Goal: Complete application form: Complete application form

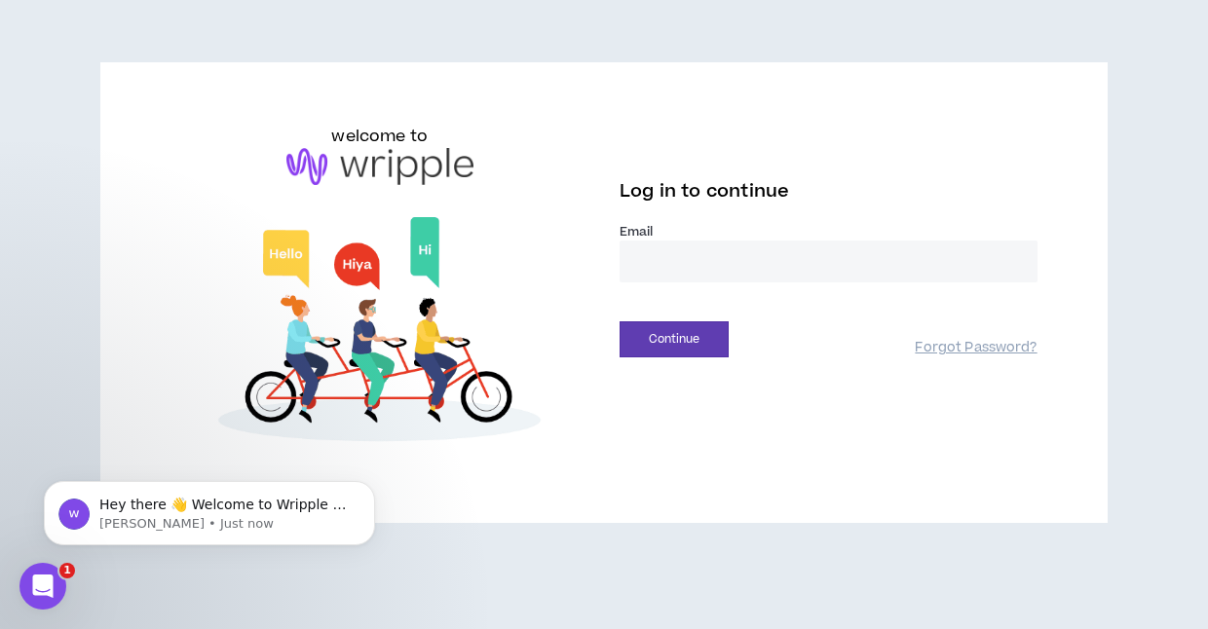
click at [47, 587] on icon "Open Intercom Messenger" at bounding box center [43, 587] width 32 height 32
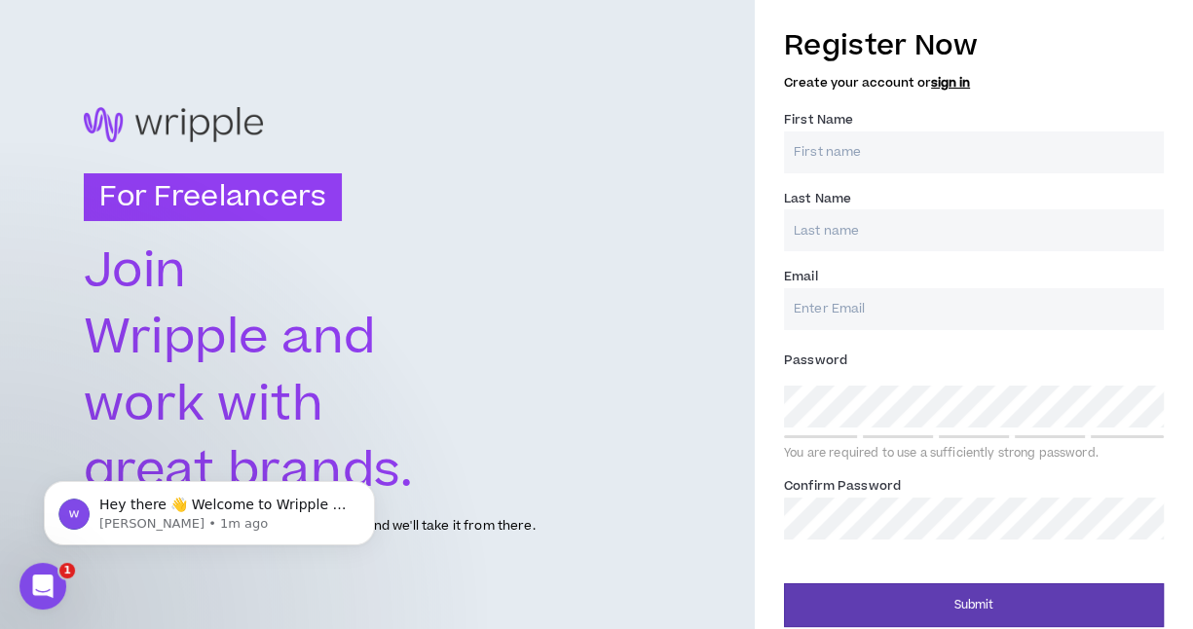
click at [814, 151] on input "First Name *" at bounding box center [974, 152] width 380 height 42
type input "[PERSON_NAME]"
type input "[EMAIL_ADDRESS][DOMAIN_NAME]"
type input "[PERSON_NAME]"
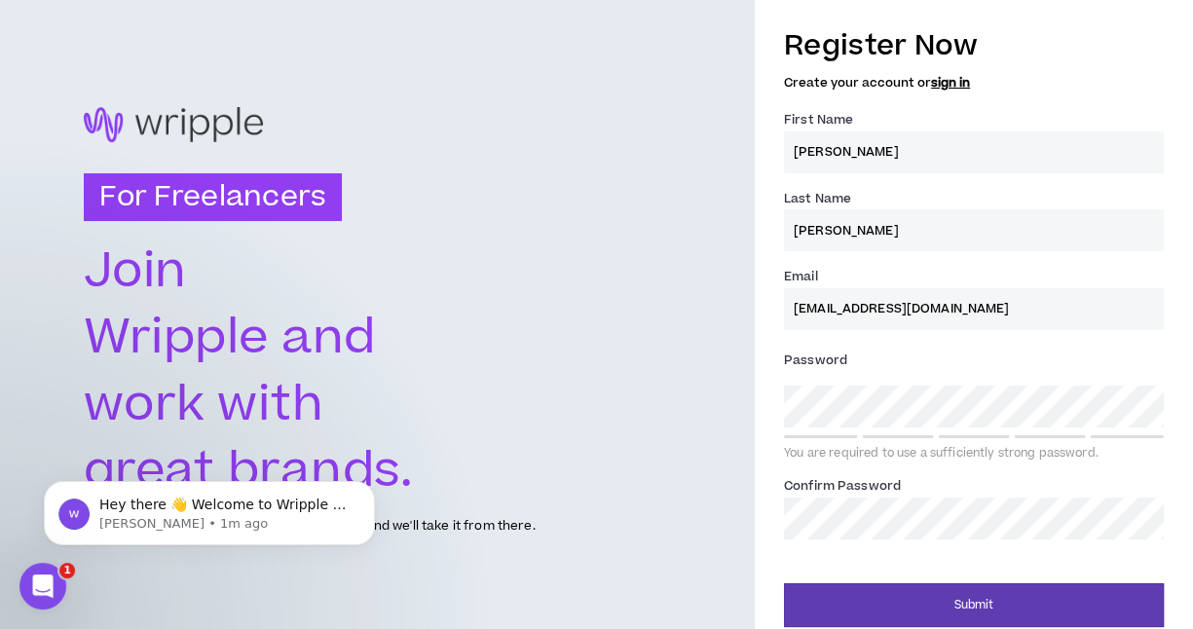
type input "[EMAIL_ADDRESS][DOMAIN_NAME]"
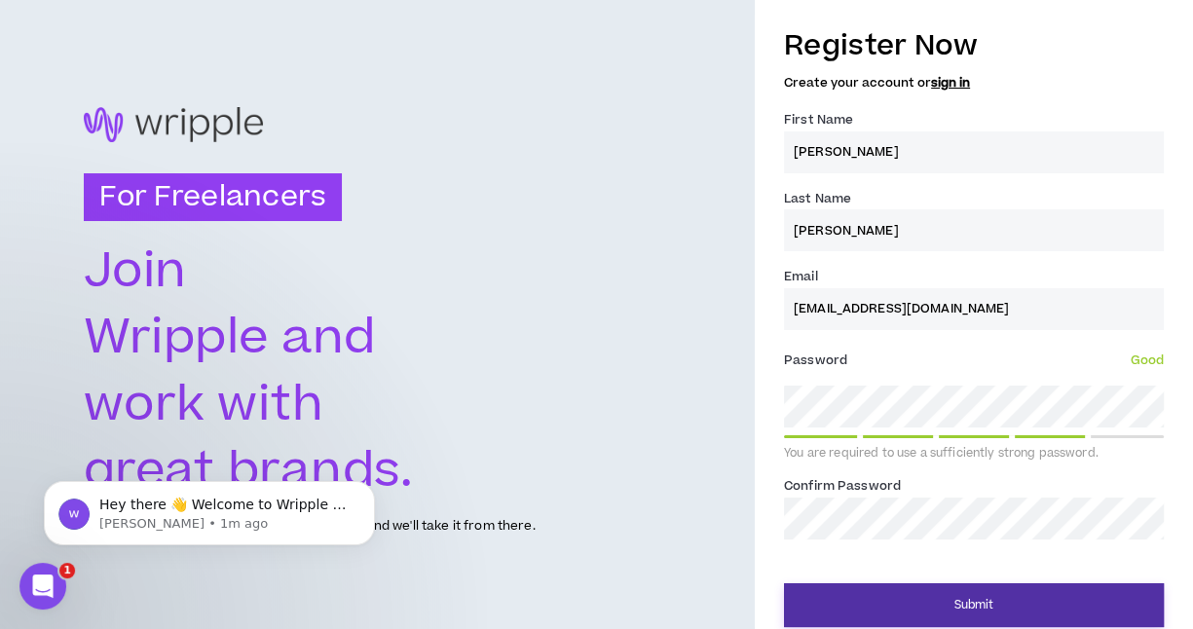
click at [888, 596] on button "Submit" at bounding box center [974, 605] width 380 height 44
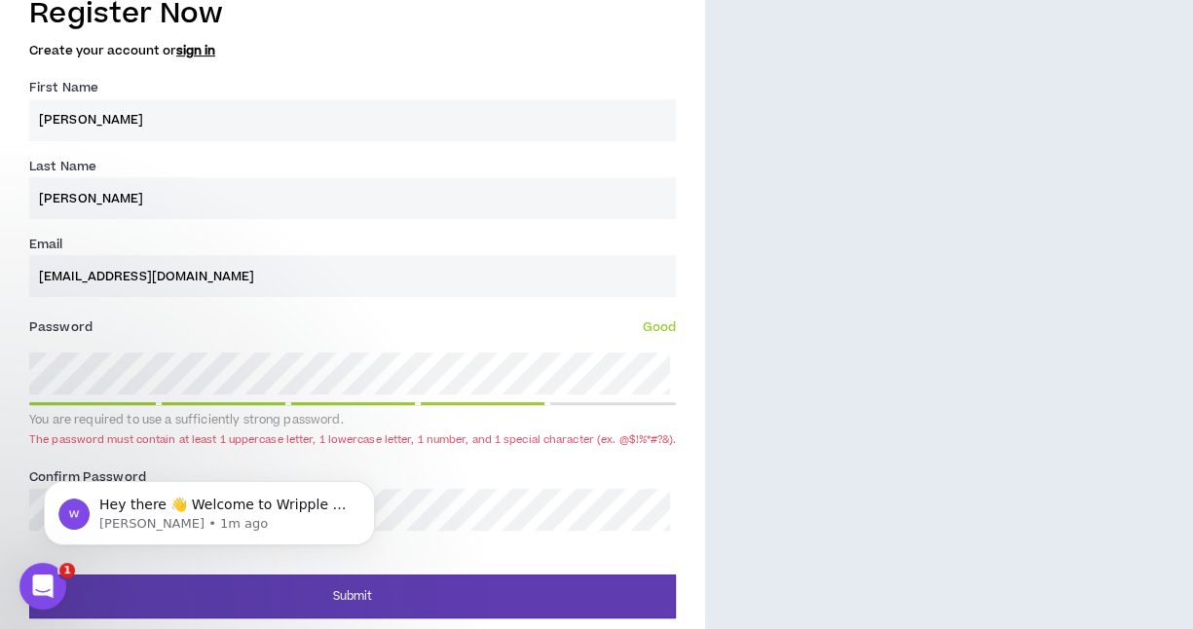
scroll to position [648, 0]
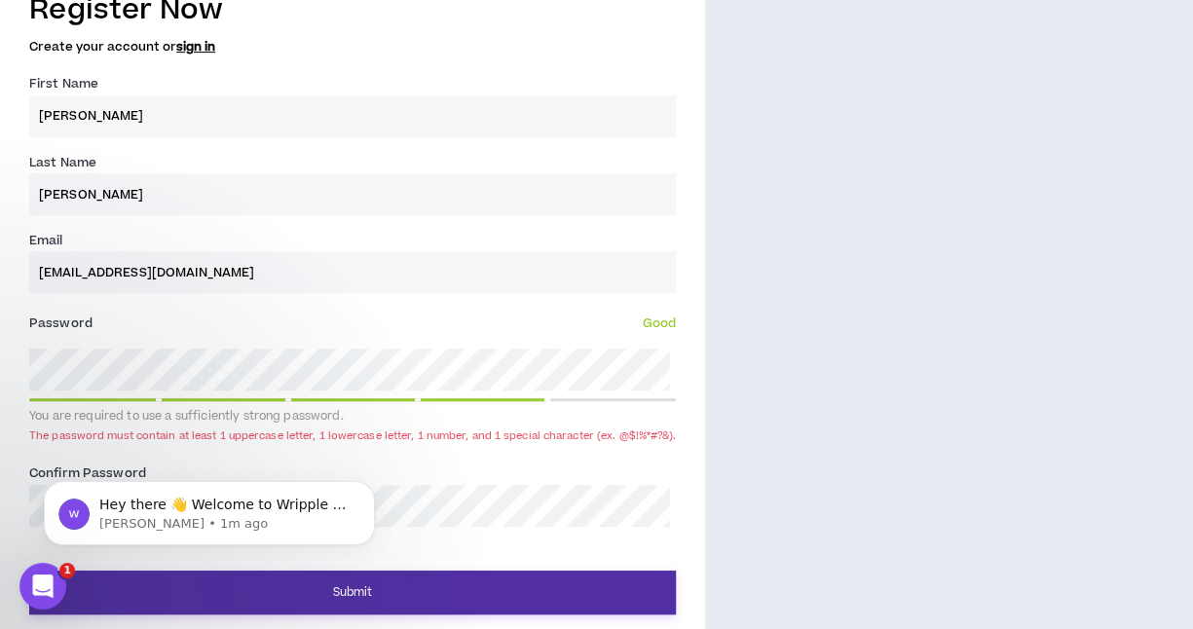
click at [167, 589] on button "Submit" at bounding box center [352, 593] width 647 height 44
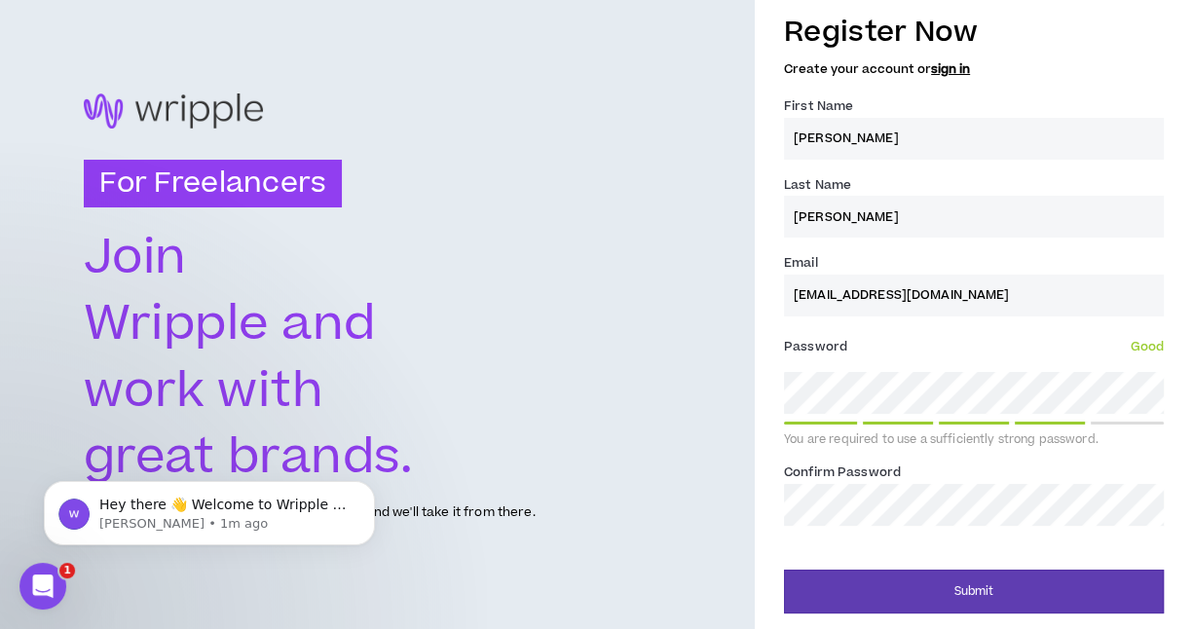
scroll to position [14, 0]
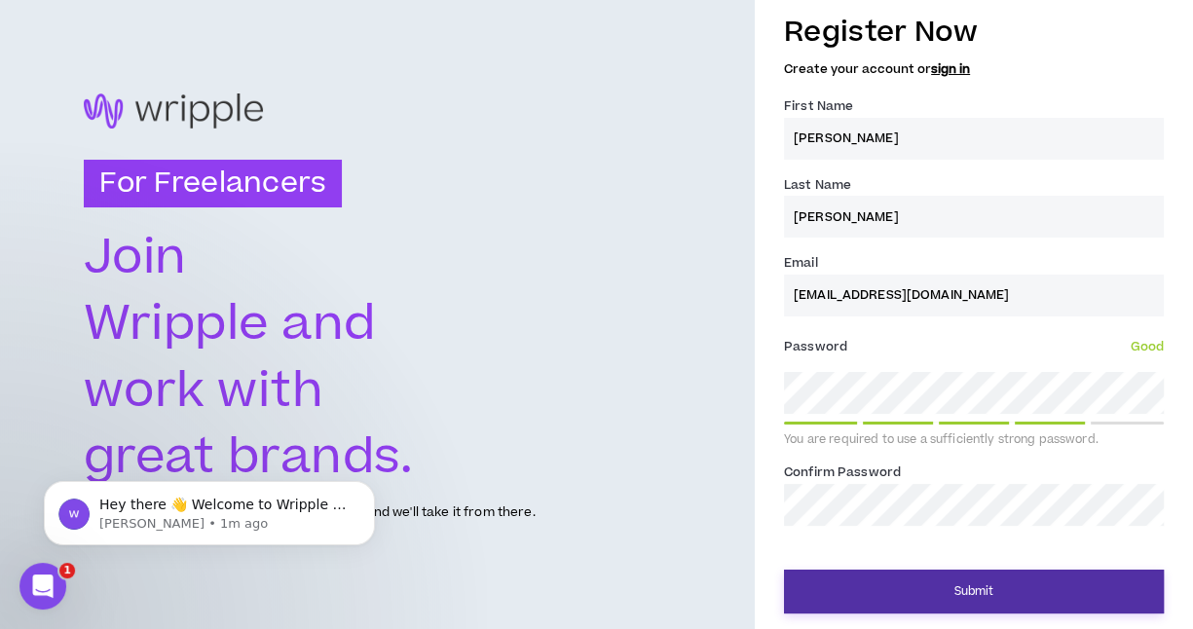
click at [1005, 591] on button "Submit" at bounding box center [974, 592] width 380 height 44
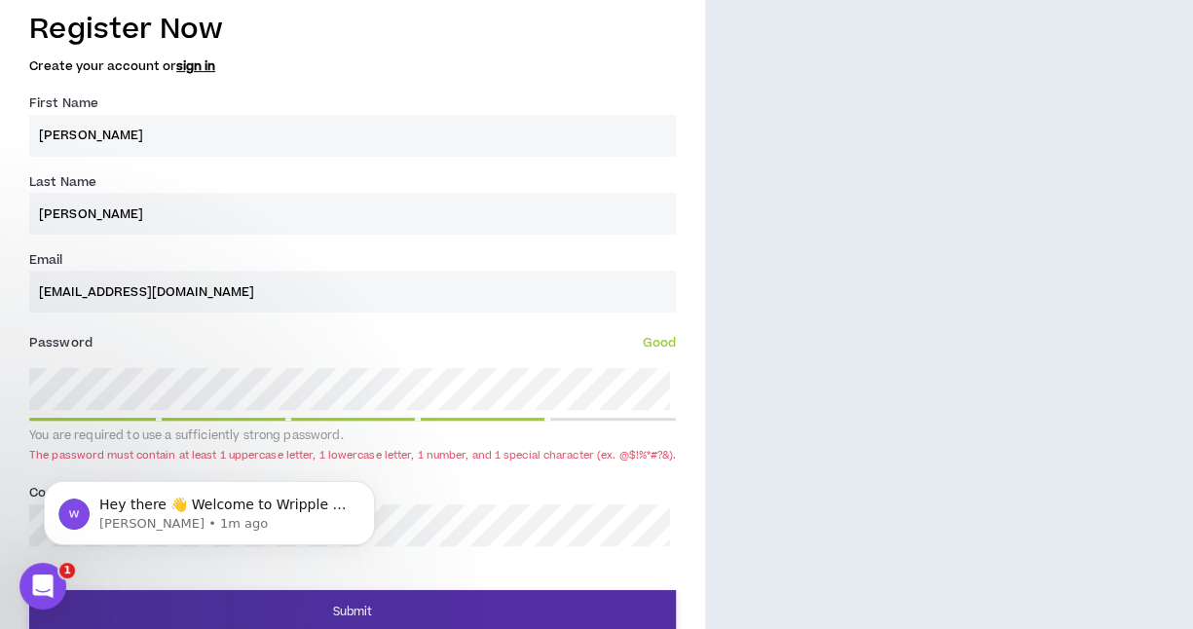
scroll to position [648, 0]
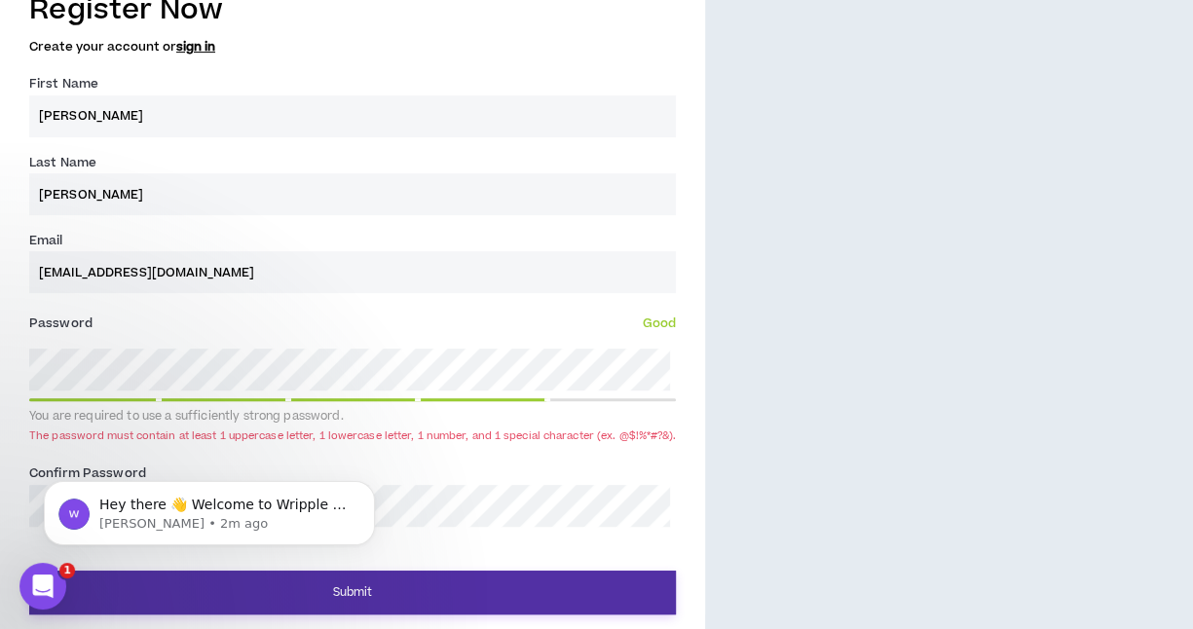
click at [332, 591] on button "Submit" at bounding box center [352, 593] width 647 height 44
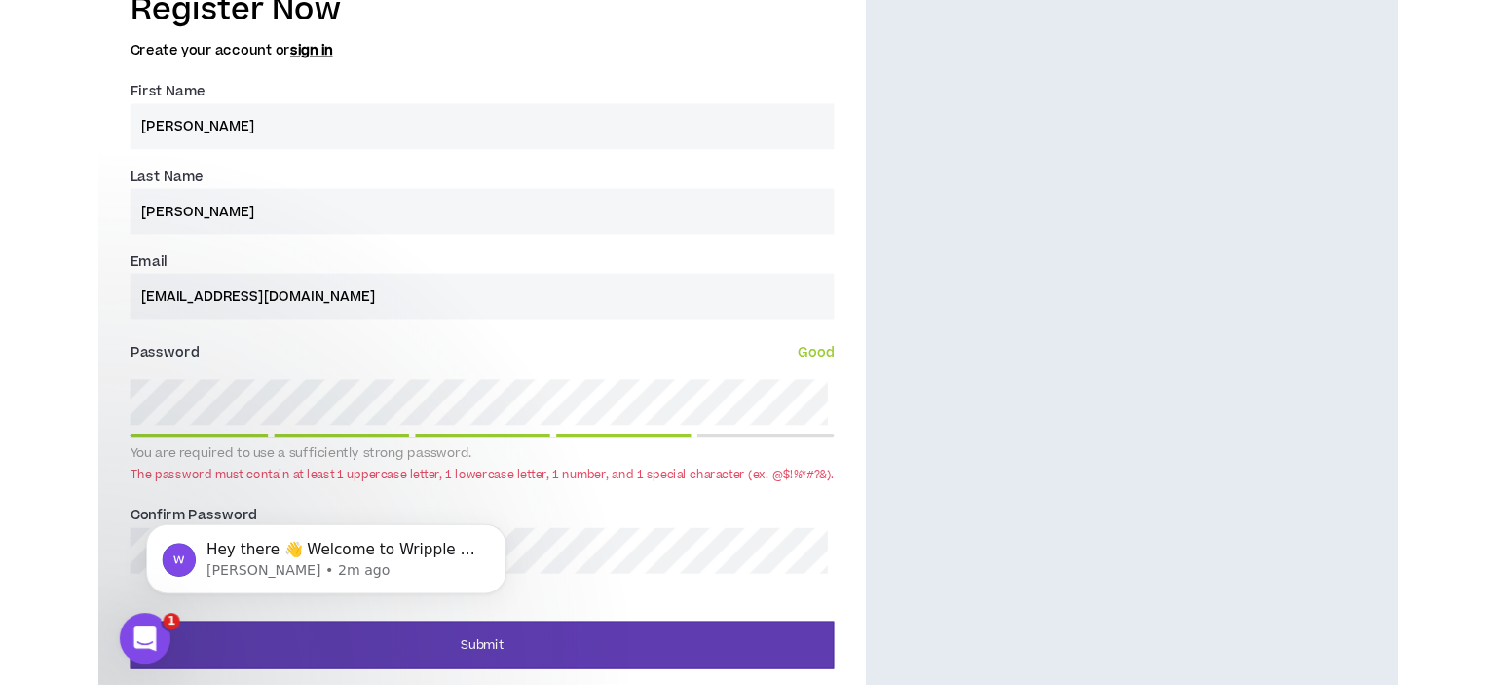
scroll to position [0, 0]
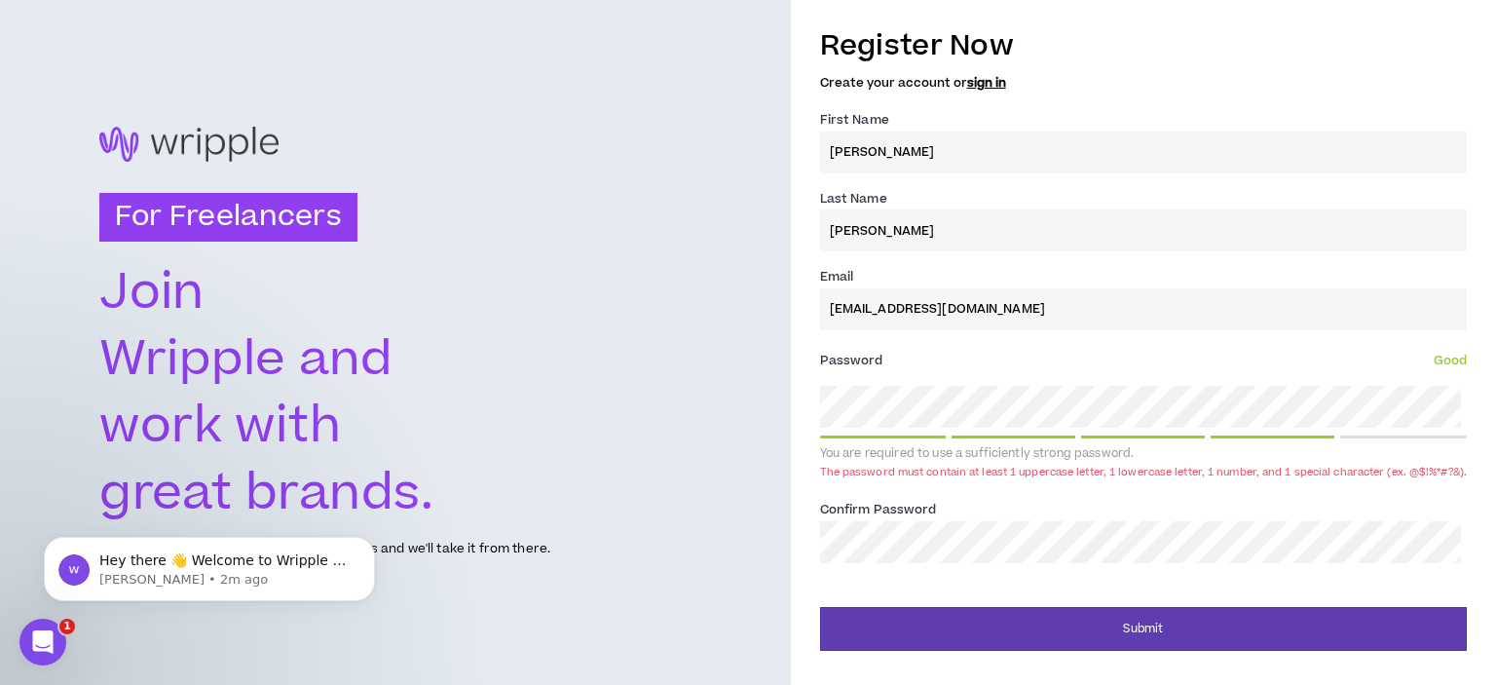
click at [554, 408] on div "For Freelancers [PERSON_NAME] and work with great brands. Tell us about your ex…" at bounding box center [748, 342] width 1496 height 685
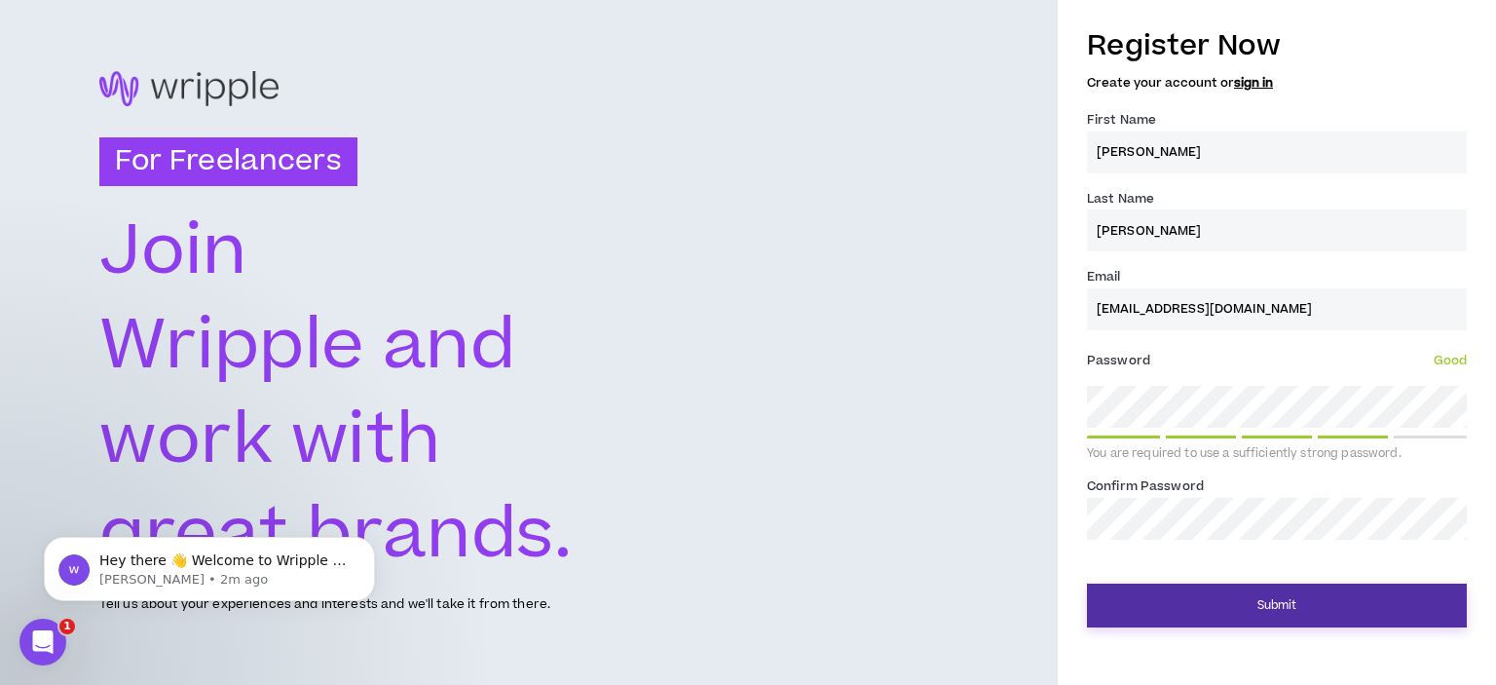
click at [1207, 599] on button "Submit" at bounding box center [1277, 605] width 380 height 44
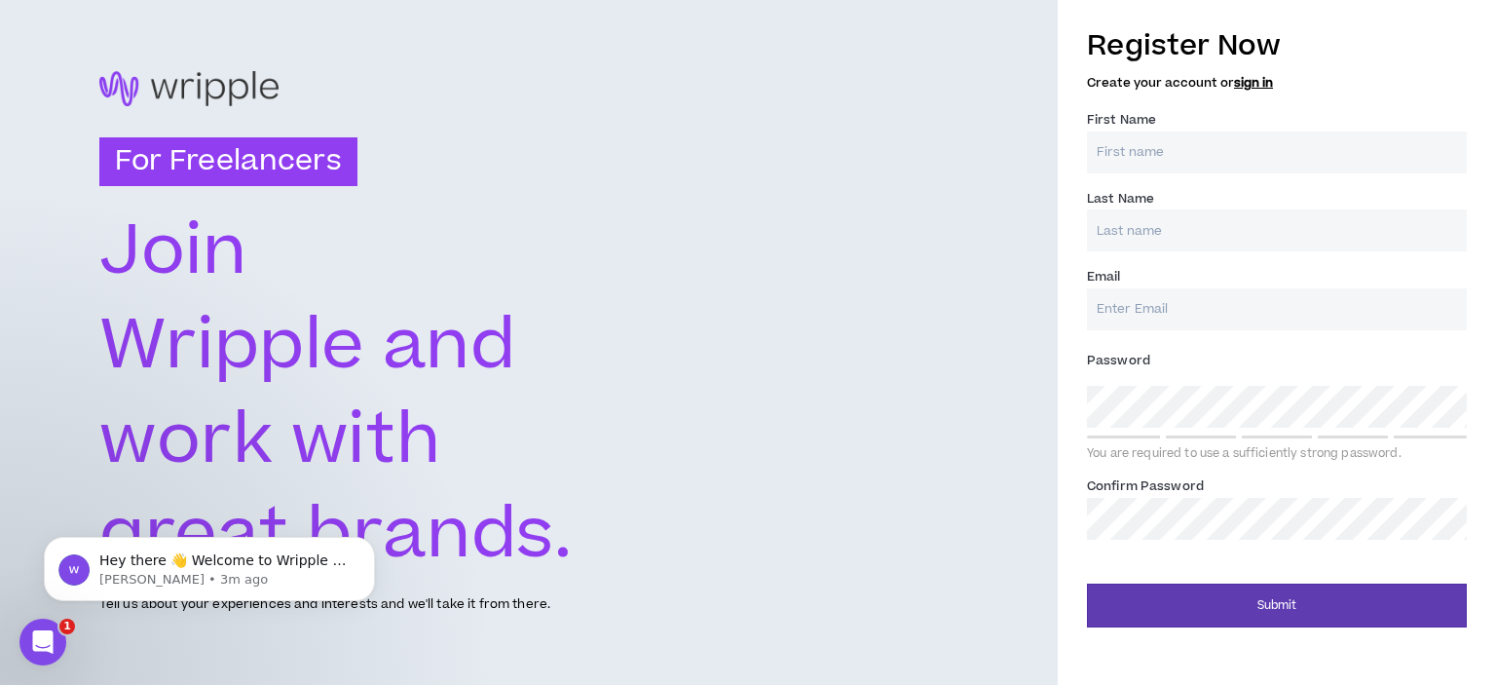
click at [1179, 137] on input "First Name *" at bounding box center [1277, 152] width 380 height 42
type input "[PERSON_NAME]"
type input "[EMAIL_ADDRESS][DOMAIN_NAME]"
type input "[PERSON_NAME]"
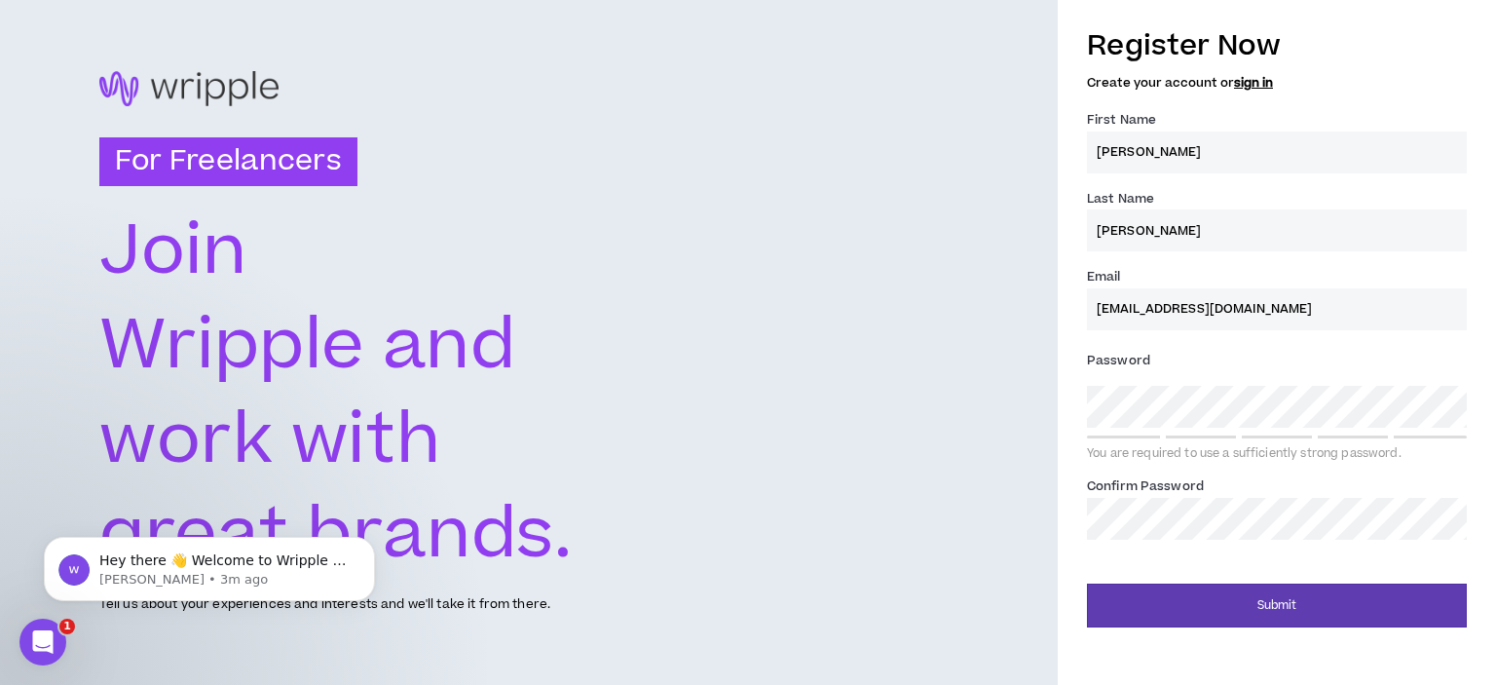
type input "[EMAIL_ADDRESS][DOMAIN_NAME]"
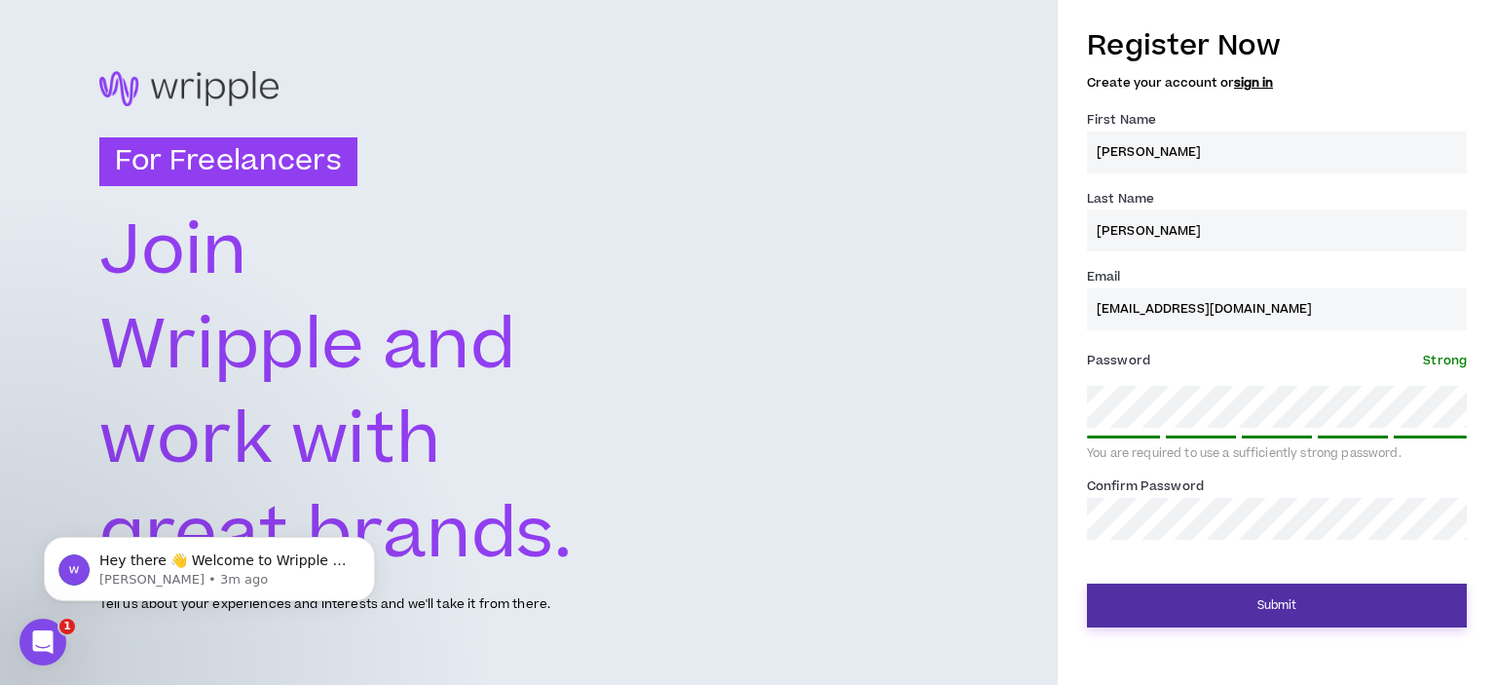
click at [1336, 599] on button "Submit" at bounding box center [1277, 605] width 380 height 44
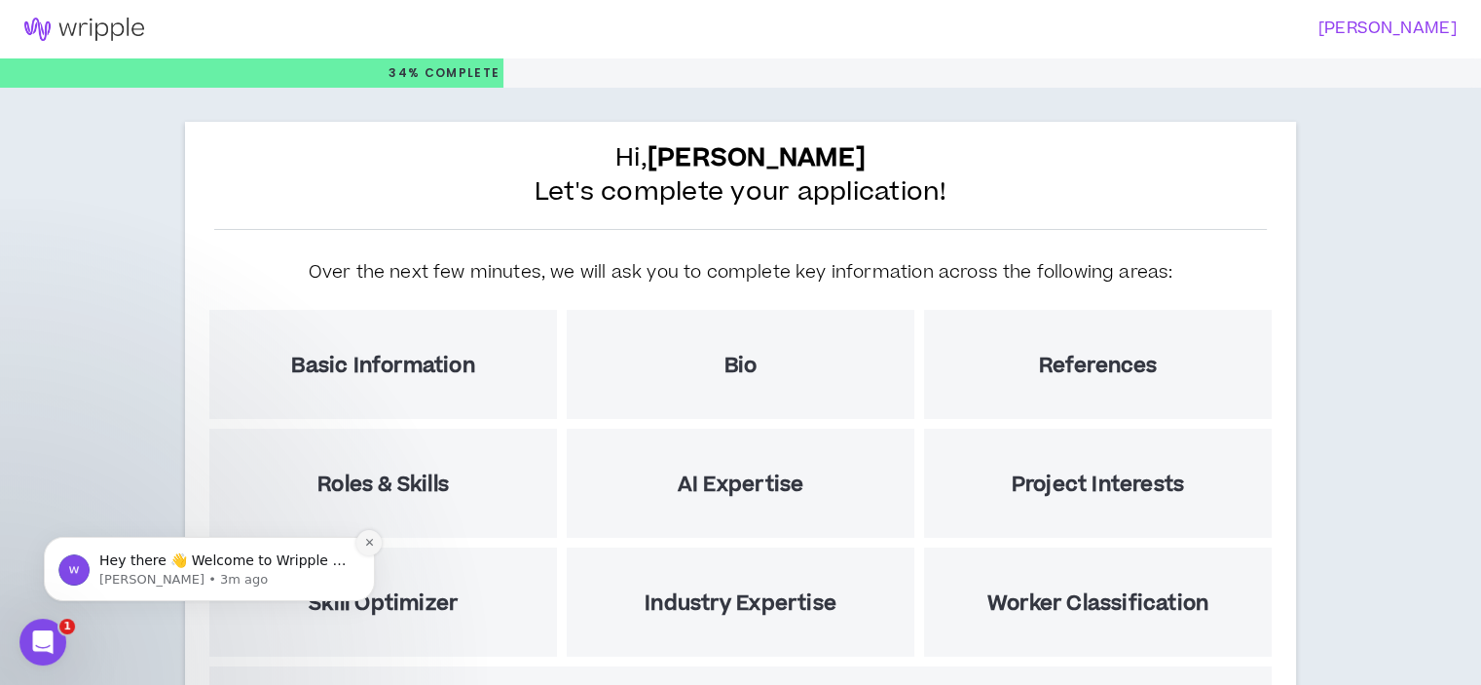
click at [367, 539] on icon "Dismiss notification" at bounding box center [369, 542] width 11 height 11
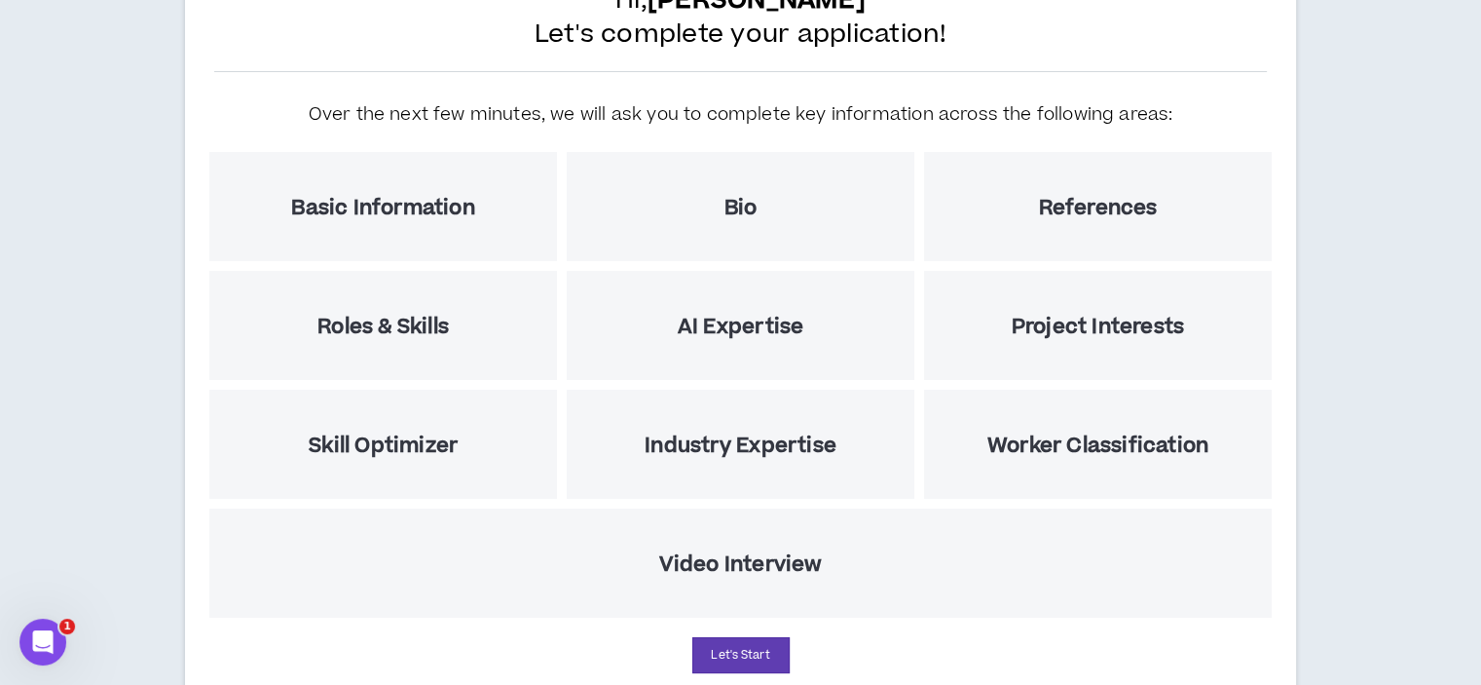
scroll to position [228, 0]
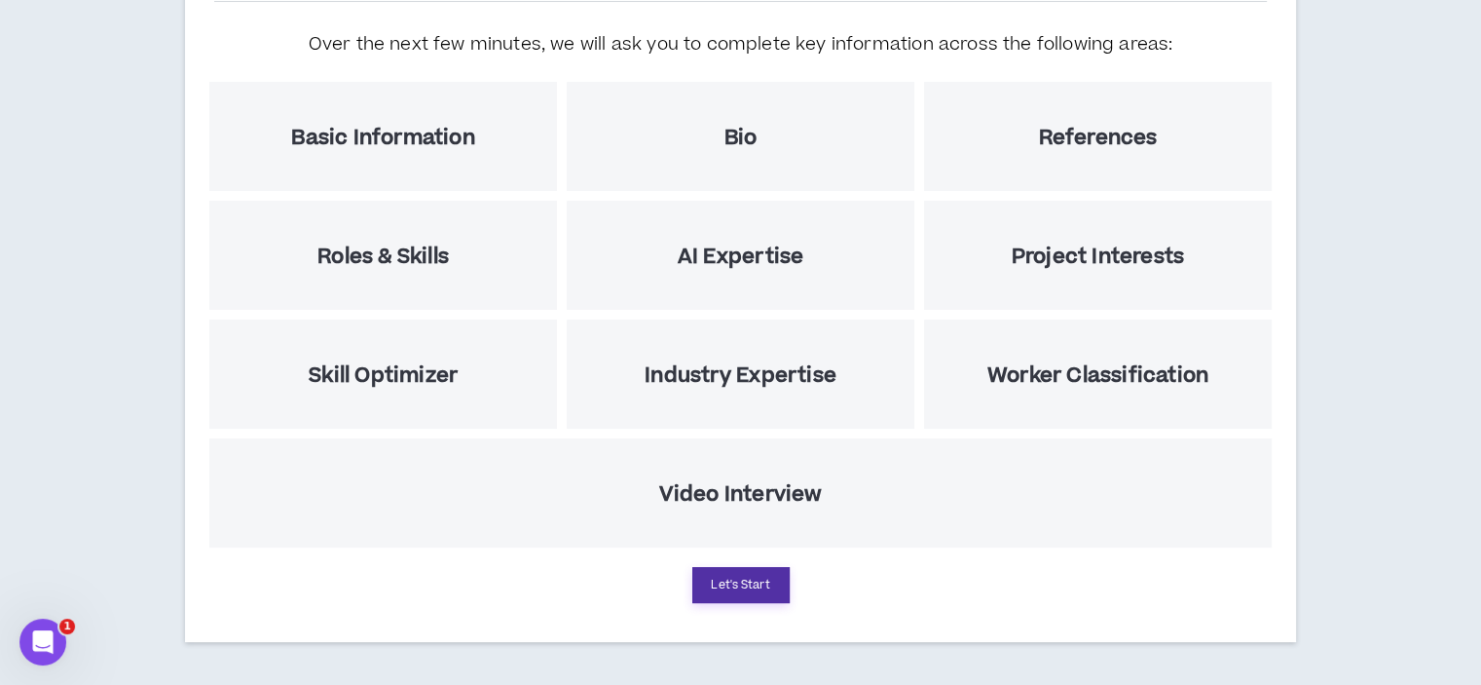
click at [732, 589] on button "Let's Start" at bounding box center [740, 585] width 97 height 36
select select "US"
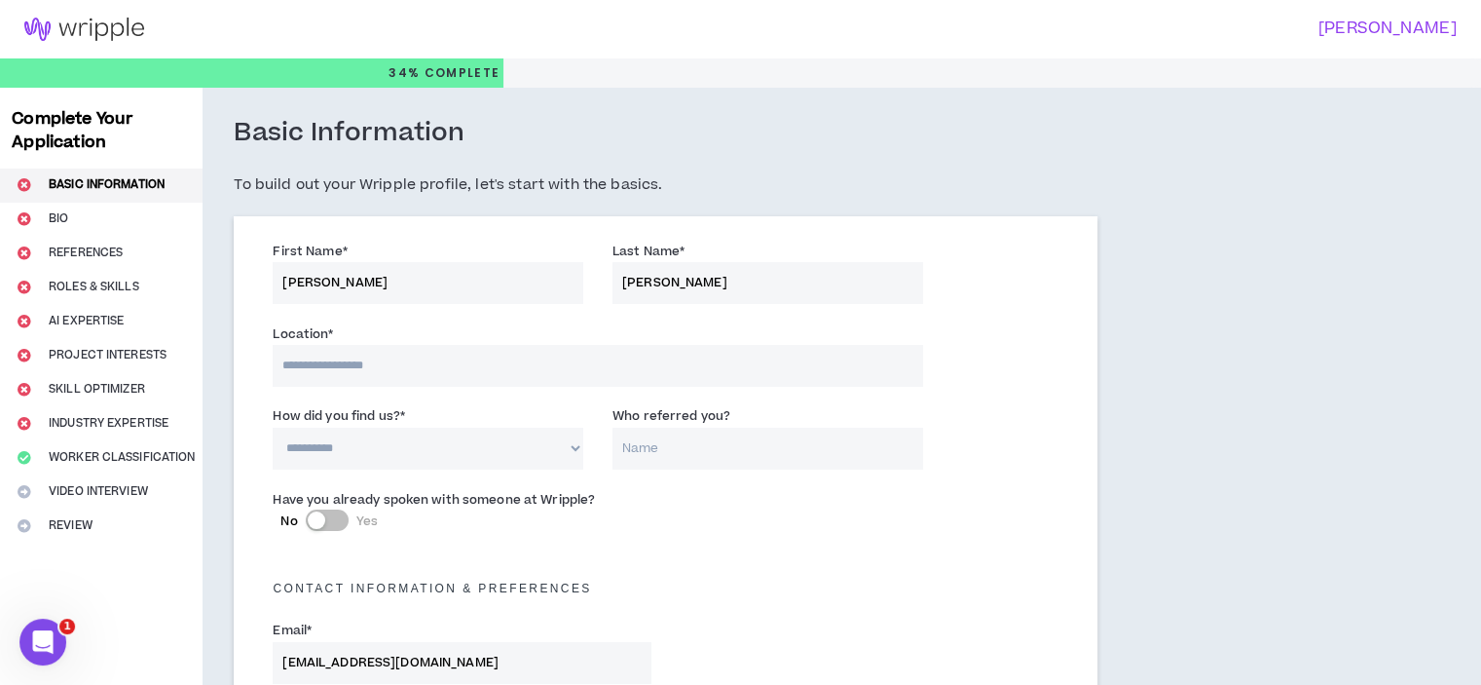
click at [400, 373] on input at bounding box center [598, 366] width 650 height 42
type input "**********"
select select "MX"
type input "+52"
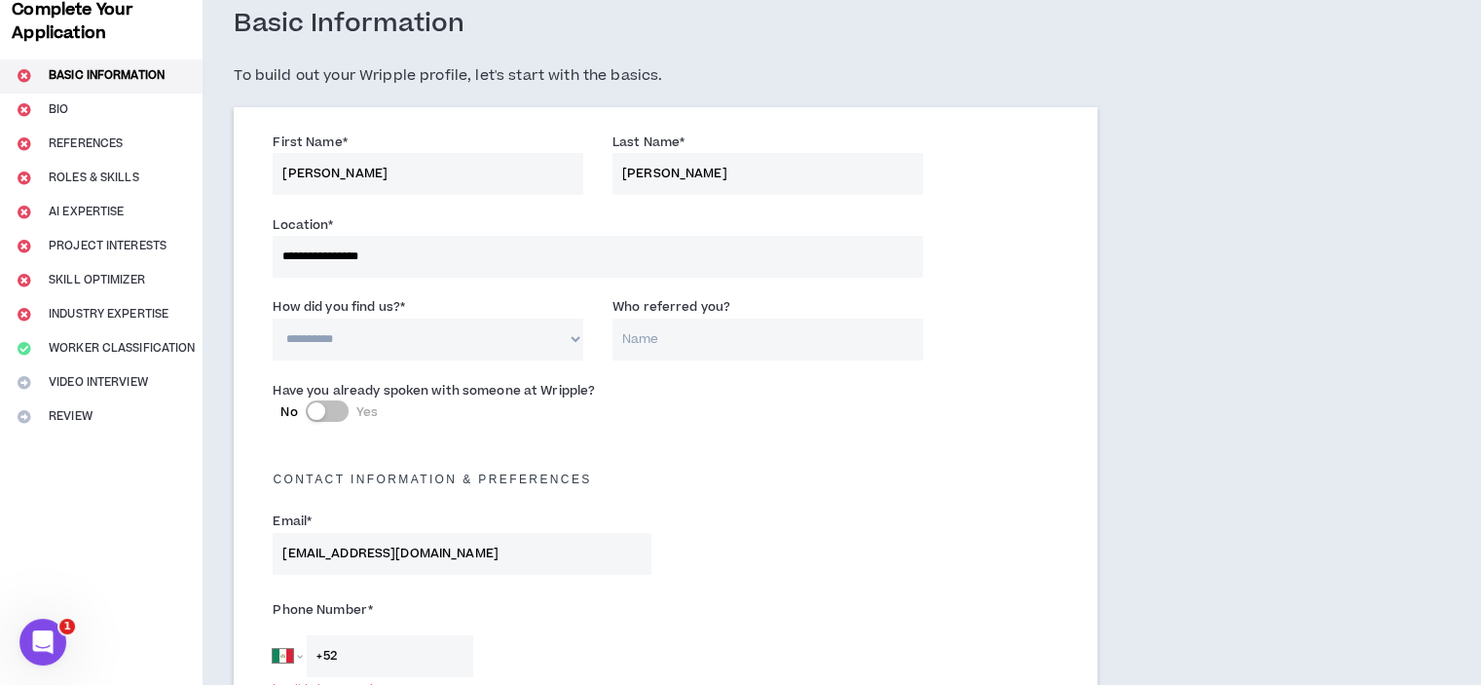
scroll to position [97, 0]
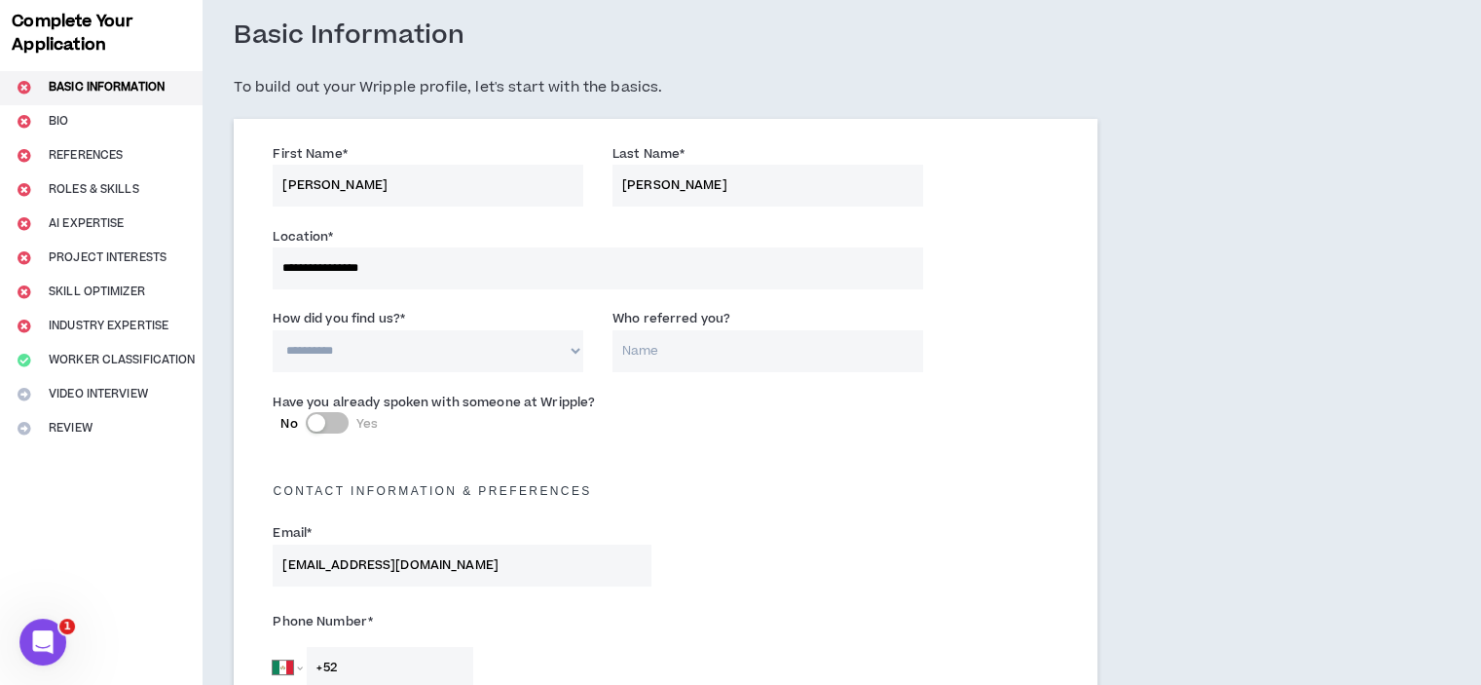
click at [432, 347] on select "**********" at bounding box center [428, 351] width 311 height 42
select select "*"
click at [273, 330] on select "**********" at bounding box center [428, 351] width 311 height 42
click at [491, 441] on div "Have you already spoken with someone at Wripple? No Yes" at bounding box center [461, 418] width 407 height 52
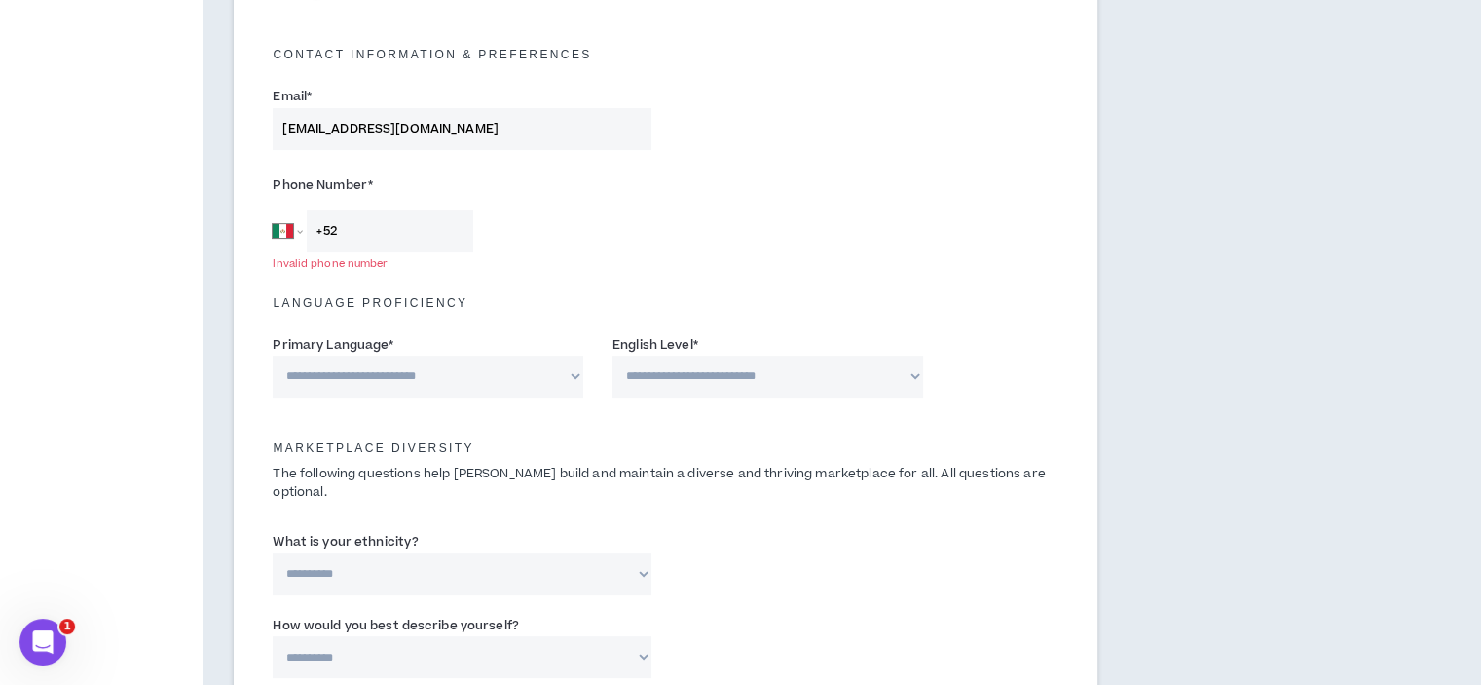
scroll to position [551, 0]
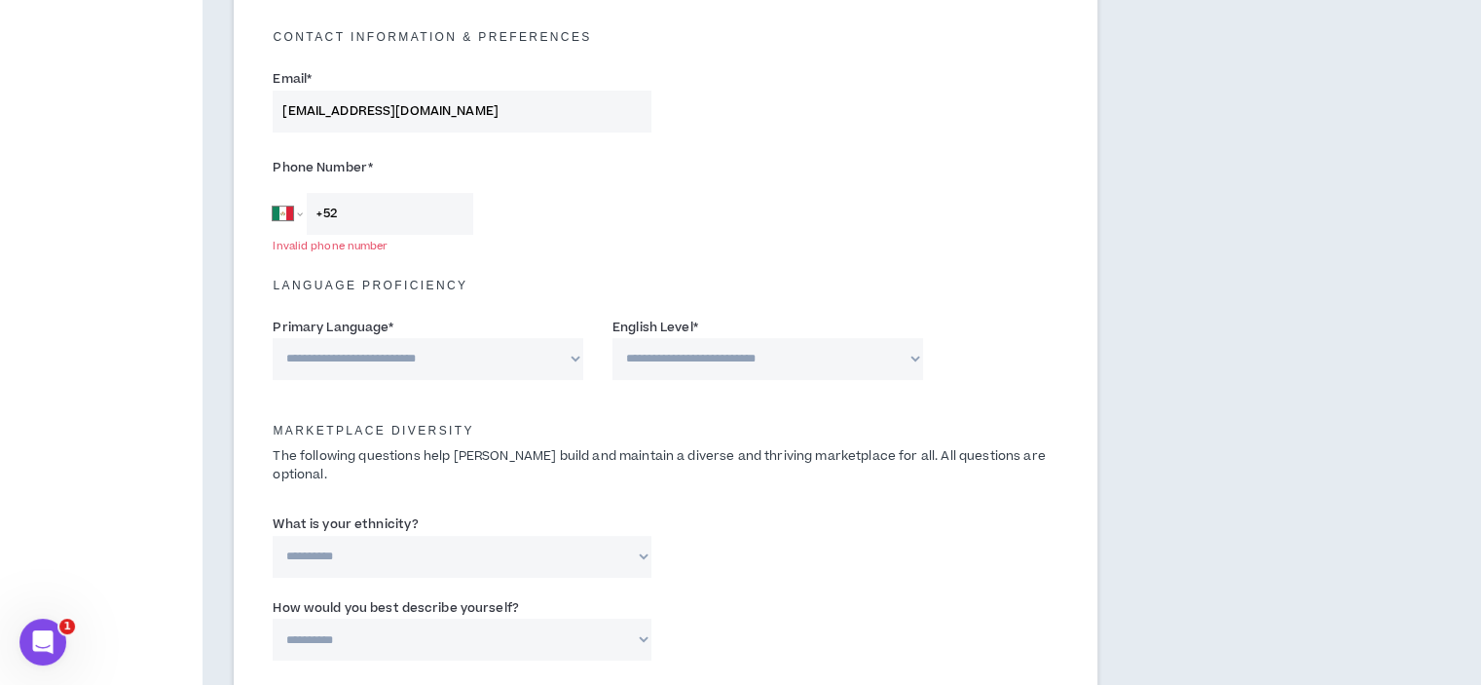
click at [400, 210] on input "+52" at bounding box center [390, 214] width 167 height 42
type input "+52 55 2952 9569"
click at [494, 354] on select "**********" at bounding box center [428, 359] width 311 height 42
select select "*******"
click at [273, 338] on select "**********" at bounding box center [428, 359] width 311 height 42
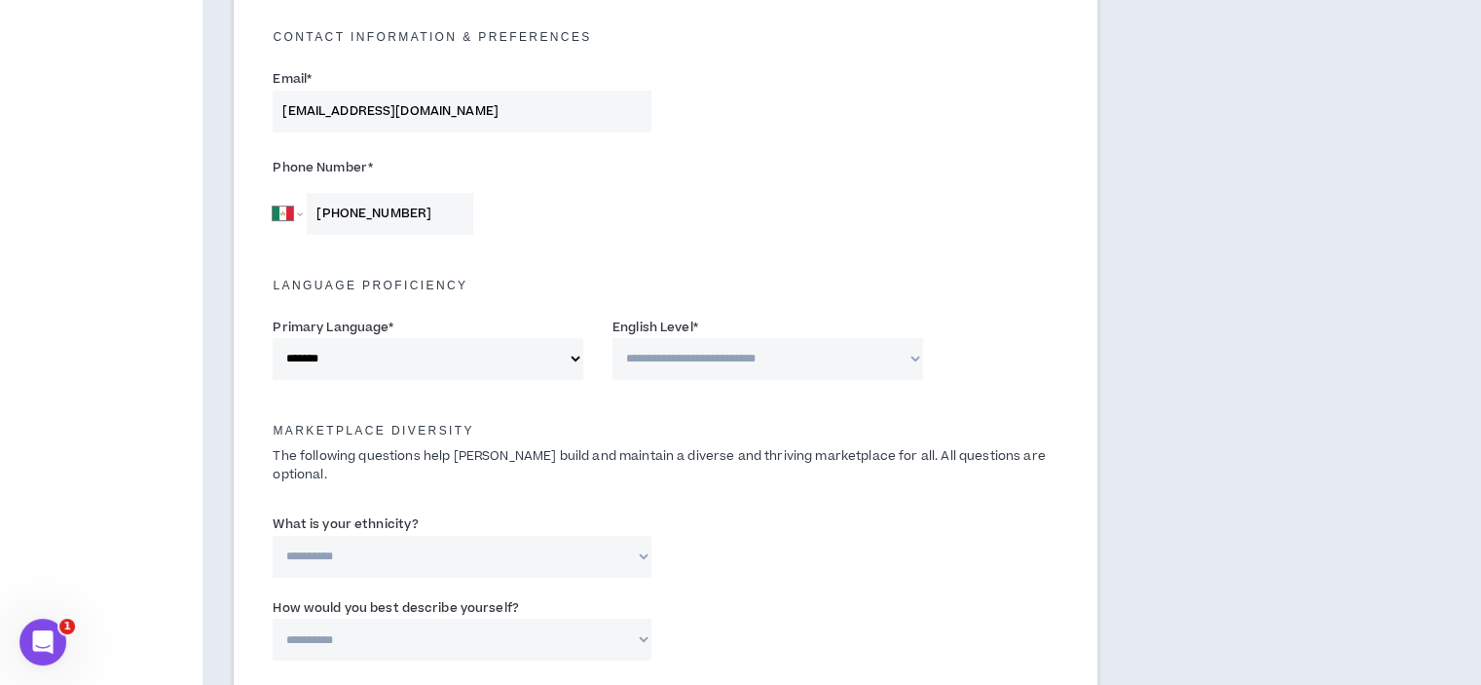
click at [807, 354] on select "**********" at bounding box center [768, 359] width 311 height 42
select select "*"
click at [613, 338] on select "**********" at bounding box center [768, 359] width 311 height 42
click at [815, 476] on div "Marketplace Diversity The following questions help Wripple build and maintain a…" at bounding box center [665, 451] width 815 height 114
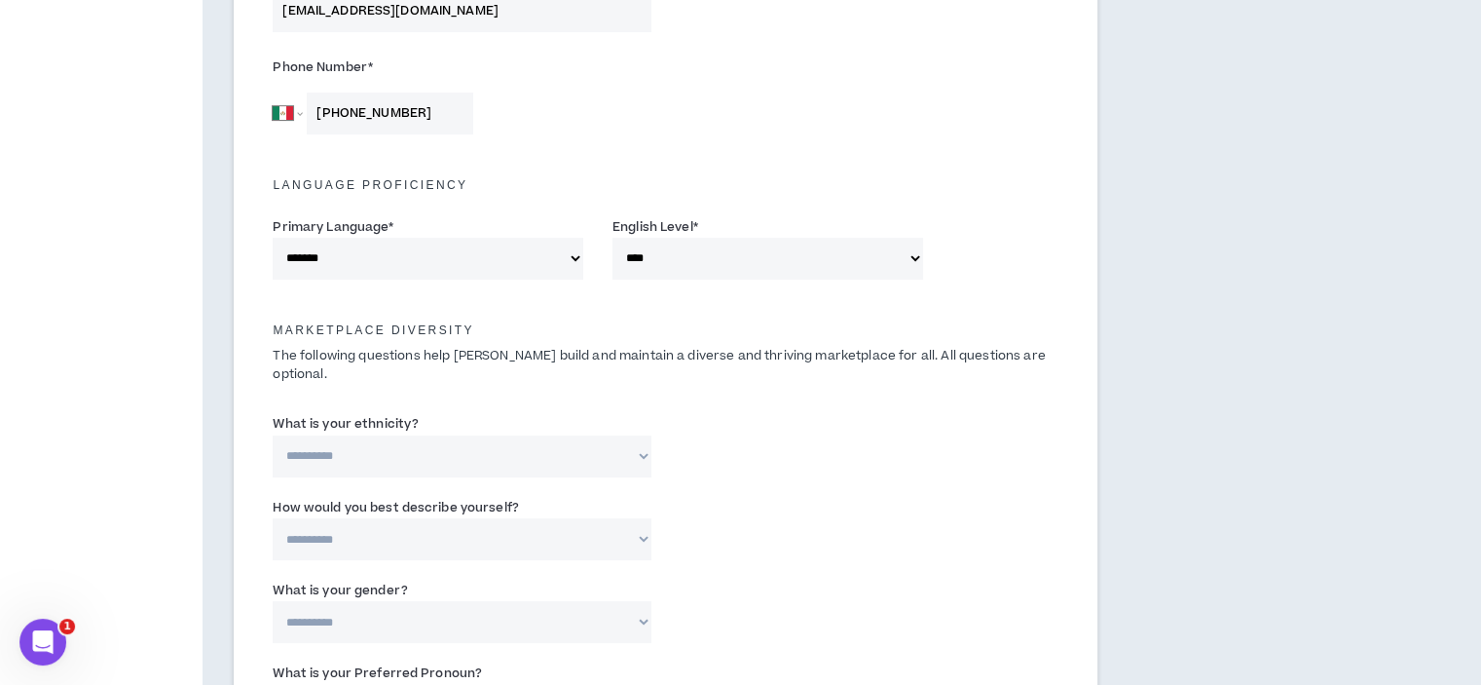
scroll to position [682, 0]
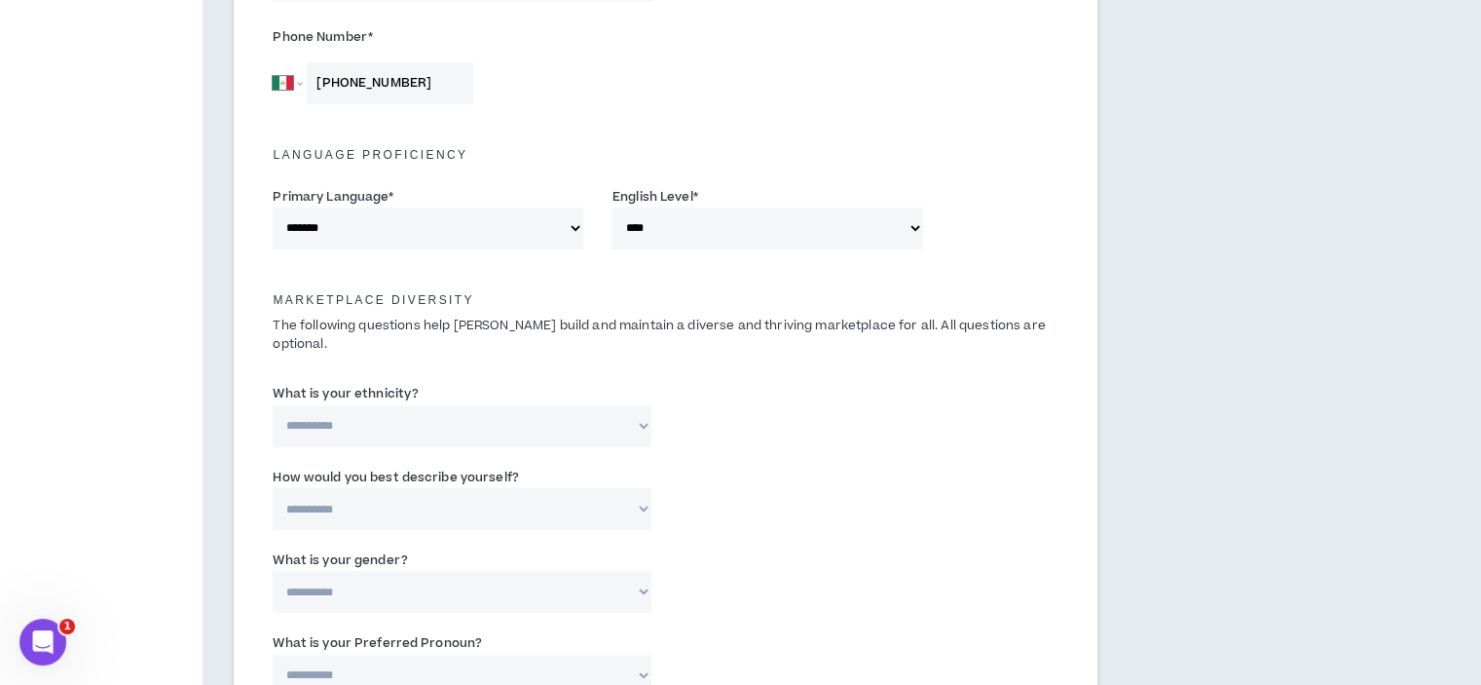
click at [616, 410] on select "**********" at bounding box center [462, 426] width 378 height 42
select select "**********"
click at [273, 405] on select "**********" at bounding box center [462, 426] width 378 height 42
click at [617, 488] on select "**********" at bounding box center [462, 509] width 378 height 42
select select "**********"
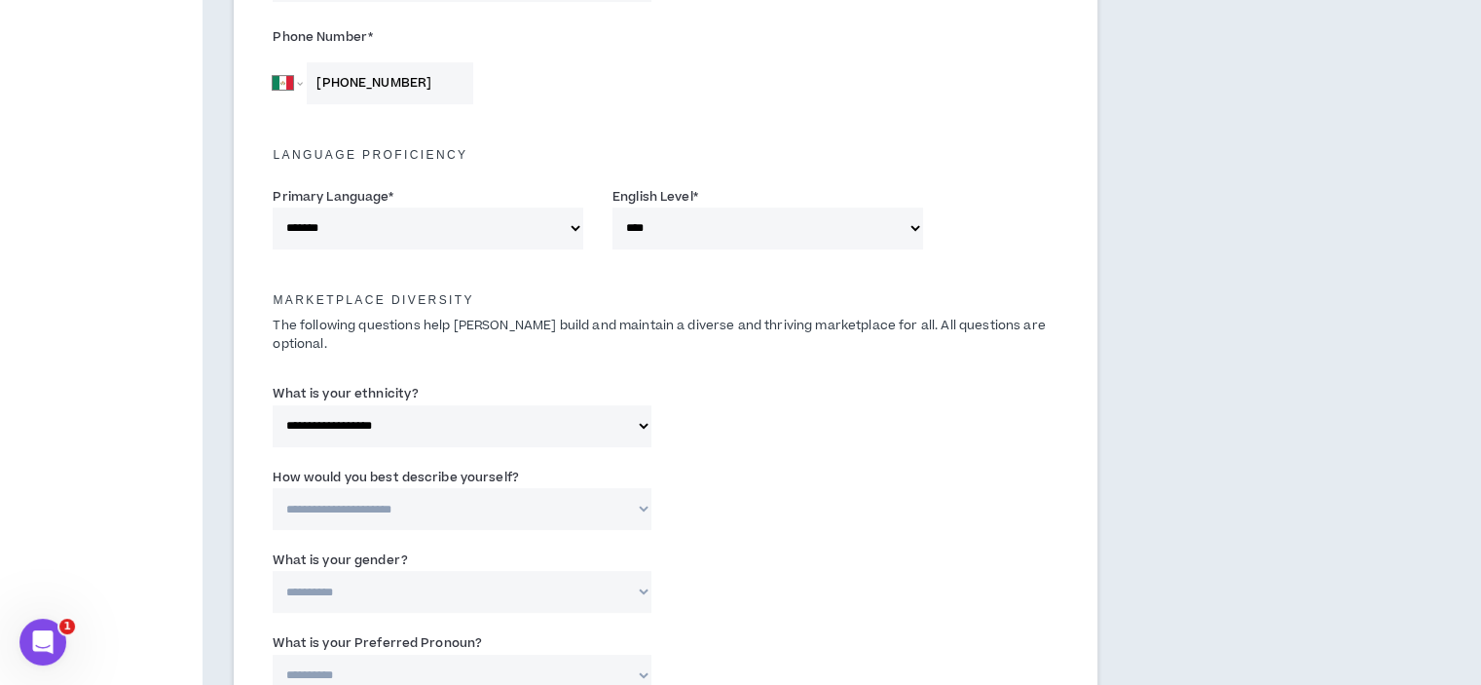
click at [273, 488] on select "**********" at bounding box center [462, 509] width 378 height 42
click at [756, 489] on input "Please specify *" at bounding box center [802, 509] width 243 height 42
type input "Mexican"
click at [528, 571] on select "**********" at bounding box center [462, 592] width 378 height 42
select select "***"
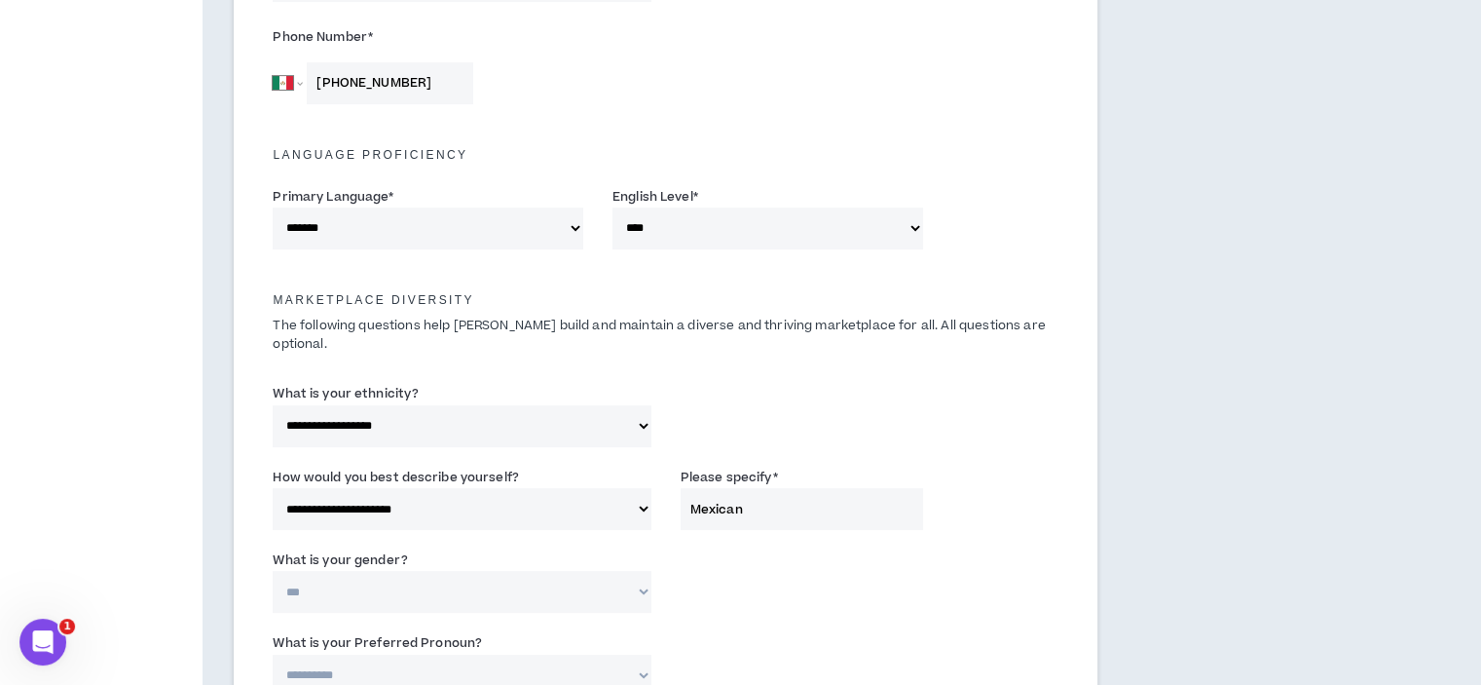
click at [273, 571] on select "**********" at bounding box center [462, 592] width 378 height 42
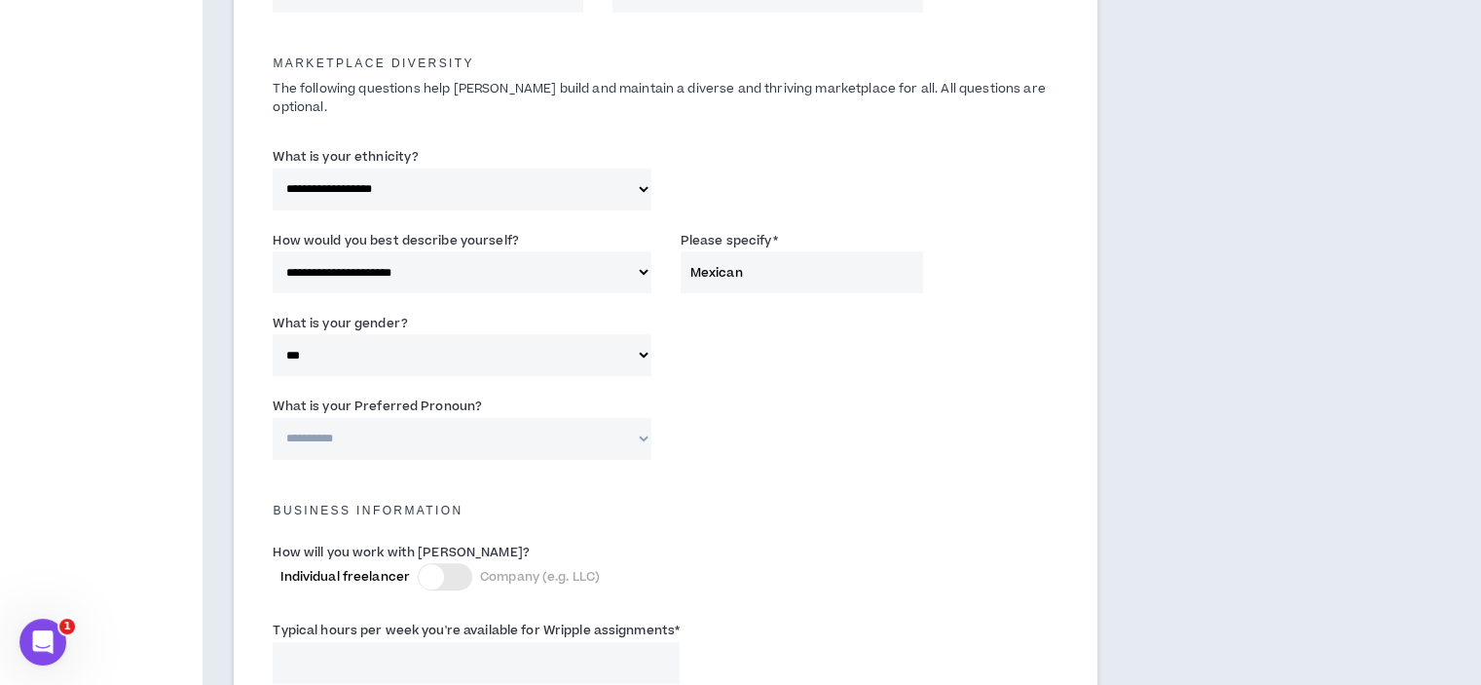
scroll to position [941, 0]
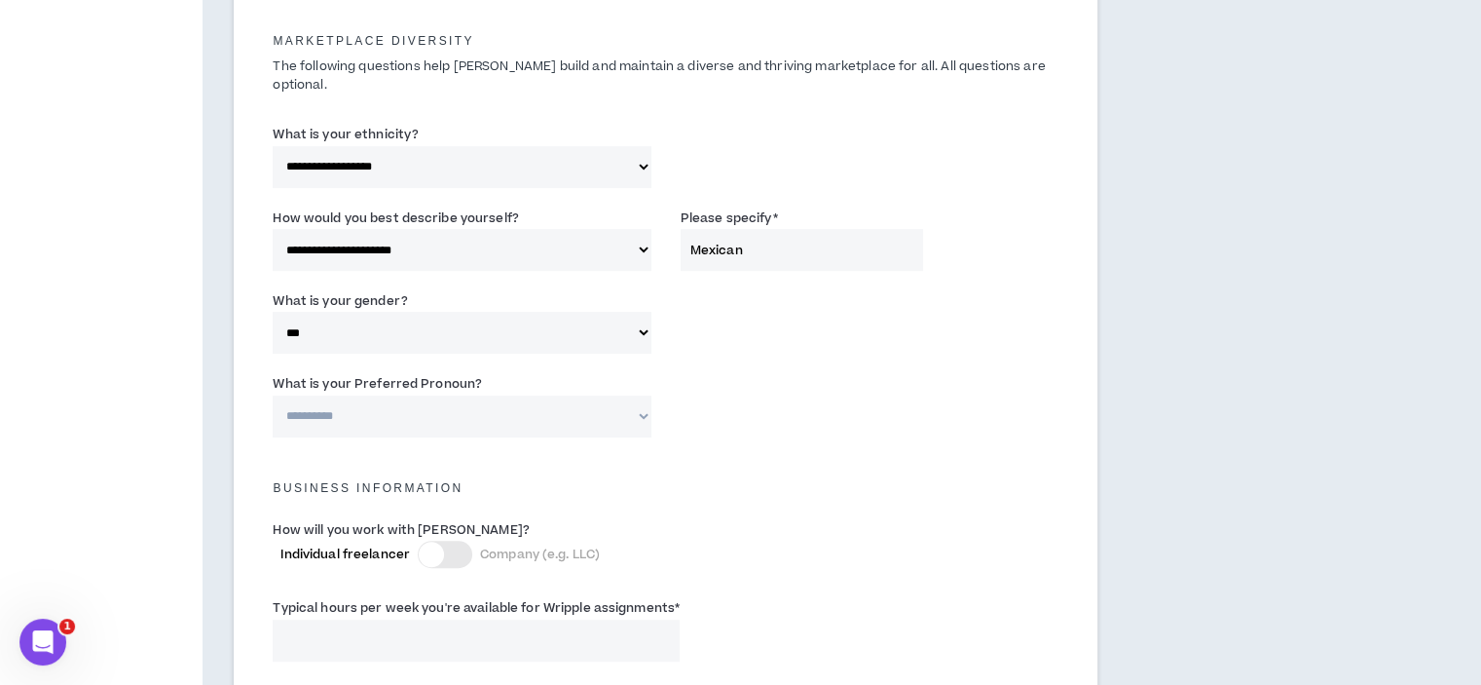
click at [524, 403] on select "**********" at bounding box center [462, 416] width 378 height 42
select select "**********"
click at [273, 395] on select "**********" at bounding box center [462, 416] width 378 height 42
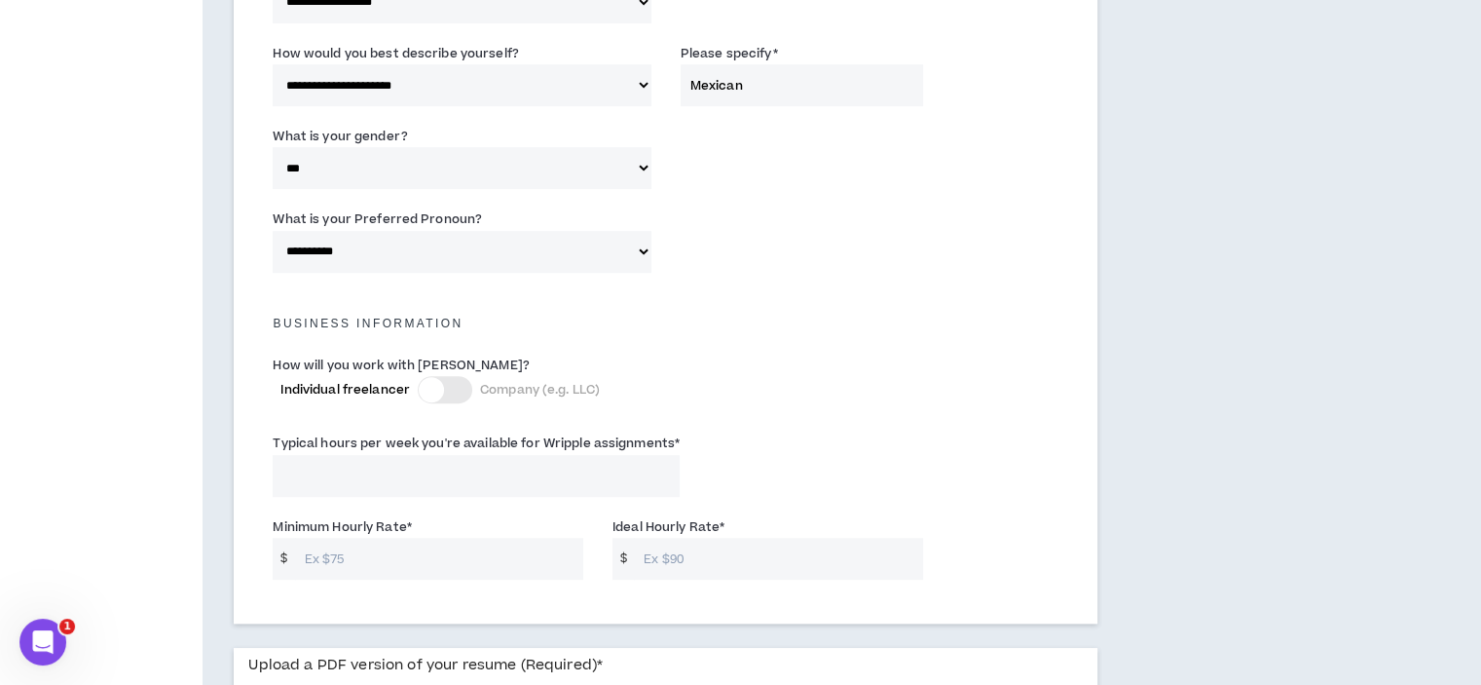
scroll to position [1136, 0]
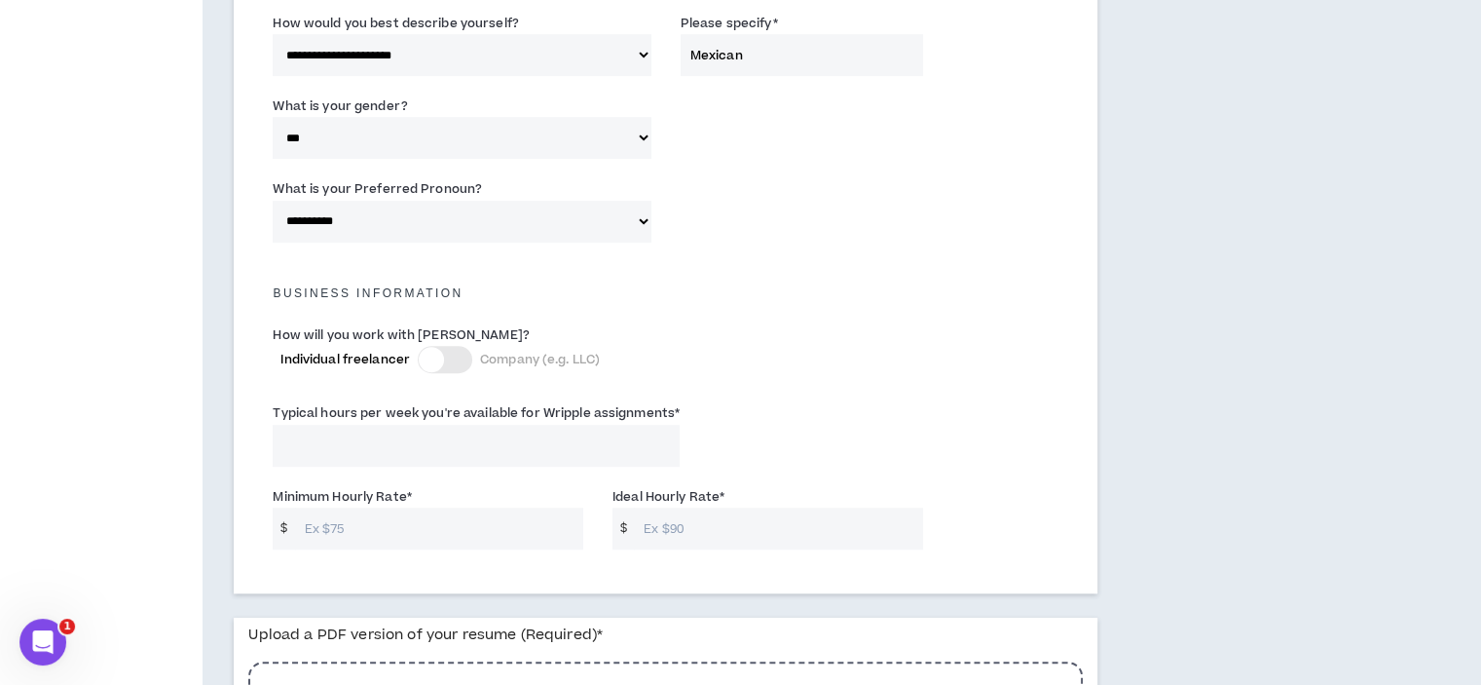
click at [509, 428] on input "Typical hours per week you're available for Wripple assignments *" at bounding box center [476, 446] width 407 height 42
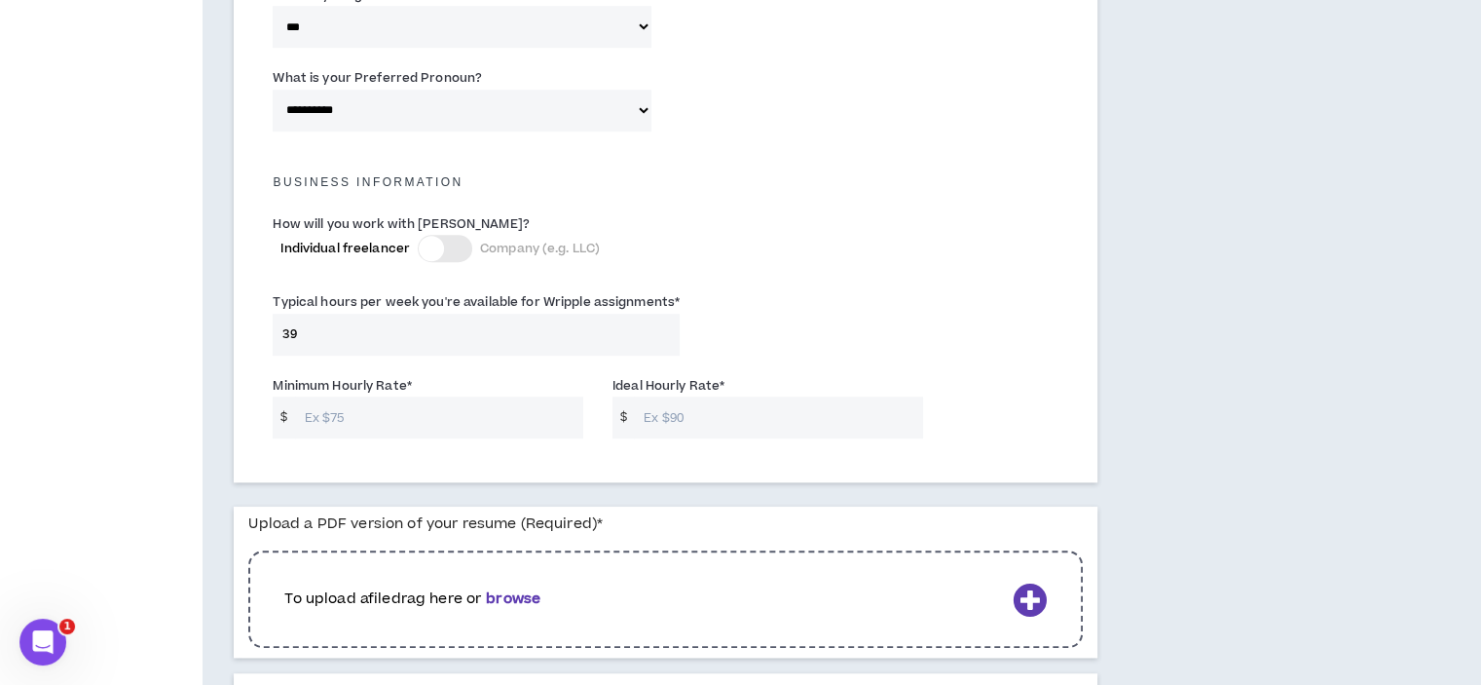
scroll to position [1266, 0]
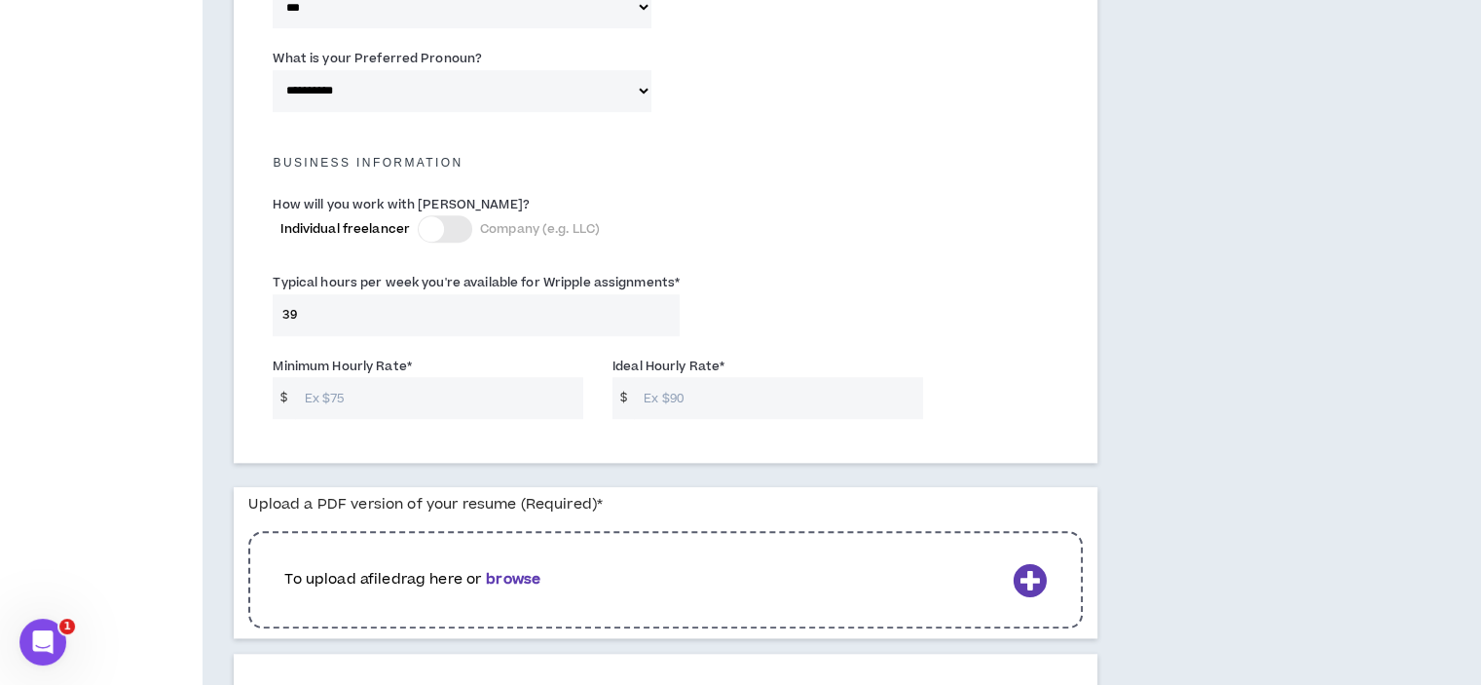
type input "39"
click at [397, 381] on input "Minimum Hourly Rate *" at bounding box center [439, 398] width 288 height 42
type input "65"
type input "85"
click at [501, 531] on div "To upload a file drag here or browse" at bounding box center [665, 579] width 835 height 97
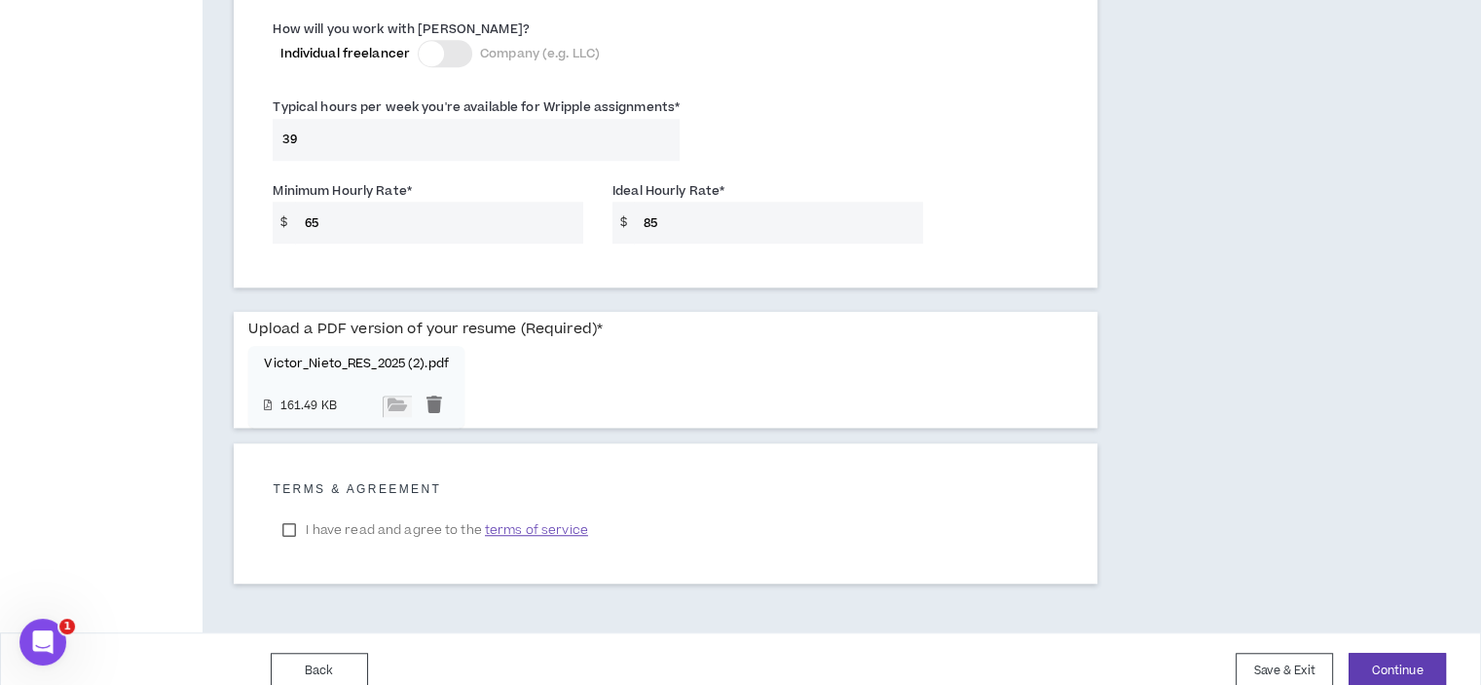
scroll to position [1445, 0]
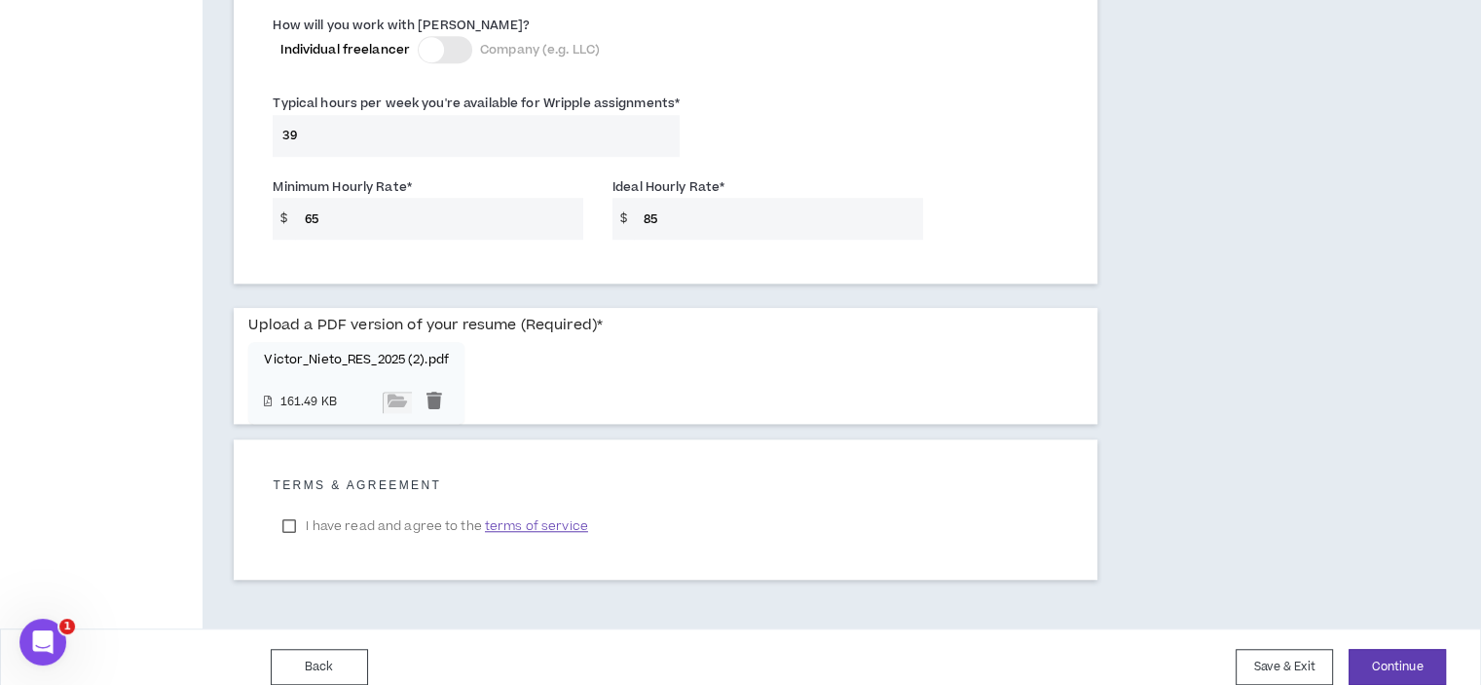
click at [289, 511] on label "I have read and agree to the terms of service" at bounding box center [435, 525] width 324 height 29
click at [1395, 649] on button "Continue" at bounding box center [1397, 667] width 97 height 36
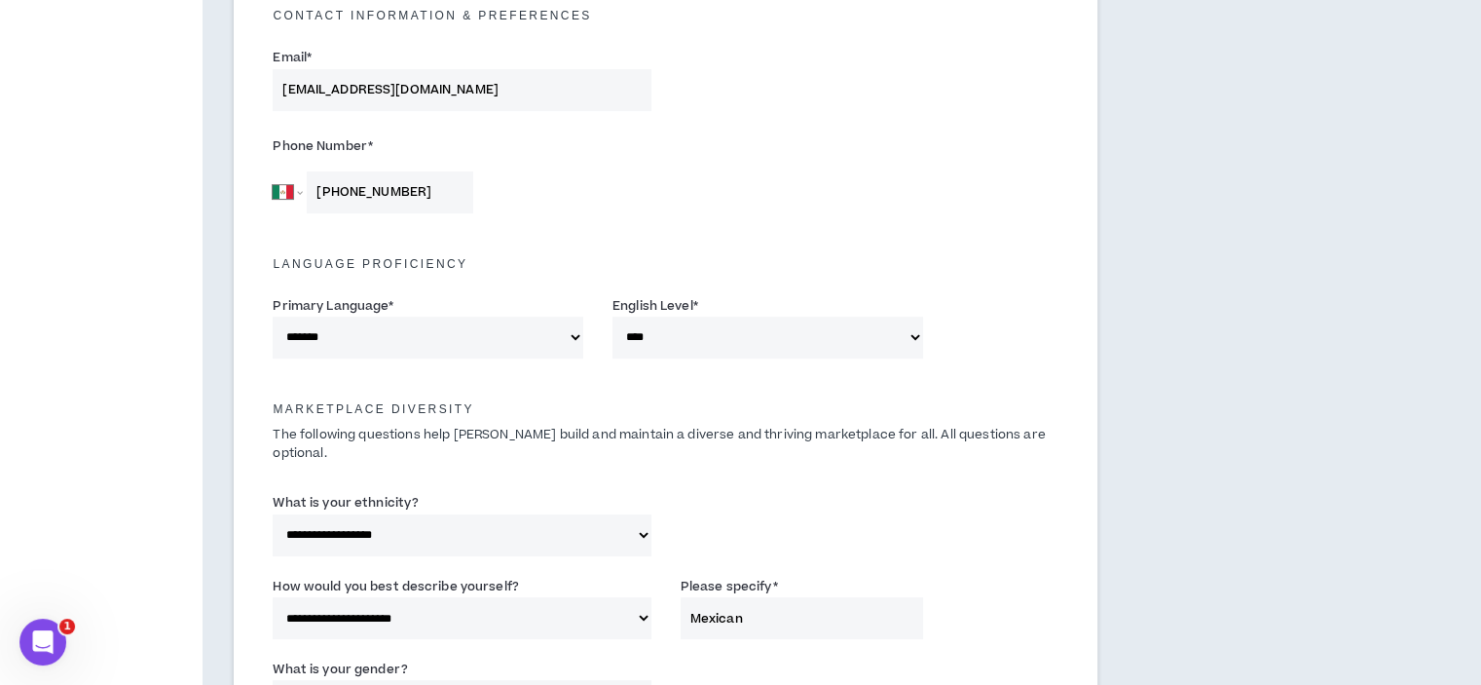
scroll to position [323, 0]
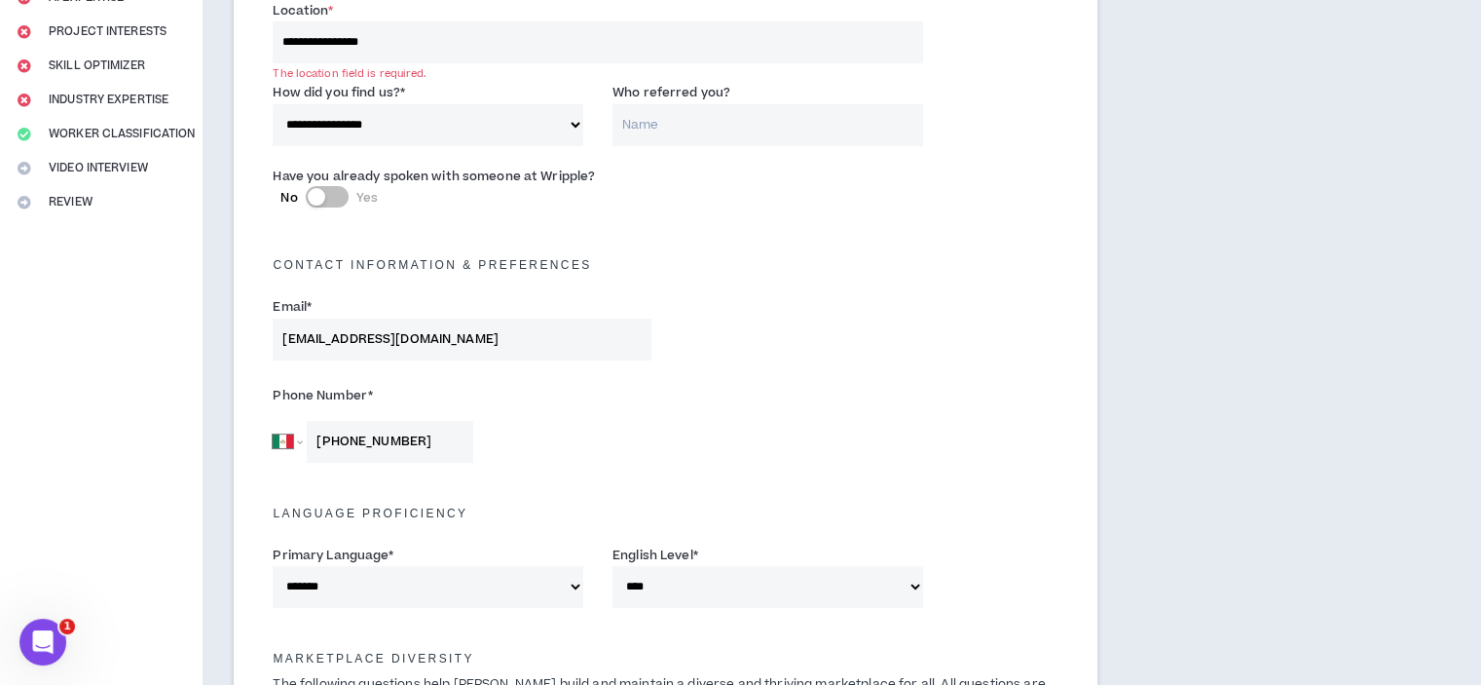
click at [565, 131] on select "**********" at bounding box center [428, 125] width 311 height 42
click at [704, 175] on div "Have you already spoken with someone at Wripple? No Yes" at bounding box center [665, 195] width 815 height 68
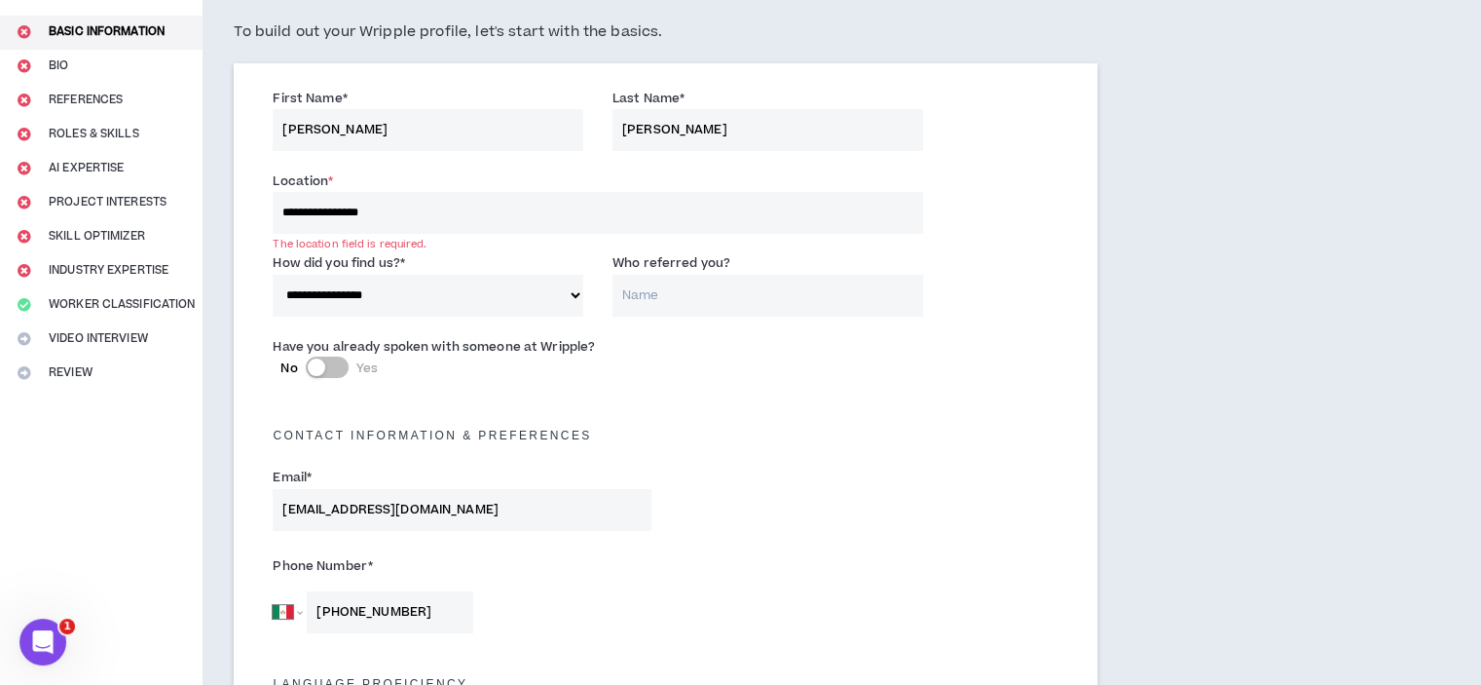
scroll to position [129, 0]
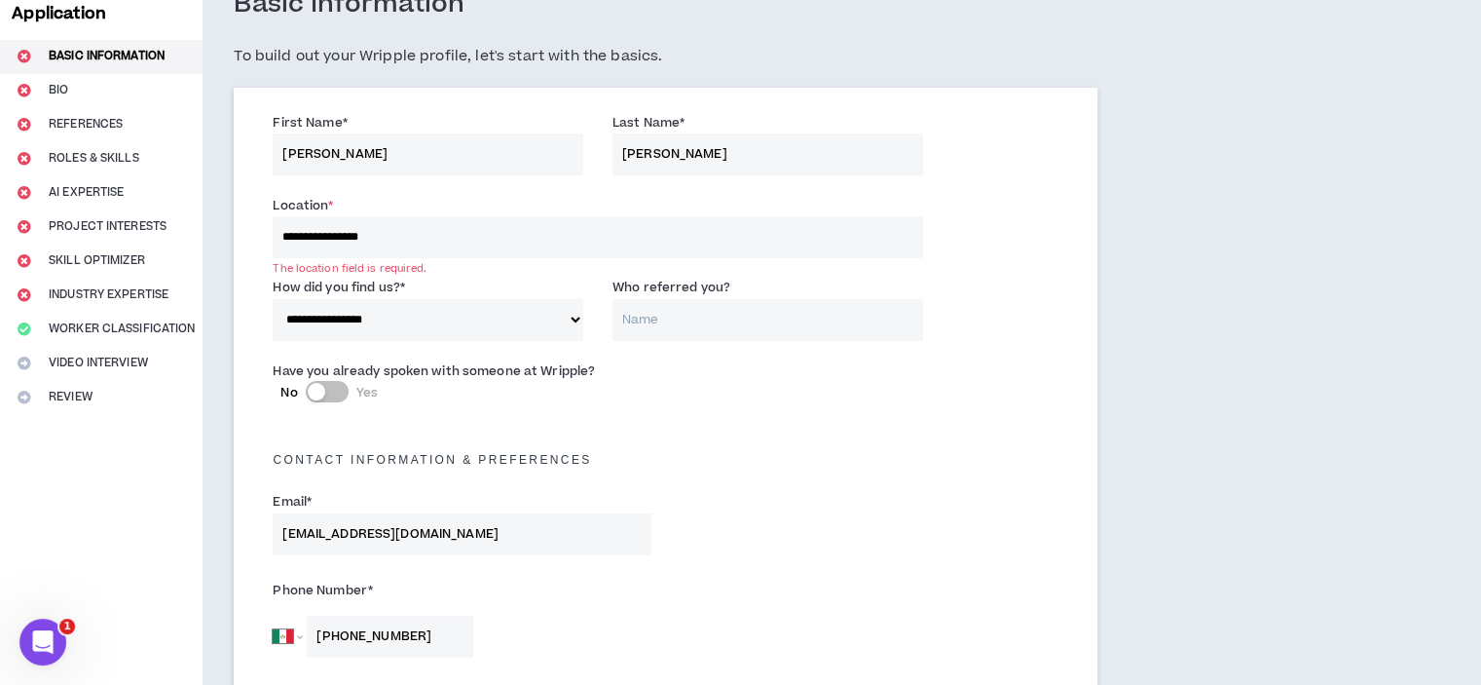
click at [547, 245] on input "**********" at bounding box center [598, 237] width 650 height 42
click at [418, 241] on input "**********" at bounding box center [598, 237] width 650 height 42
drag, startPoint x: 418, startPoint y: 241, endPoint x: 35, endPoint y: 202, distance: 384.8
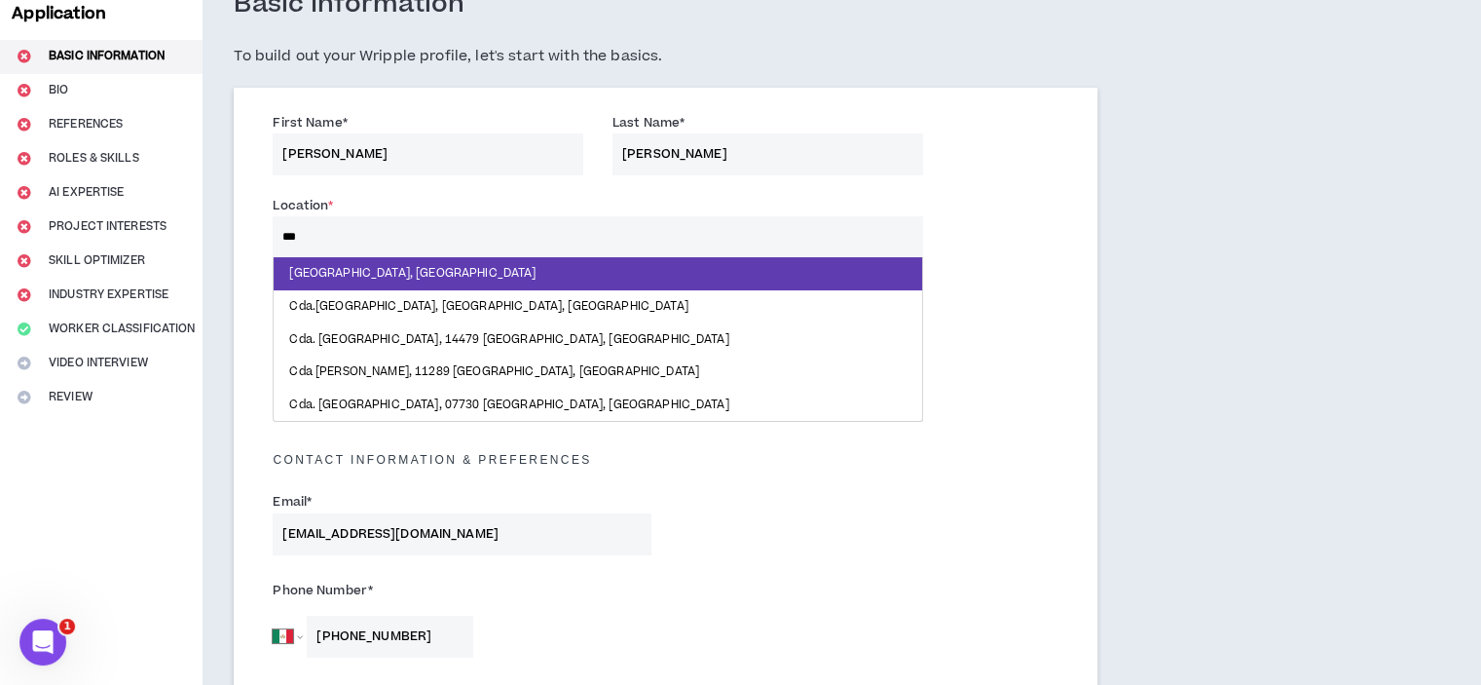
type input "****"
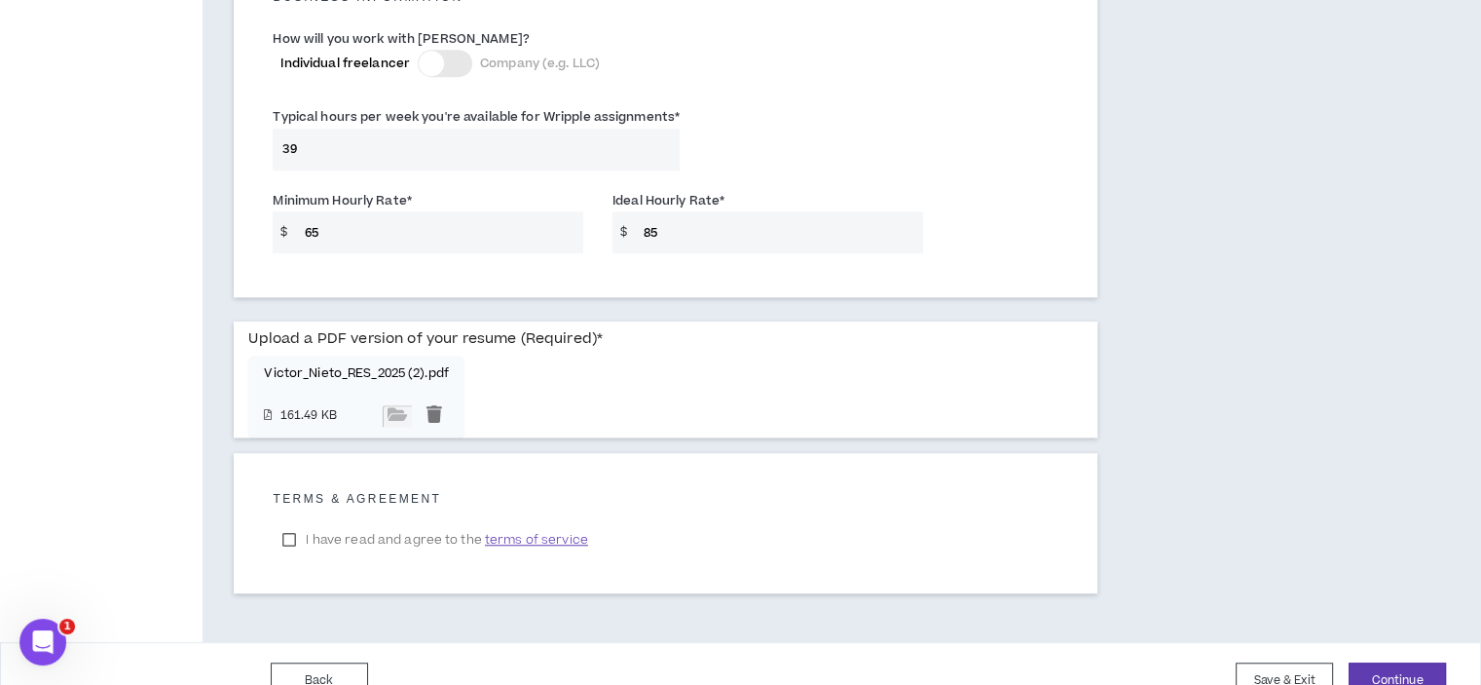
scroll to position [1447, 0]
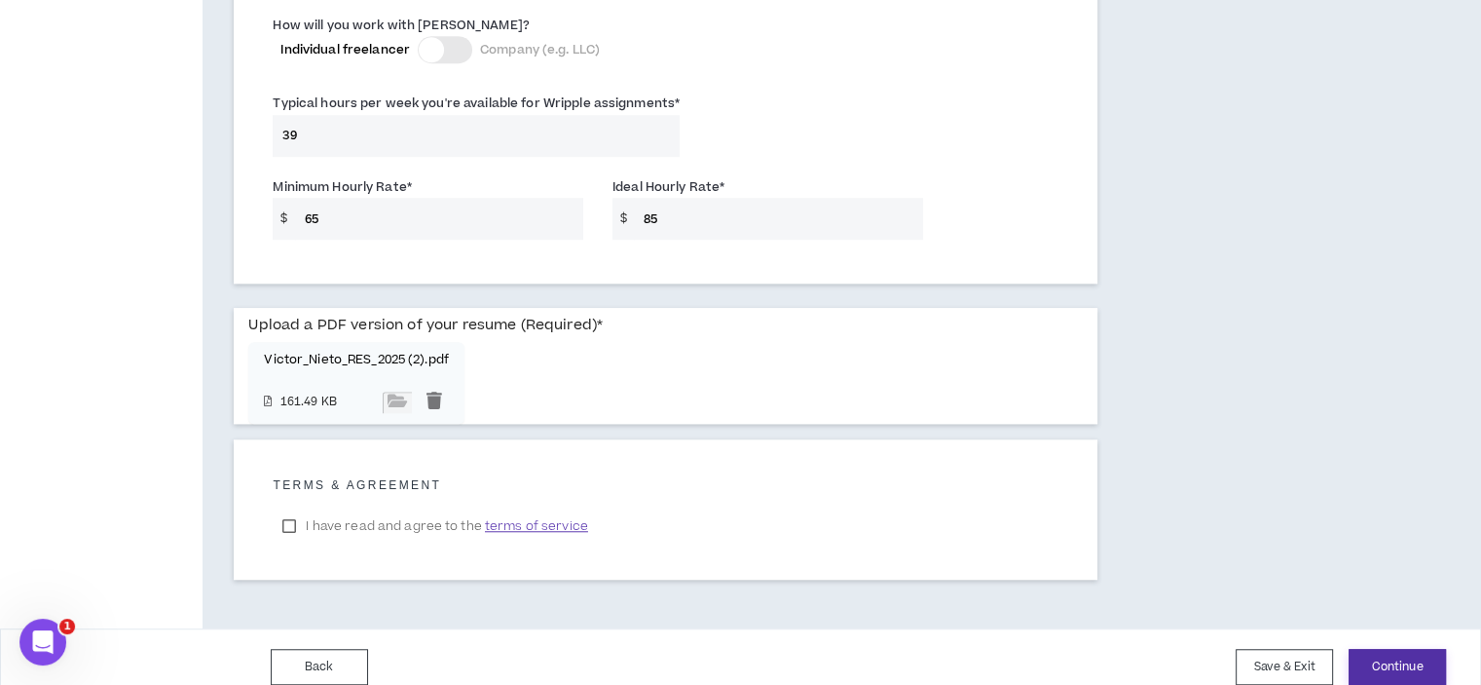
click at [1406, 649] on button "Continue" at bounding box center [1397, 667] width 97 height 36
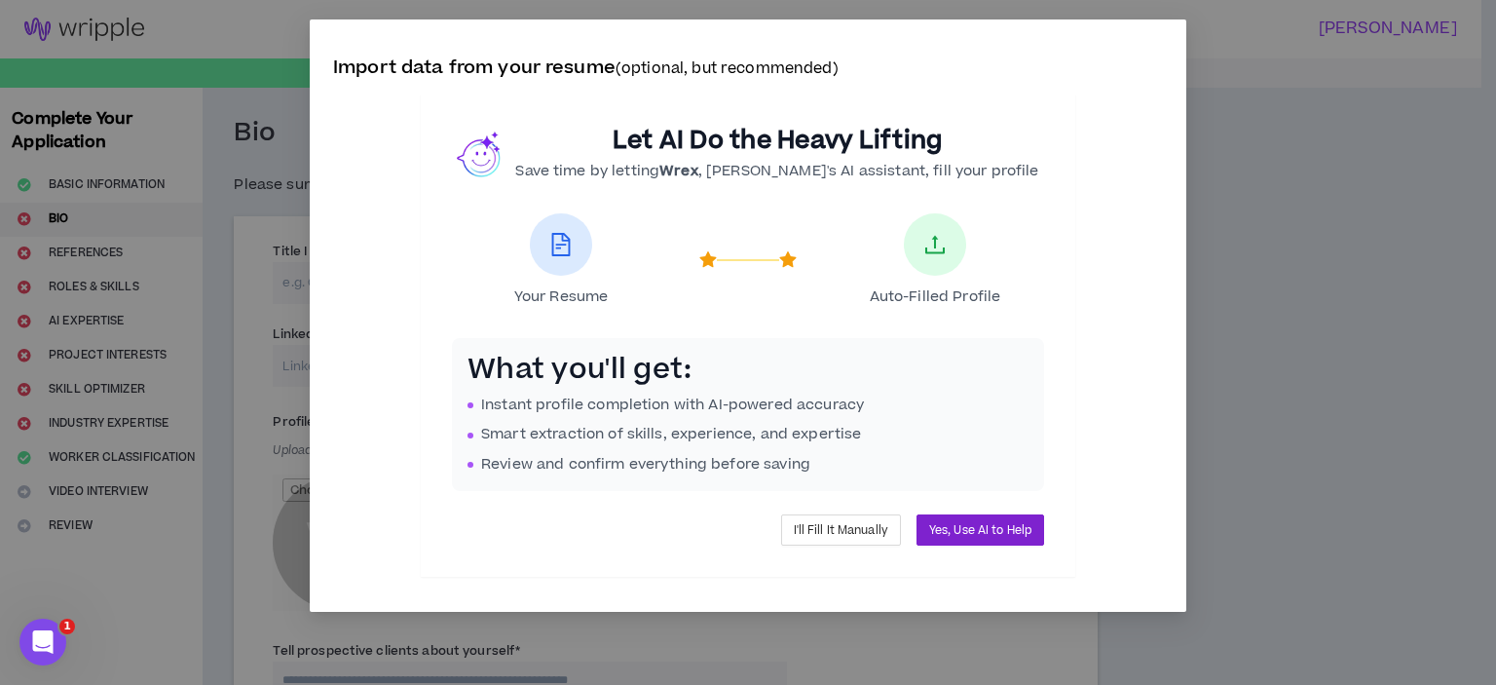
click at [975, 531] on span "Yes, Use AI to Help" at bounding box center [980, 530] width 102 height 19
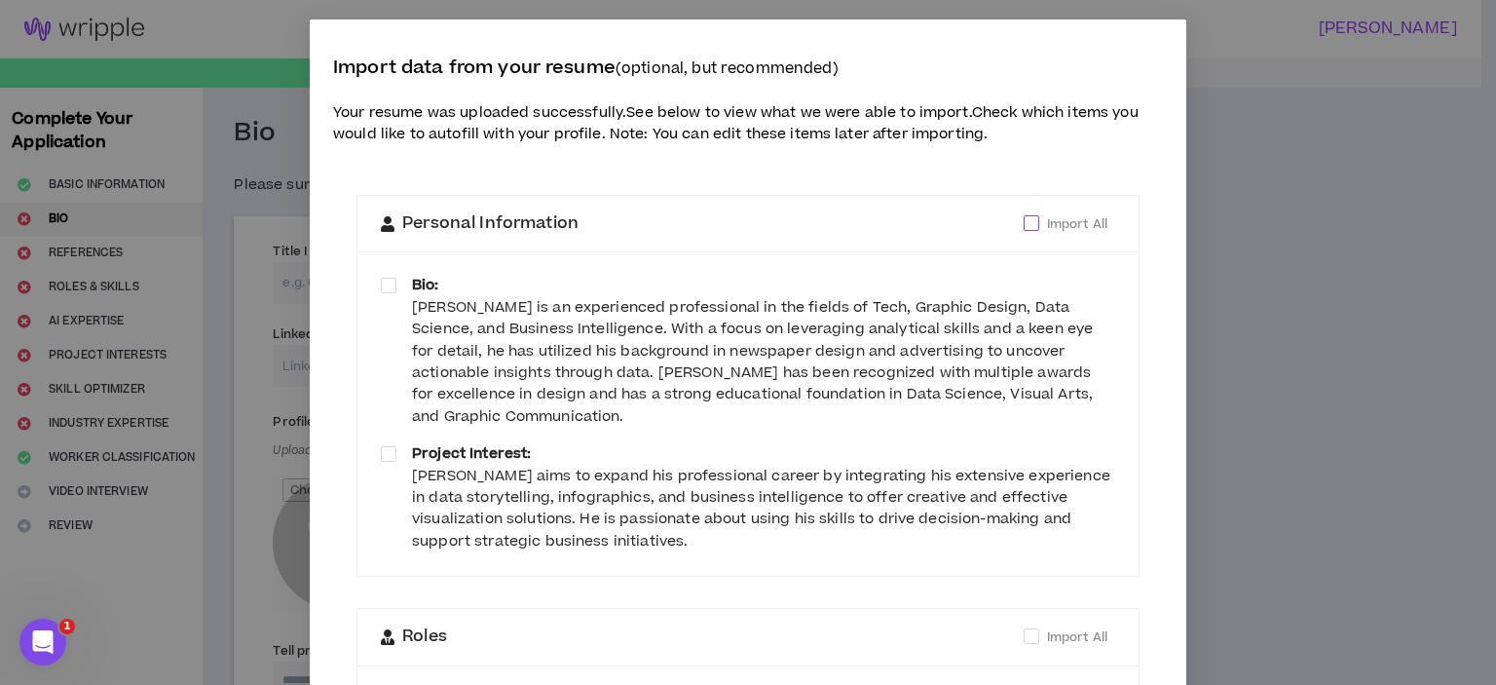
click at [1026, 229] on span at bounding box center [1032, 223] width 16 height 16
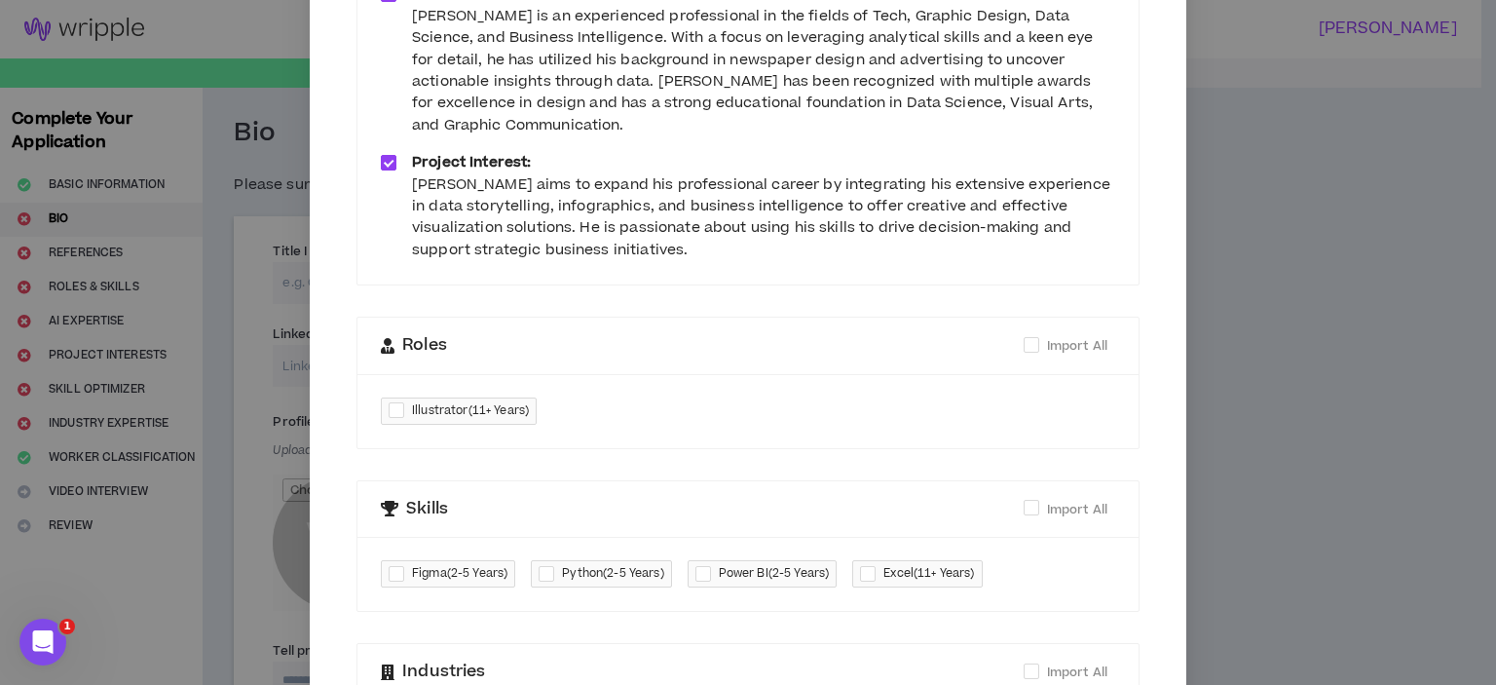
scroll to position [324, 0]
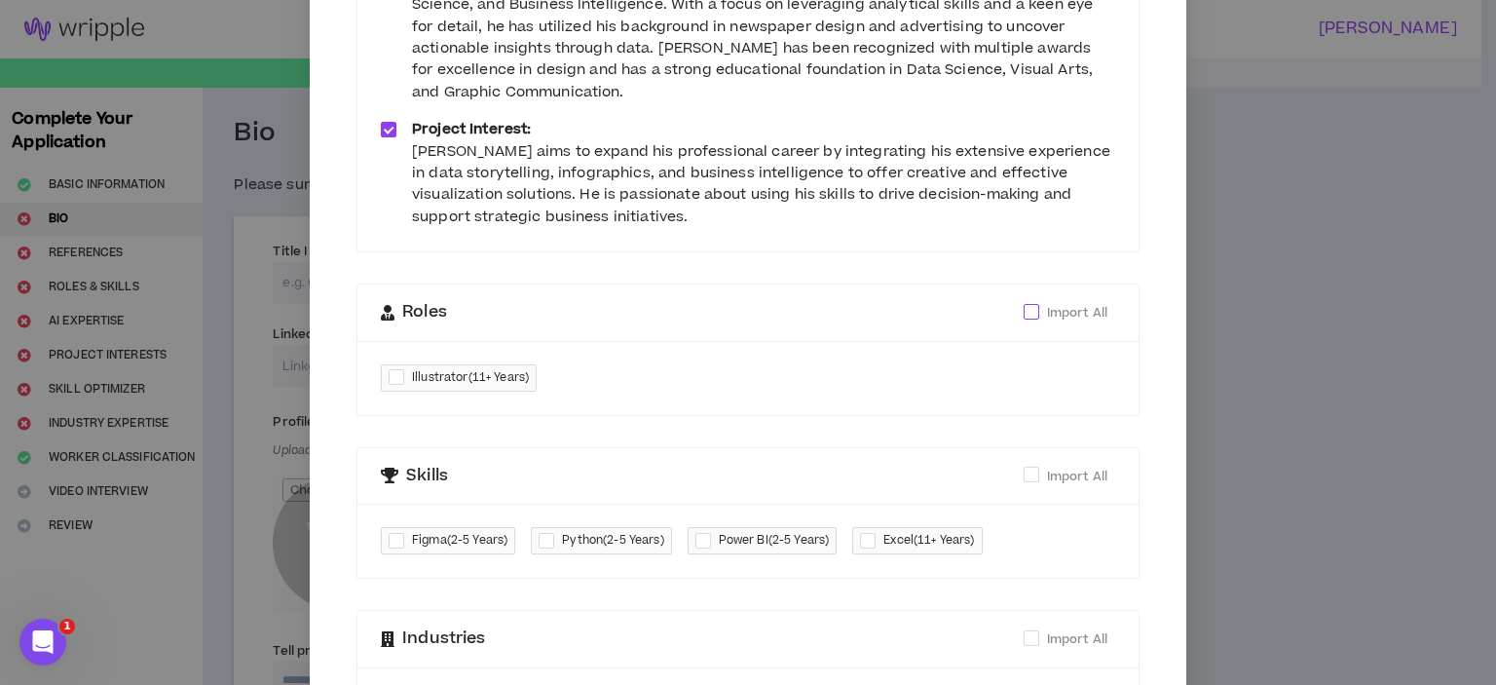
click at [1024, 304] on span at bounding box center [1032, 312] width 16 height 16
checkbox input "****"
click at [570, 344] on div "Illustrator ( 11+ Years )" at bounding box center [747, 378] width 781 height 74
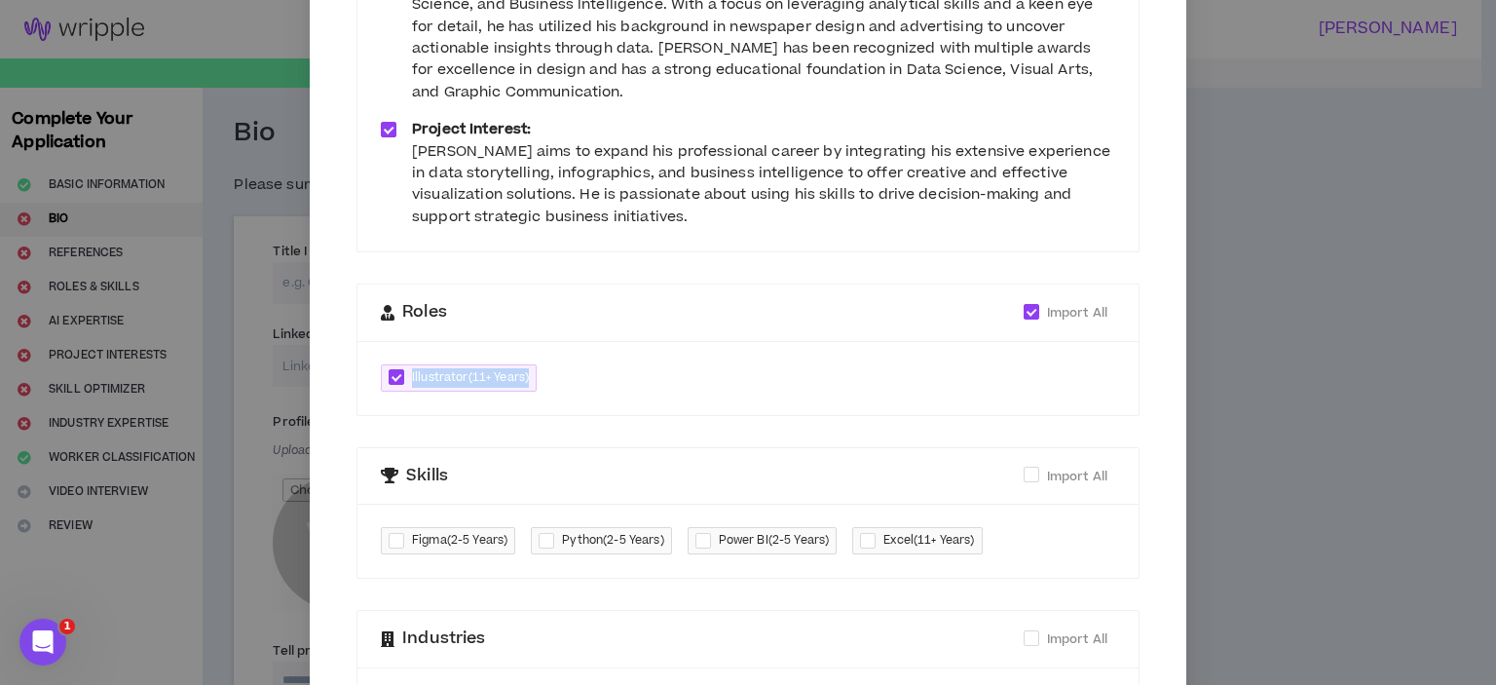
click at [570, 344] on div "Illustrator ( 11+ Years )" at bounding box center [747, 378] width 781 height 74
click at [744, 367] on div "Illustrator ( 11+ Years )" at bounding box center [747, 378] width 781 height 74
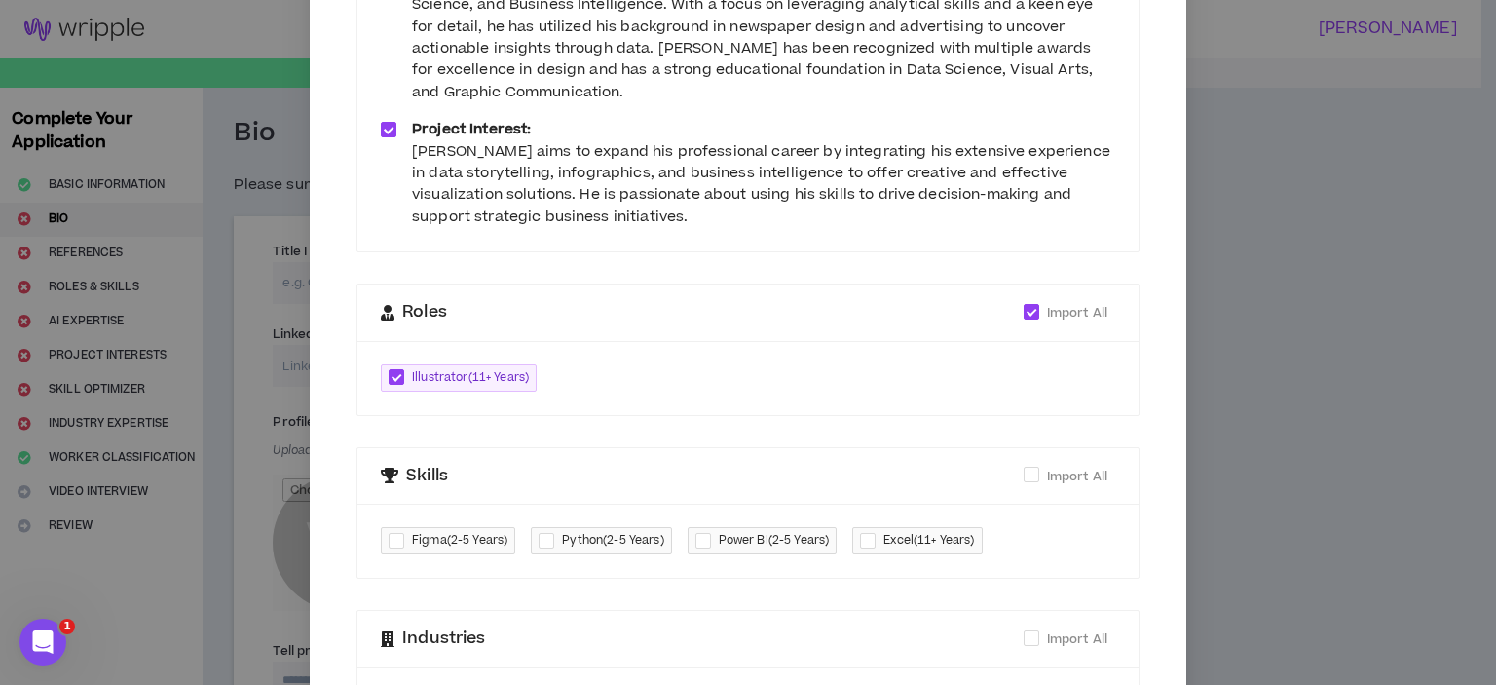
click at [670, 361] on div "Illustrator ( 11+ Years )" at bounding box center [747, 378] width 781 height 74
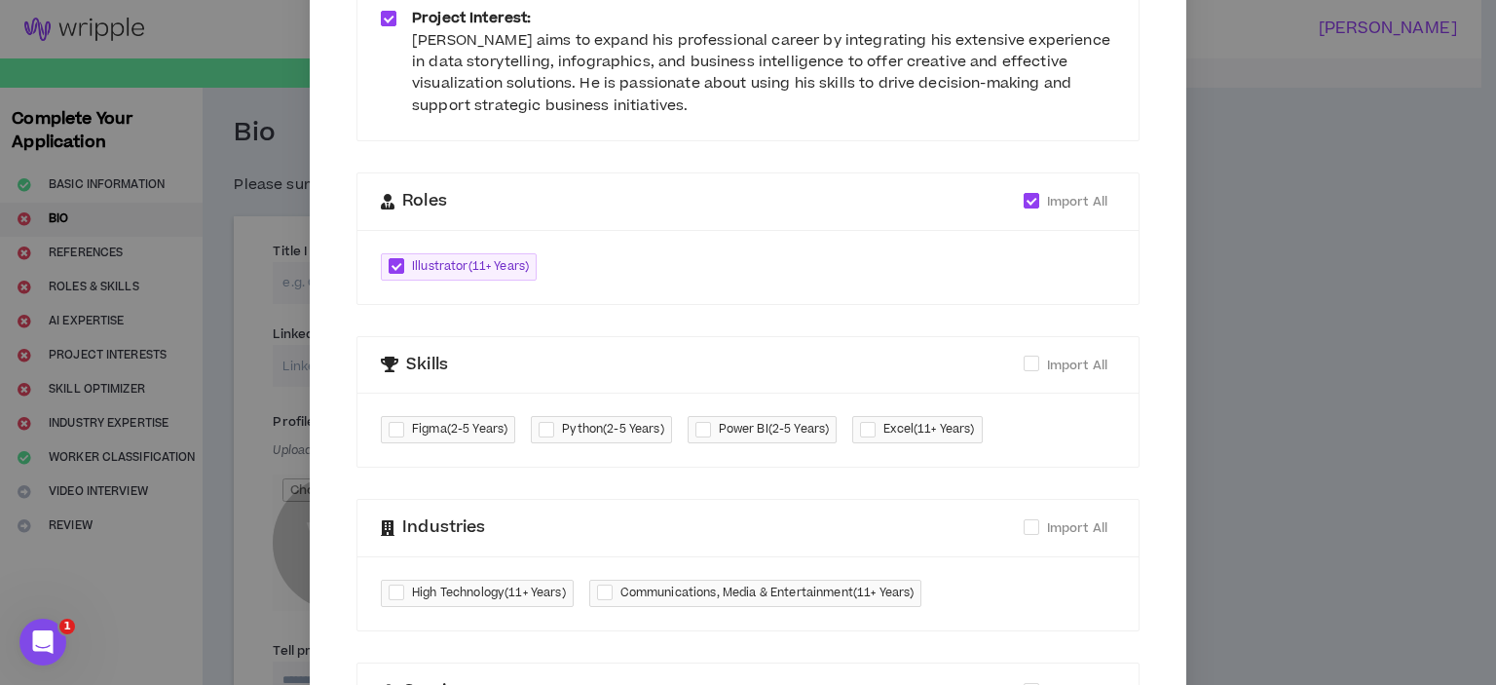
scroll to position [454, 0]
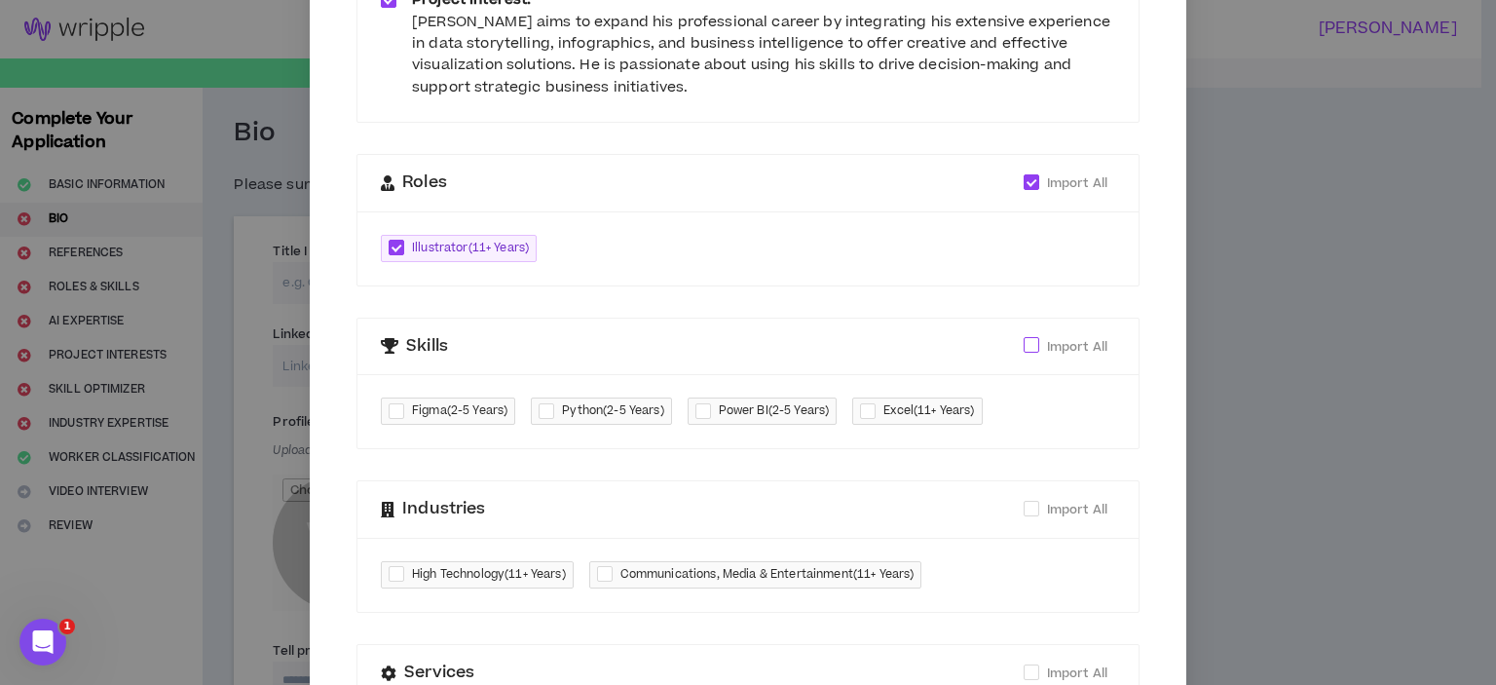
click at [1024, 337] on span at bounding box center [1032, 345] width 16 height 16
checkbox input "****"
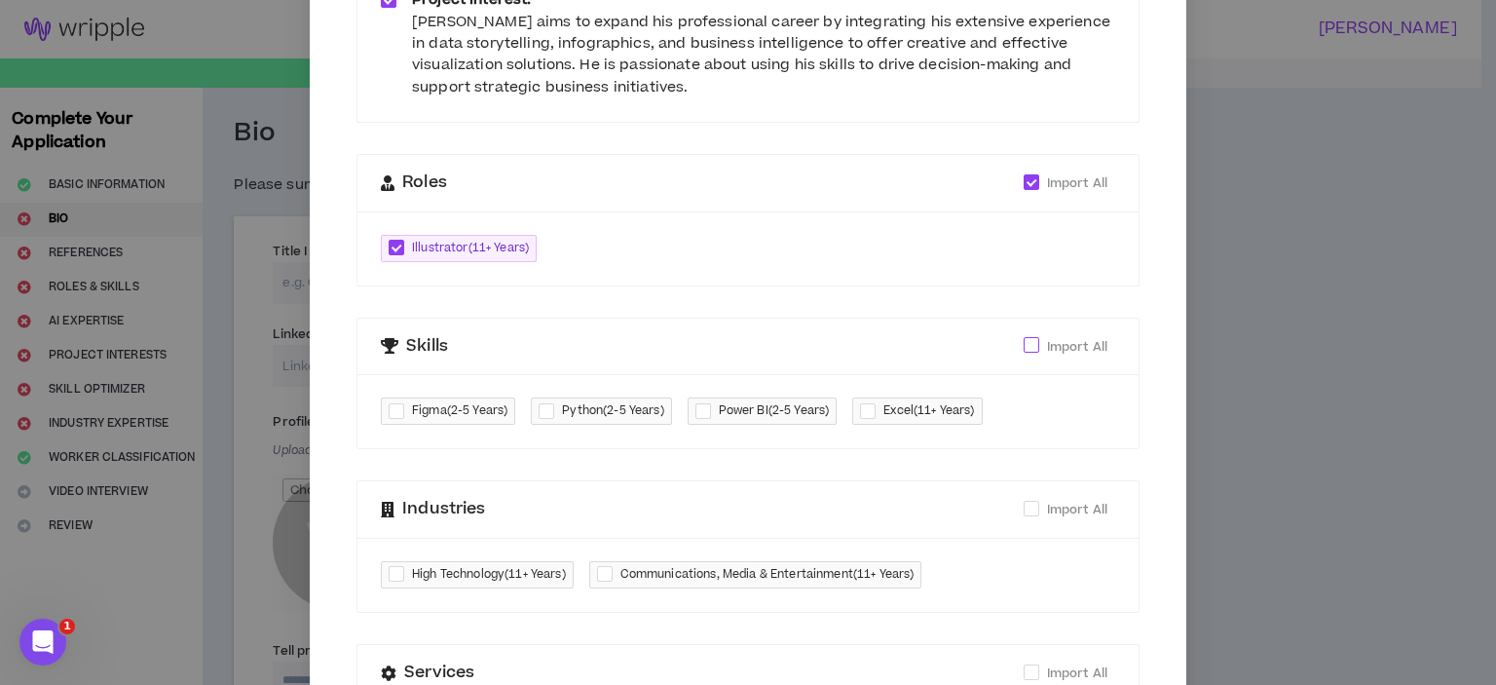
checkbox input "****"
click at [1024, 501] on span at bounding box center [1032, 509] width 16 height 16
checkbox input "****"
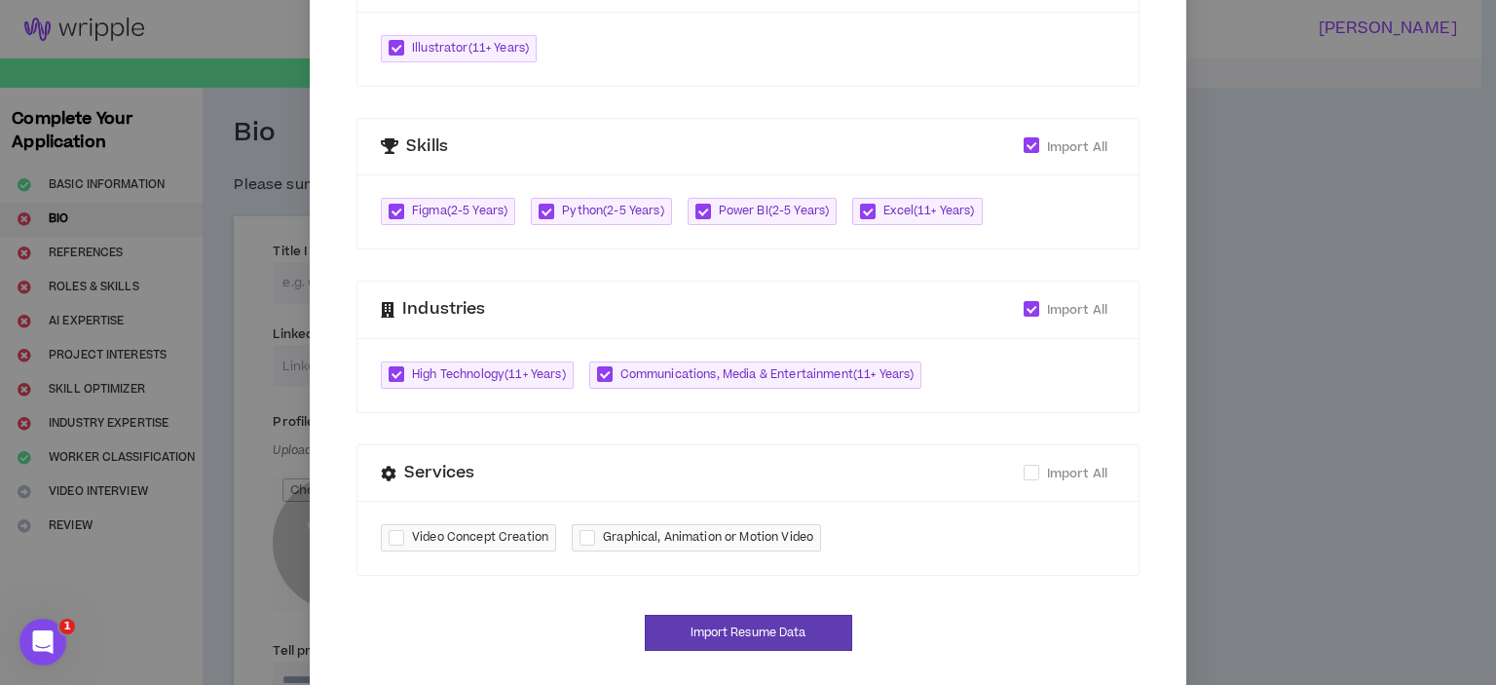
scroll to position [655, 0]
click at [1024, 464] on span at bounding box center [1032, 472] width 16 height 16
checkbox input "****"
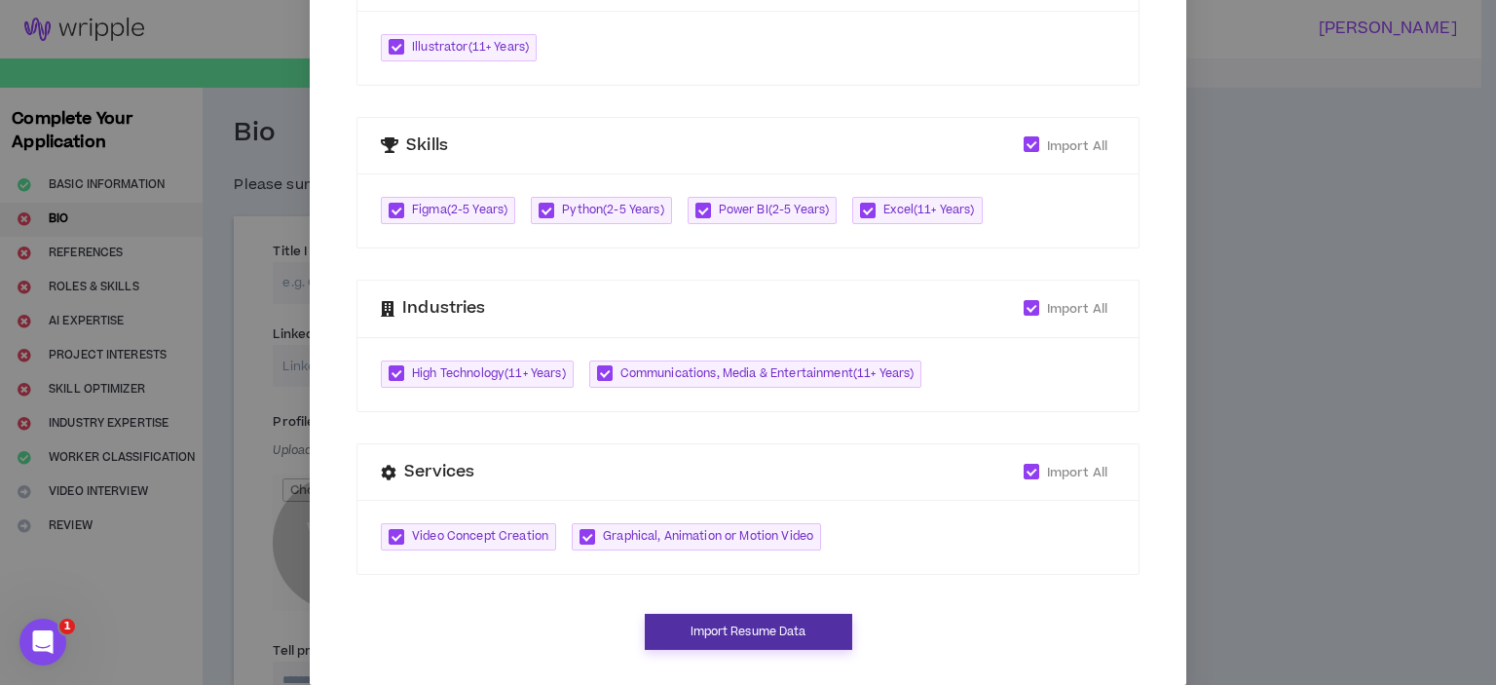
click at [754, 614] on button "Import Resume Data" at bounding box center [748, 632] width 207 height 36
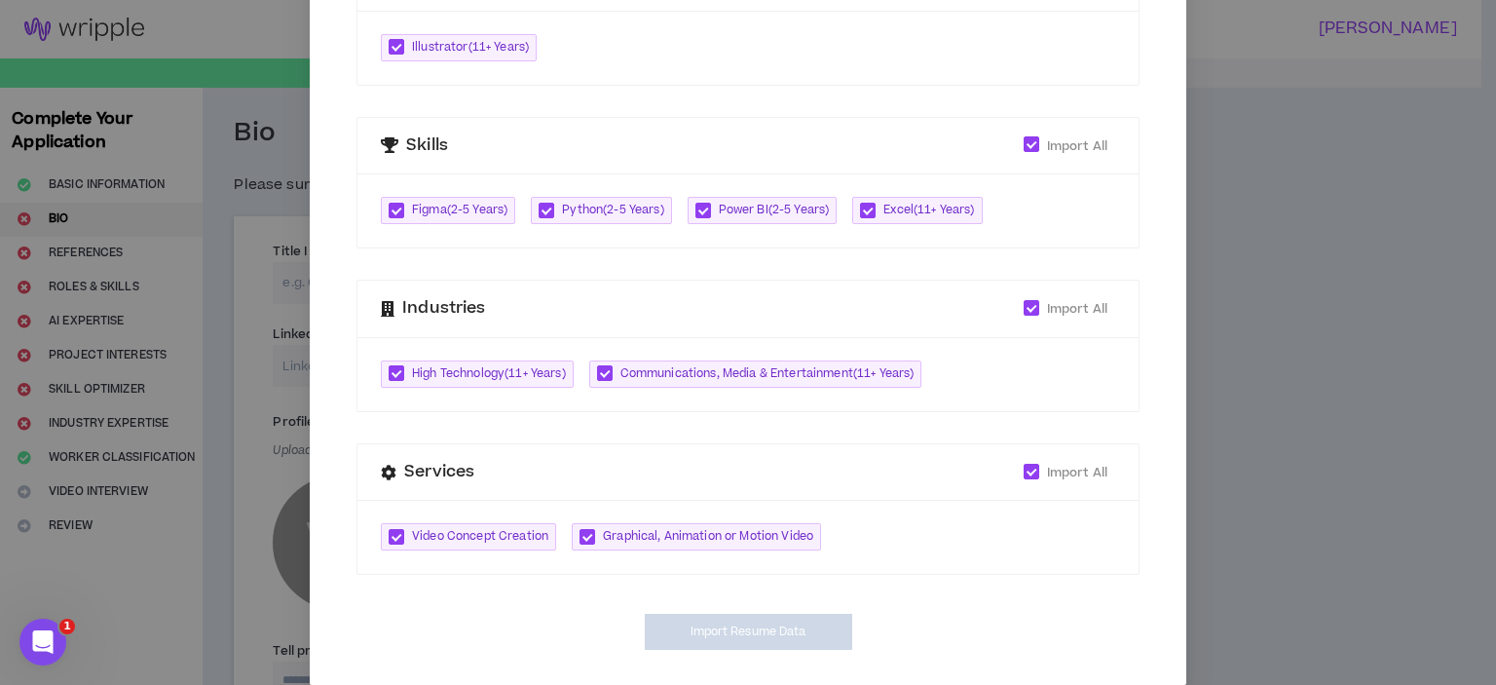
type textarea "**********"
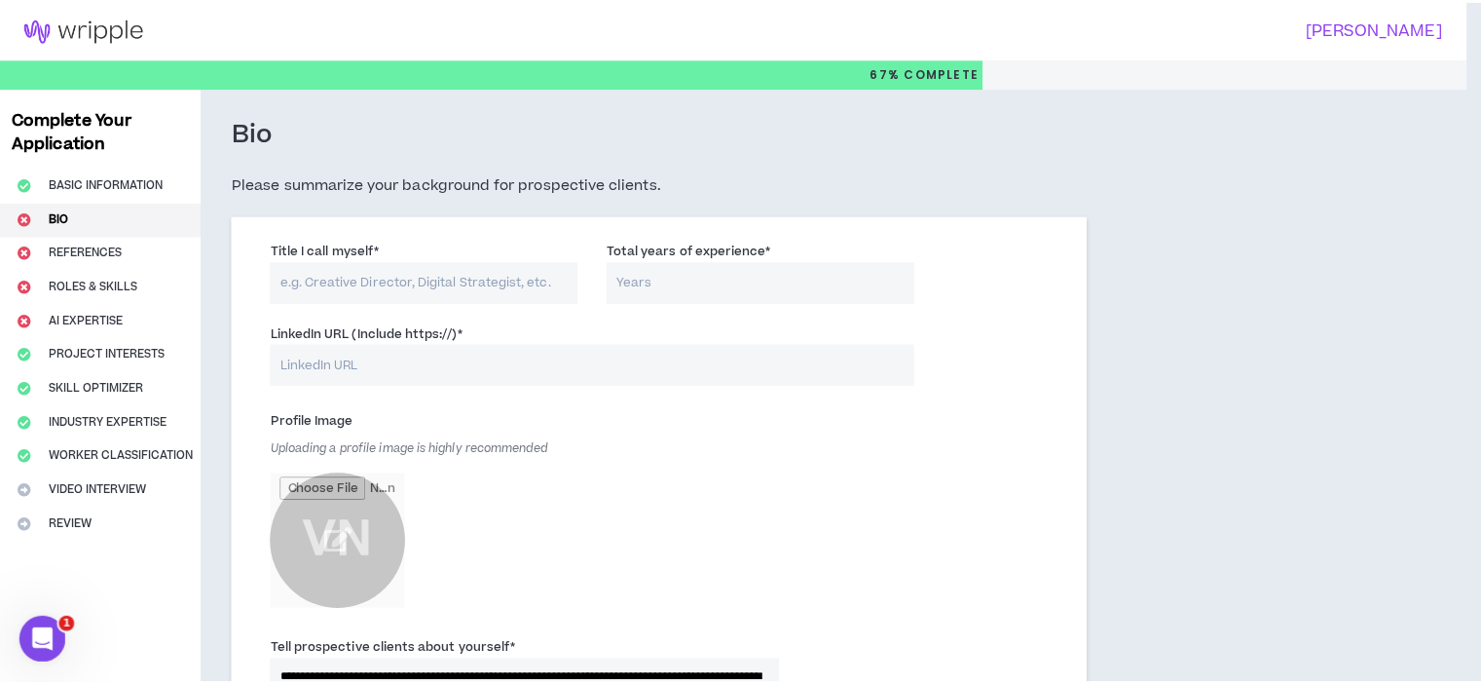
scroll to position [635, 0]
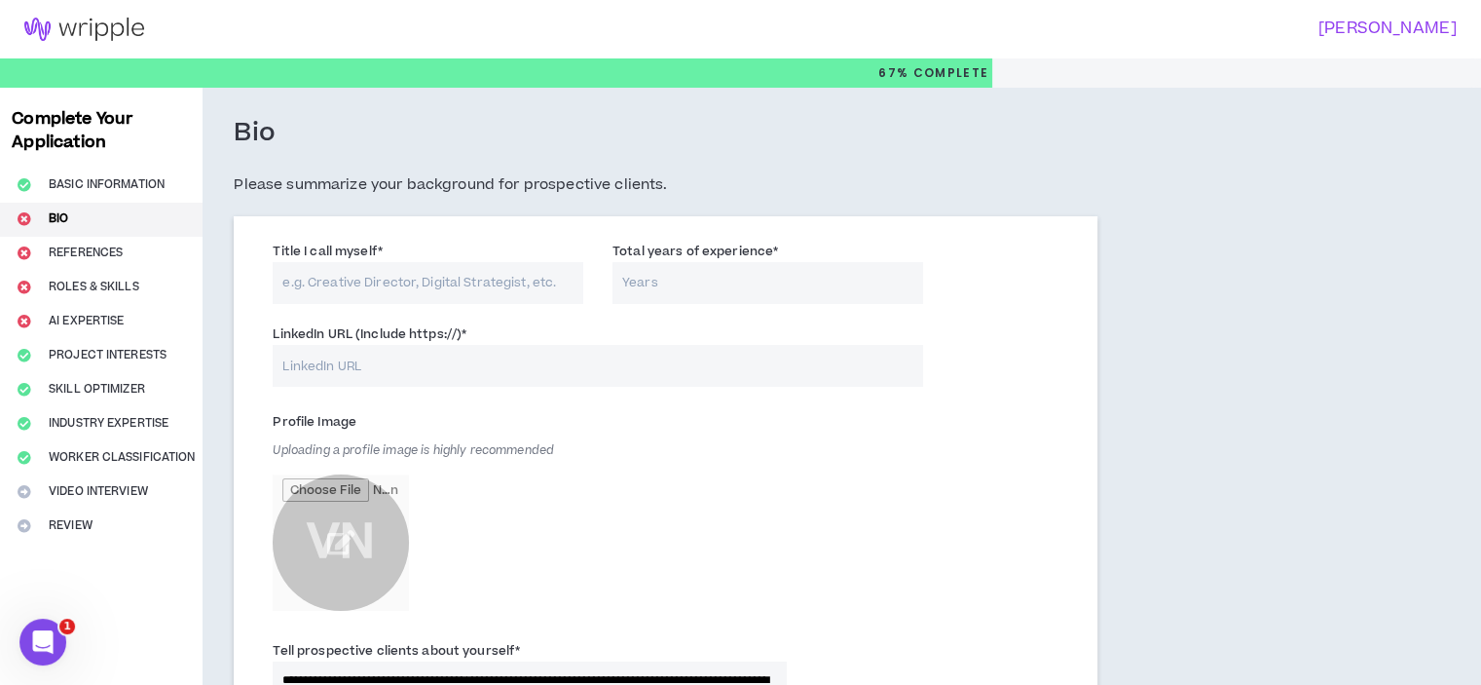
click at [358, 283] on input "Title I call myself *" at bounding box center [428, 283] width 311 height 42
type input "C"
click at [358, 283] on input "Visual Designer / Infographics /" at bounding box center [428, 283] width 311 height 42
type input "Visual Designer / Infographics / Data Storytelling"
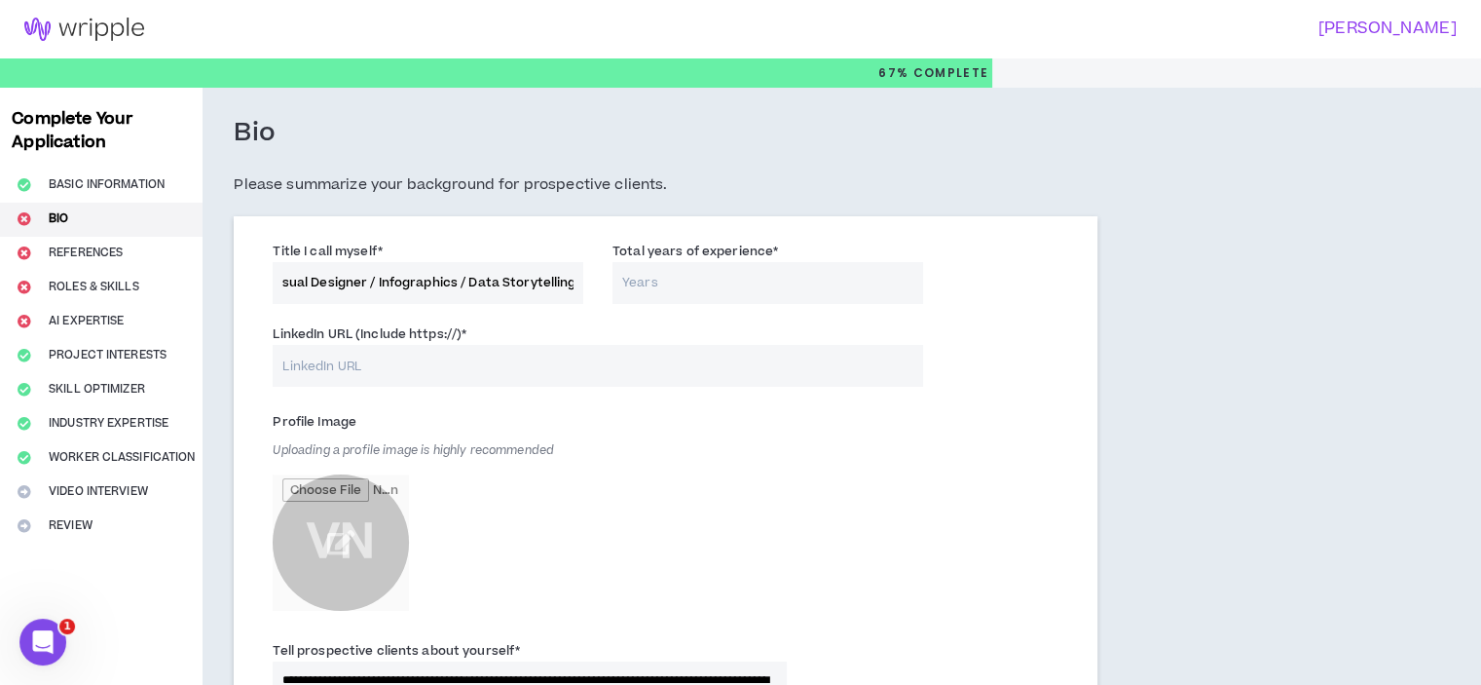
click at [711, 289] on input "Total years of experience *" at bounding box center [768, 283] width 311 height 42
type input "22"
click at [443, 370] on input "LinkedIn URL (Include https://) *" at bounding box center [598, 366] width 650 height 42
type input "https://www.linkedin.com/in/vicnieto"
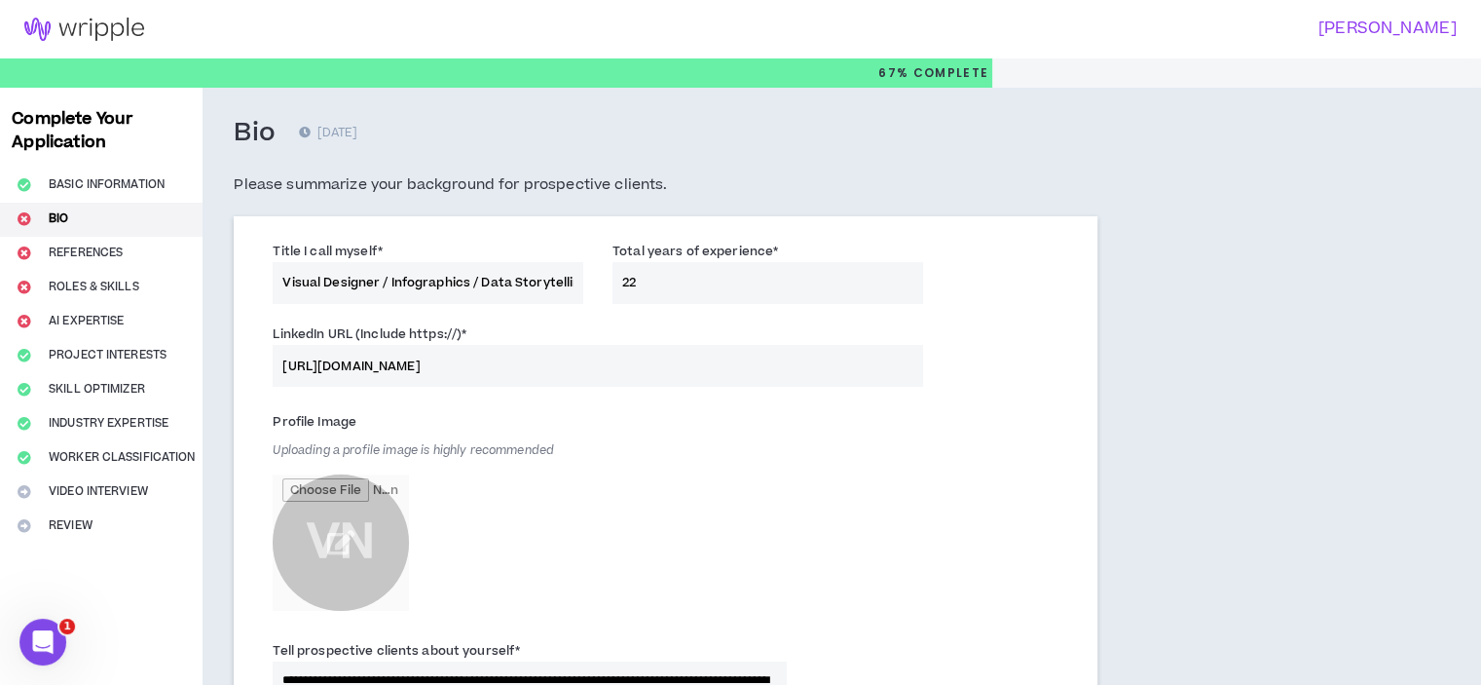
click at [648, 449] on div "Profile Image Uploading a profile image is highly recommended VN" at bounding box center [530, 513] width 514 height 214
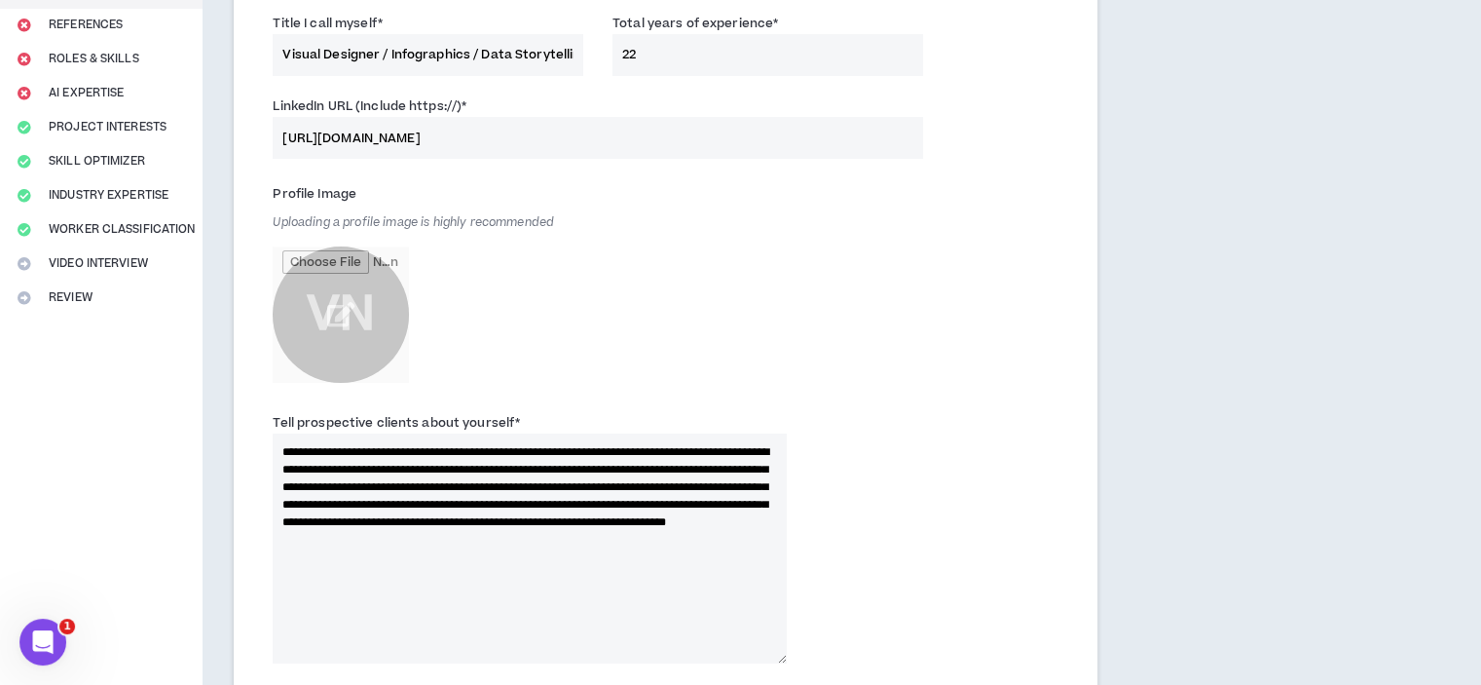
scroll to position [259, 0]
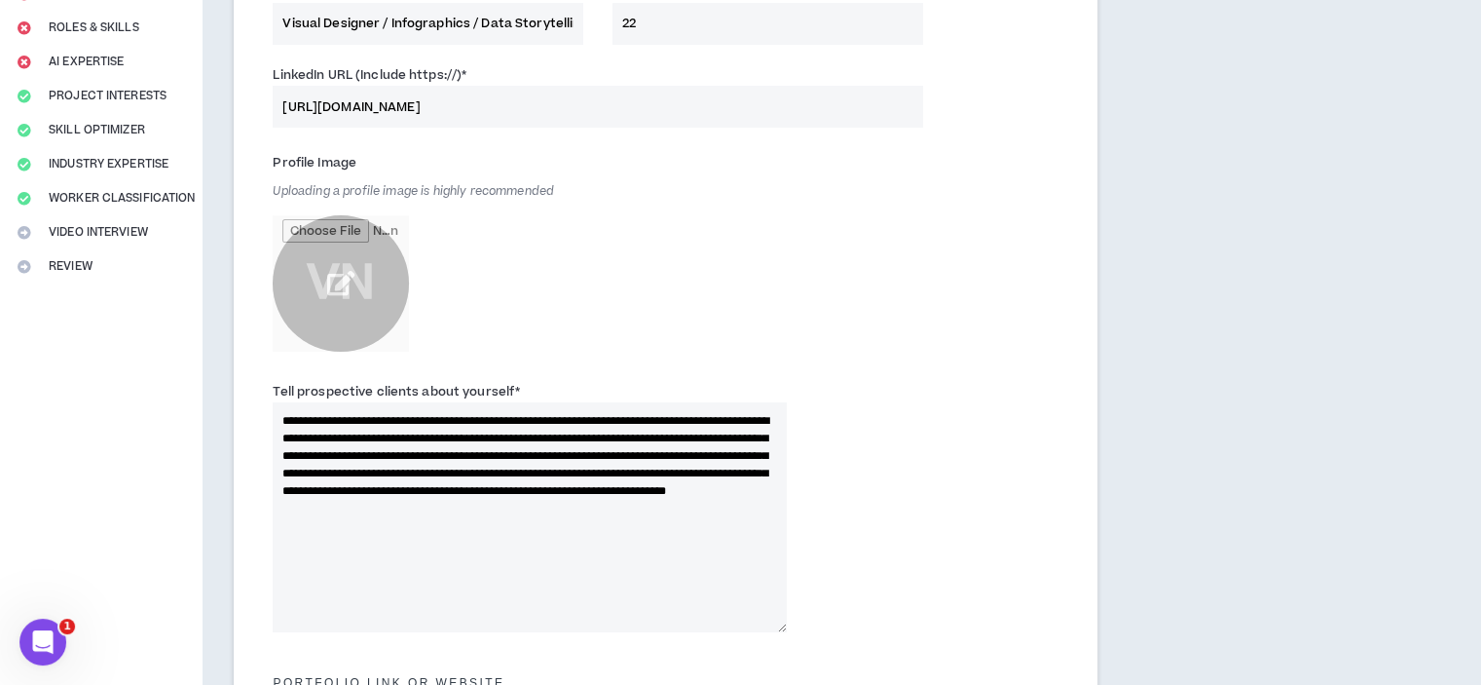
click at [343, 288] on input "file" at bounding box center [341, 283] width 136 height 136
type input "**********"
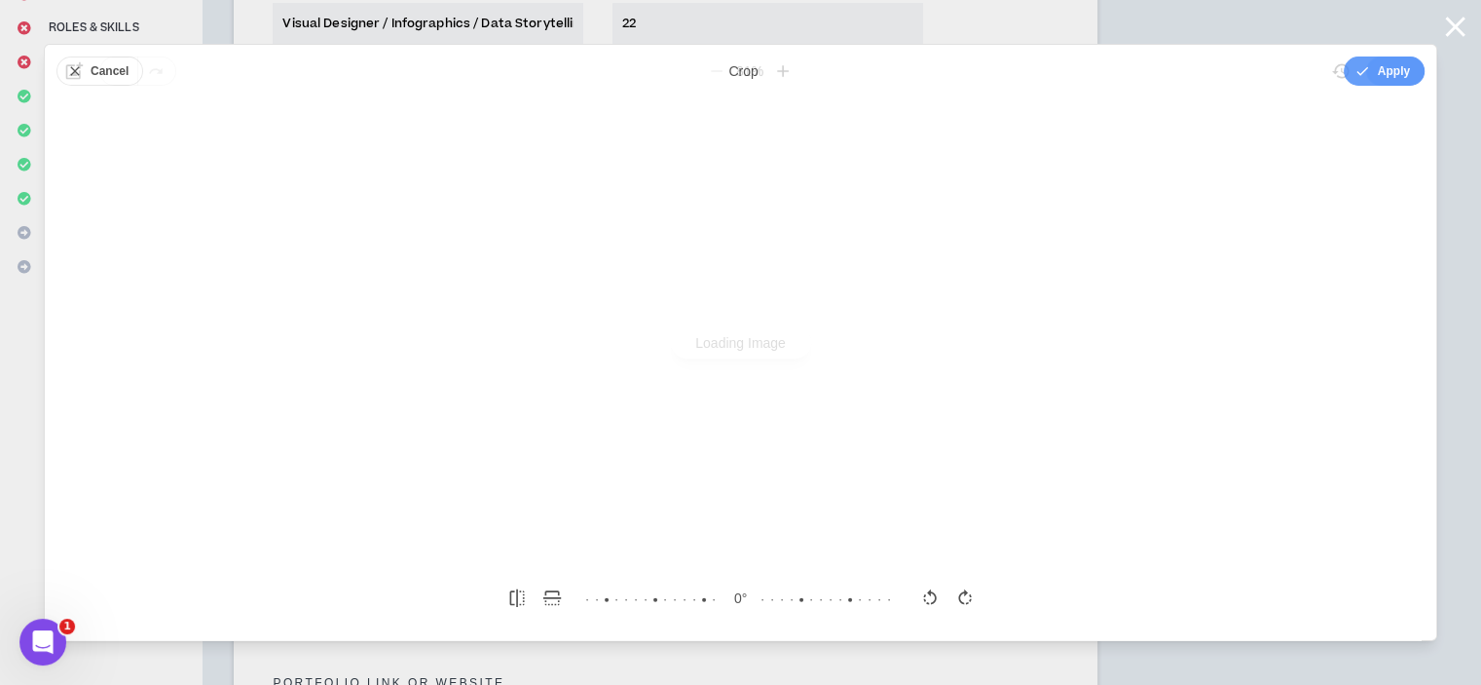
scroll to position [0, 0]
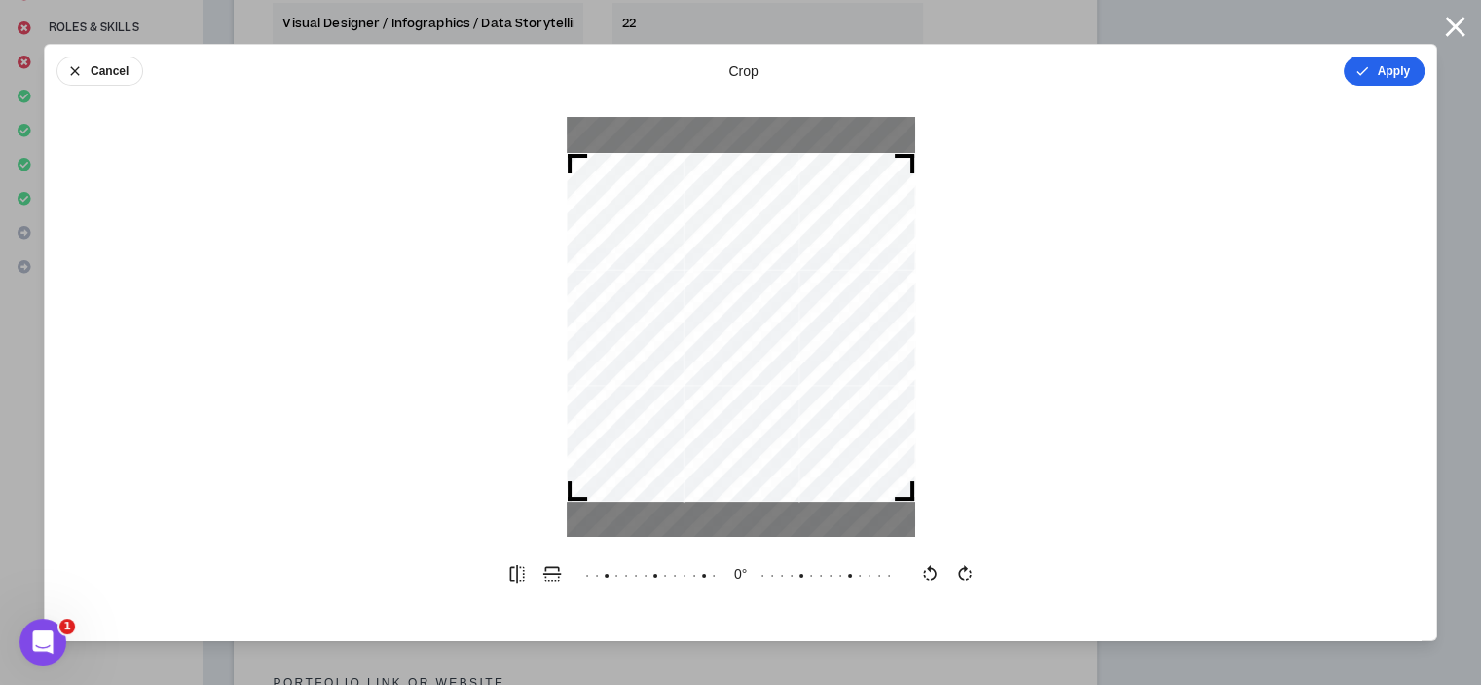
click at [1388, 68] on button "Apply" at bounding box center [1384, 70] width 81 height 29
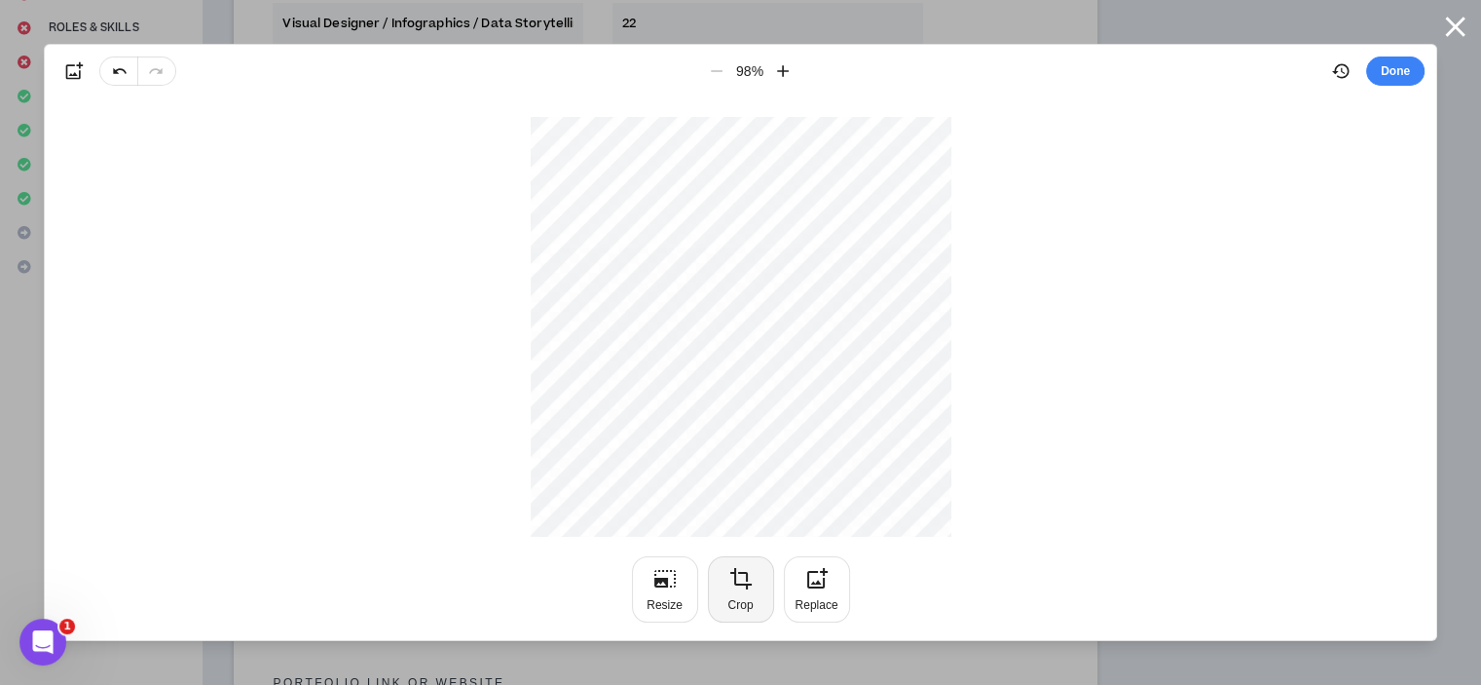
click at [745, 587] on icon "button" at bounding box center [740, 578] width 21 height 21
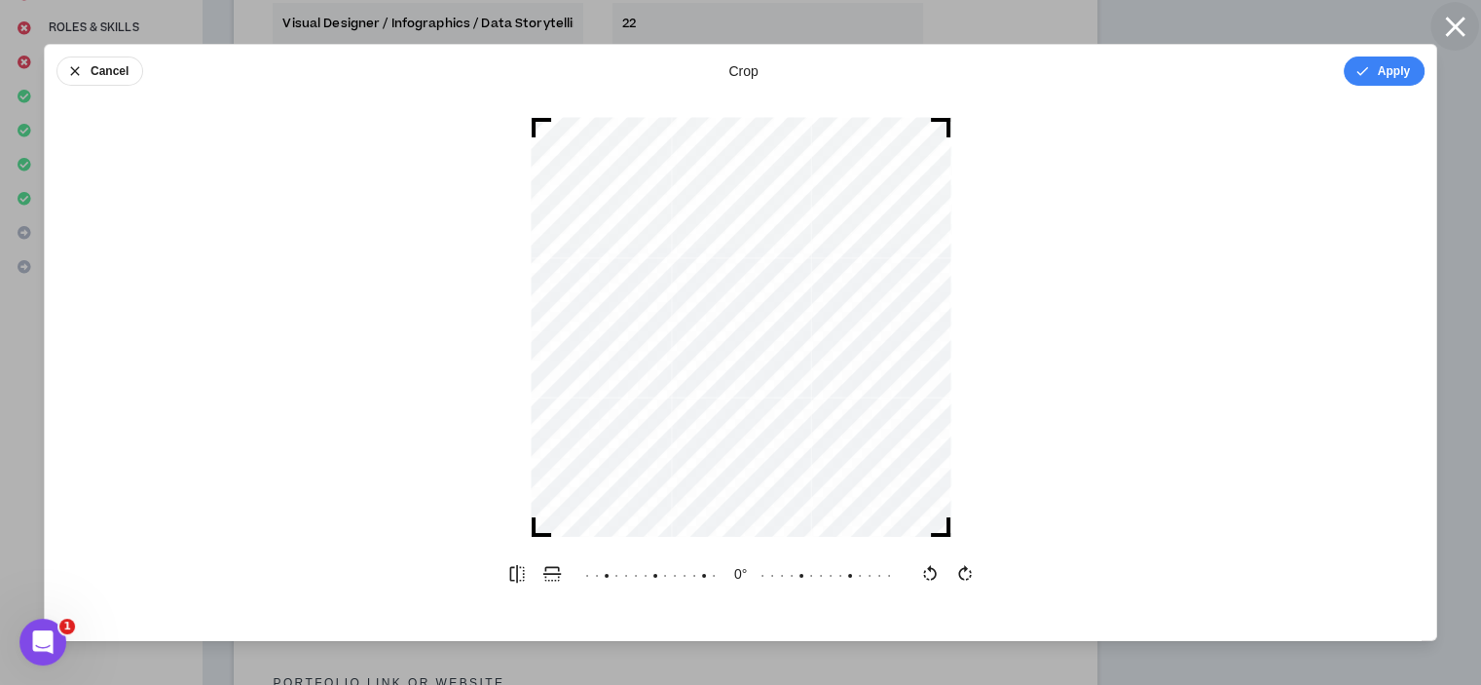
click at [1448, 20] on icon "button" at bounding box center [1454, 26] width 19 height 19
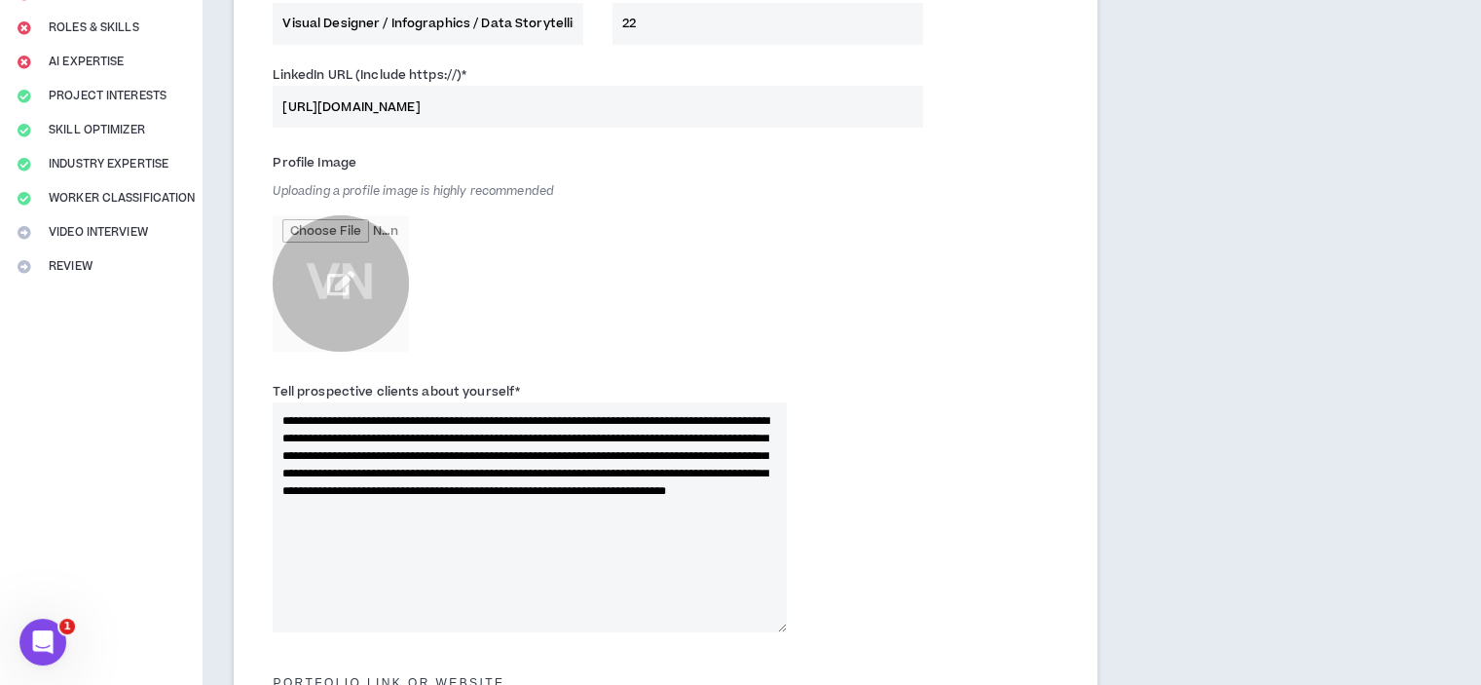
click at [313, 268] on input "file" at bounding box center [341, 283] width 136 height 136
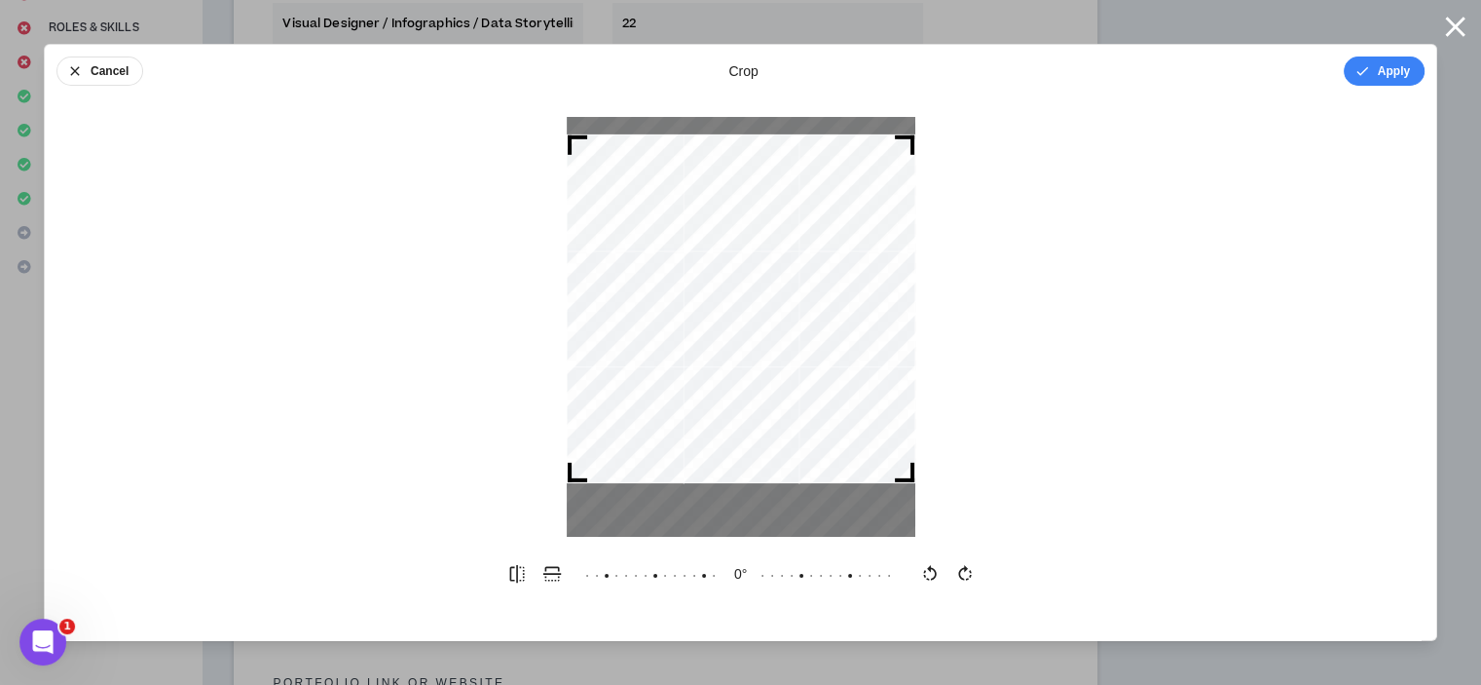
drag, startPoint x: 767, startPoint y: 361, endPoint x: 764, endPoint y: 342, distance: 19.7
click at [764, 342] on div at bounding box center [741, 308] width 349 height 349
click at [1392, 72] on button "Apply" at bounding box center [1384, 70] width 81 height 29
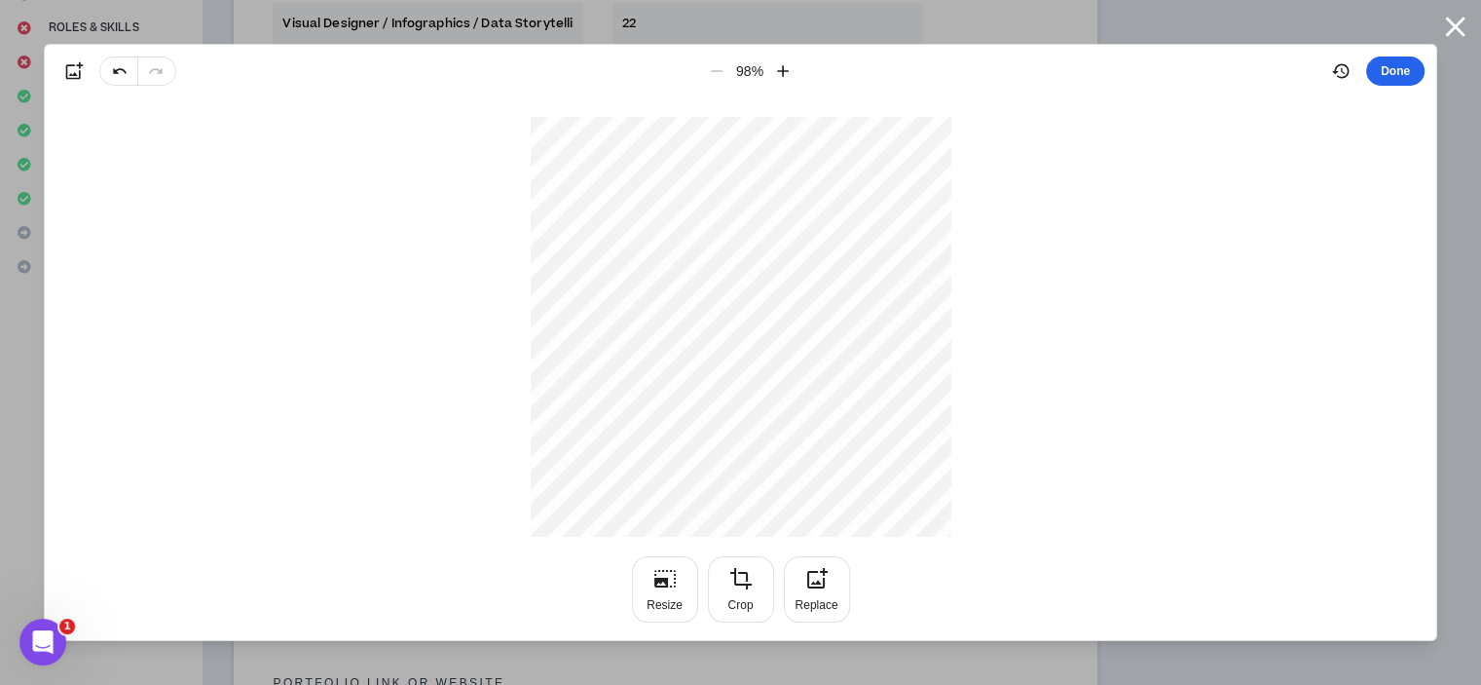
click at [1402, 69] on button "Done" at bounding box center [1395, 70] width 58 height 29
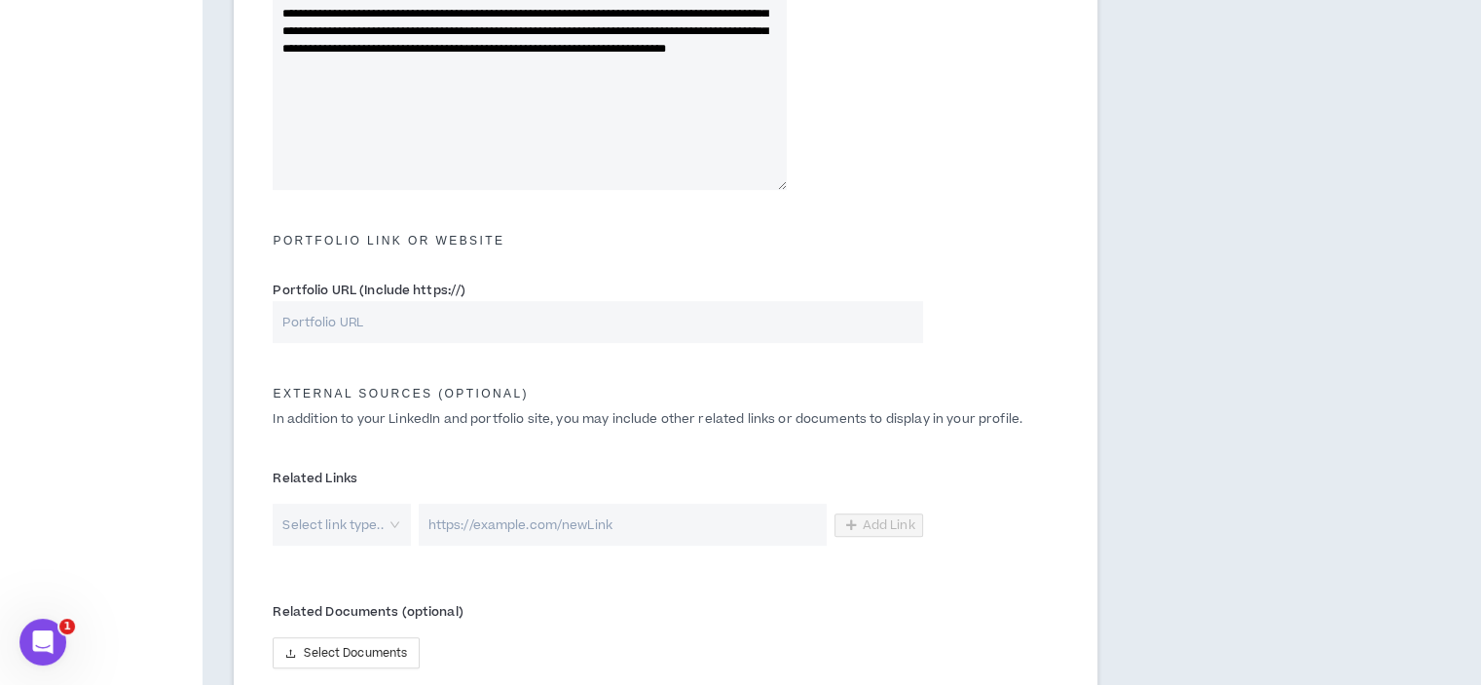
scroll to position [779, 0]
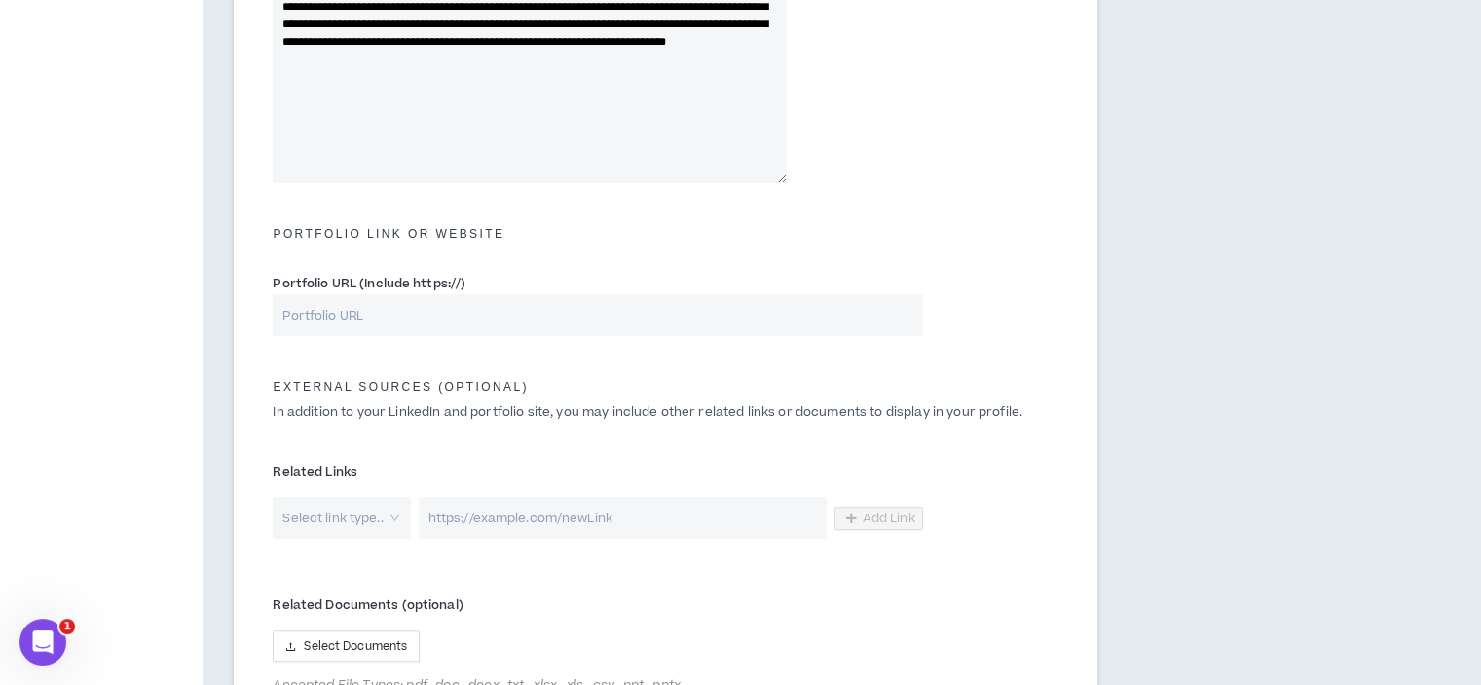
click at [478, 309] on input "Portfolio URL (Include https://)" at bounding box center [598, 315] width 650 height 42
click at [401, 325] on input "Portfolio URL (Include https://)" at bounding box center [598, 315] width 650 height 42
paste input "https://dribbble.com/ViC_NiRo"
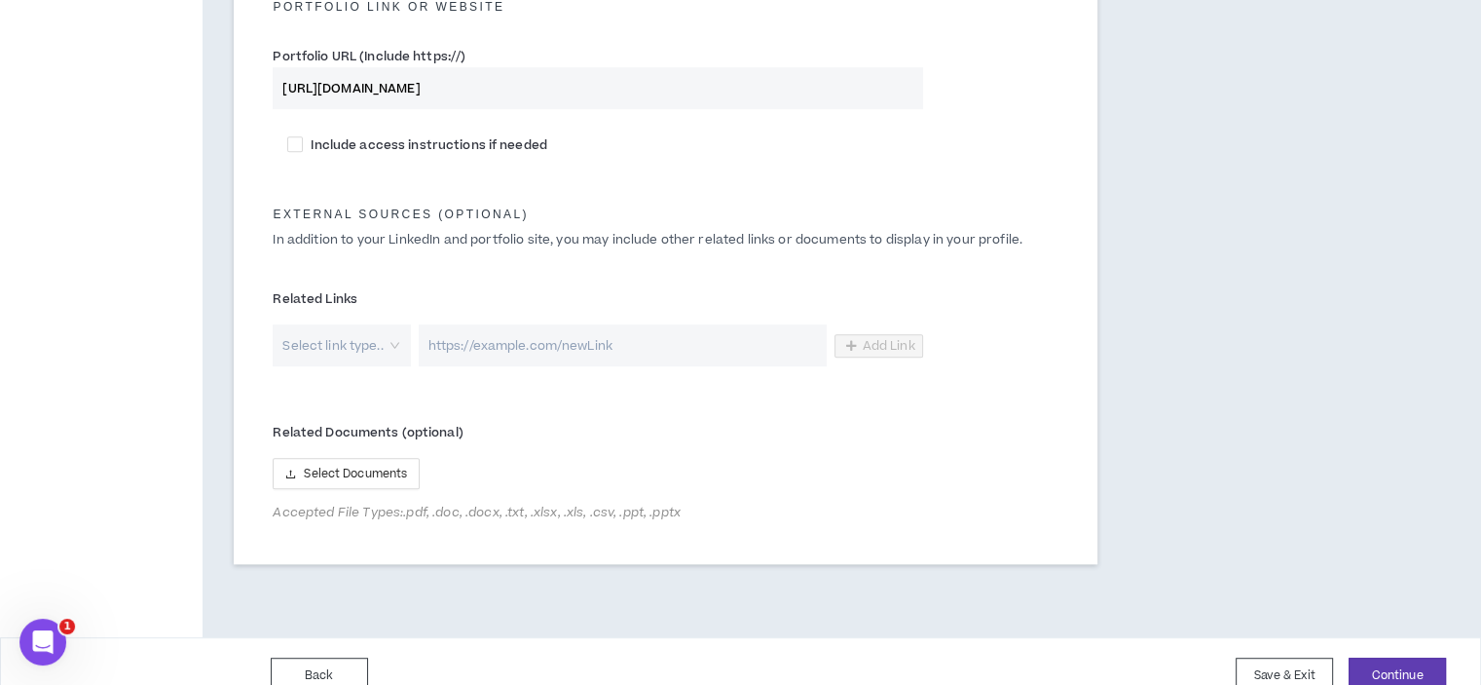
scroll to position [1034, 0]
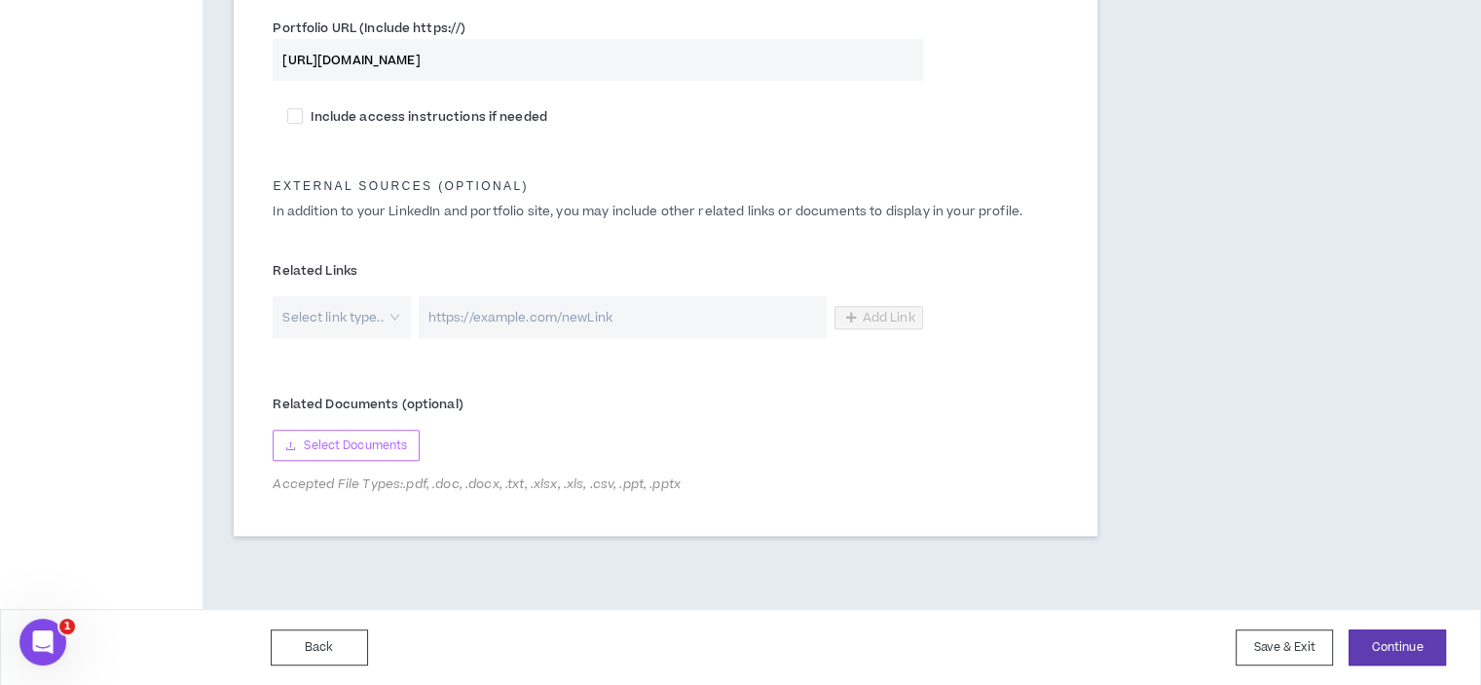
type input "https://dribbble.com/ViC_NiRo"
click at [393, 440] on span "Select Documents" at bounding box center [355, 445] width 103 height 19
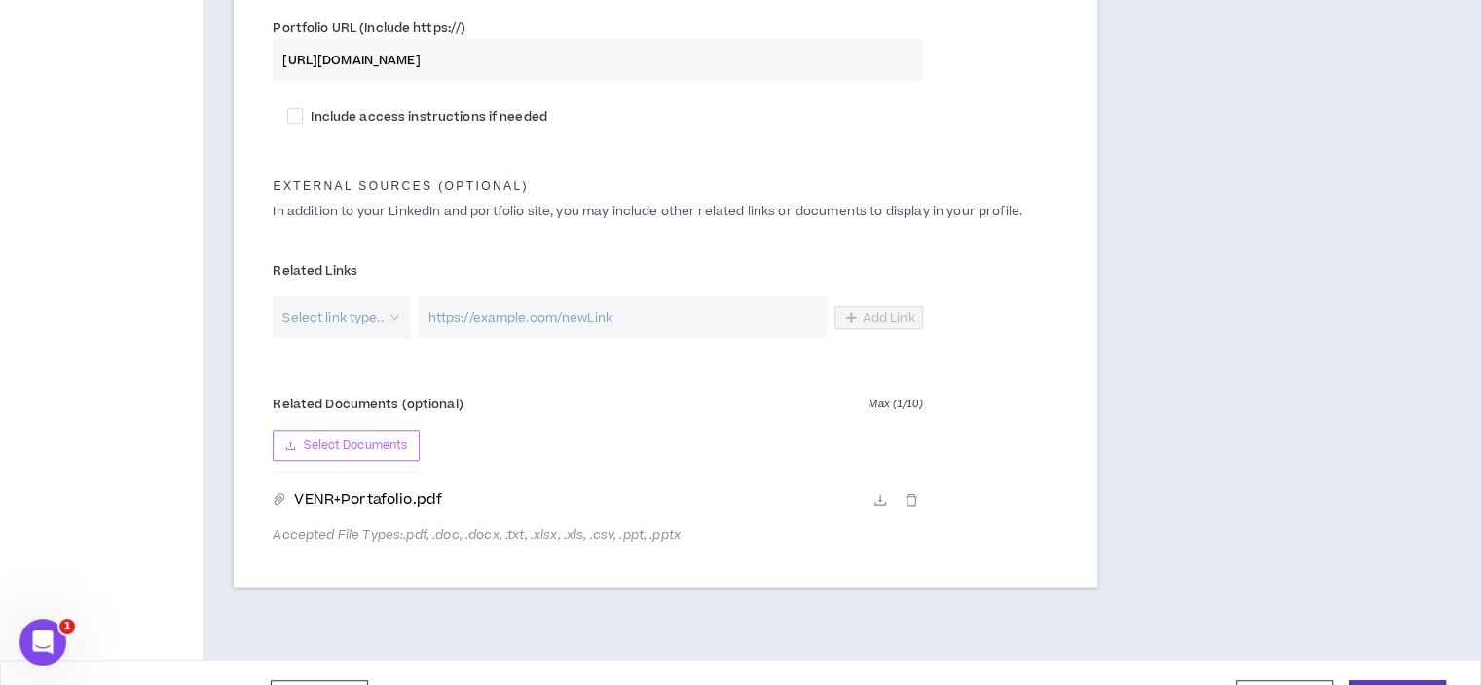
scroll to position [1084, 0]
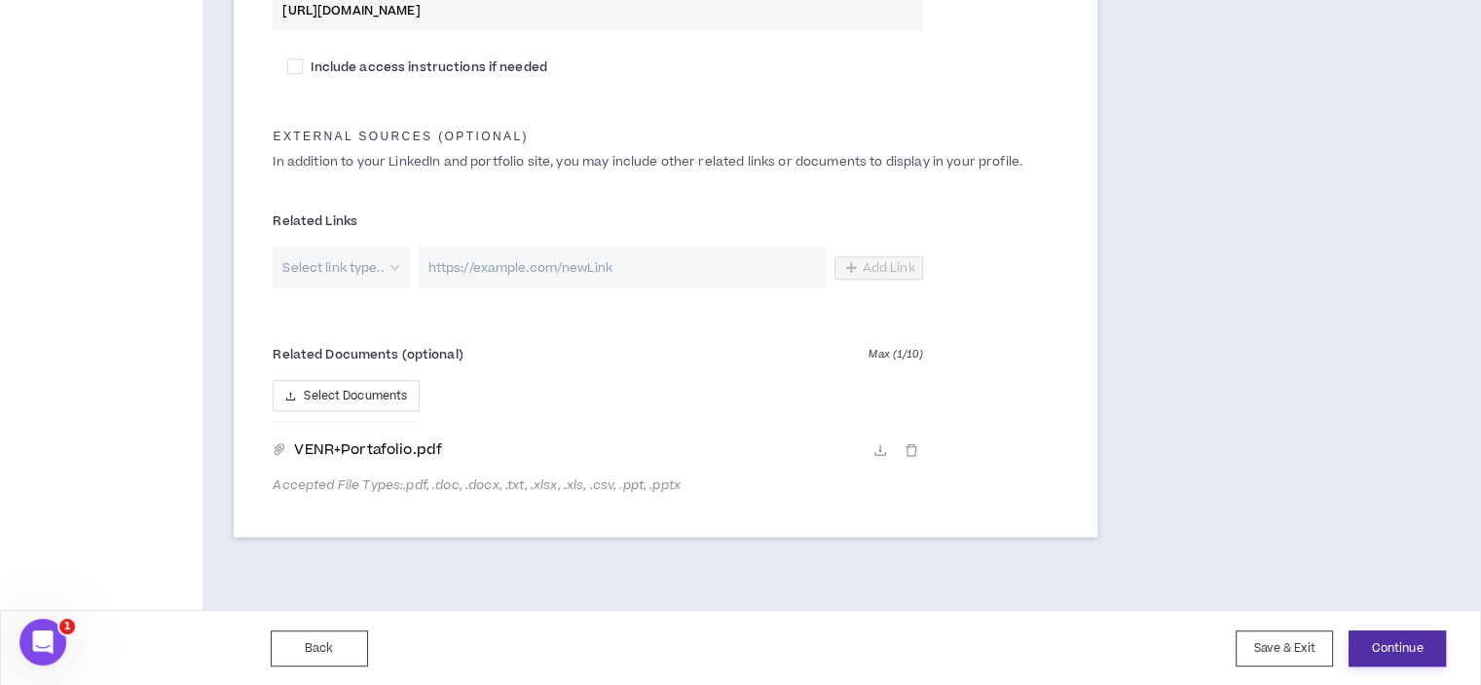
click at [1396, 646] on button "Continue" at bounding box center [1397, 648] width 97 height 36
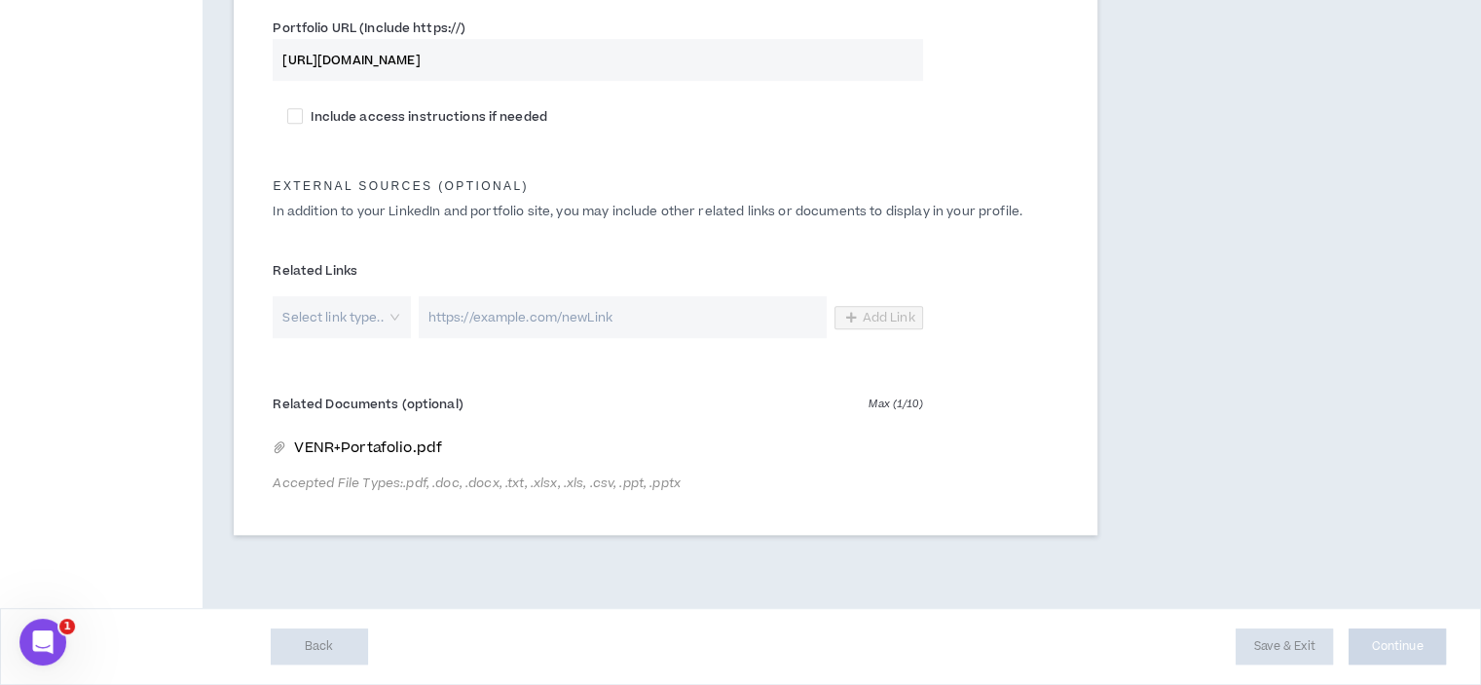
scroll to position [1032, 0]
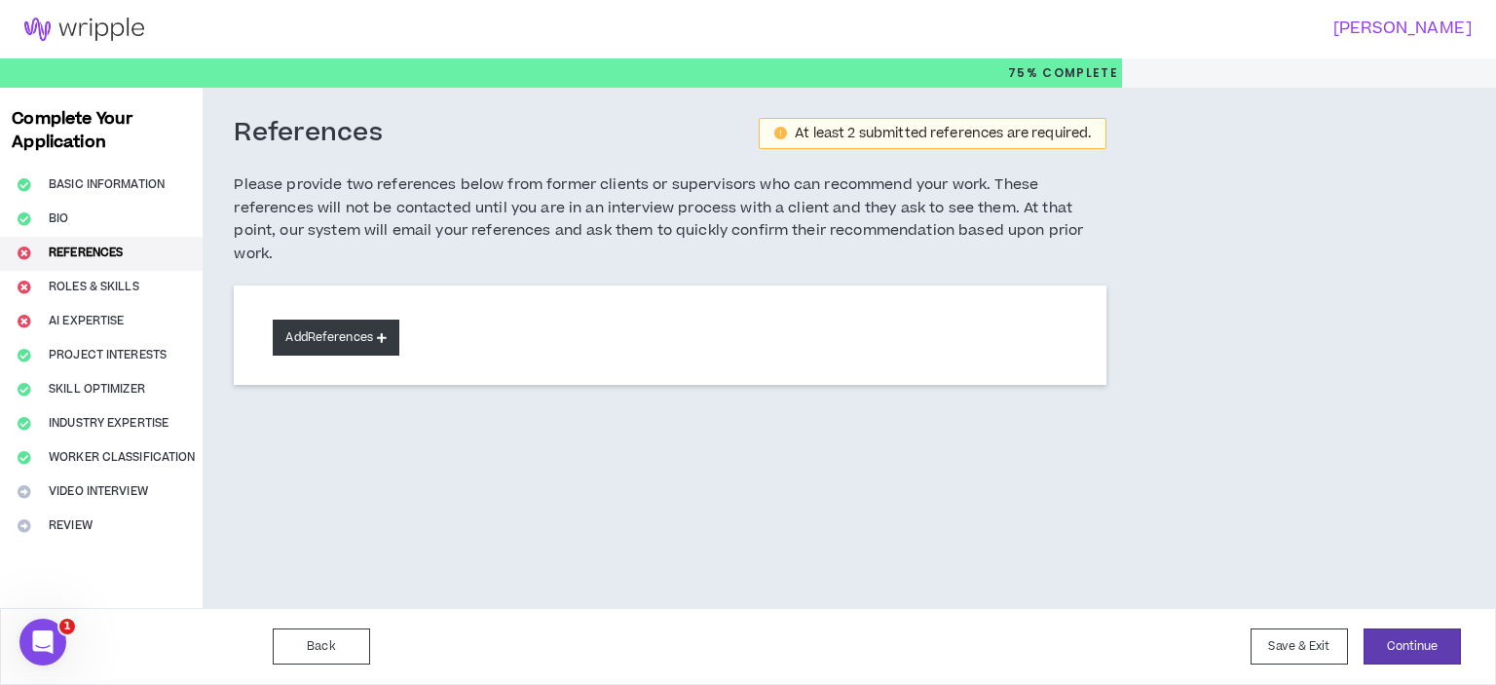
click at [382, 330] on button "Add References" at bounding box center [336, 337] width 127 height 36
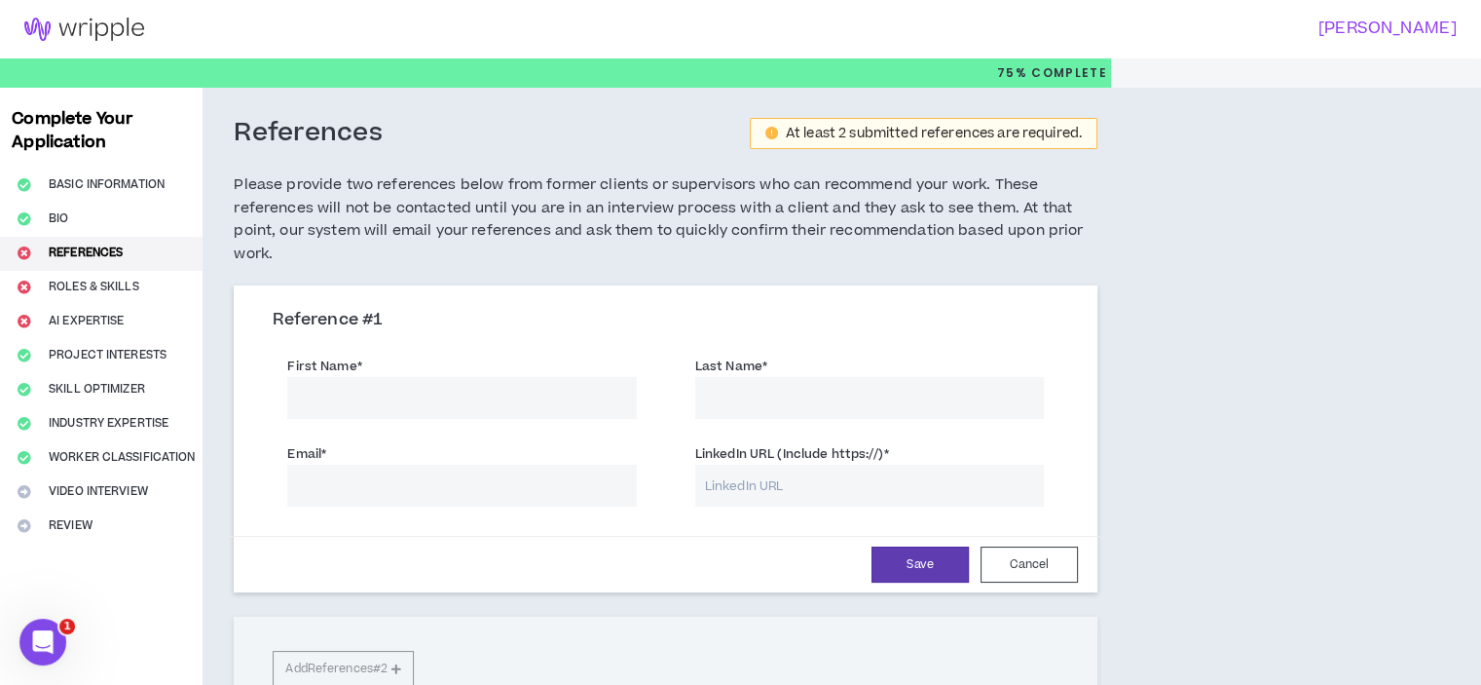
click at [335, 393] on input "First Name *" at bounding box center [461, 398] width 349 height 42
drag, startPoint x: 365, startPoint y: 396, endPoint x: 490, endPoint y: 409, distance: 125.3
click at [490, 409] on input "Luis Miguel Cruz" at bounding box center [461, 398] width 349 height 42
type input "Luis Miguel"
click at [764, 404] on input "Last Name *" at bounding box center [869, 398] width 349 height 42
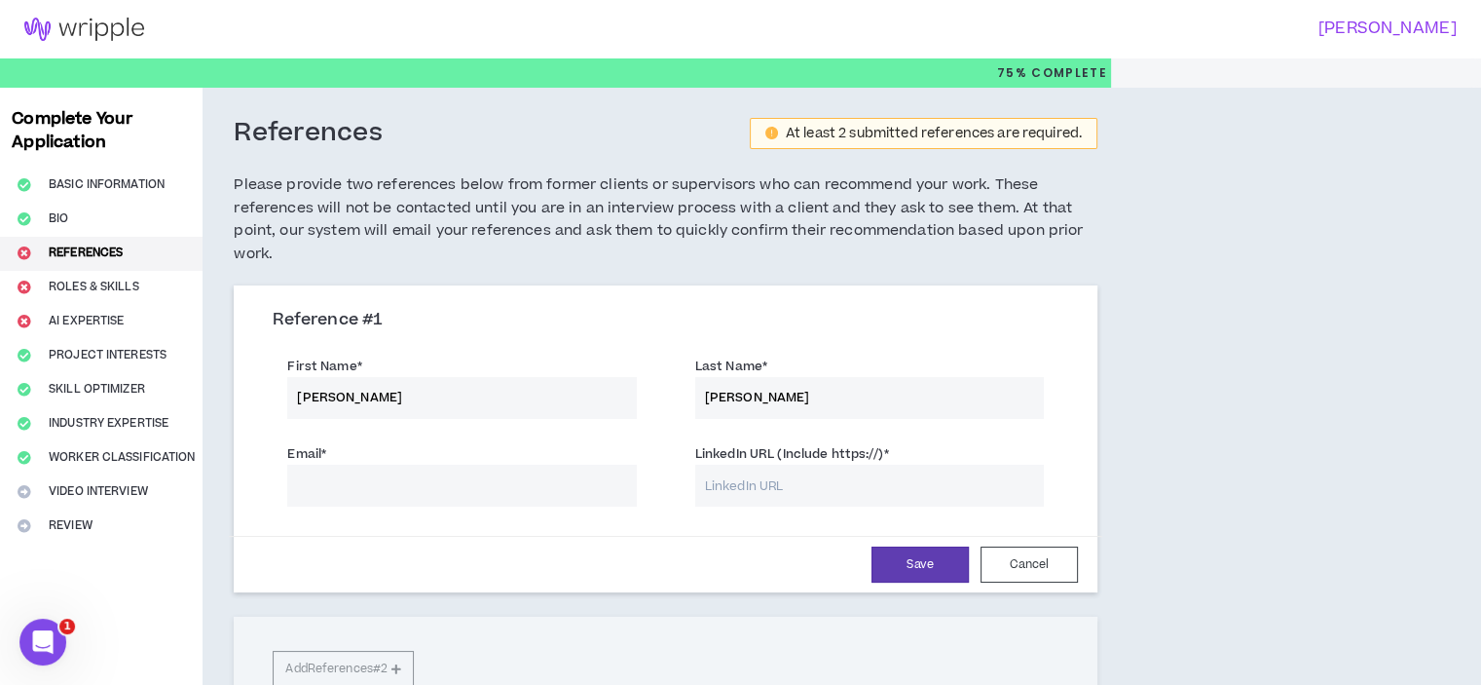
type input "Cruz"
click at [347, 484] on input "Email *" at bounding box center [461, 486] width 349 height 42
type input "dracomgraphics@gmail.com"
click at [813, 486] on input "LinkedIn URL (Include https://) *" at bounding box center [869, 486] width 349 height 42
click at [807, 486] on input "LinkedIn URL (Include https://) *" at bounding box center [869, 486] width 349 height 42
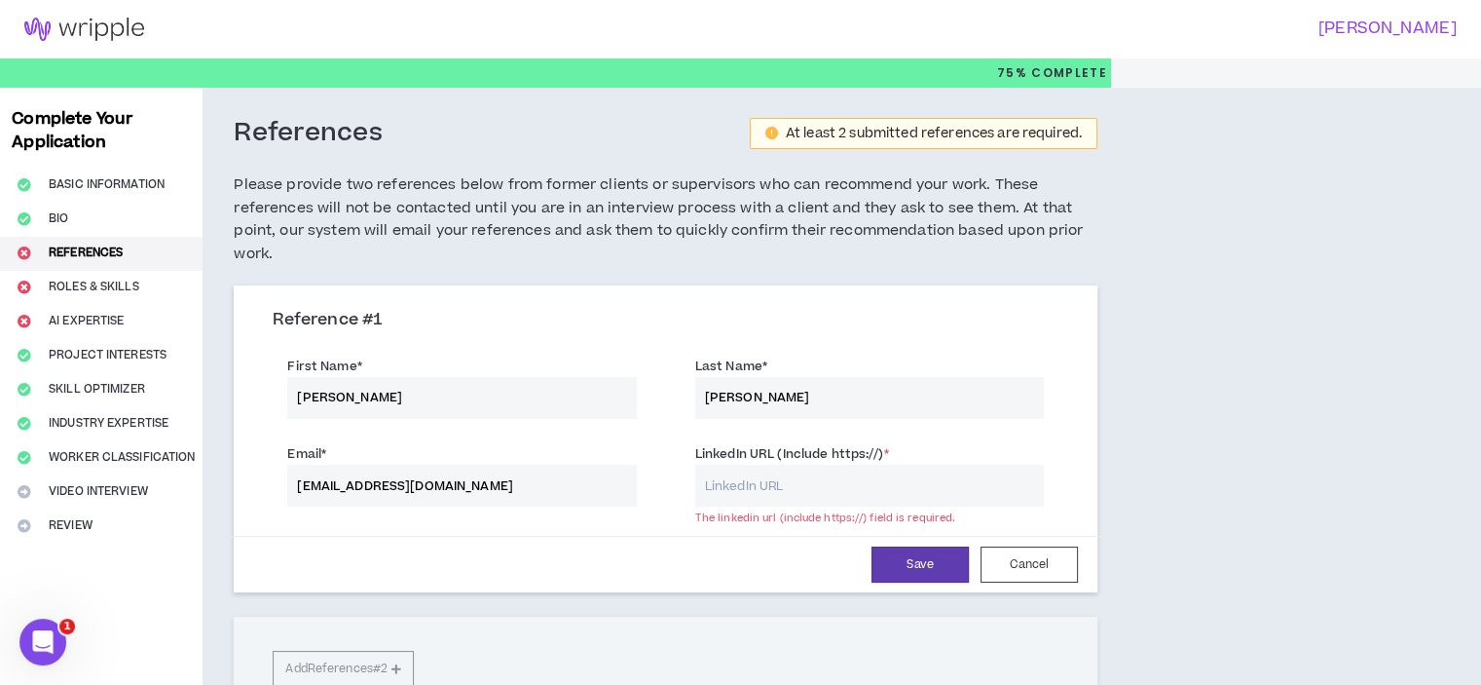
paste input "https://www.linkedin.com/in/luis-miguel-cruz-05632467/"
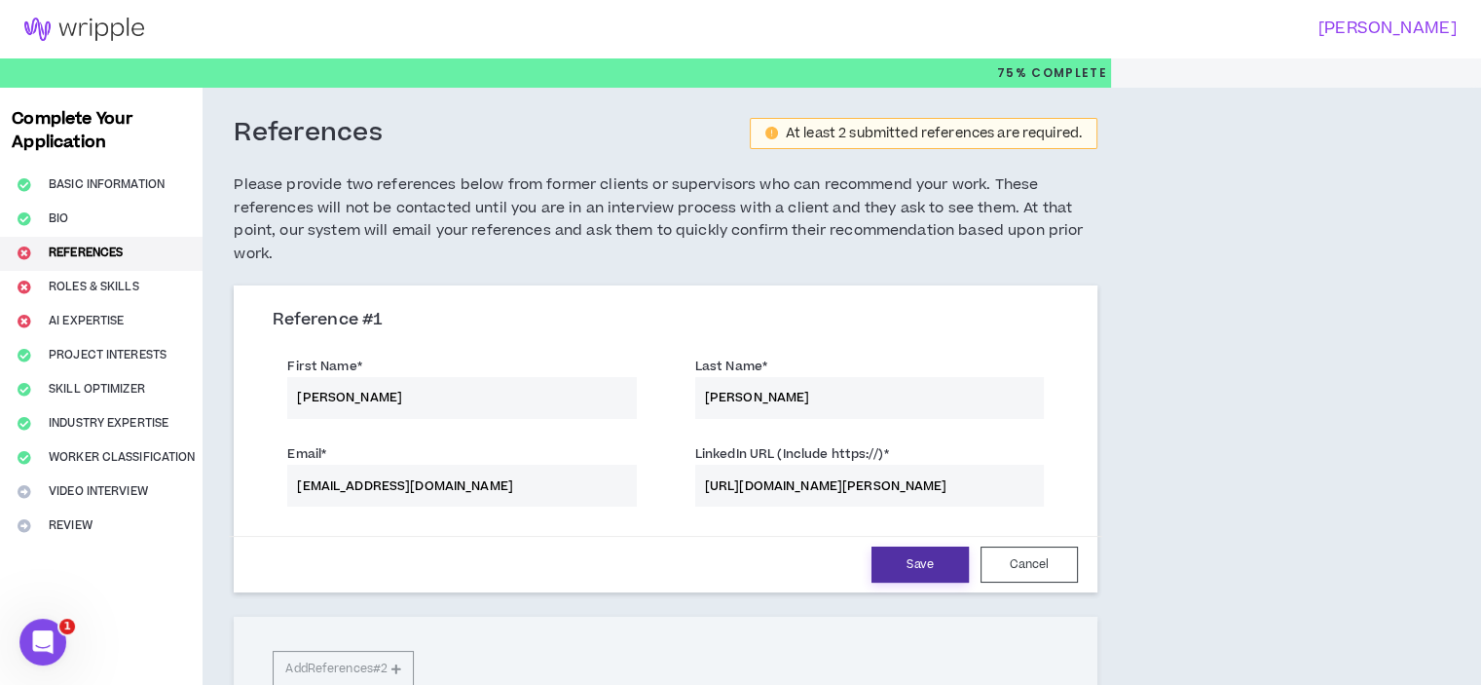
type input "https://www.linkedin.com/in/luis-miguel-cruz-05632467/"
click at [934, 556] on button "Save" at bounding box center [920, 564] width 97 height 36
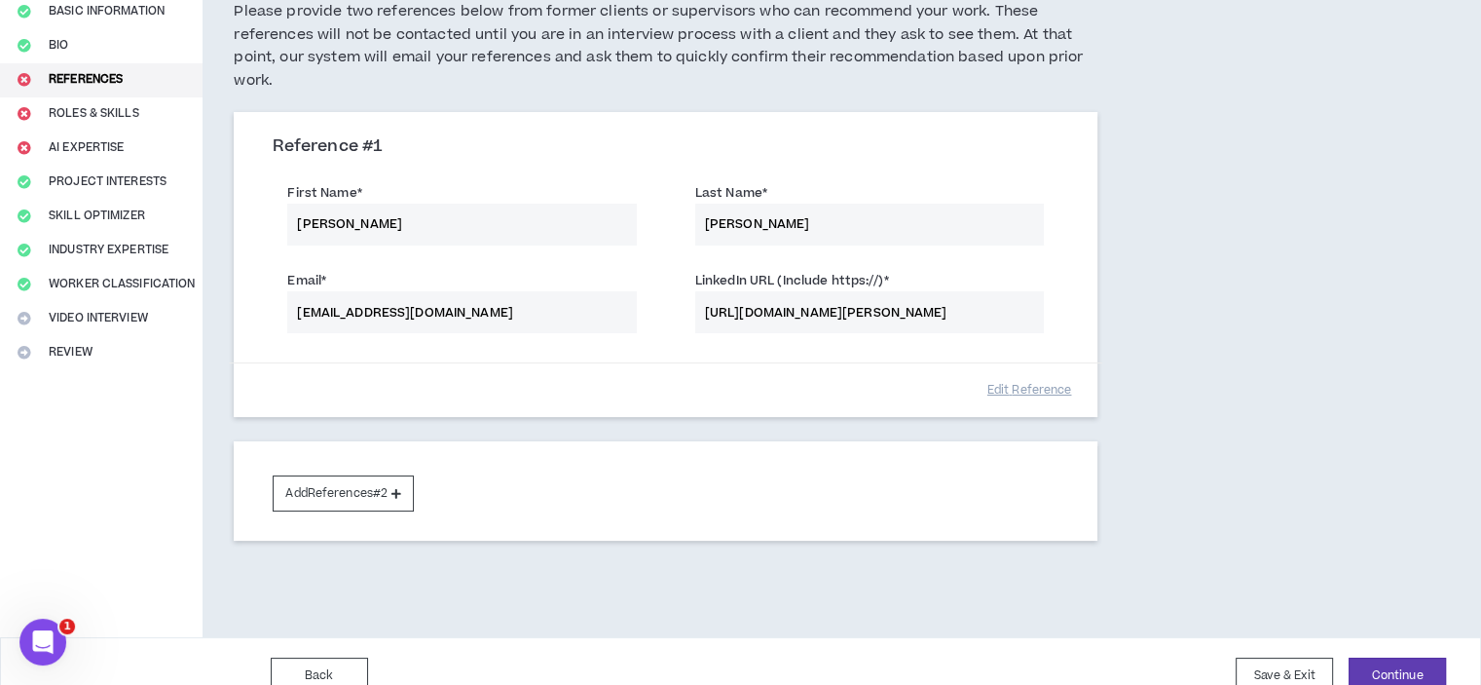
scroll to position [195, 0]
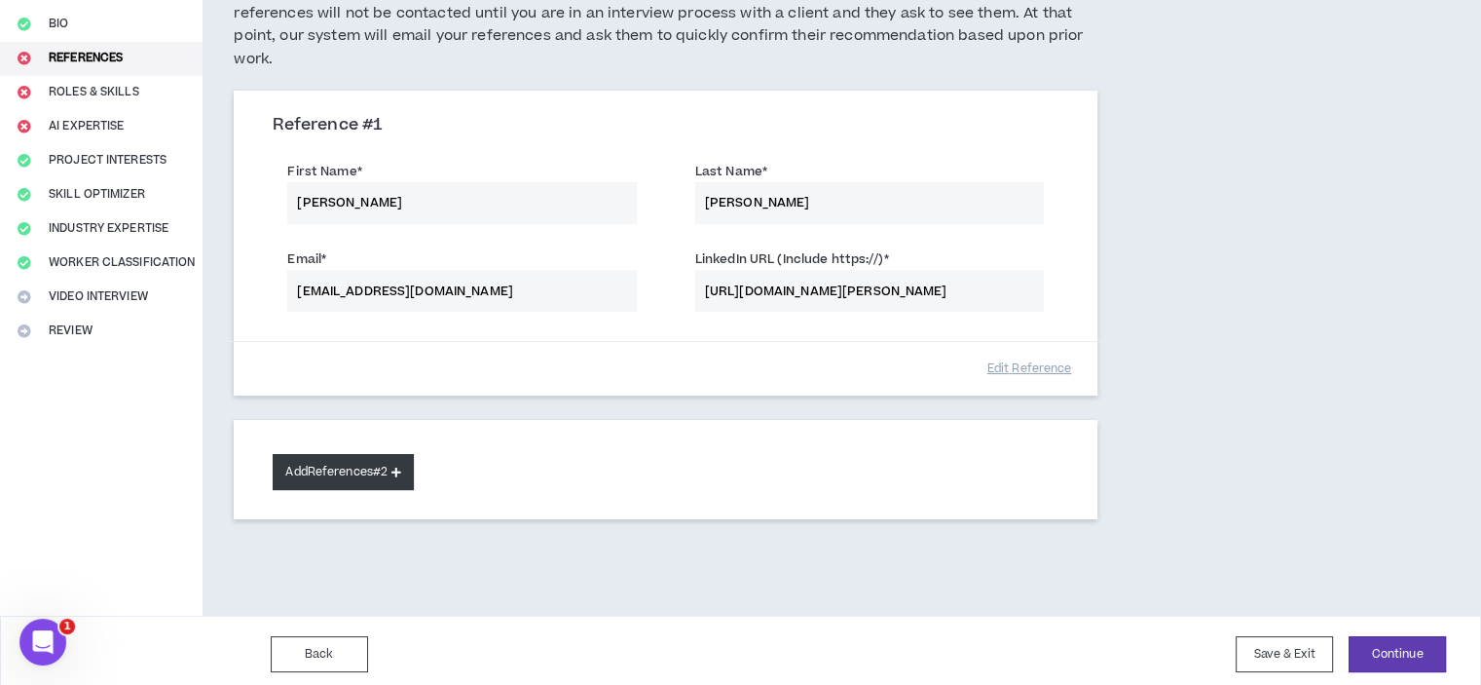
click at [341, 476] on button "Add References #2" at bounding box center [343, 472] width 141 height 36
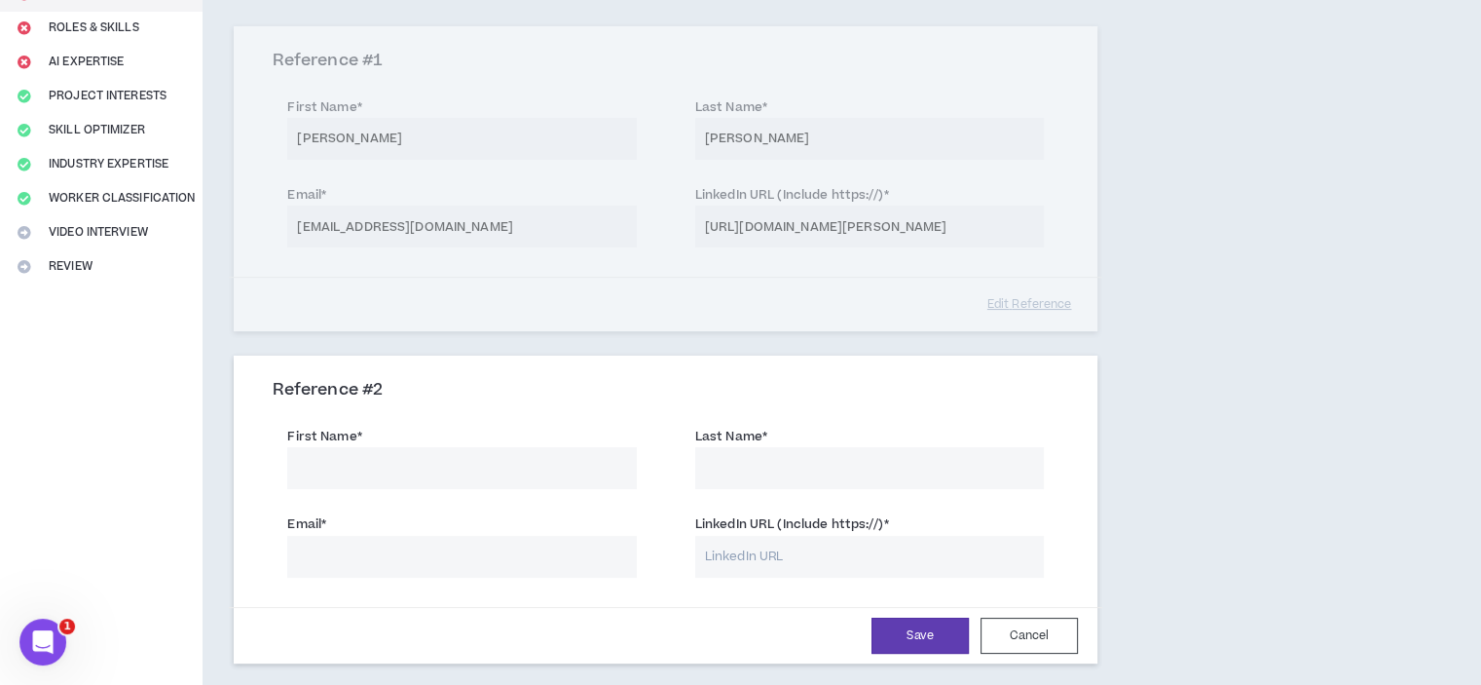
scroll to position [324, 0]
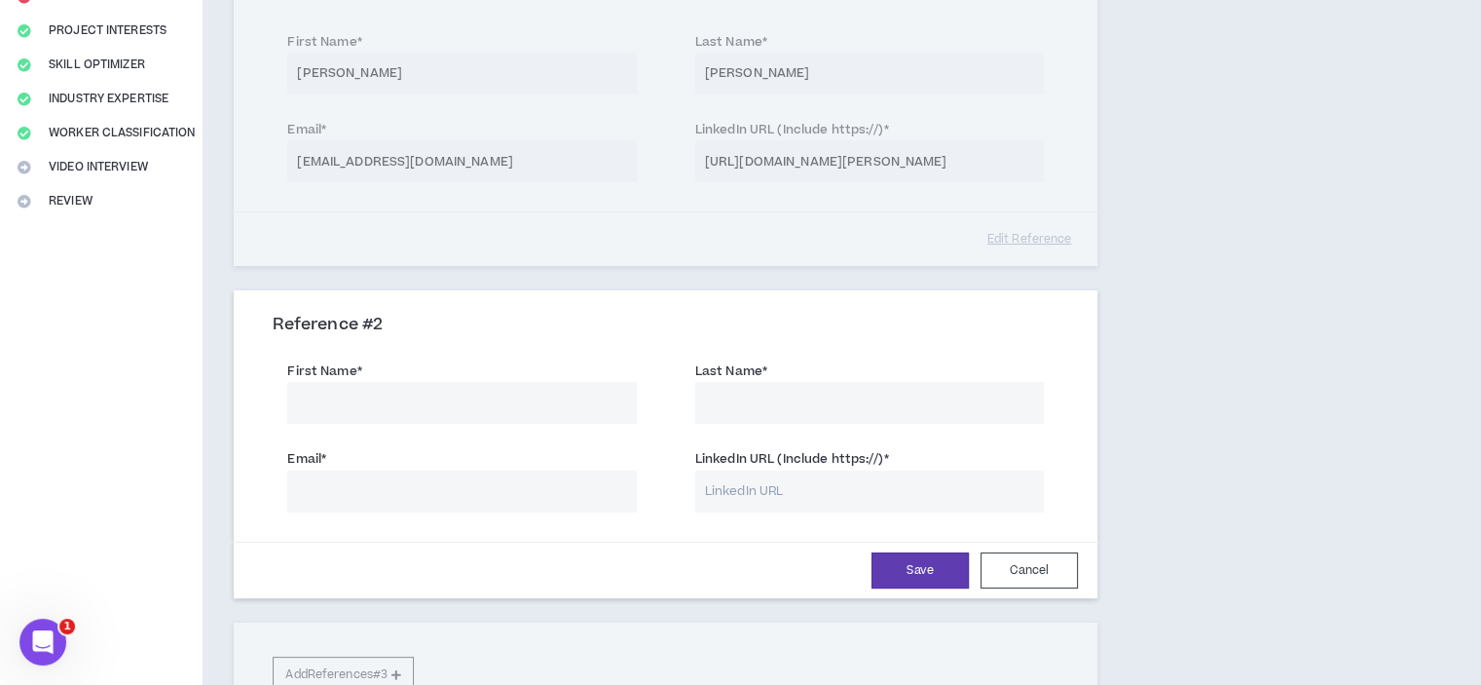
click at [347, 400] on input "First Name *" at bounding box center [461, 403] width 349 height 42
type input "Xavier"
type input "Bermudez"
click at [875, 496] on input "LinkedIn URL (Include https://) *" at bounding box center [869, 491] width 349 height 42
paste input "https://www.linkedin.com/in/xavier-bermudez-2921961a9/"
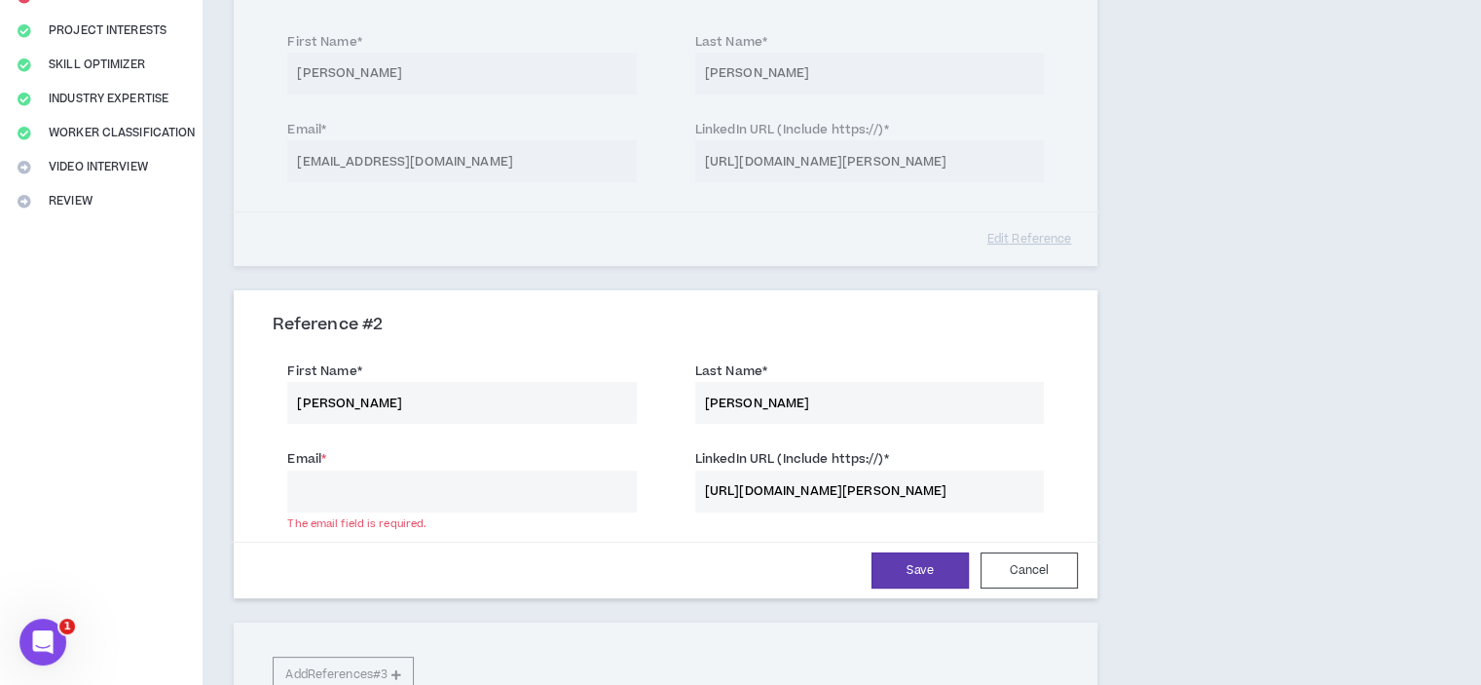
scroll to position [0, 36]
type input "https://www.linkedin.com/in/xavier-bermudez-2921961a9/"
click at [943, 323] on h3 "Reference # 2" at bounding box center [666, 325] width 786 height 21
click at [356, 467] on div "Email * The email field is required." at bounding box center [461, 479] width 349 height 63
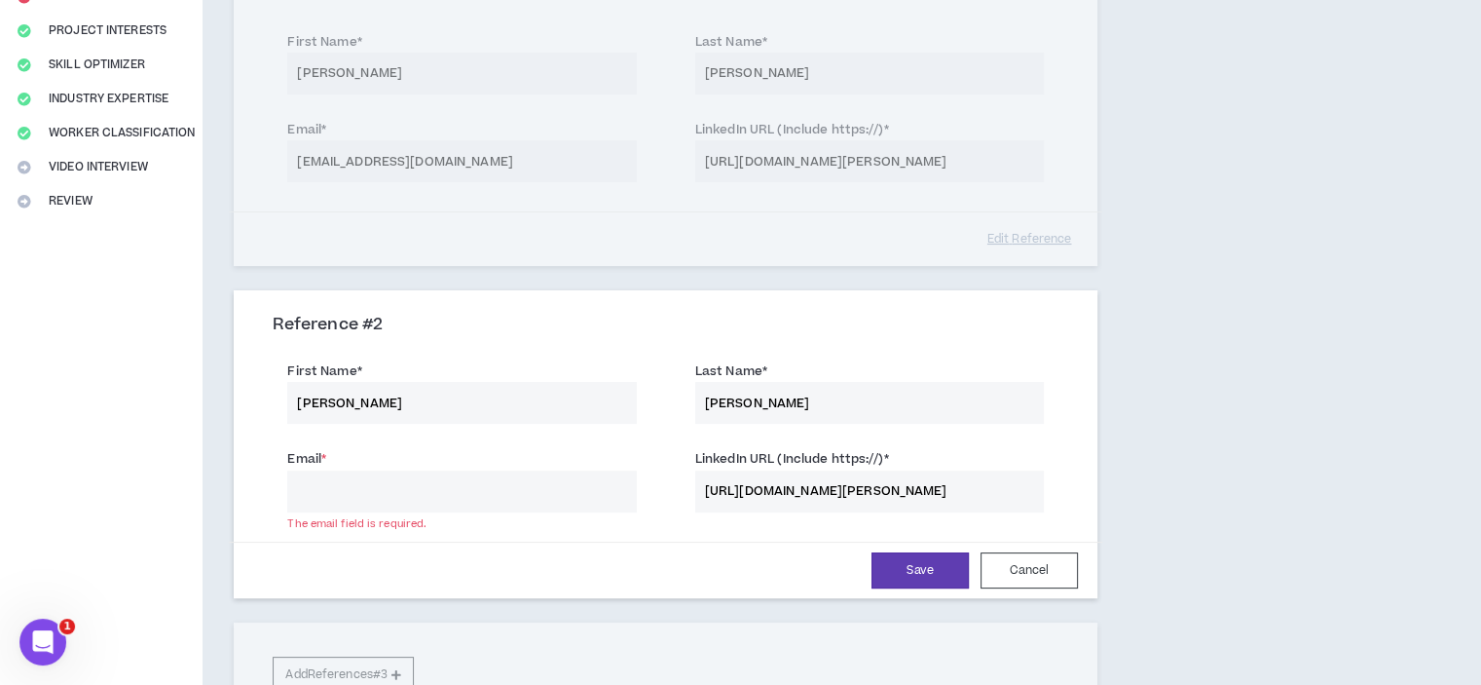
click at [354, 484] on input "Email *" at bounding box center [461, 491] width 349 height 42
paste input "xbermudez@bienalcartel.org"
type input "xbermudez@bienalcartel.org"
drag, startPoint x: 1203, startPoint y: 428, endPoint x: 1163, endPoint y: 464, distance: 53.8
click at [1202, 430] on div "References At least 2 submitted references are required. Please provide two ref…" at bounding box center [758, 290] width 1111 height 1055
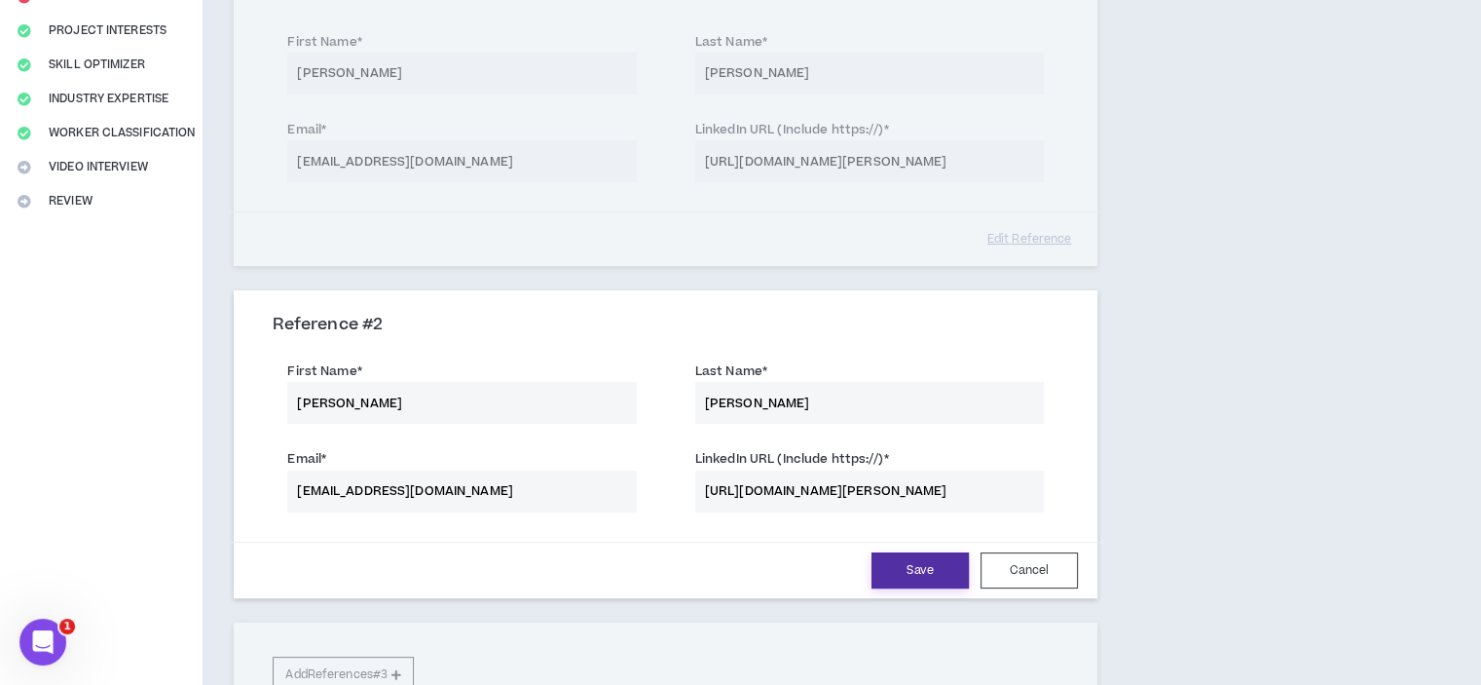
click at [946, 567] on button "Save" at bounding box center [920, 570] width 97 height 36
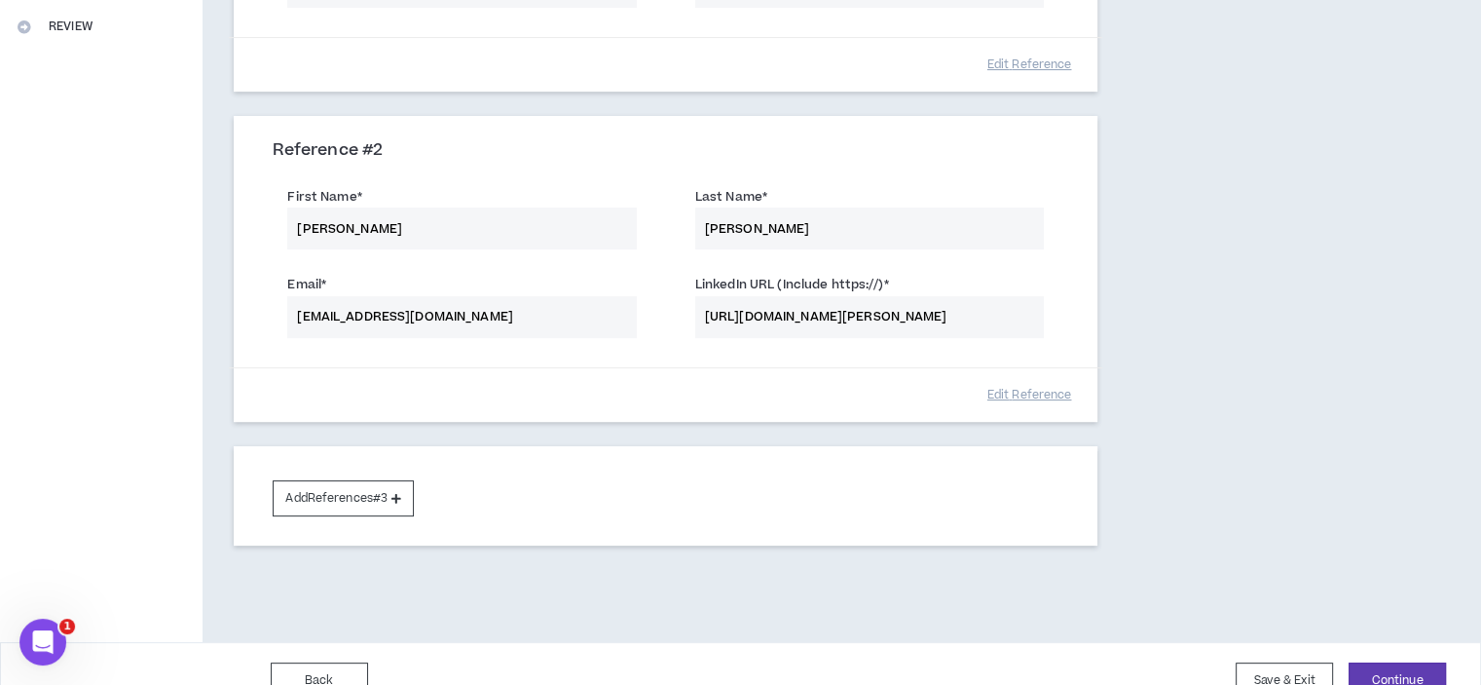
scroll to position [530, 0]
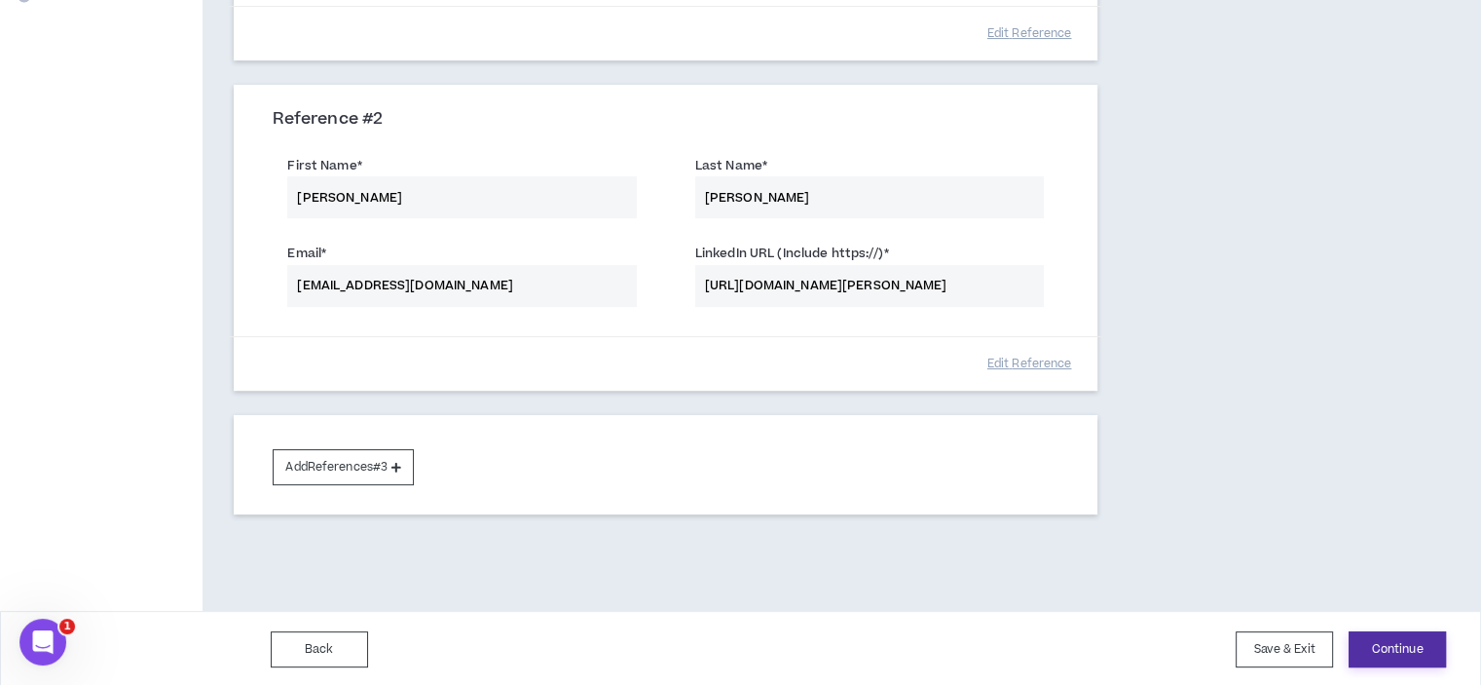
click at [1417, 641] on button "Continue" at bounding box center [1397, 649] width 97 height 36
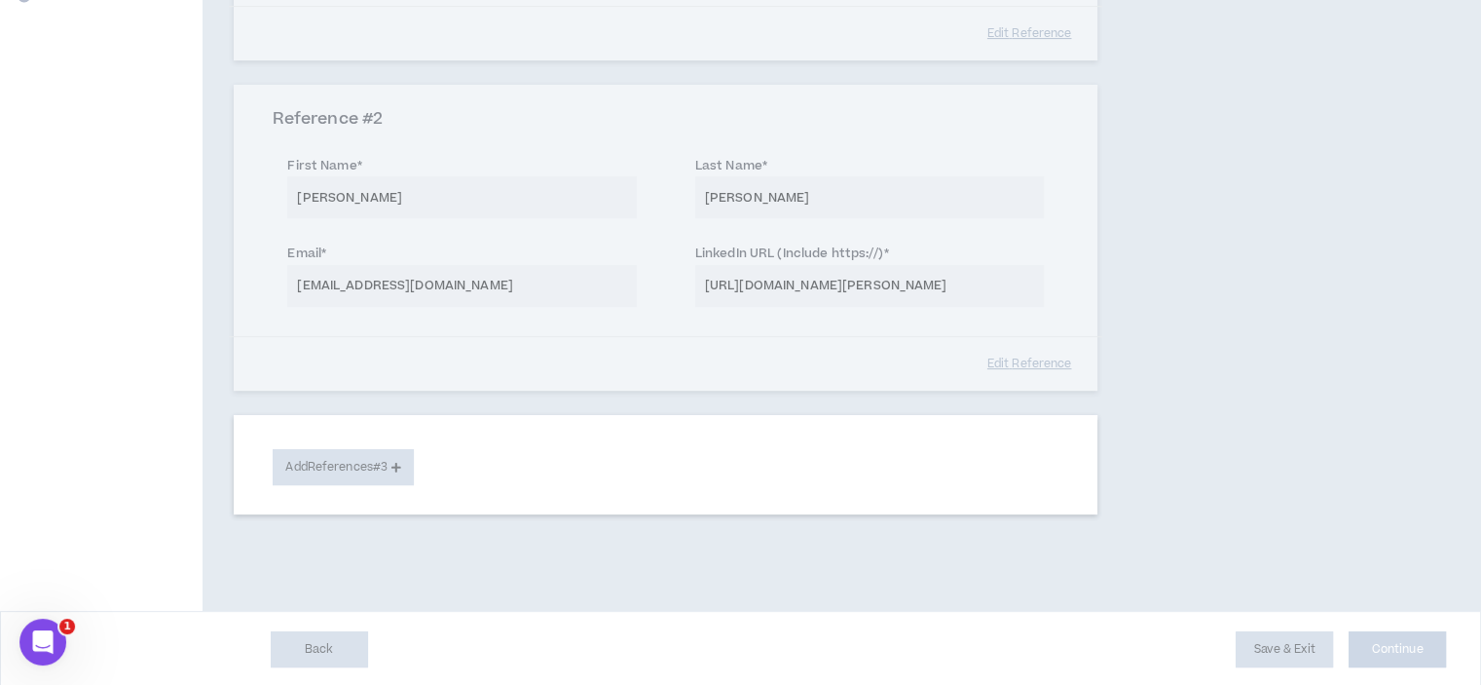
select select "***"
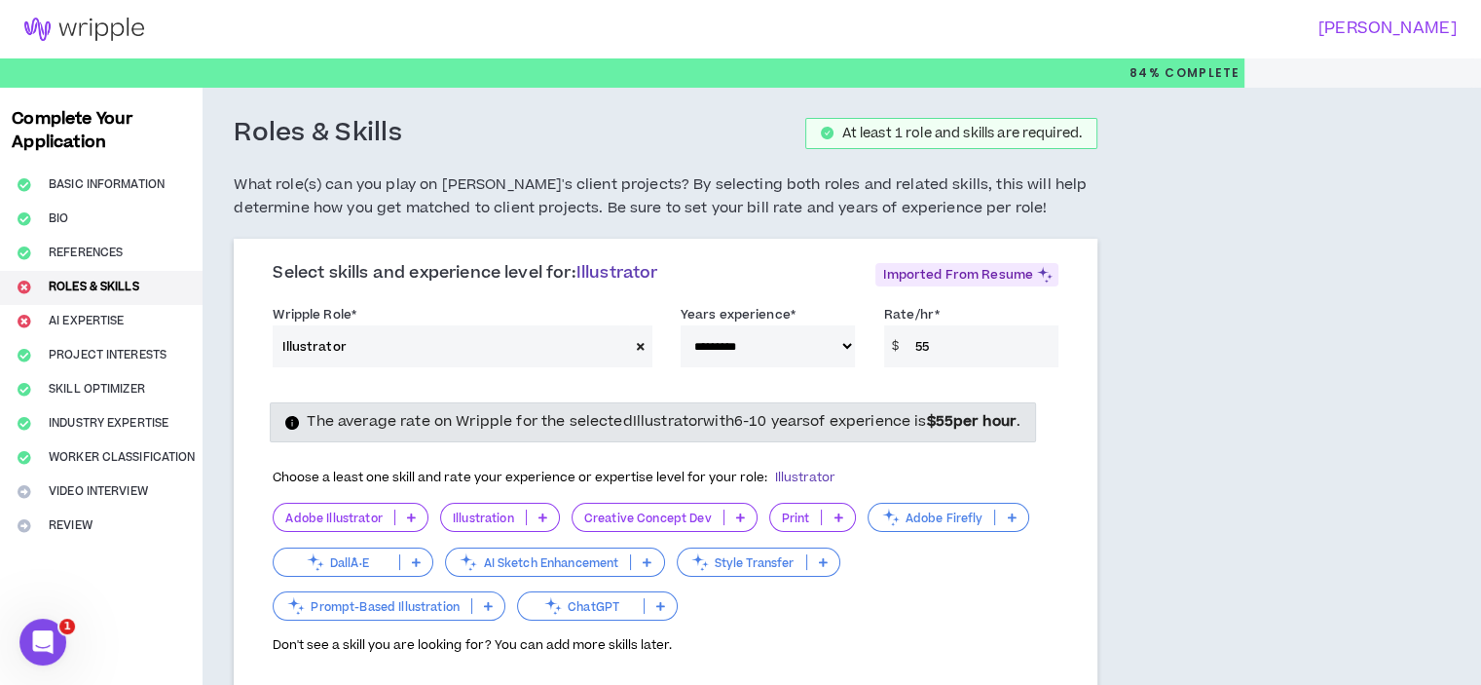
click at [844, 341] on select "**********" at bounding box center [768, 346] width 174 height 42
click at [681, 325] on select "**********" at bounding box center [768, 346] width 174 height 42
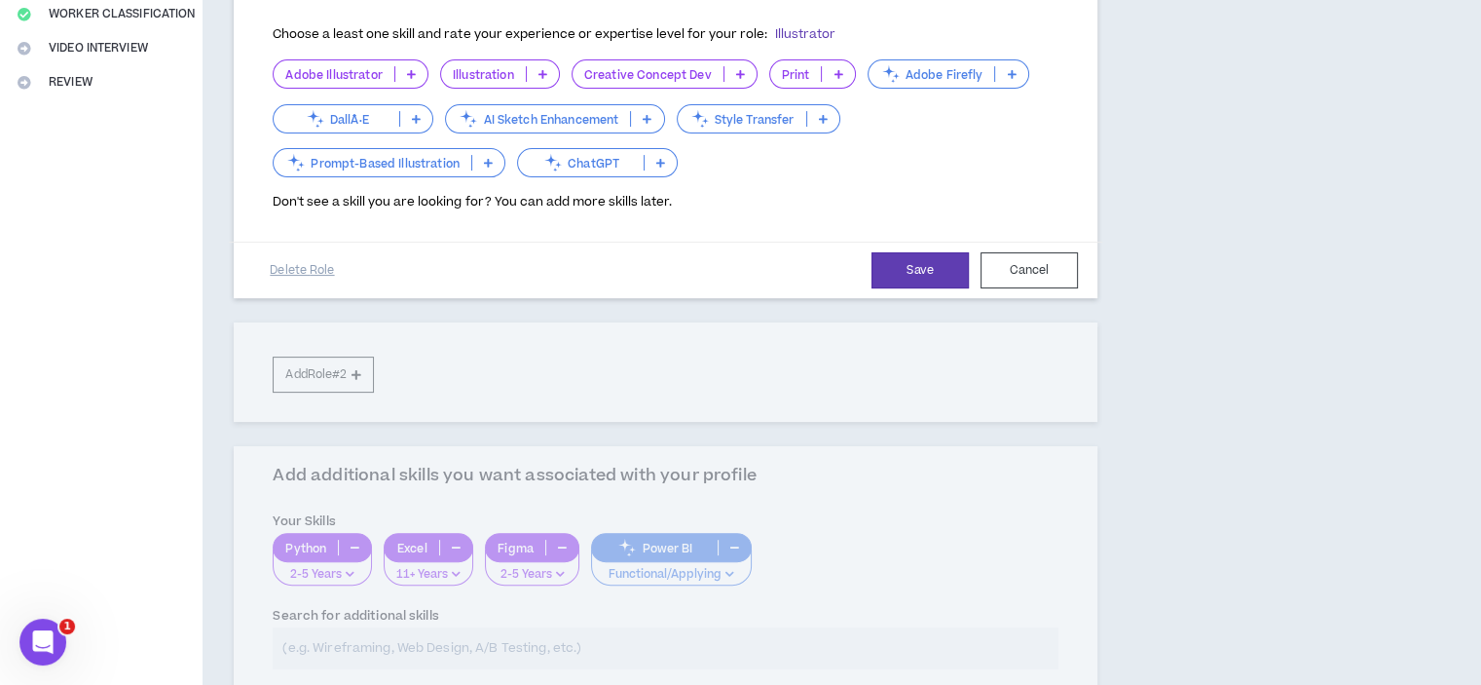
scroll to position [519, 0]
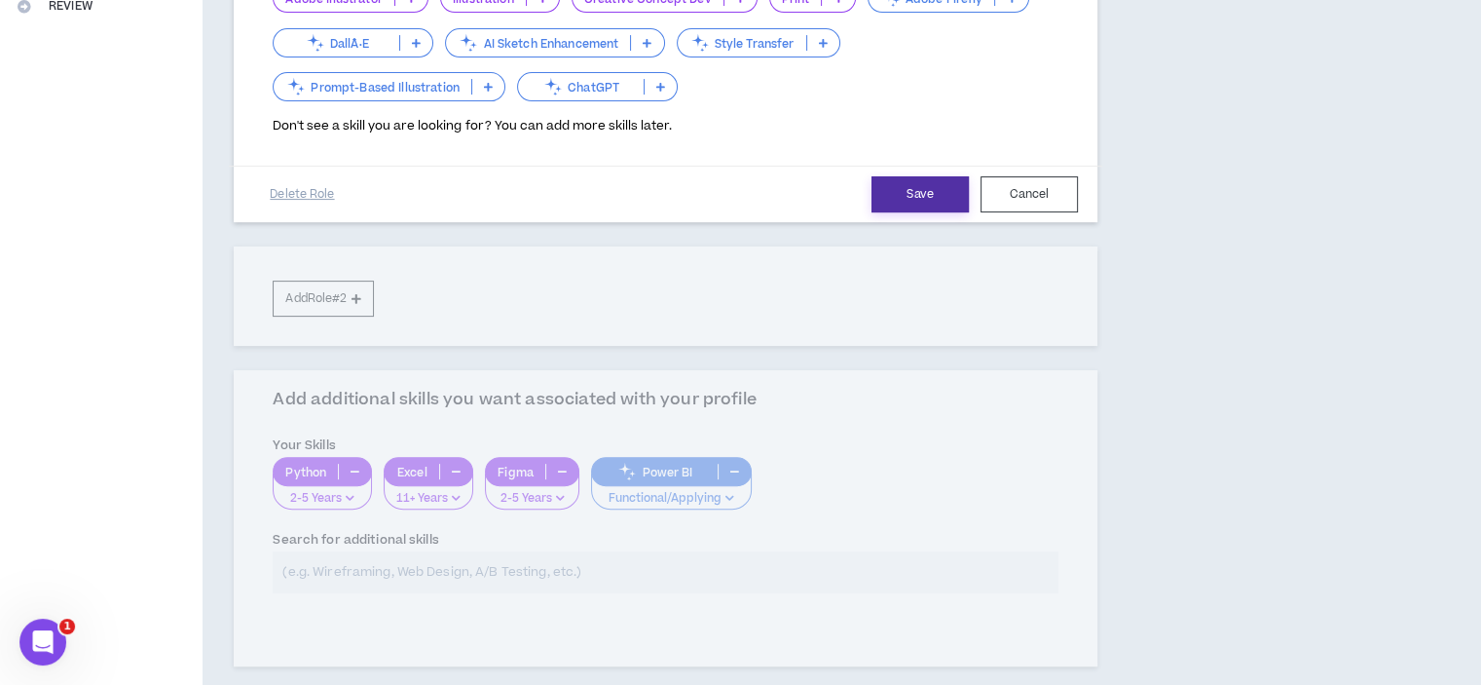
click at [923, 186] on button "Save" at bounding box center [920, 194] width 97 height 36
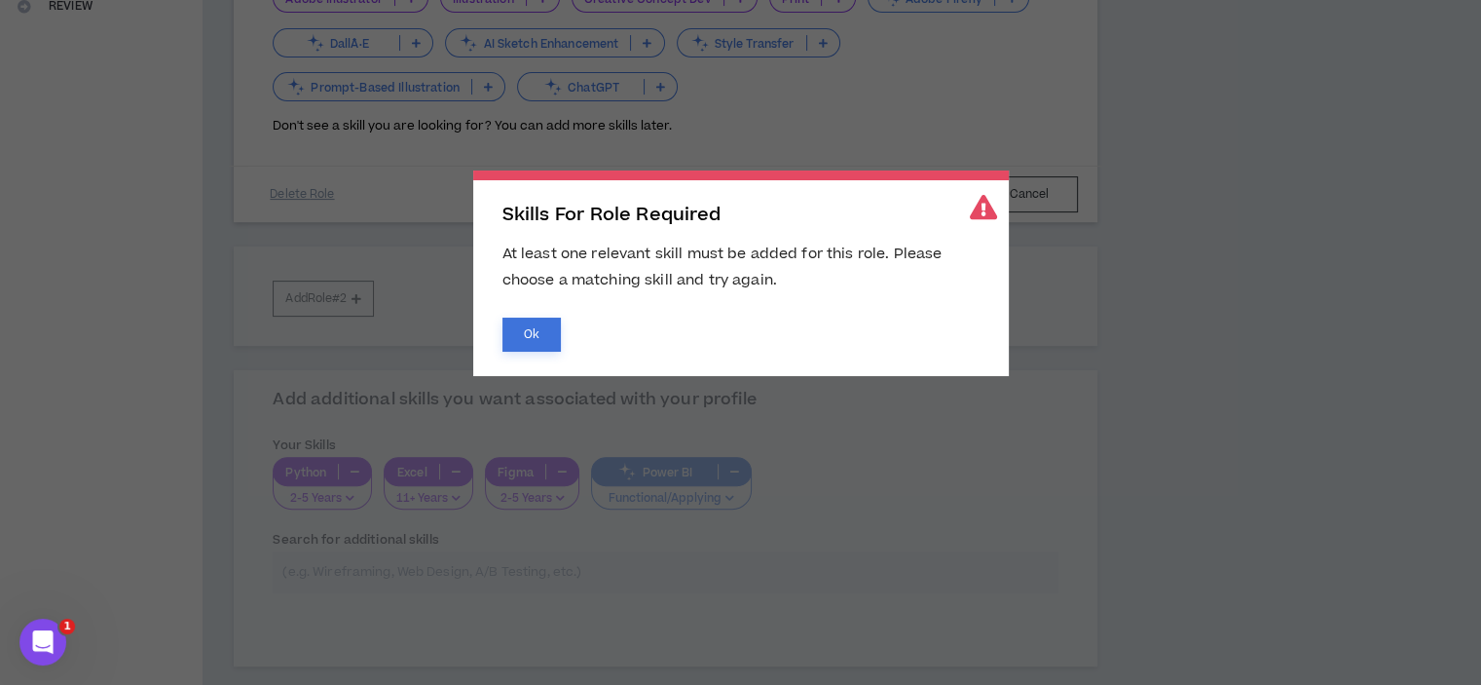
click at [536, 334] on button "Ok" at bounding box center [532, 335] width 58 height 34
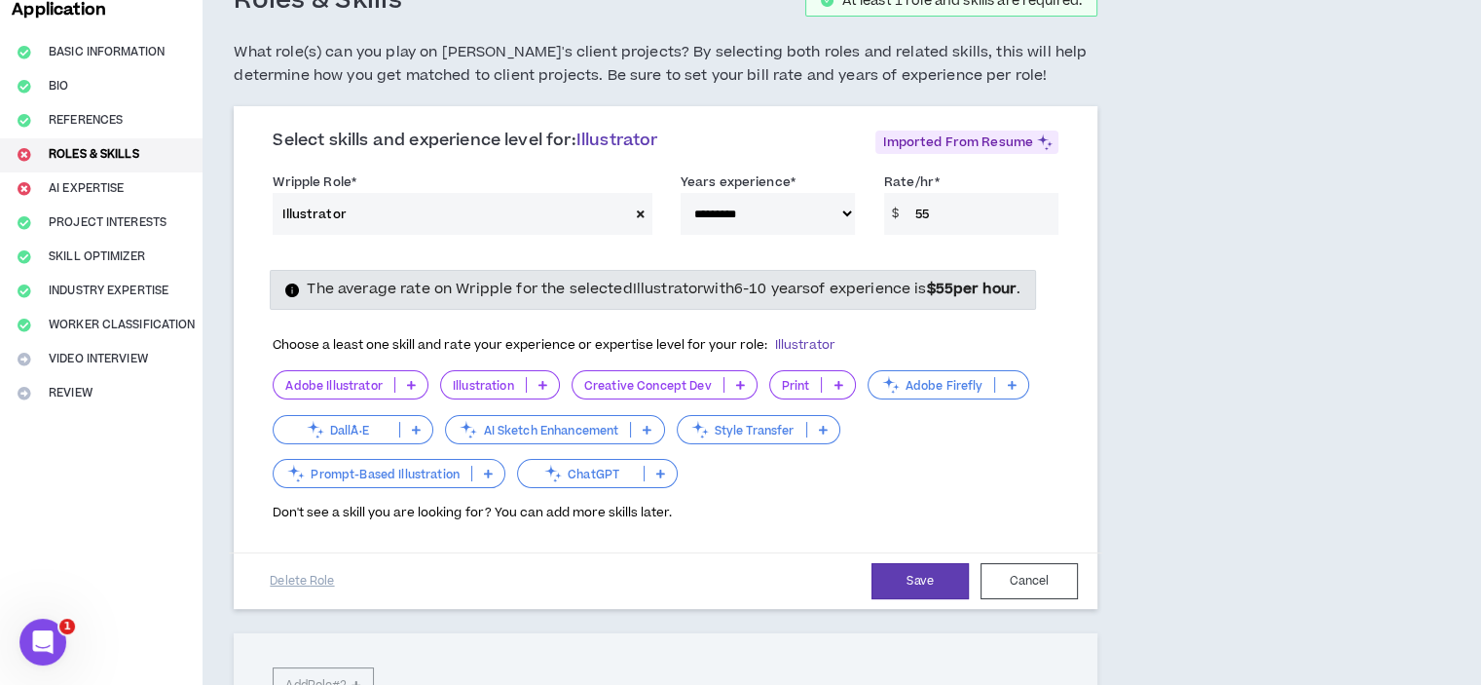
scroll to position [130, 0]
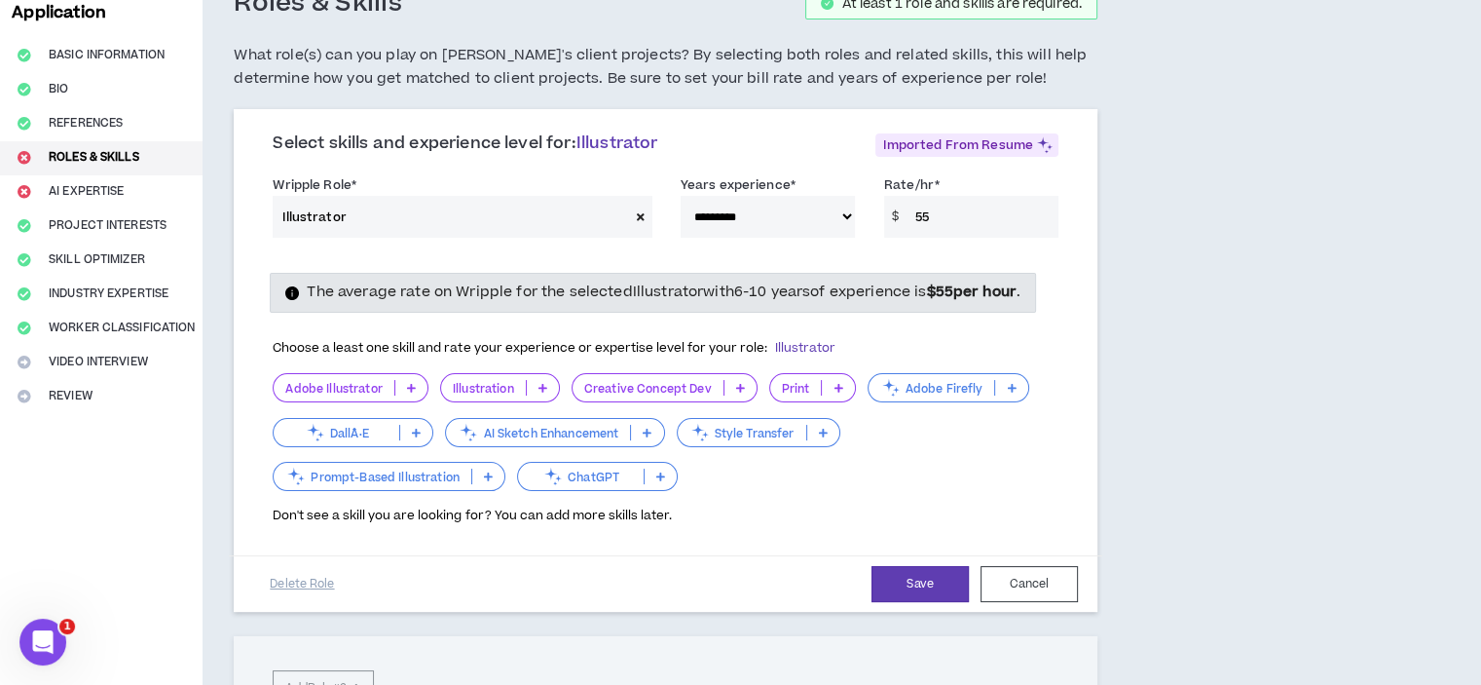
click at [409, 383] on icon at bounding box center [411, 388] width 9 height 10
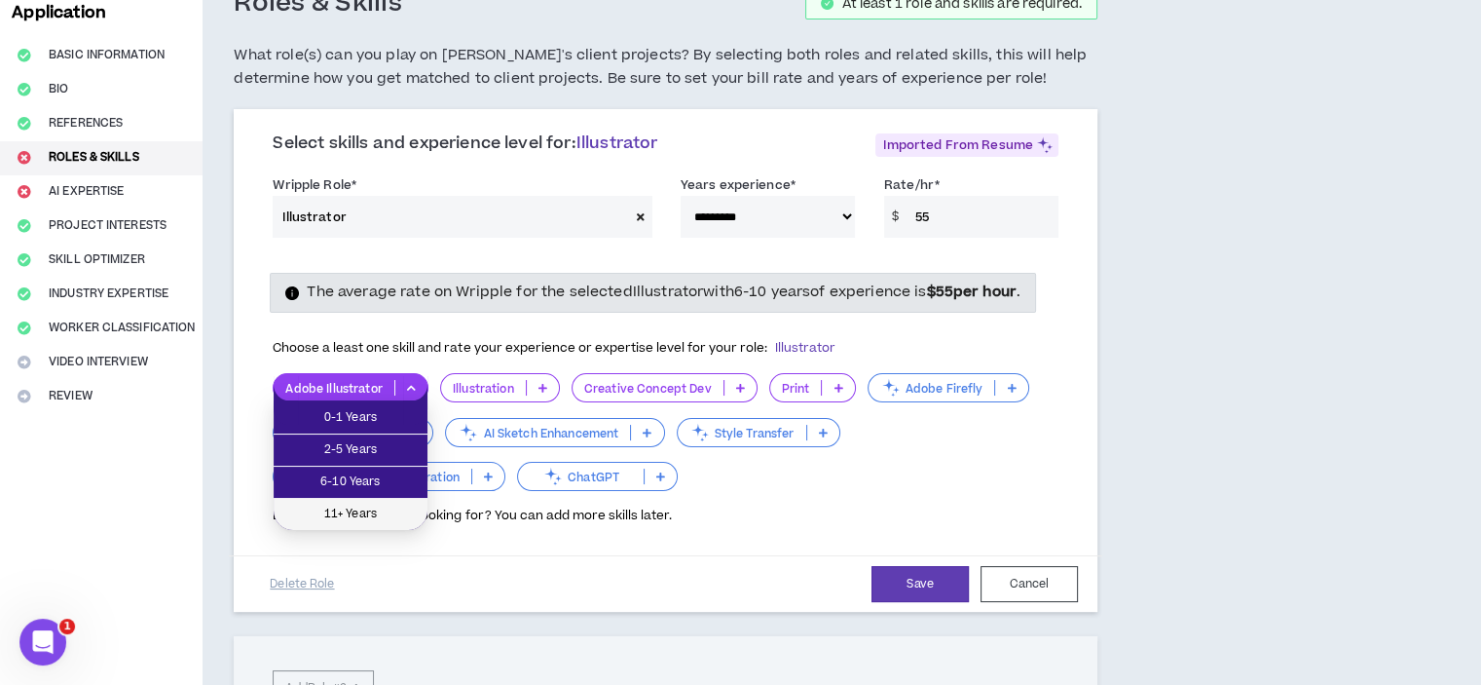
click at [385, 504] on span "11+ Years" at bounding box center [350, 514] width 131 height 21
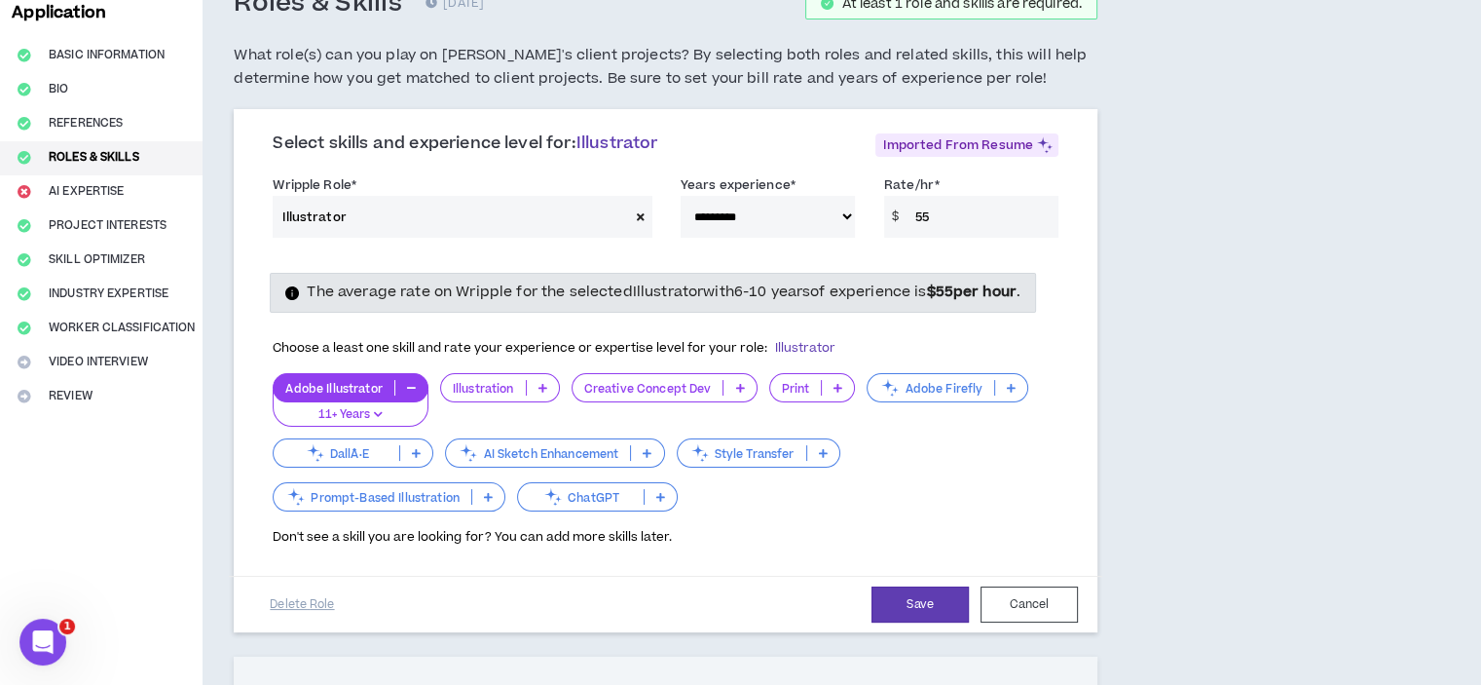
click at [543, 384] on icon at bounding box center [543, 388] width 9 height 10
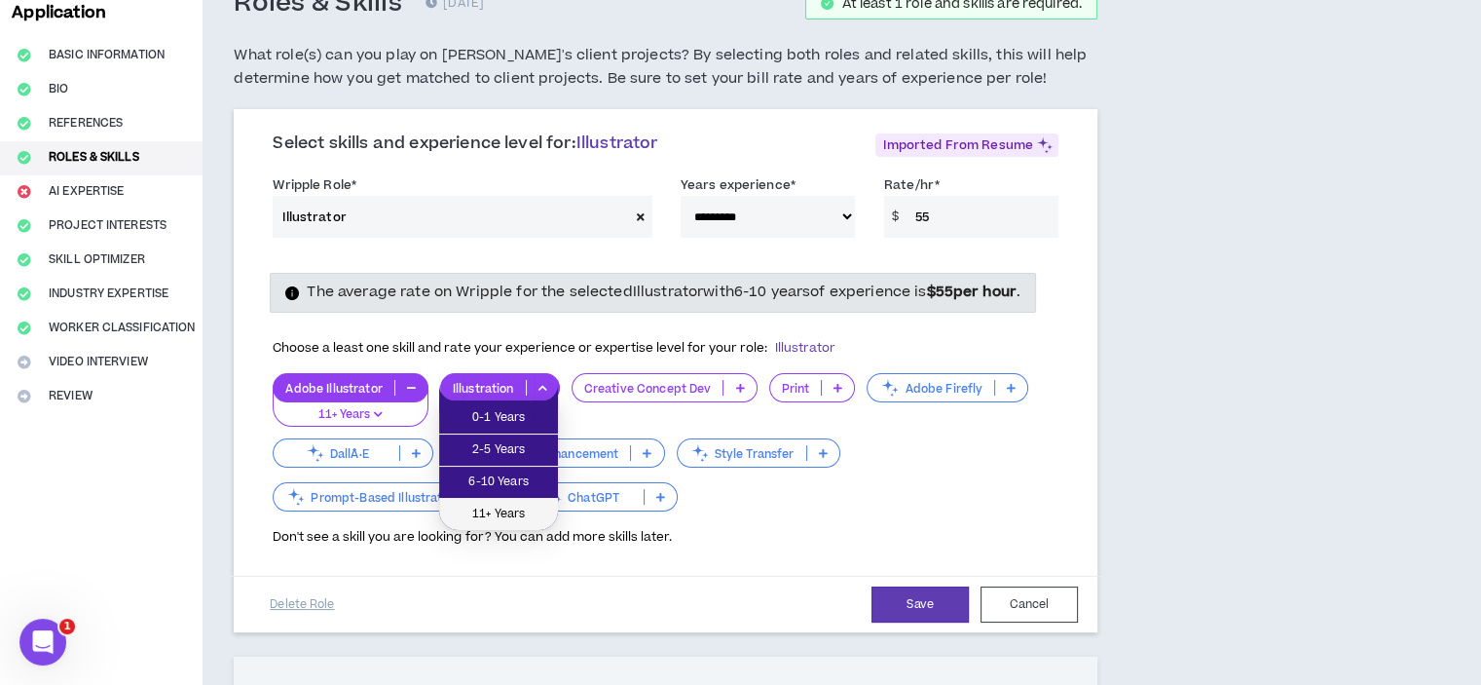
click at [512, 506] on span "11+ Years" at bounding box center [498, 514] width 95 height 21
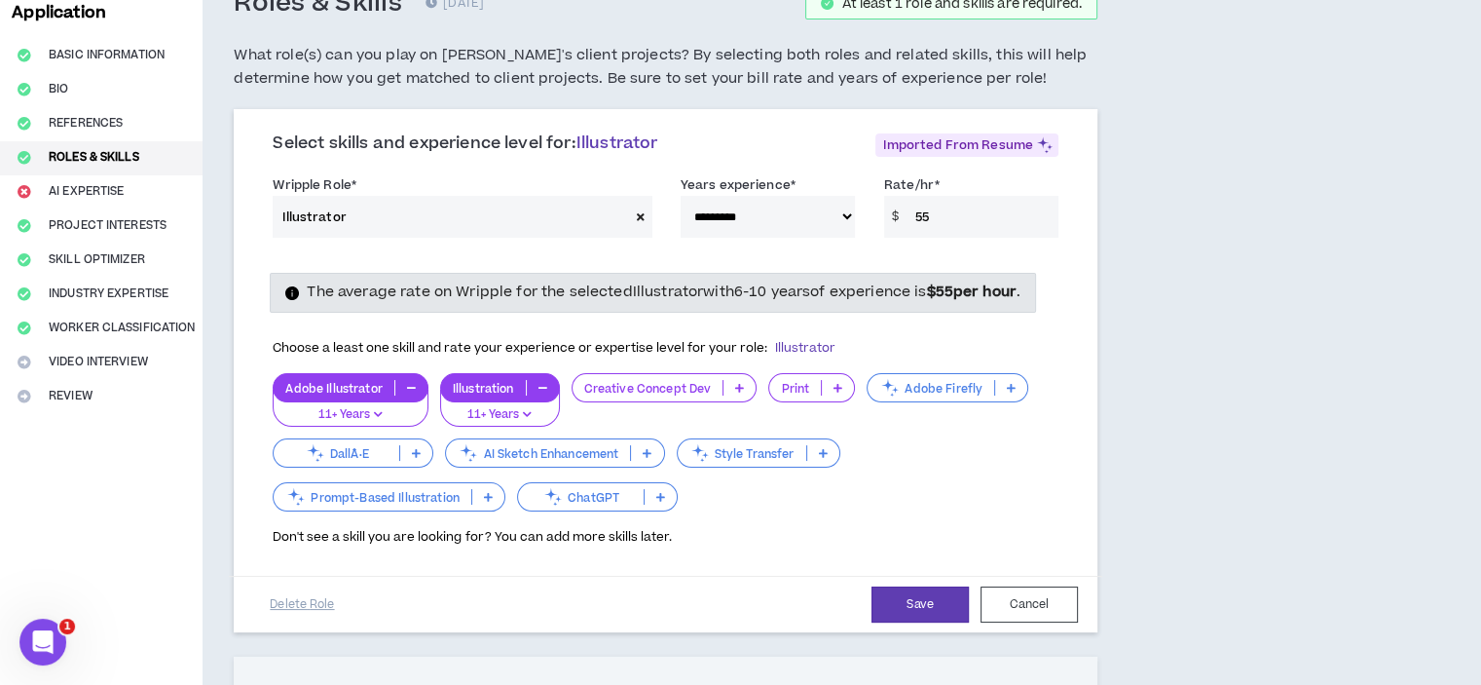
click at [735, 389] on icon at bounding box center [739, 388] width 9 height 10
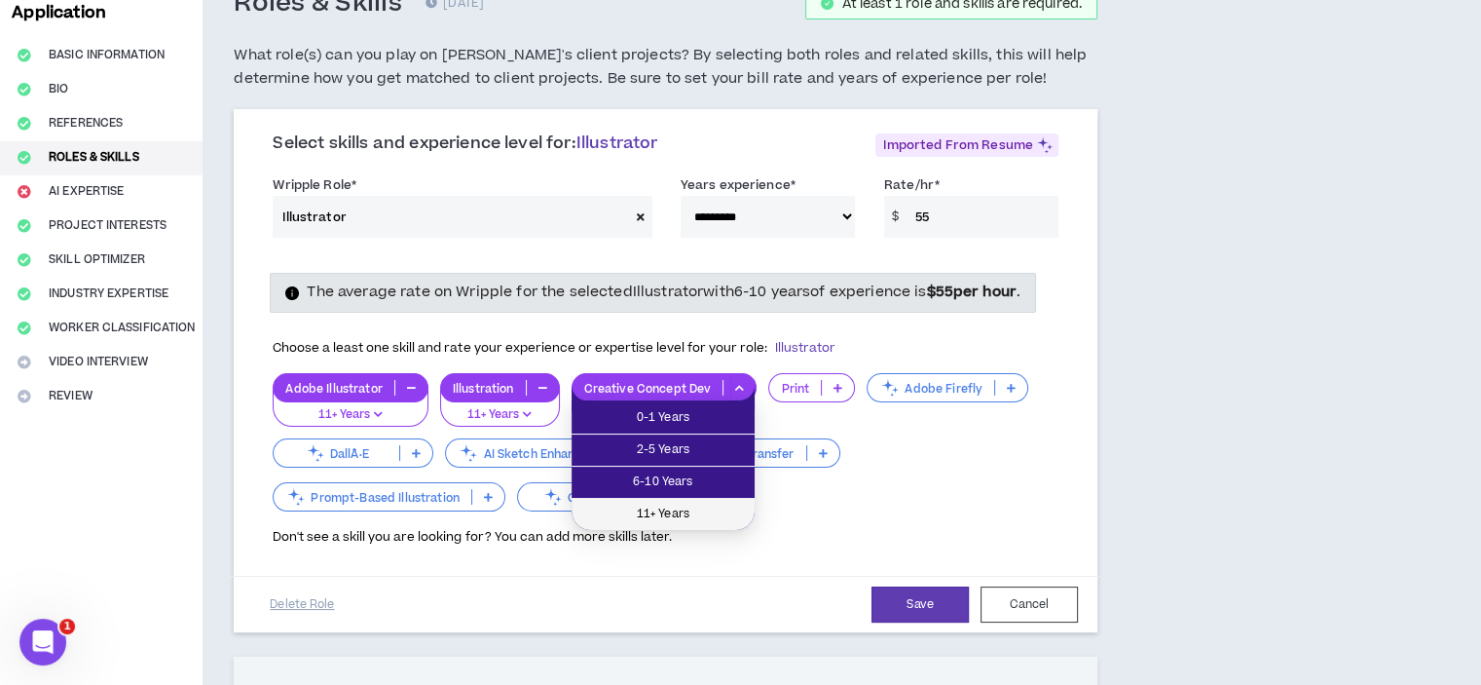
click at [708, 504] on span "11+ Years" at bounding box center [663, 514] width 160 height 21
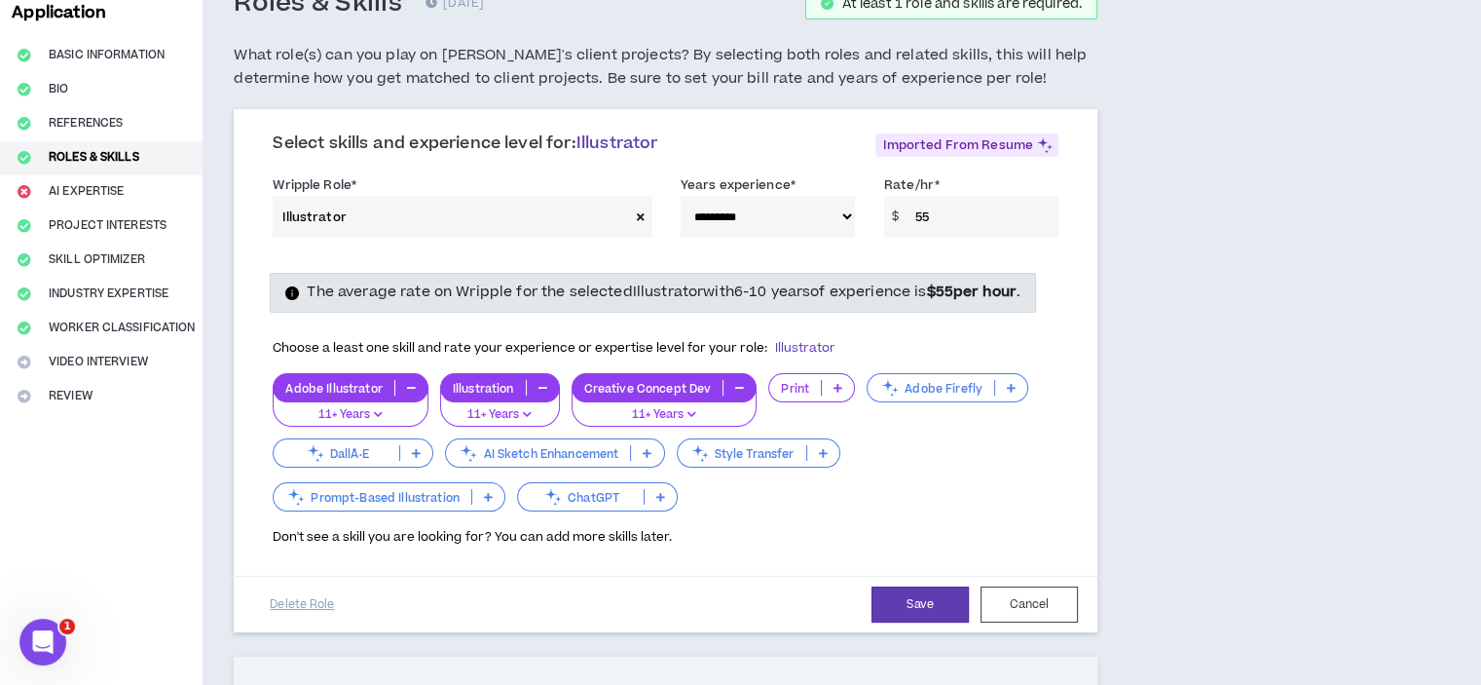
click at [838, 385] on icon at bounding box center [838, 388] width 9 height 10
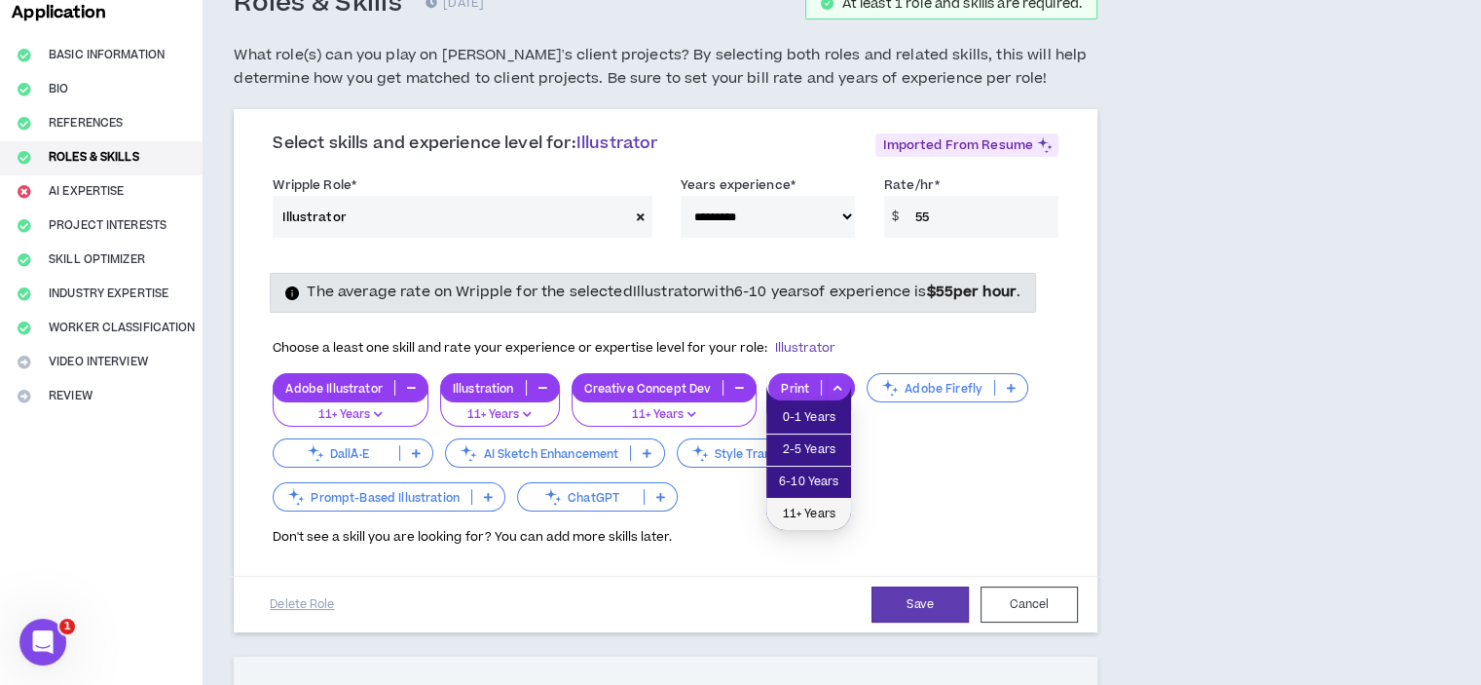
click at [825, 499] on li "11+ Years" at bounding box center [809, 514] width 85 height 31
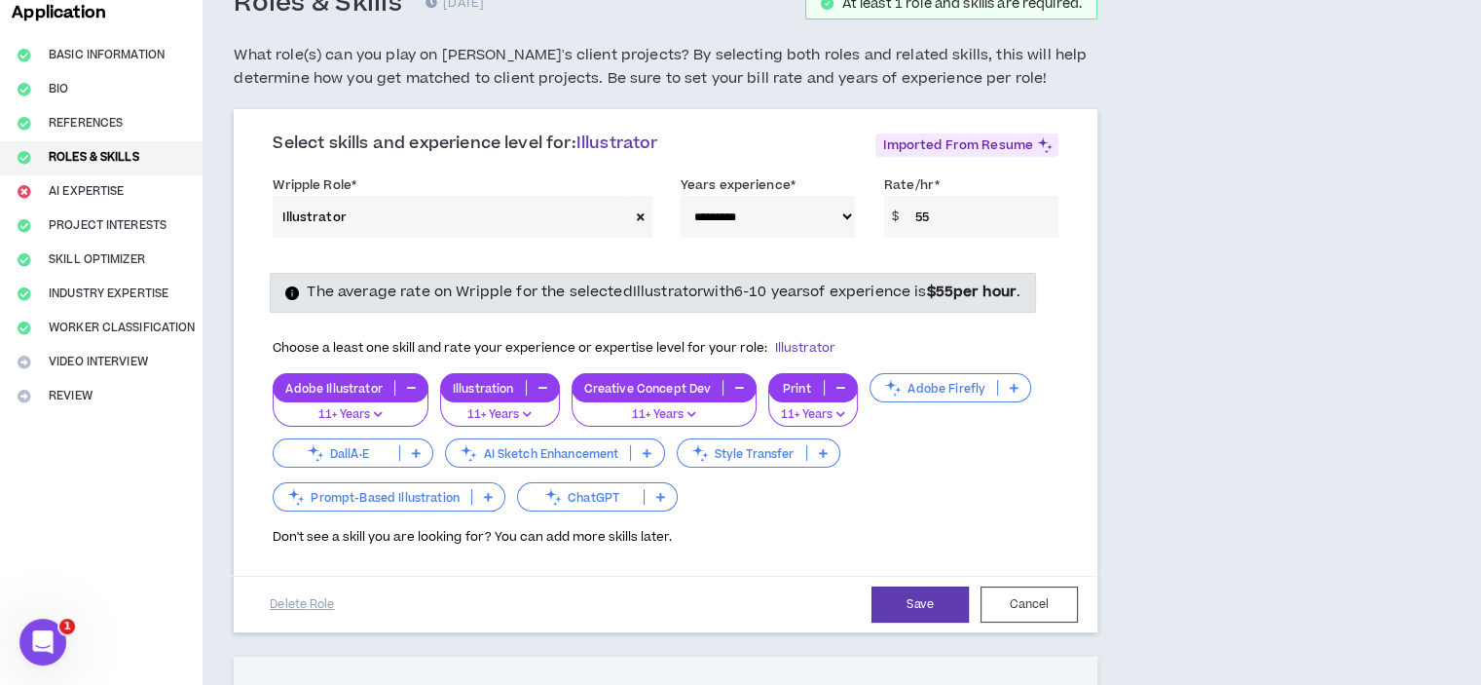
click at [419, 449] on icon at bounding box center [416, 453] width 9 height 10
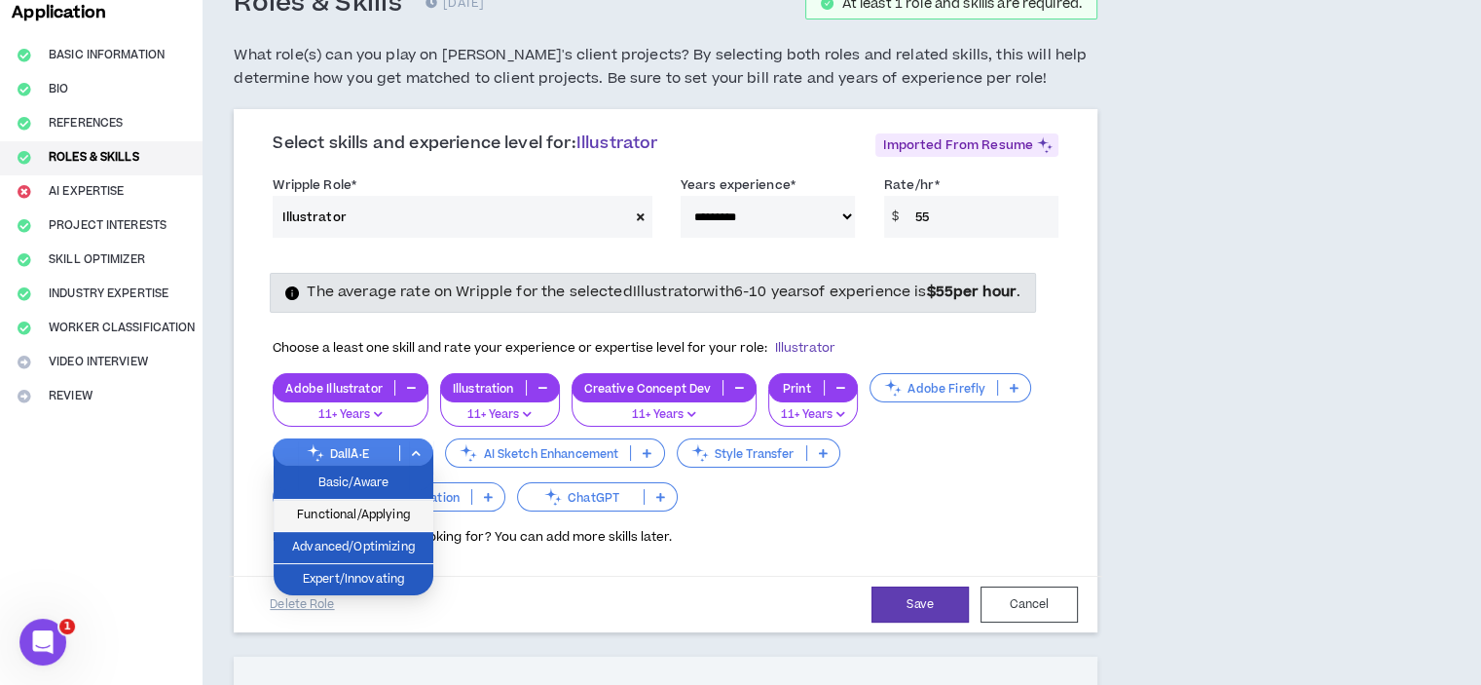
click at [393, 513] on span "Functional/Applying" at bounding box center [353, 515] width 136 height 21
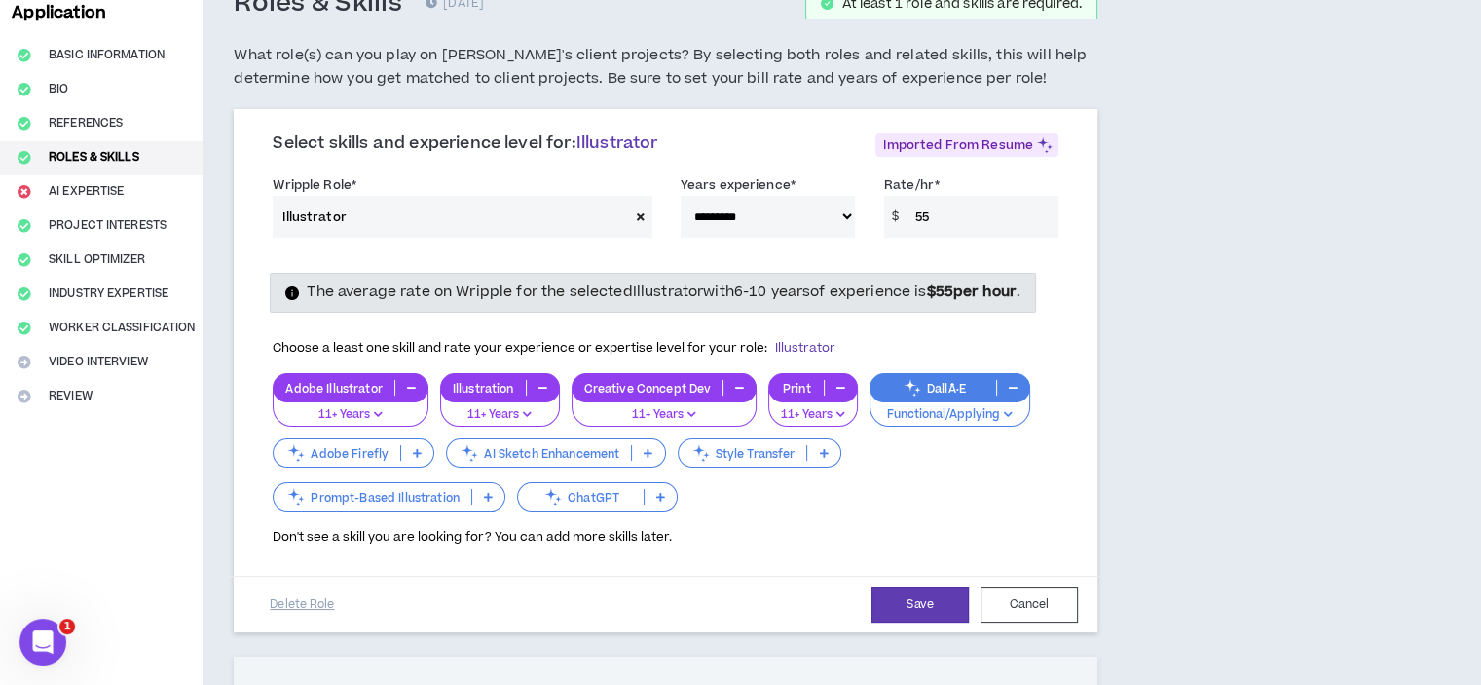
click at [487, 494] on icon at bounding box center [488, 497] width 9 height 10
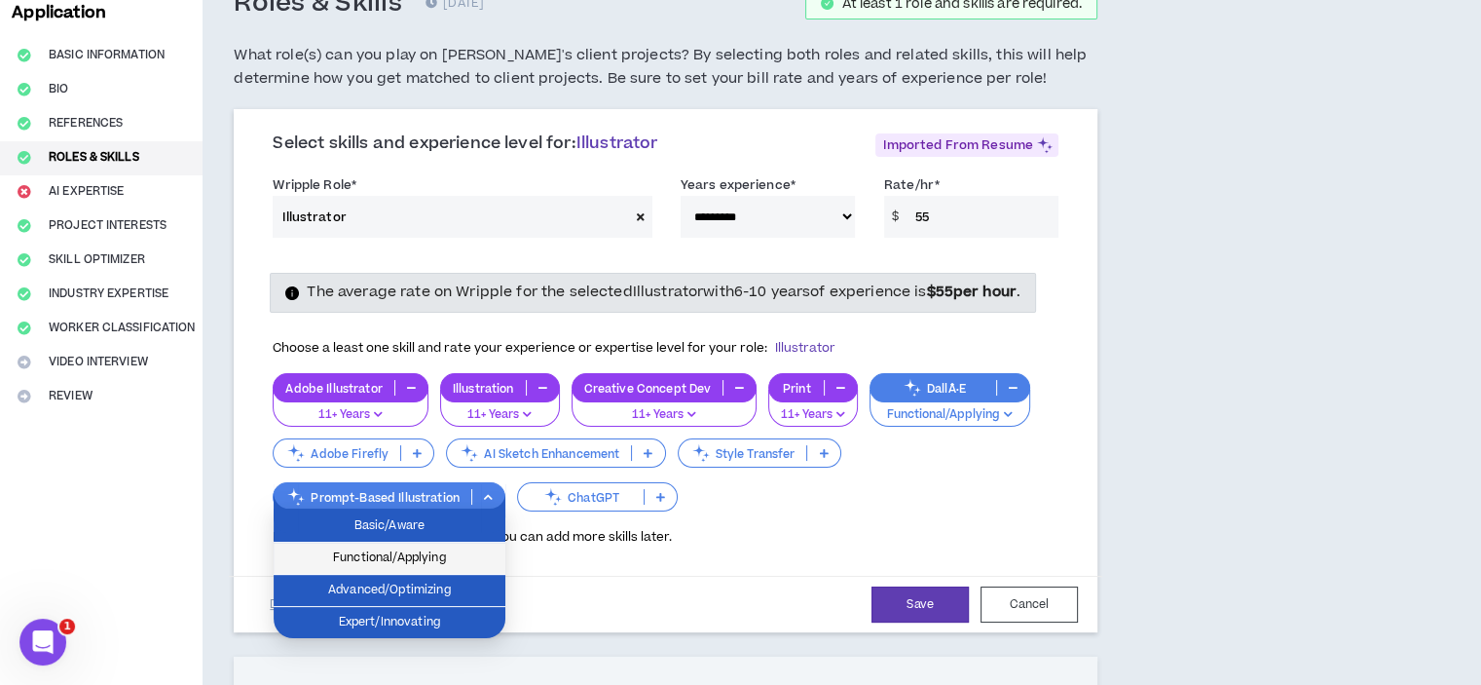
click at [471, 552] on span "Functional/Applying" at bounding box center [389, 557] width 208 height 21
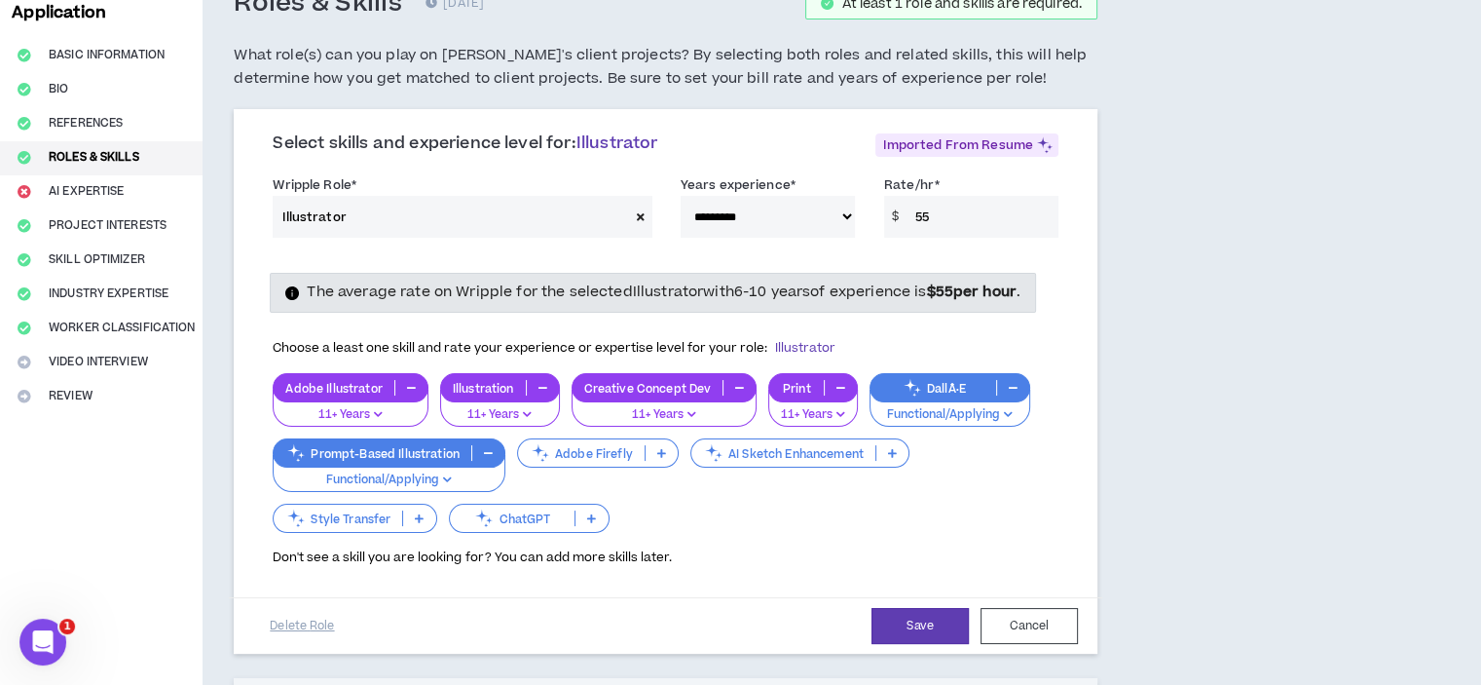
click at [591, 513] on icon at bounding box center [591, 518] width 9 height 10
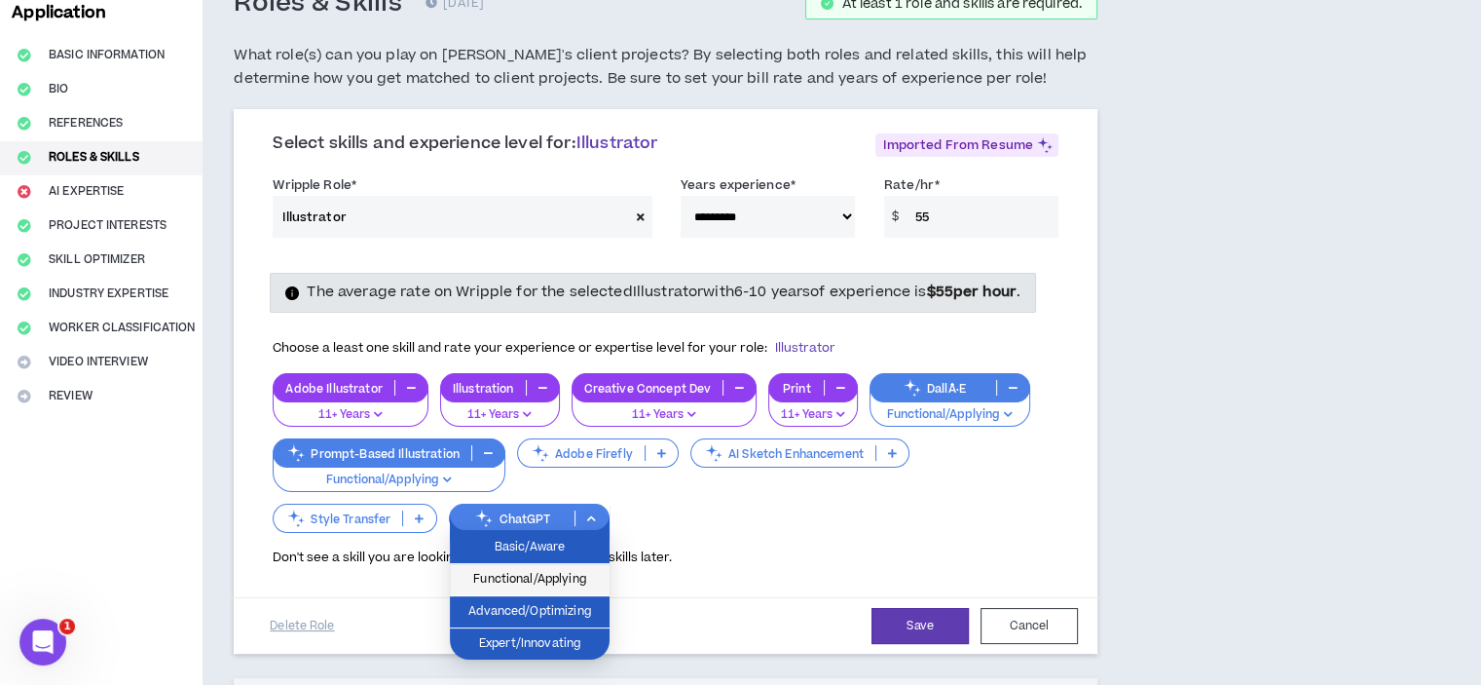
click at [538, 575] on span "Functional/Applying" at bounding box center [530, 579] width 136 height 21
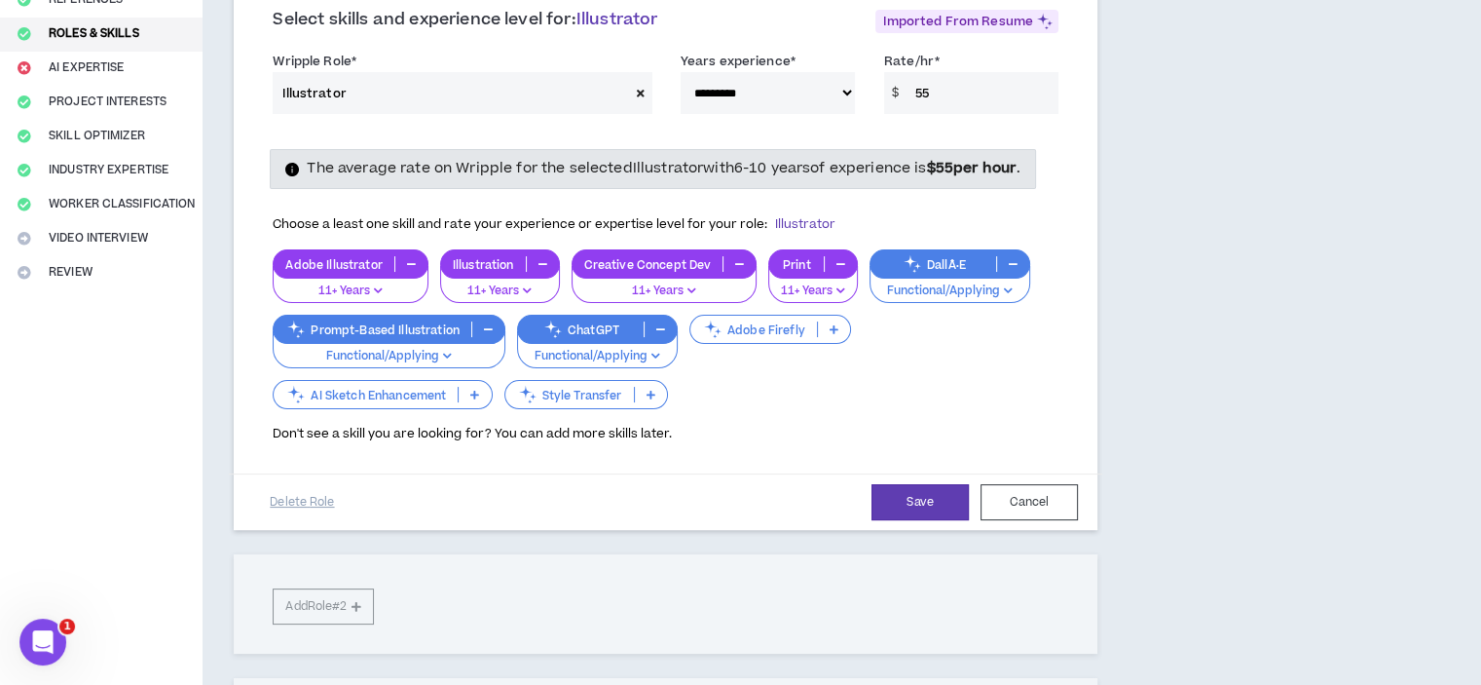
scroll to position [259, 0]
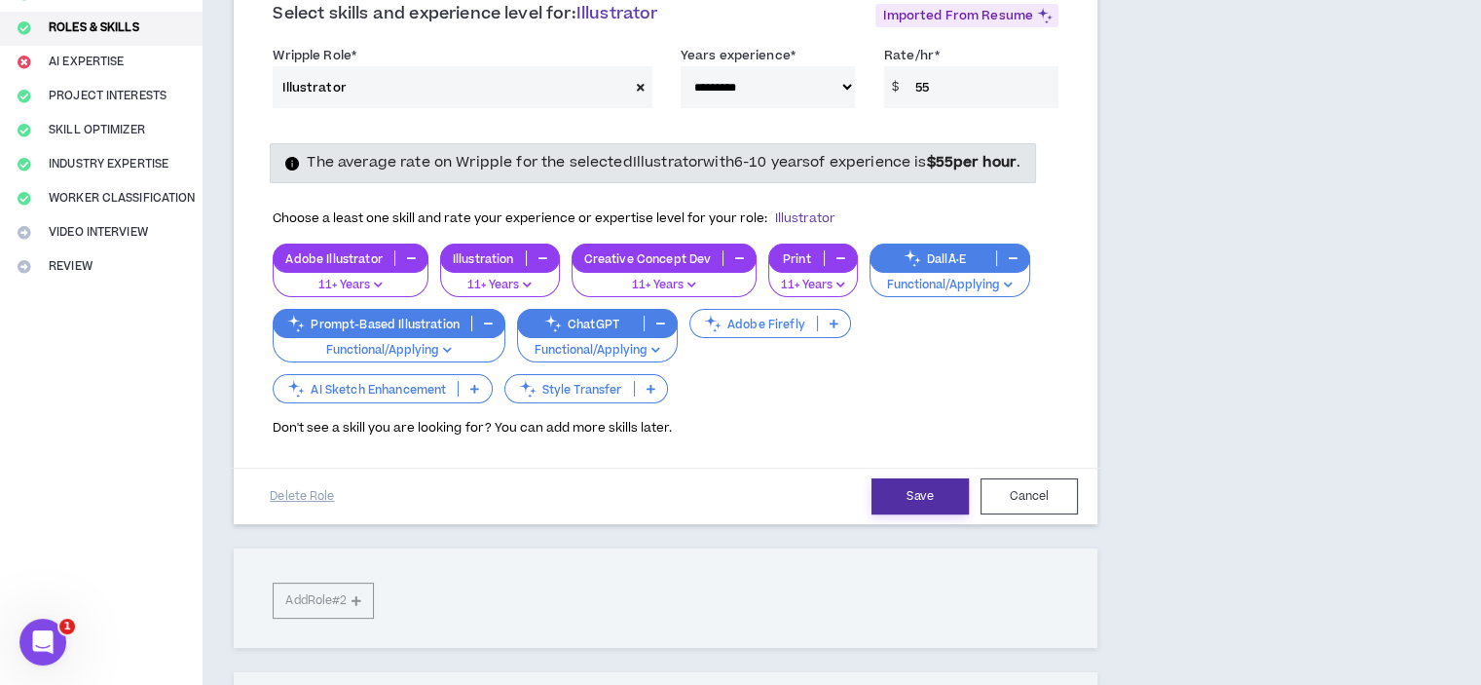
click at [912, 490] on button "Save" at bounding box center [920, 496] width 97 height 36
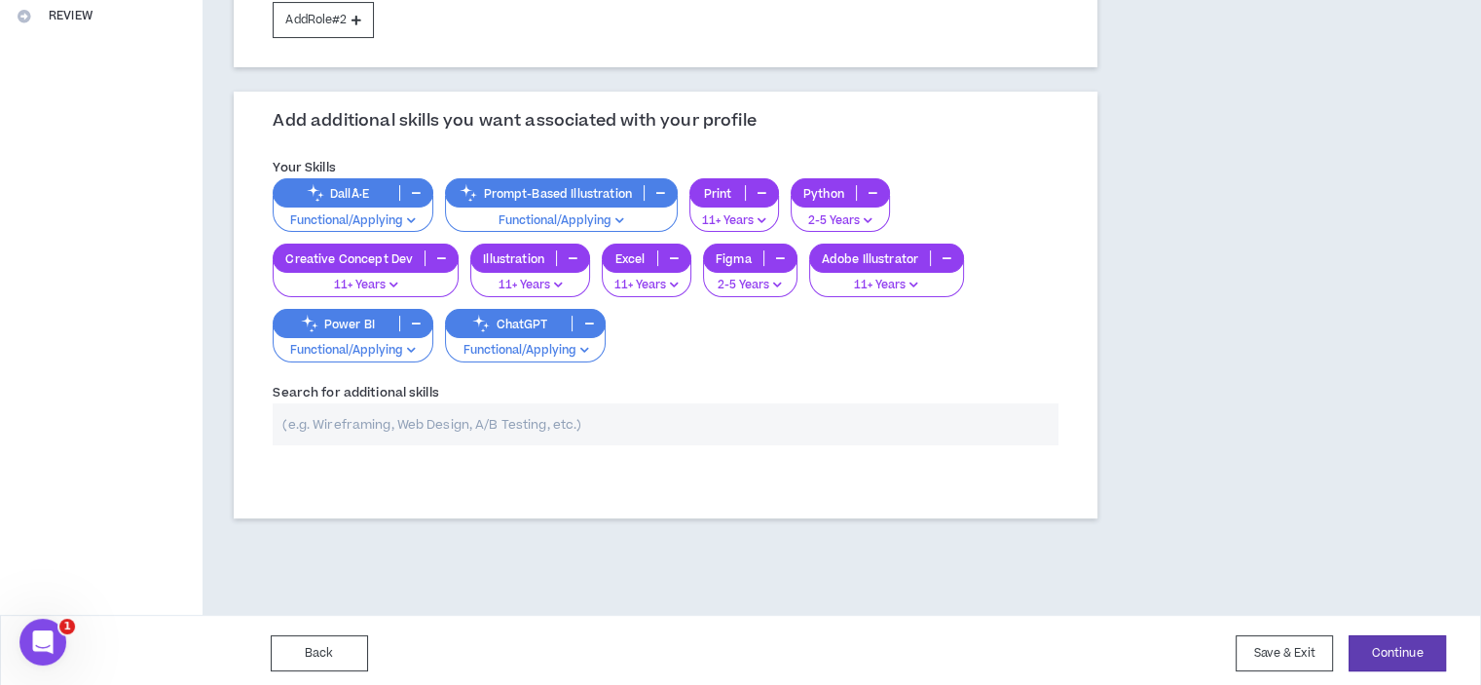
scroll to position [512, 0]
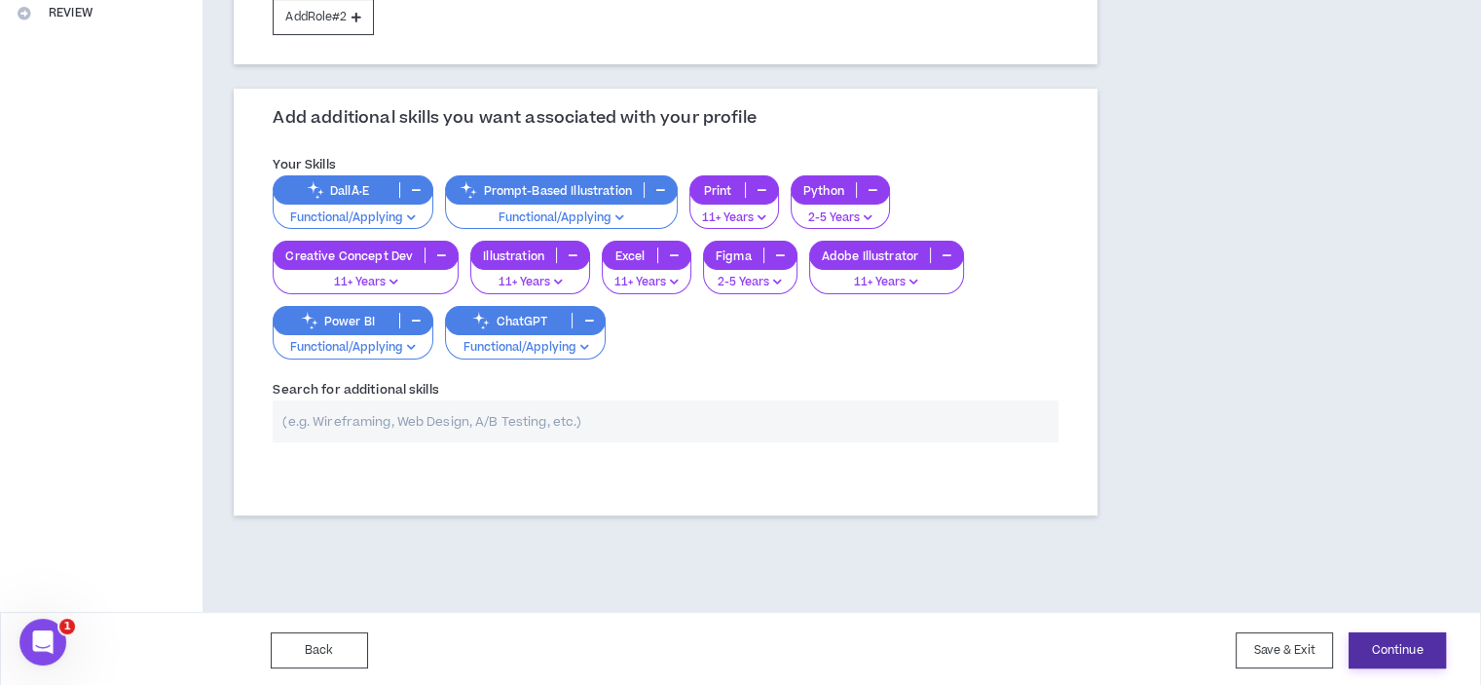
click at [1416, 642] on button "Continue" at bounding box center [1397, 650] width 97 height 36
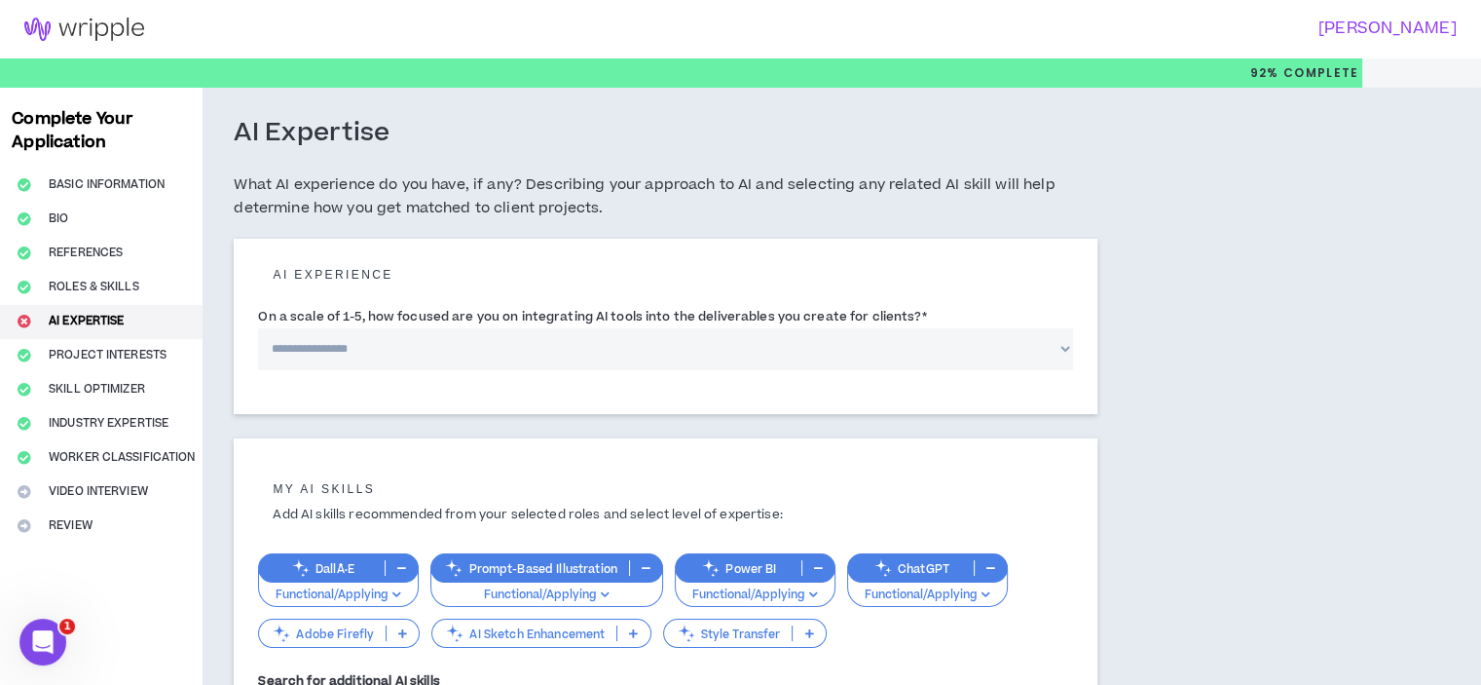
click at [1053, 349] on select "**********" at bounding box center [665, 349] width 815 height 42
select select "*"
click at [258, 328] on select "**********" at bounding box center [665, 349] width 815 height 42
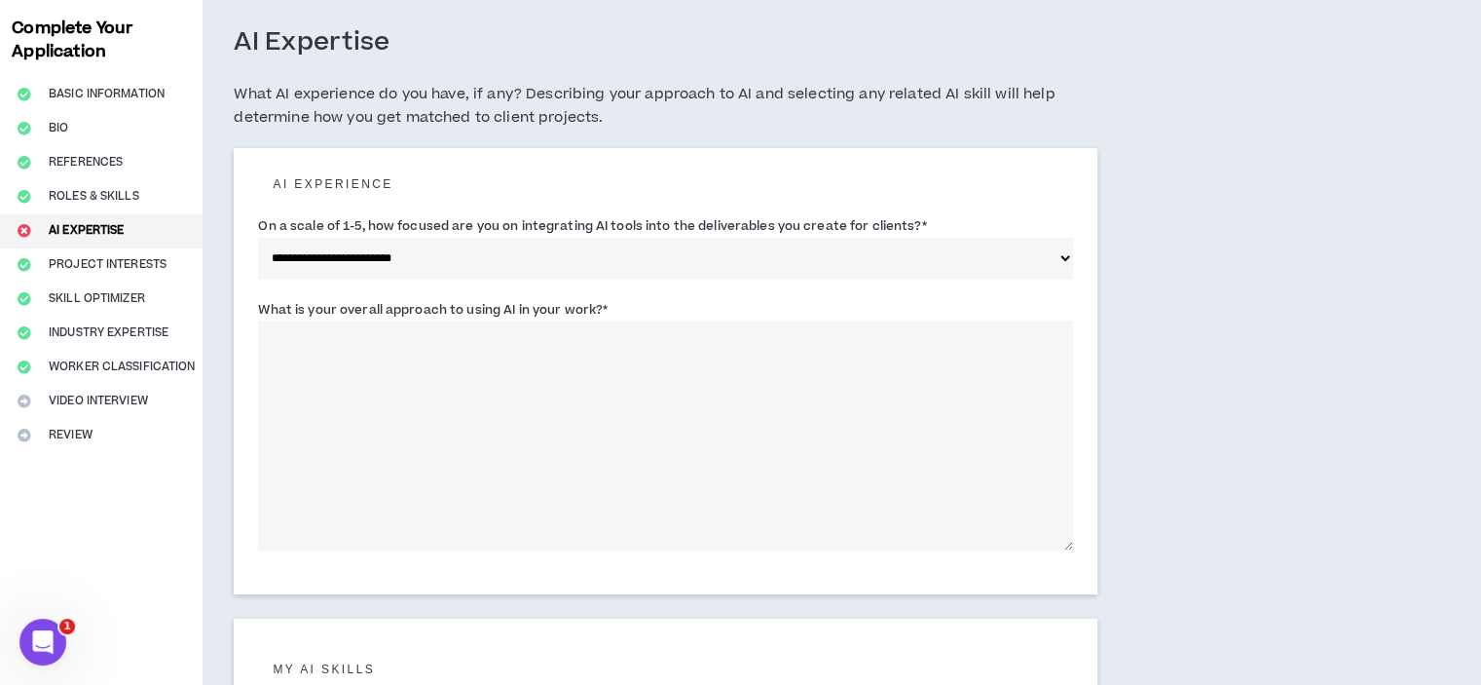
scroll to position [130, 0]
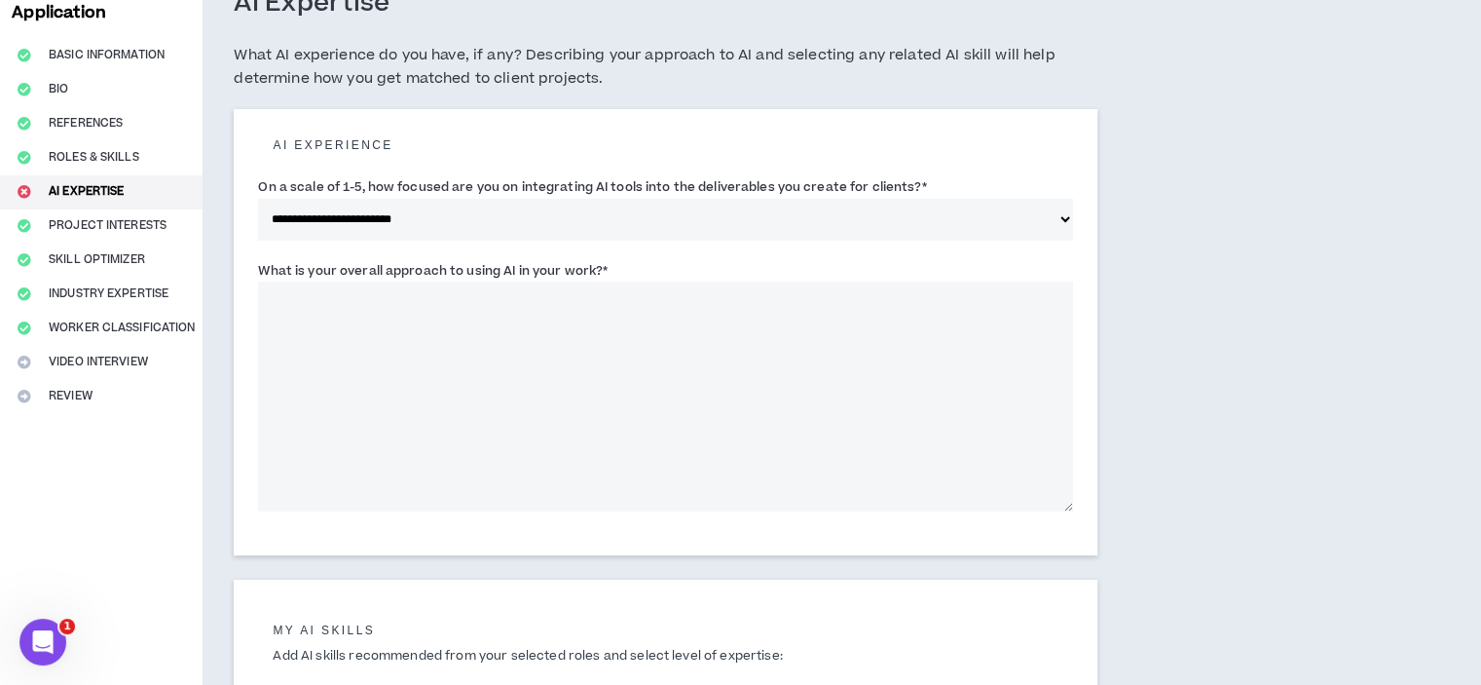
click at [582, 347] on textarea "What is your overall approach to using AI in your work? *" at bounding box center [665, 396] width 815 height 230
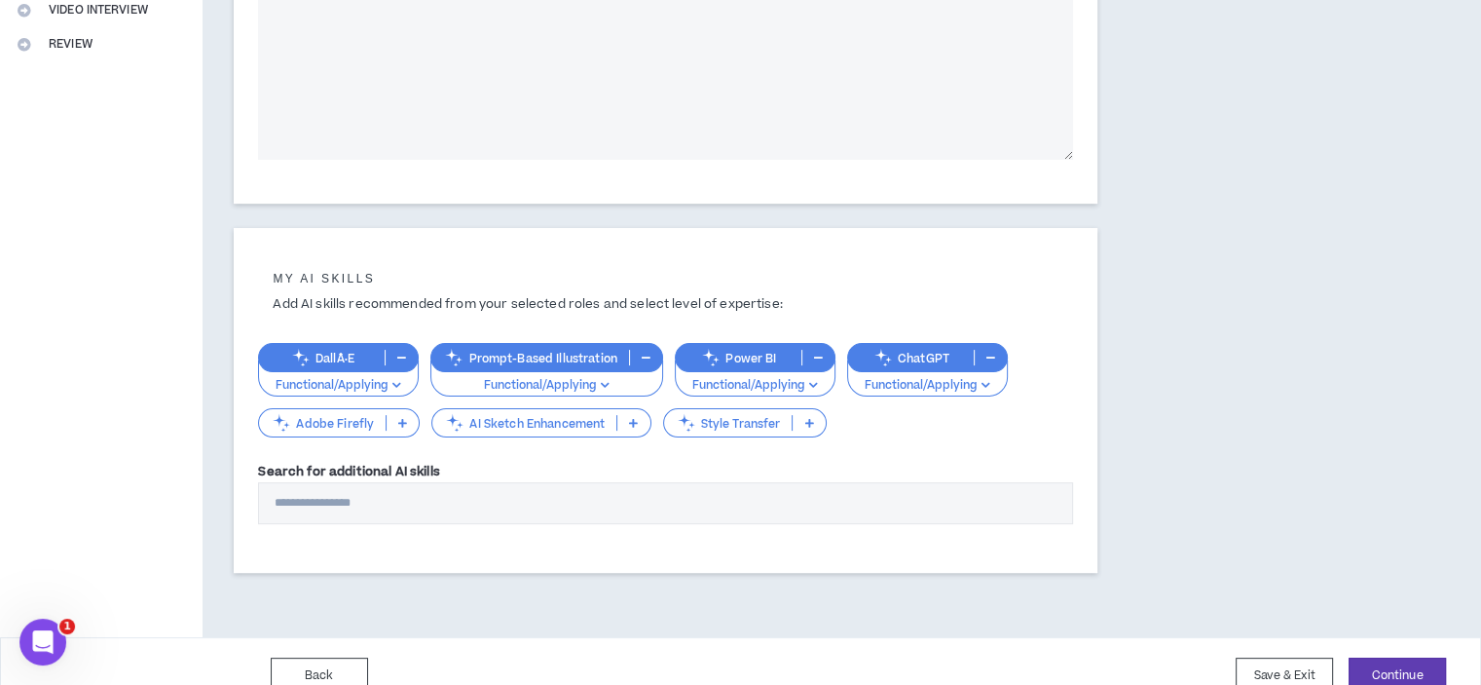
scroll to position [482, 0]
type textarea "**********"
click at [351, 358] on p "DallÂ·E" at bounding box center [322, 357] width 126 height 15
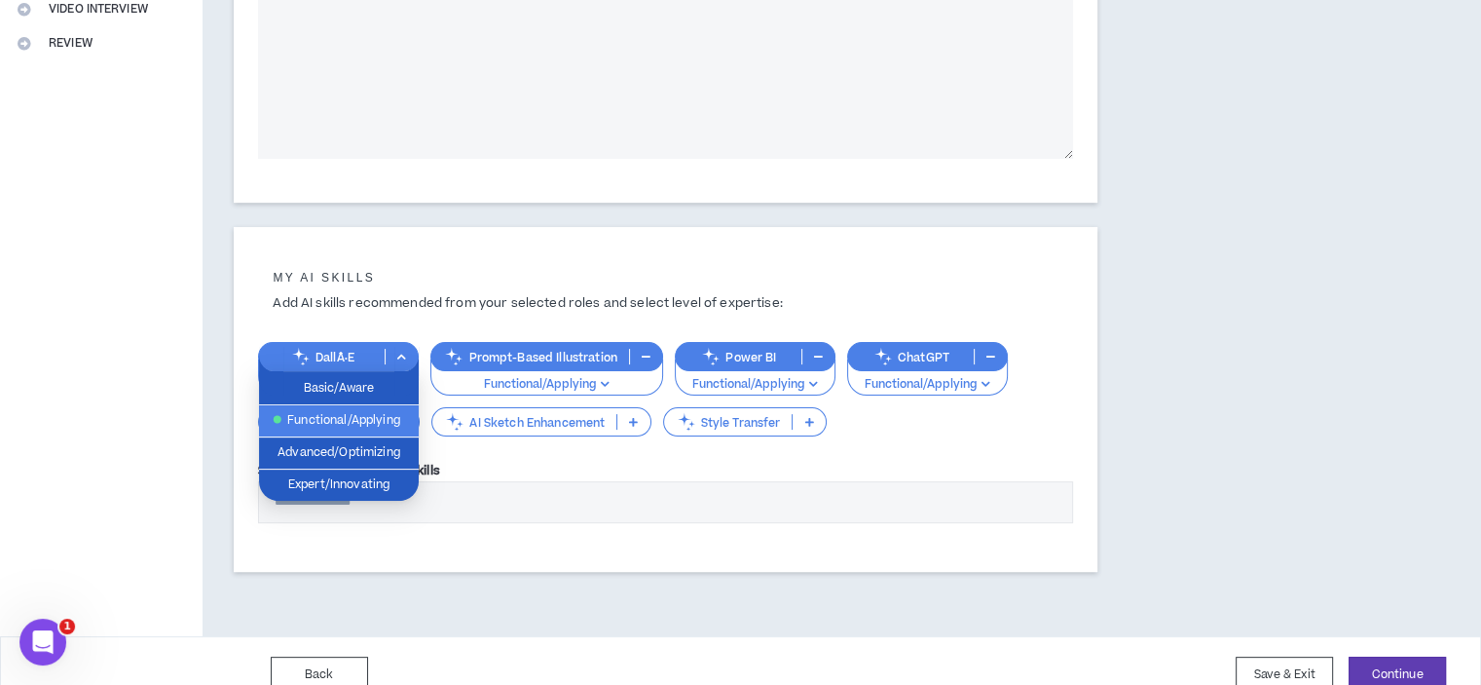
click at [338, 416] on span "Functional/Applying" at bounding box center [339, 420] width 136 height 21
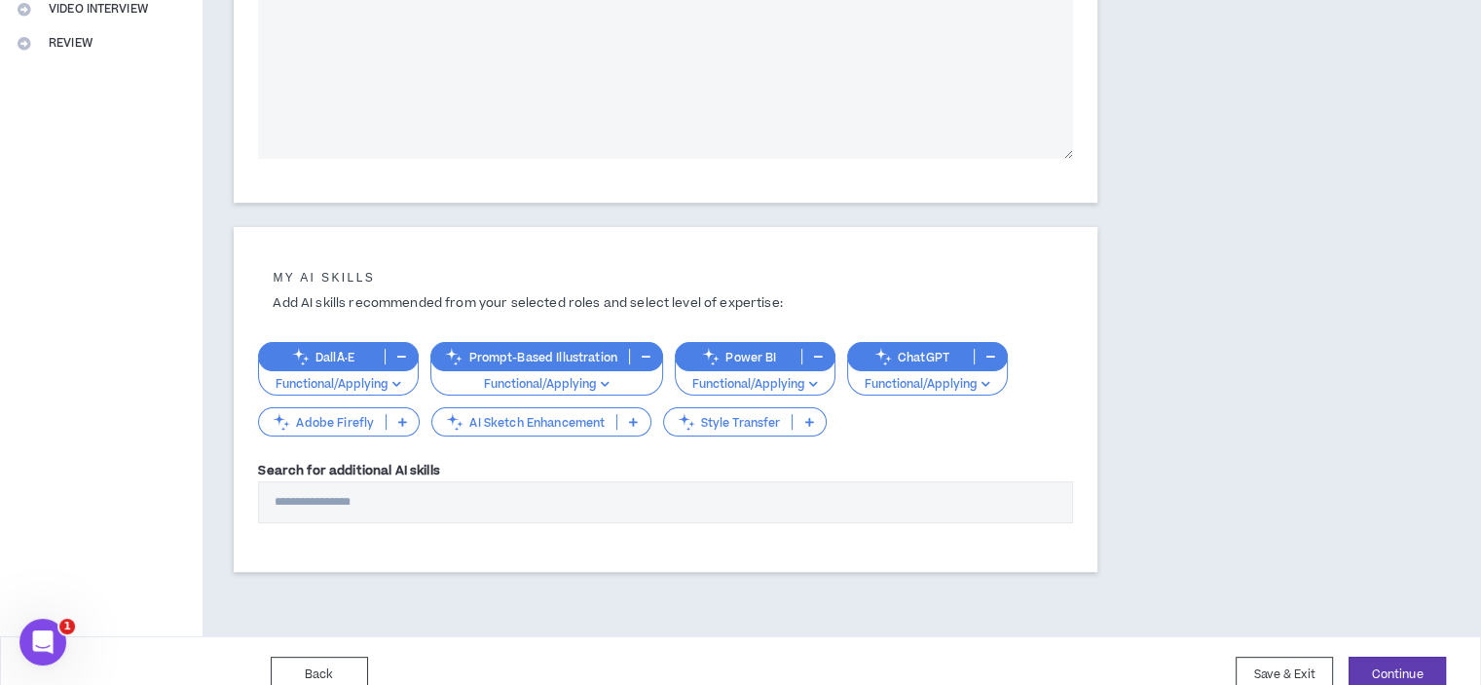
scroll to position [507, 0]
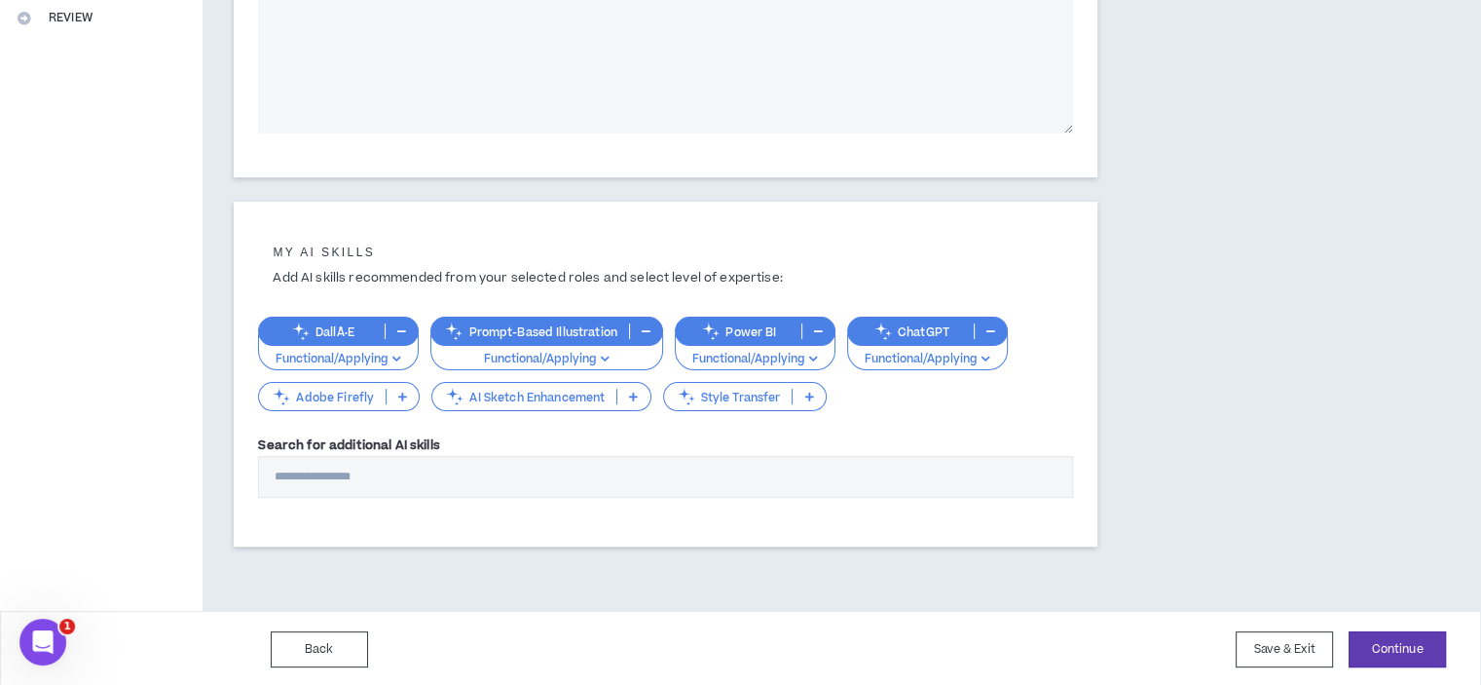
click at [559, 478] on input "Search for additional AI skills" at bounding box center [665, 477] width 815 height 42
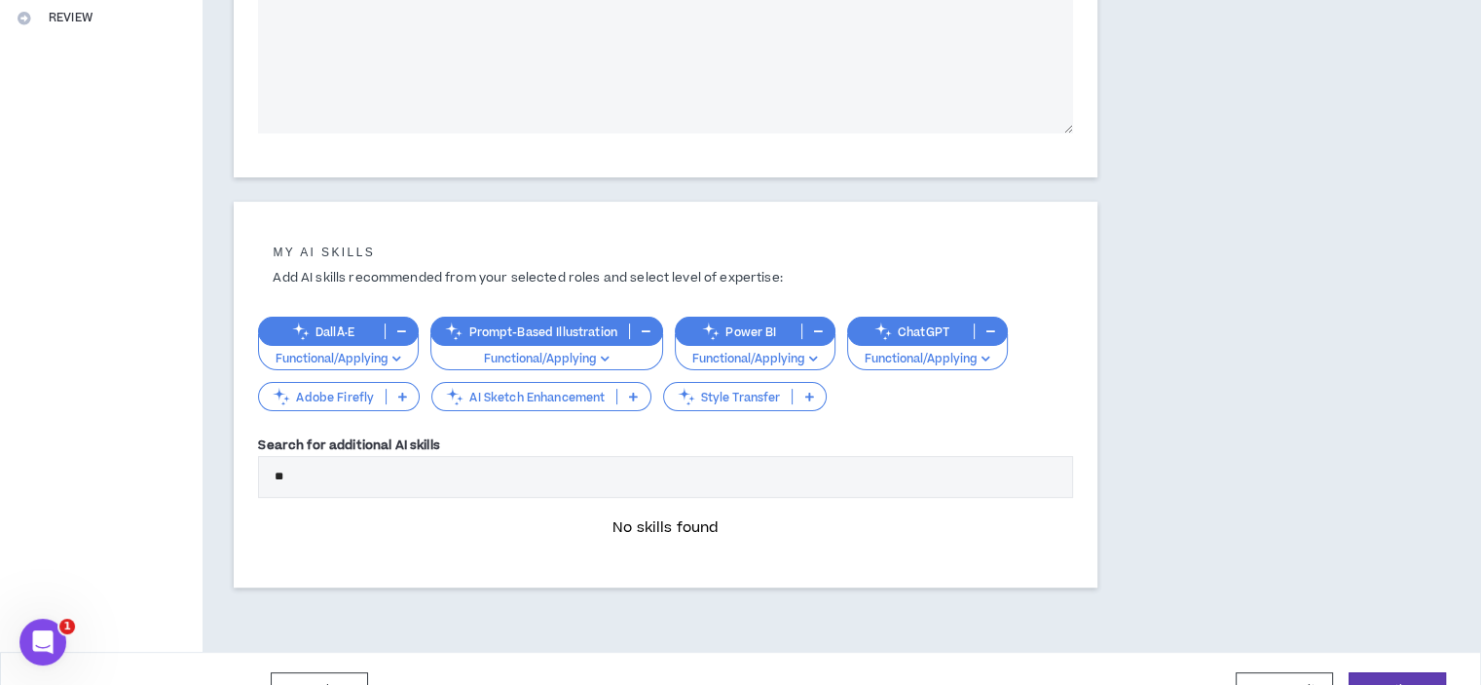
type input "*"
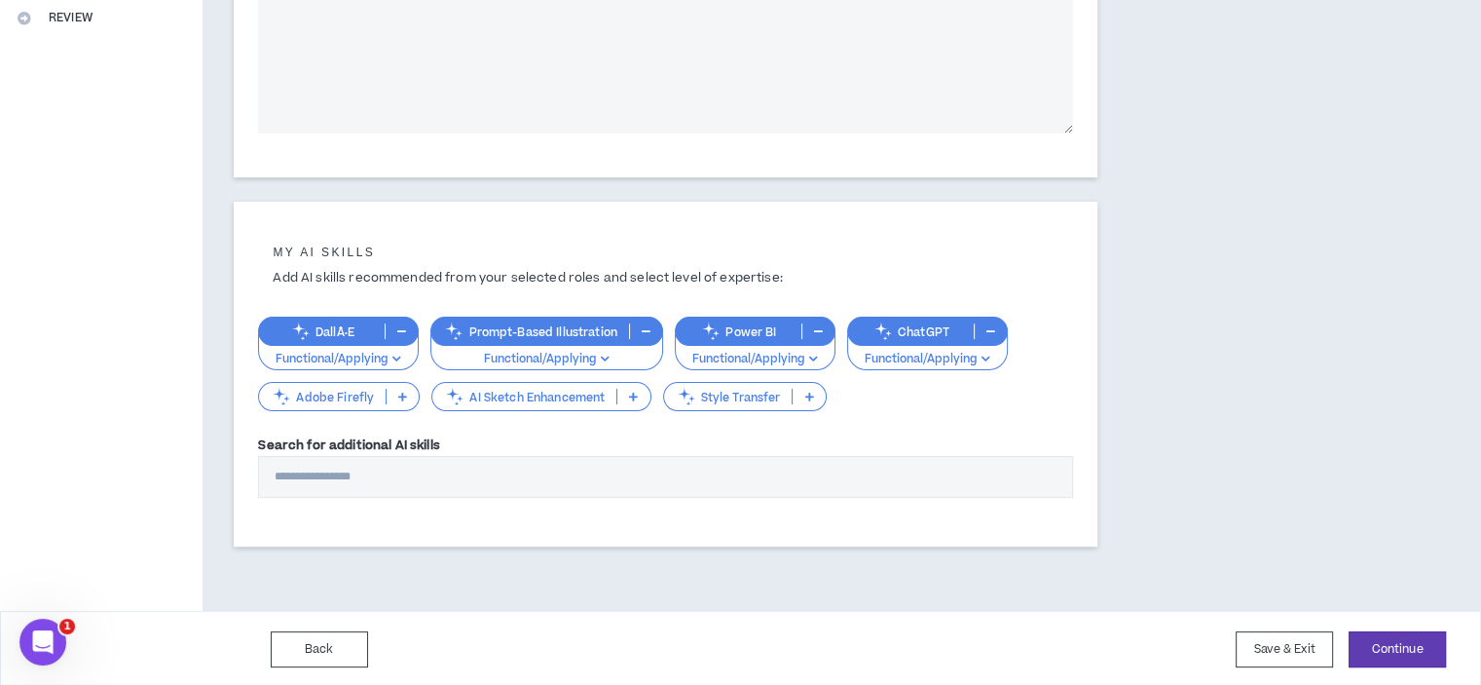
click at [1210, 379] on div "**********" at bounding box center [758, 95] width 1111 height 1030
click at [1401, 640] on button "Continue" at bounding box center [1397, 649] width 97 height 36
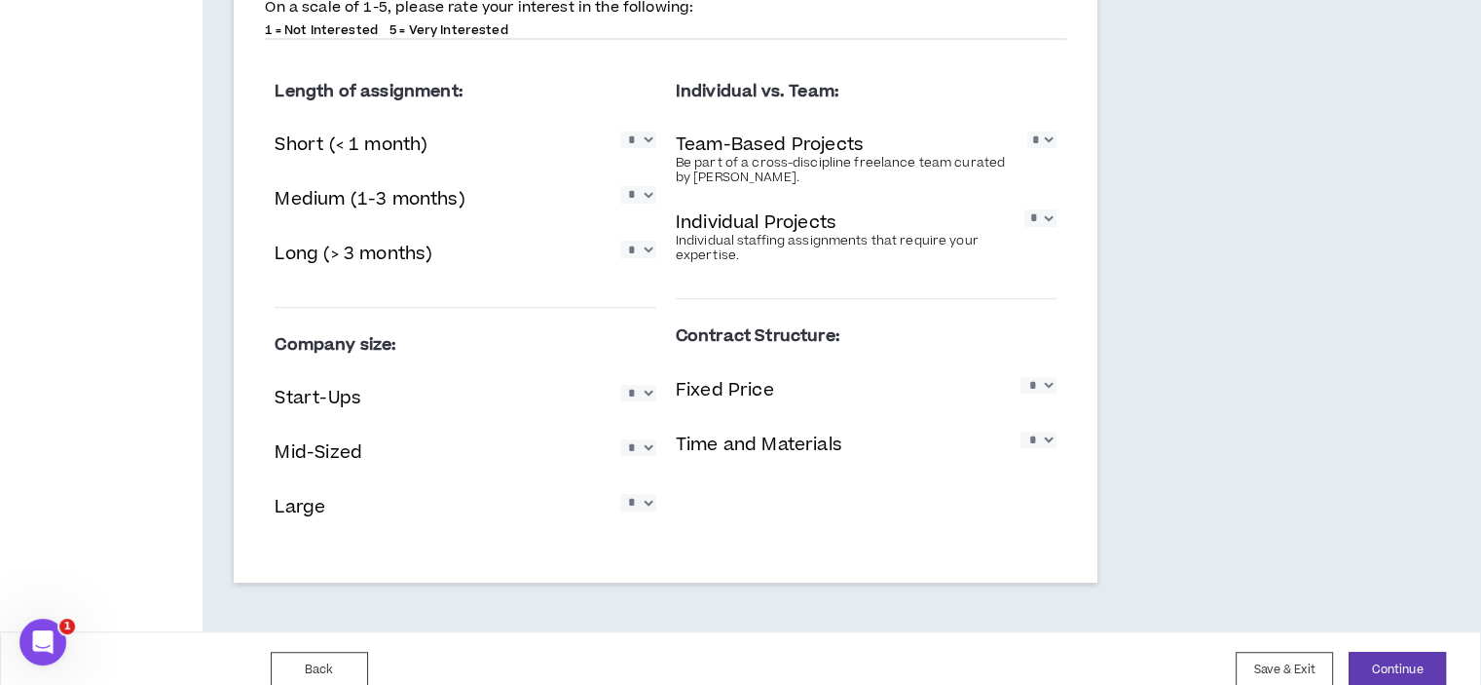
scroll to position [1191, 0]
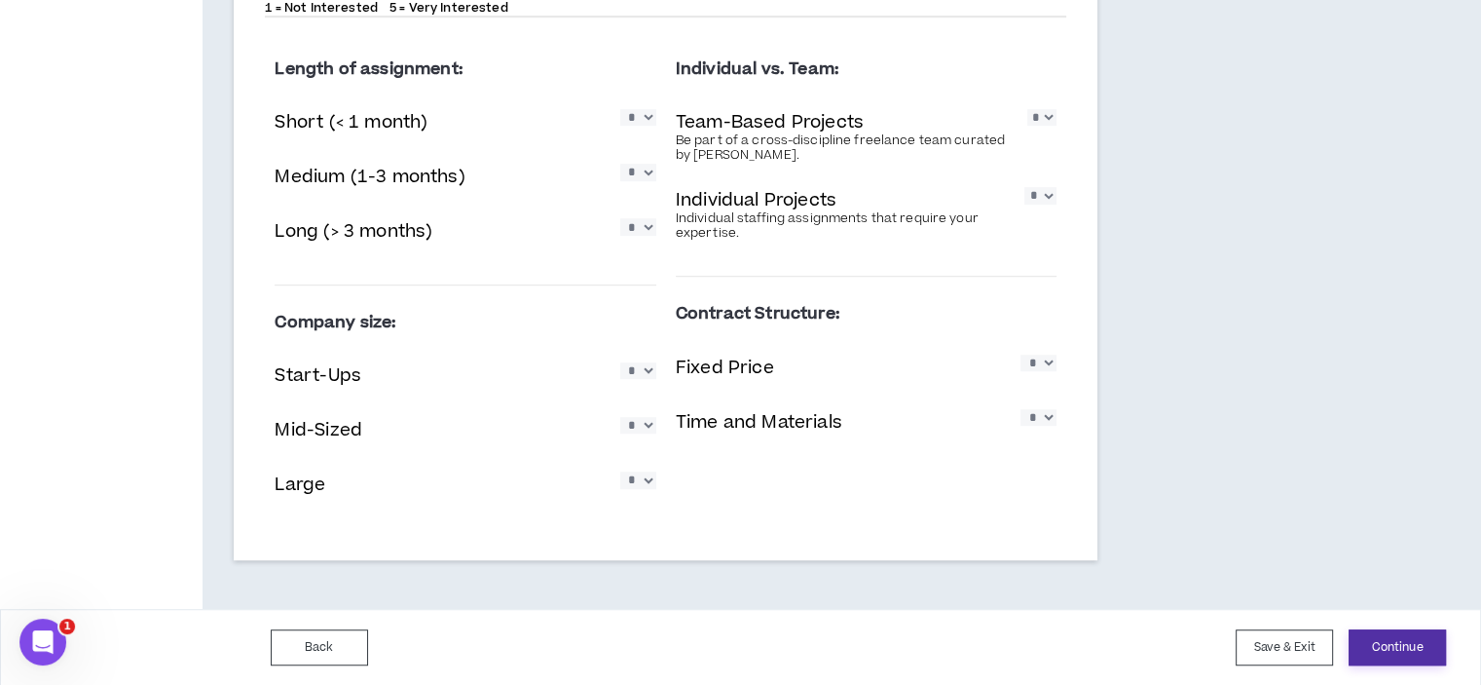
click at [1397, 635] on button "Continue" at bounding box center [1397, 647] width 97 height 36
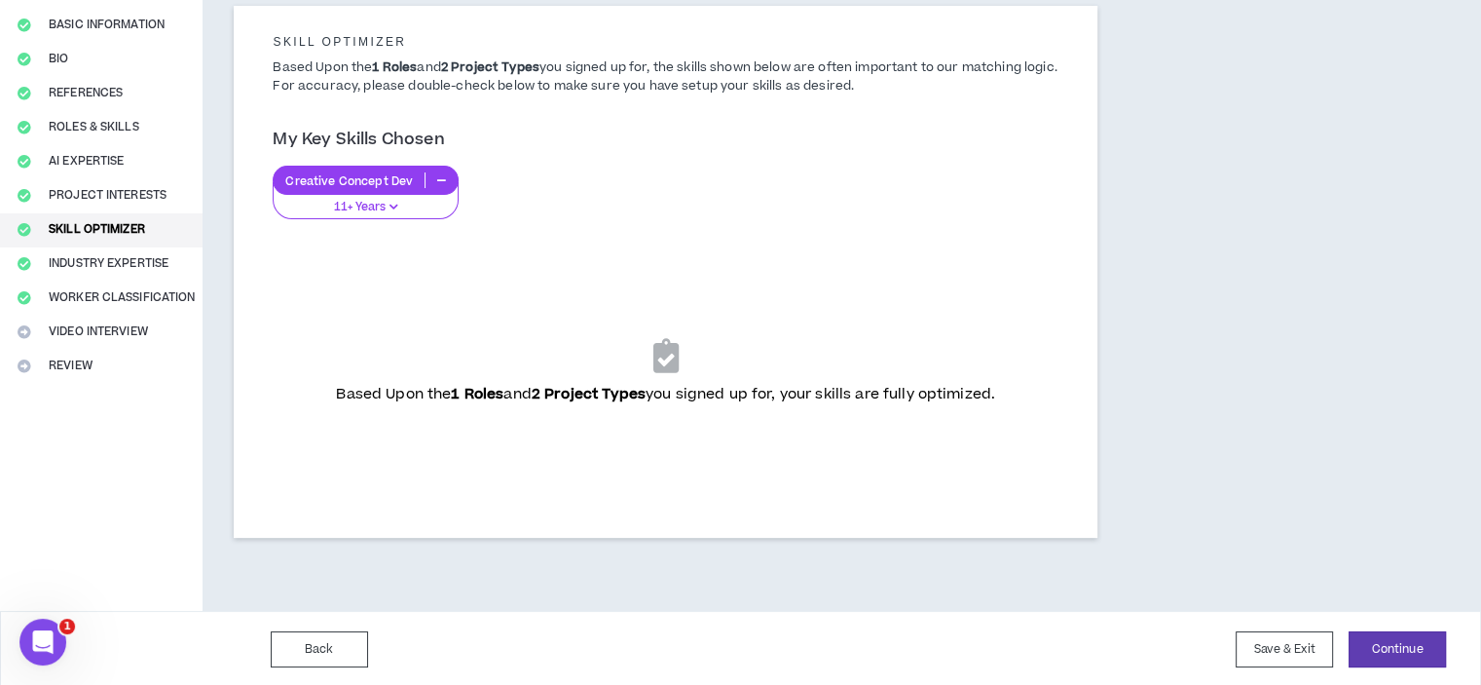
scroll to position [161, 0]
click at [1406, 642] on button "Continue" at bounding box center [1397, 648] width 97 height 36
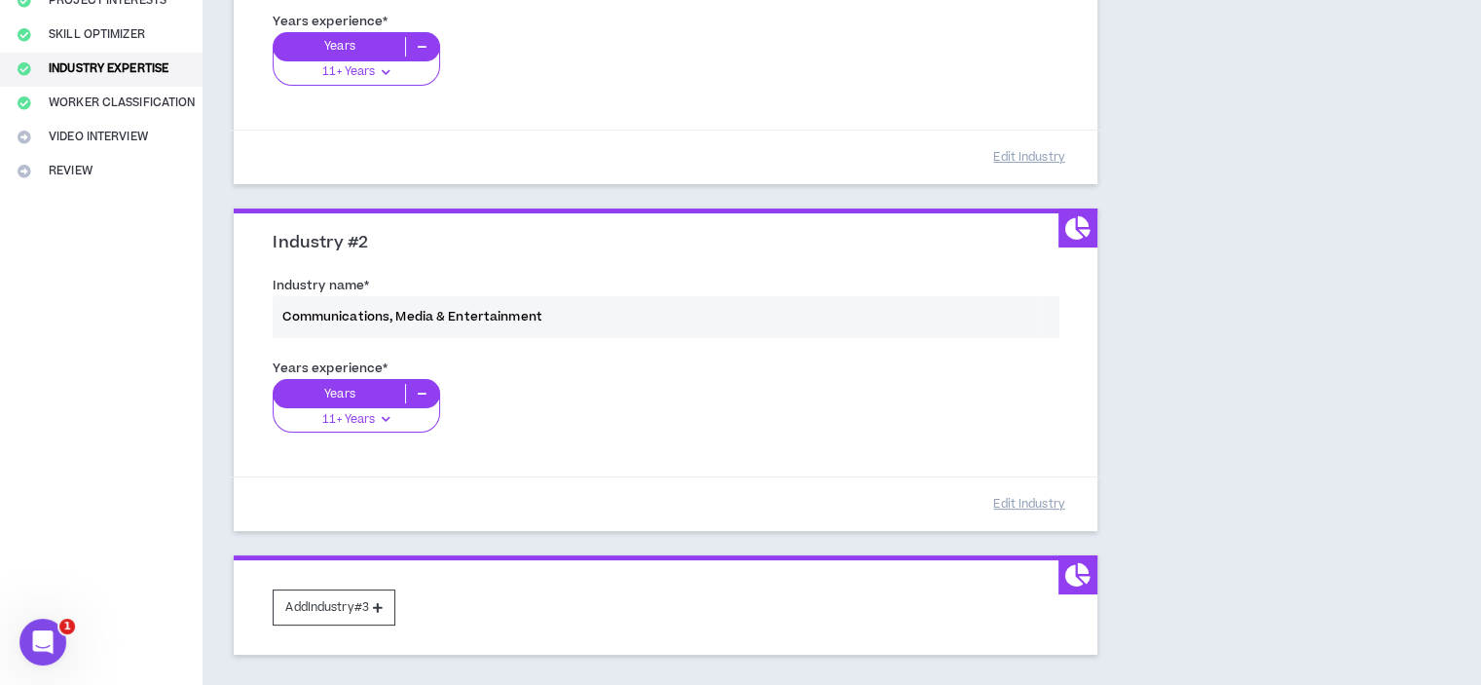
scroll to position [454, 0]
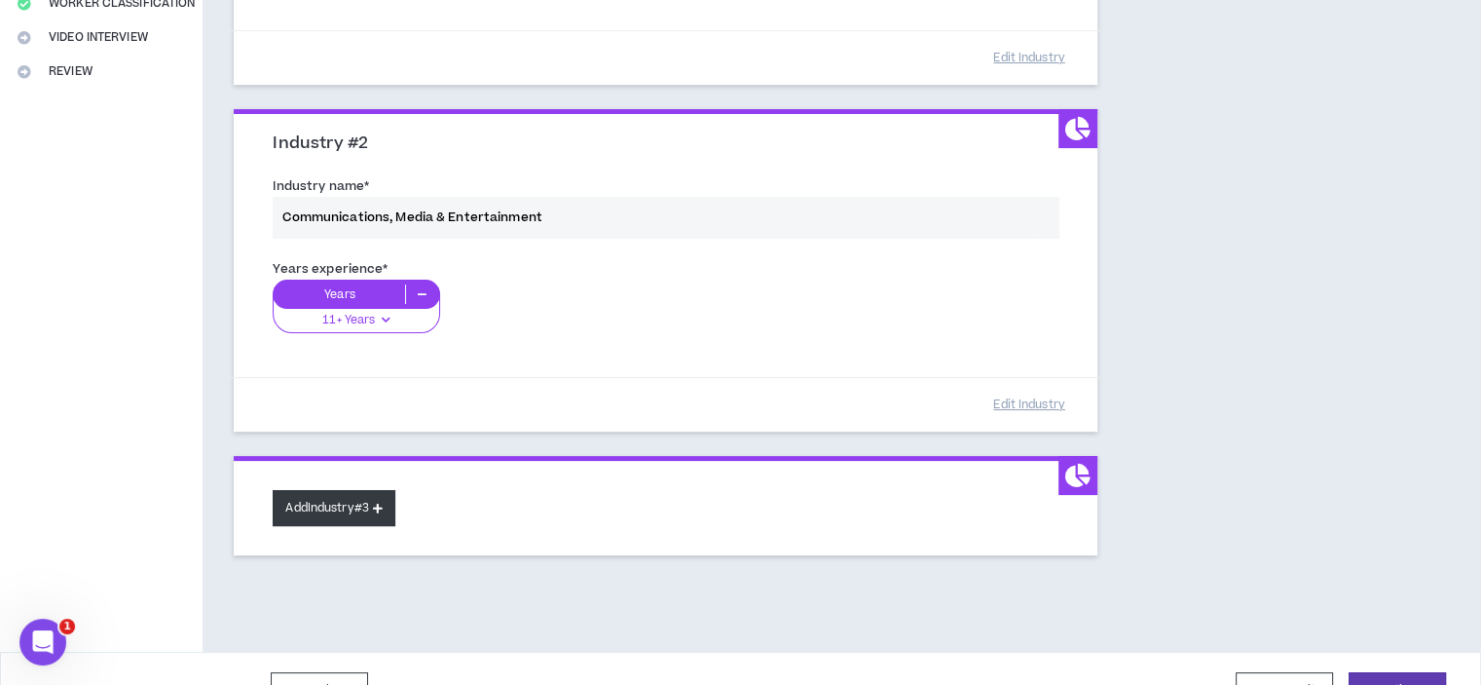
click at [383, 505] on icon at bounding box center [378, 508] width 10 height 11
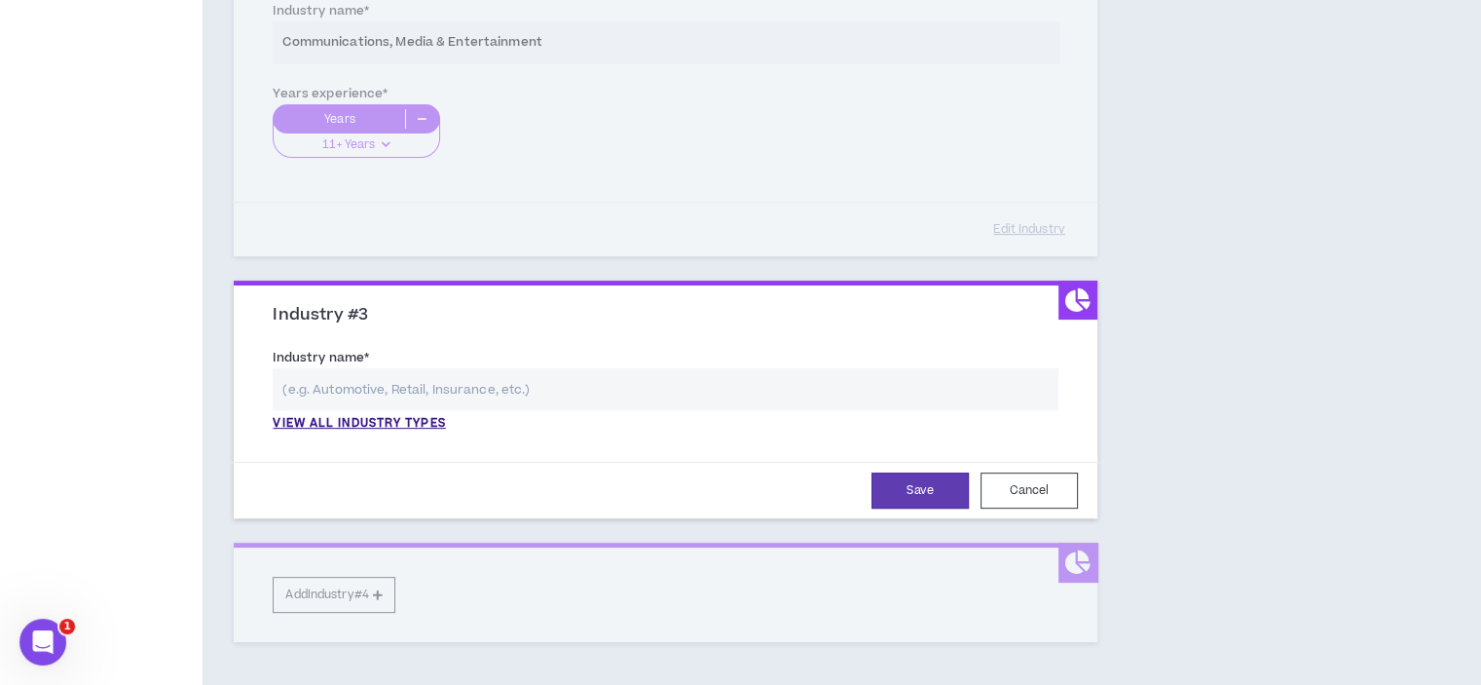
scroll to position [649, 0]
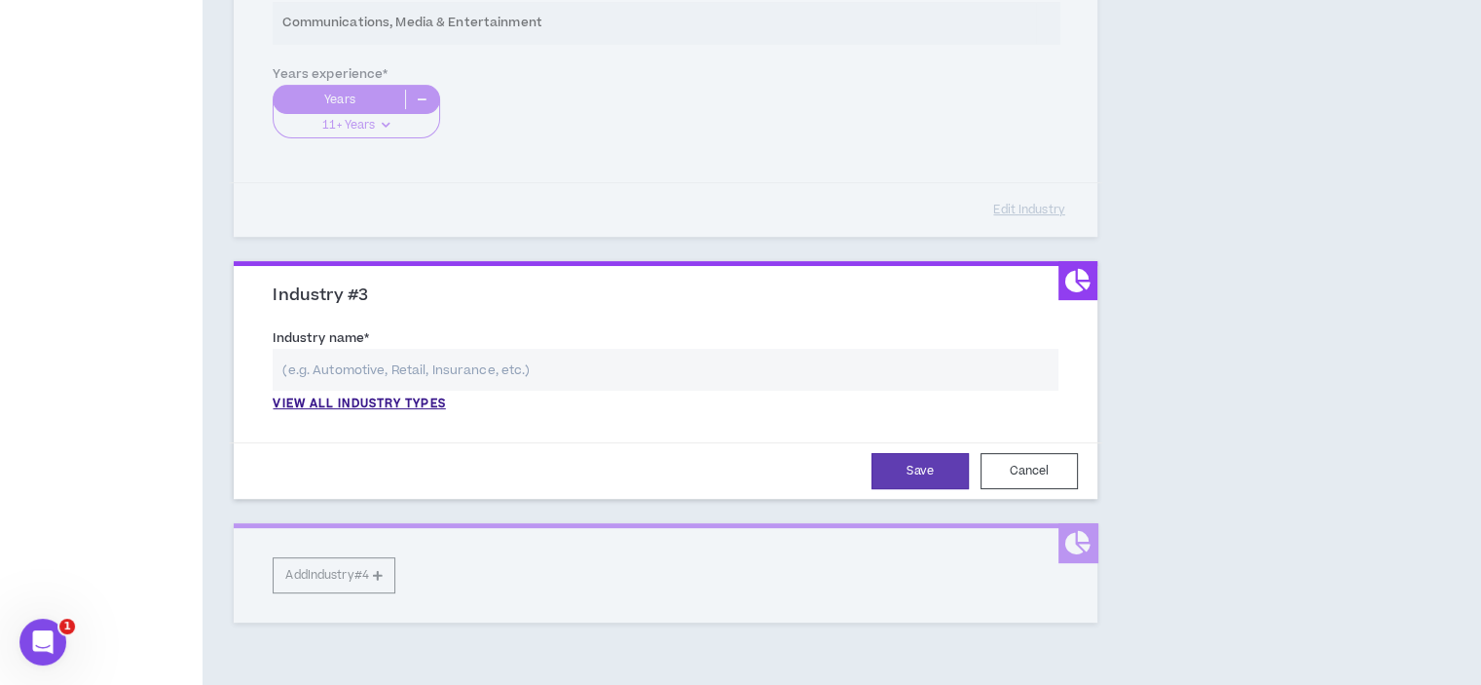
click at [487, 373] on input "text" at bounding box center [666, 370] width 786 height 42
type input "A"
click at [379, 401] on p "View all industry types" at bounding box center [359, 404] width 172 height 18
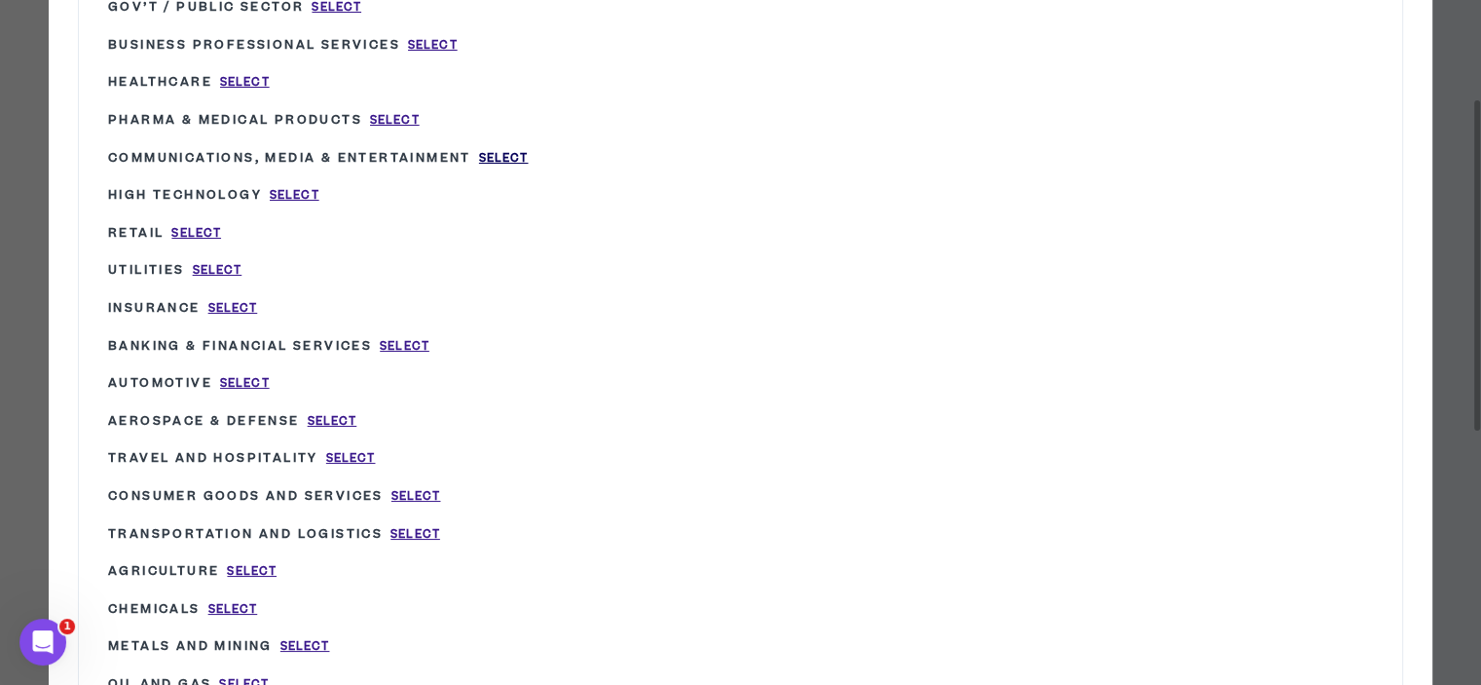
click at [512, 155] on span "Select" at bounding box center [504, 158] width 50 height 17
type input "Communications, Media & Entertainment"
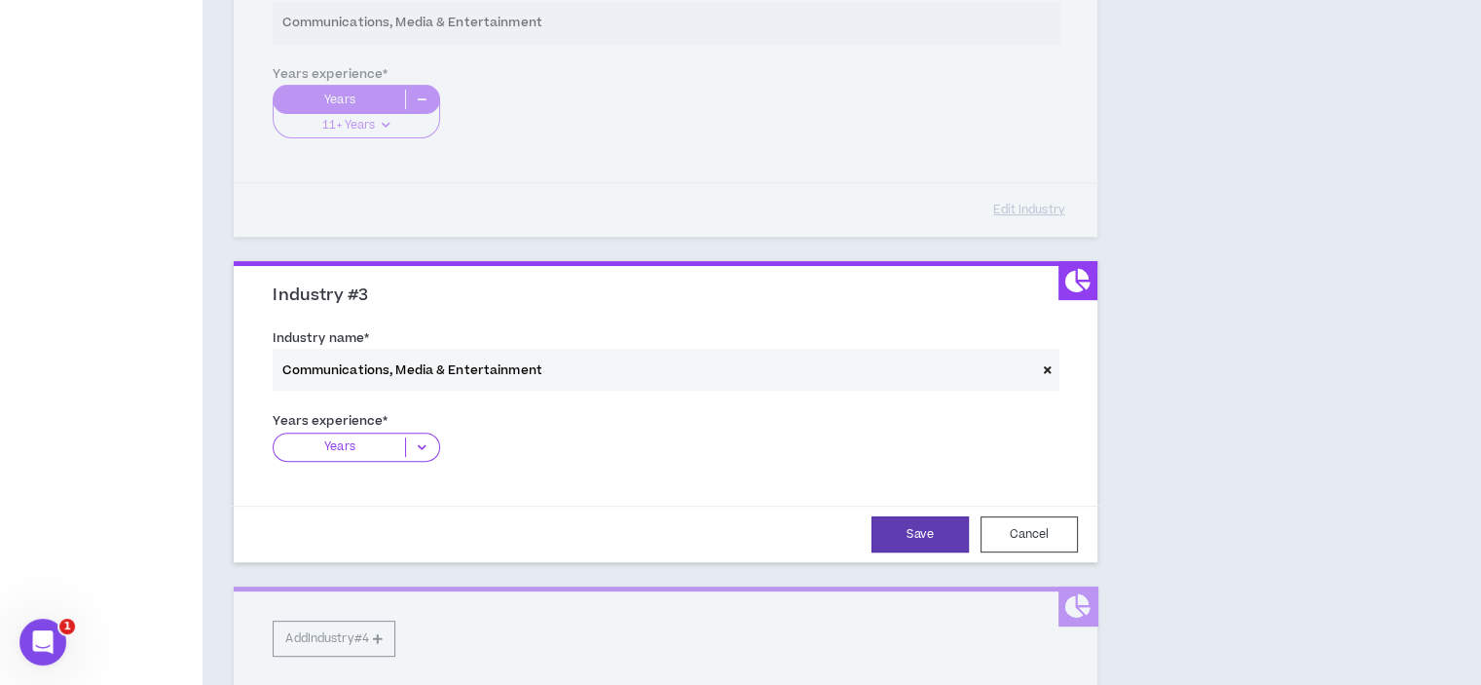
click at [425, 448] on icon at bounding box center [422, 446] width 32 height 19
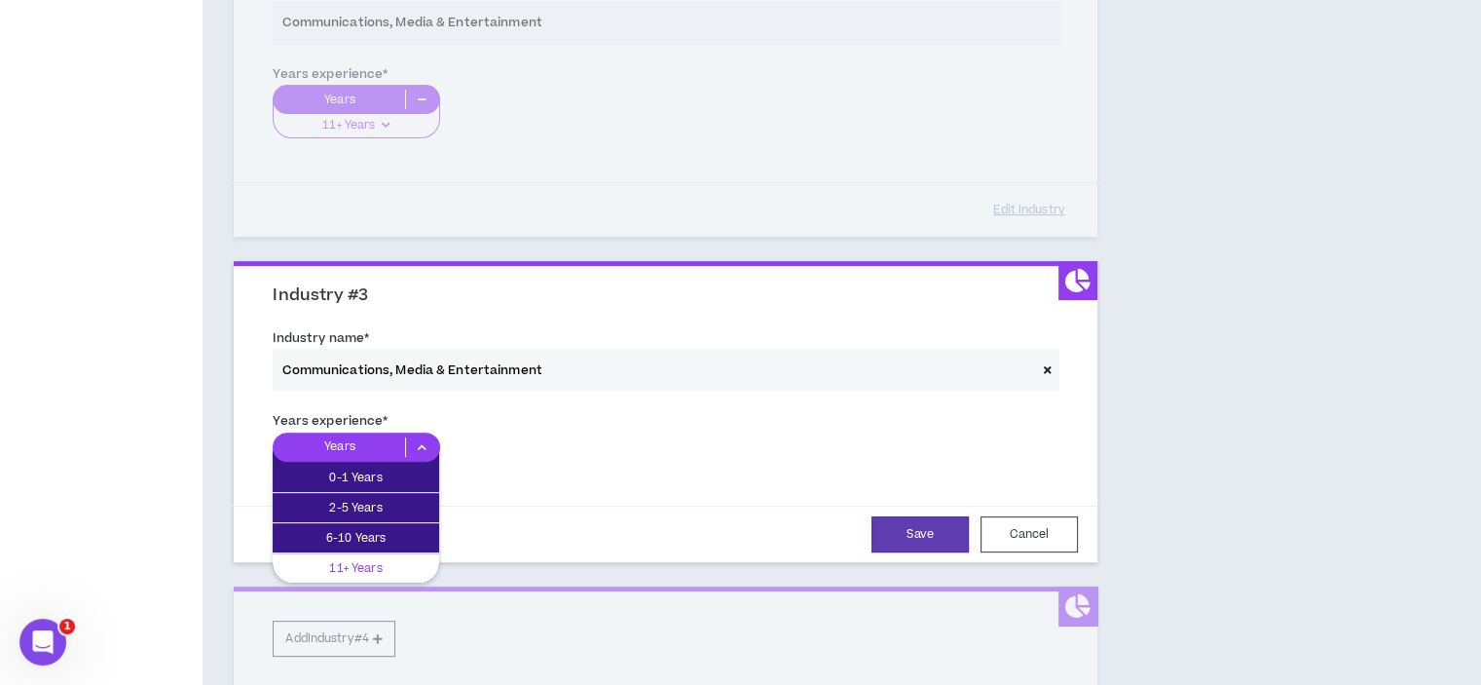
click at [400, 564] on p "11+ Years" at bounding box center [356, 567] width 167 height 21
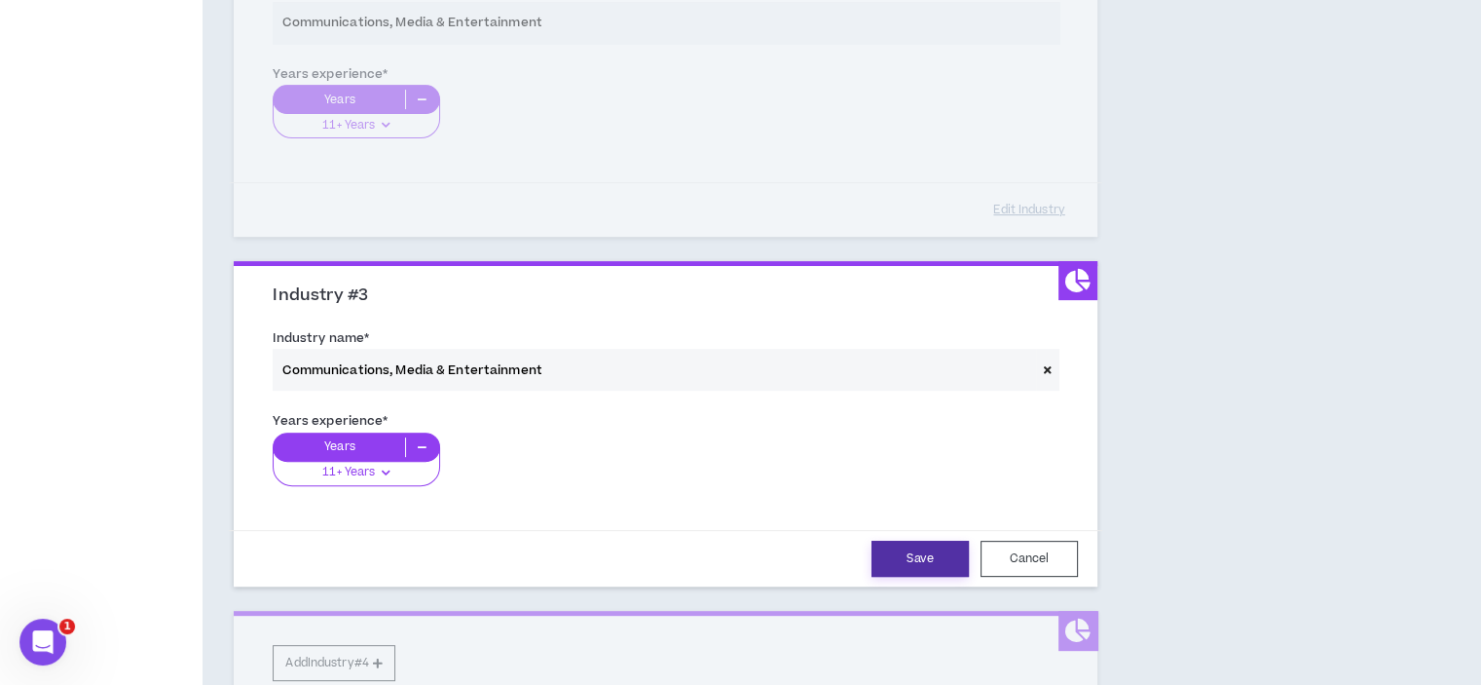
click at [927, 552] on button "Save" at bounding box center [920, 559] width 97 height 36
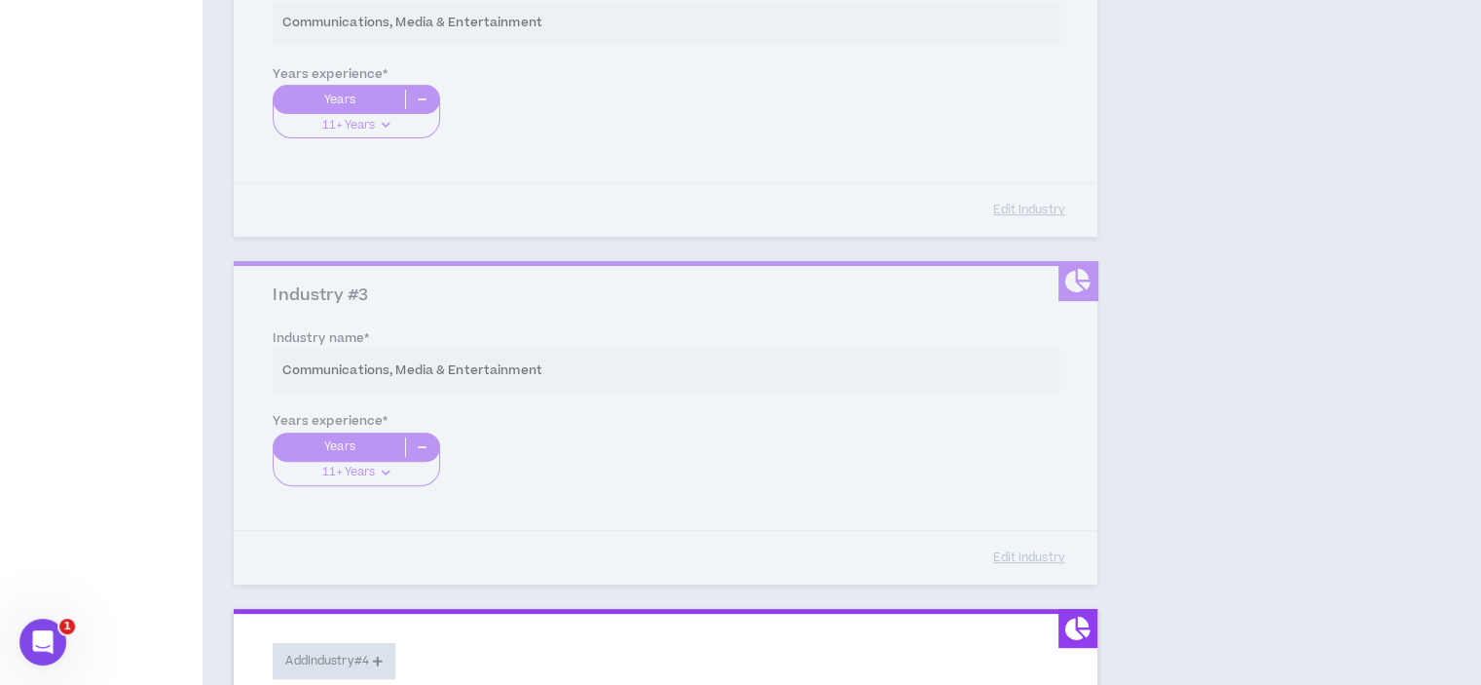
scroll to position [495, 0]
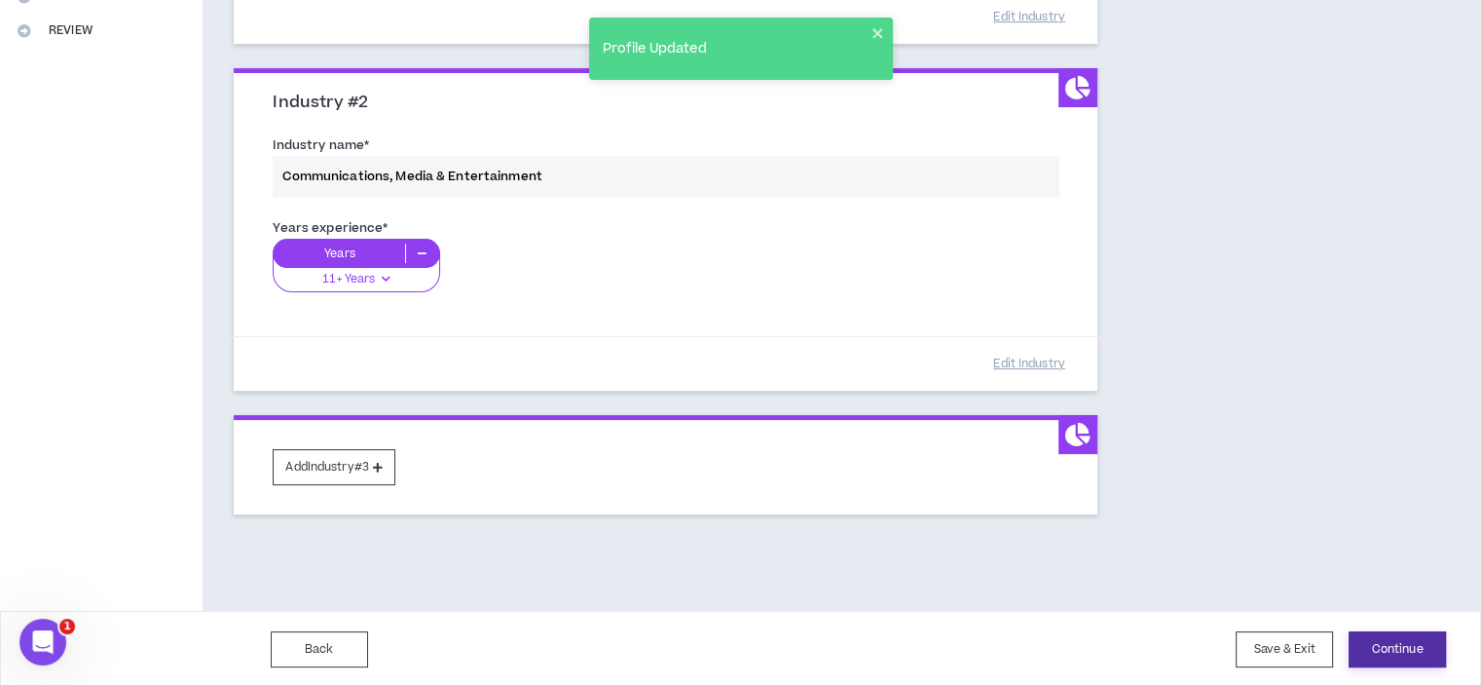
click at [1387, 641] on button "Continue" at bounding box center [1397, 649] width 97 height 36
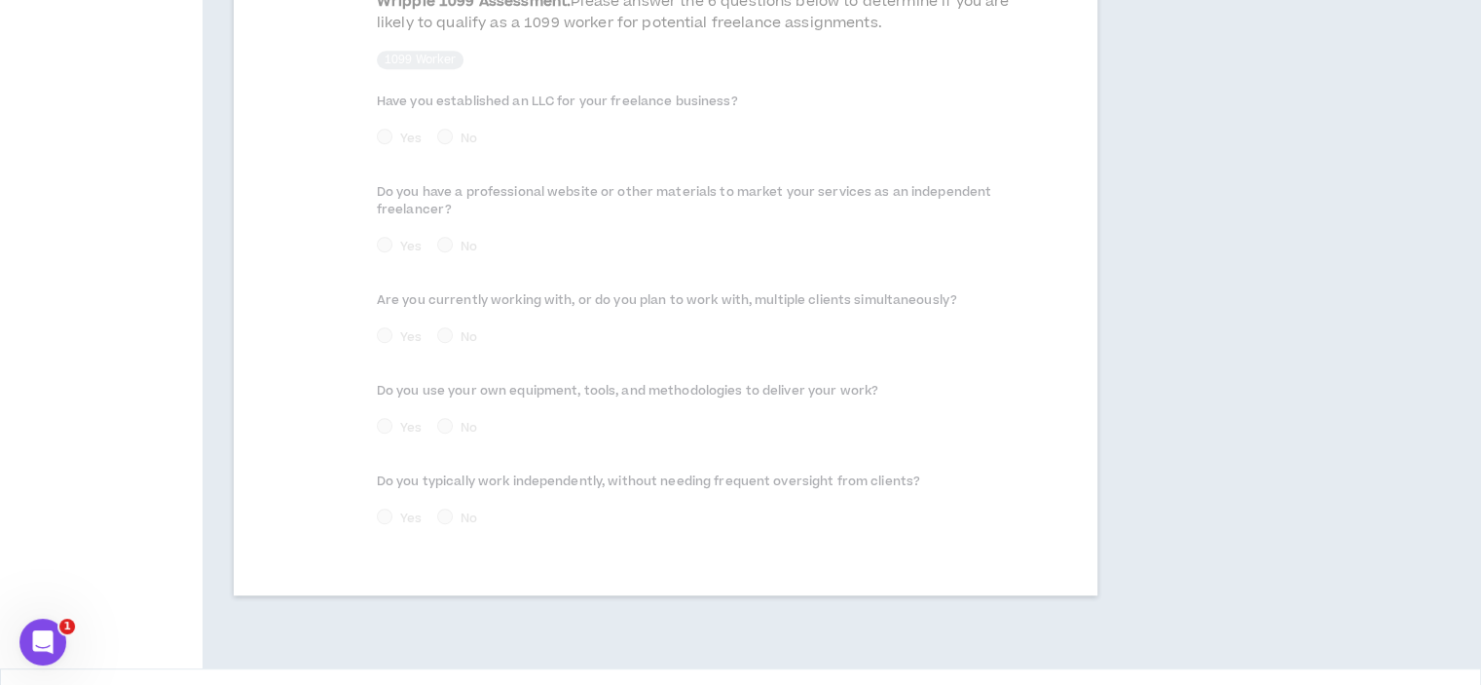
scroll to position [1019, 0]
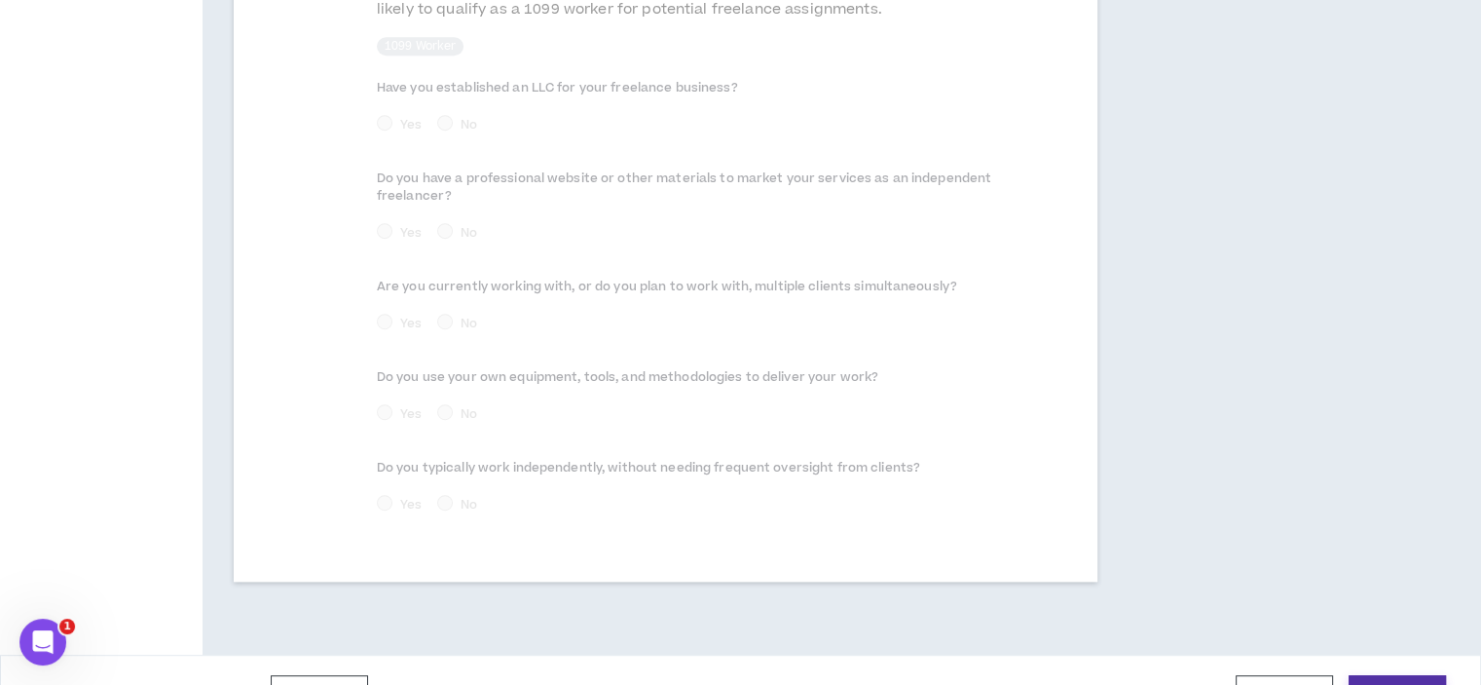
click at [1390, 675] on button "Continue" at bounding box center [1397, 693] width 97 height 36
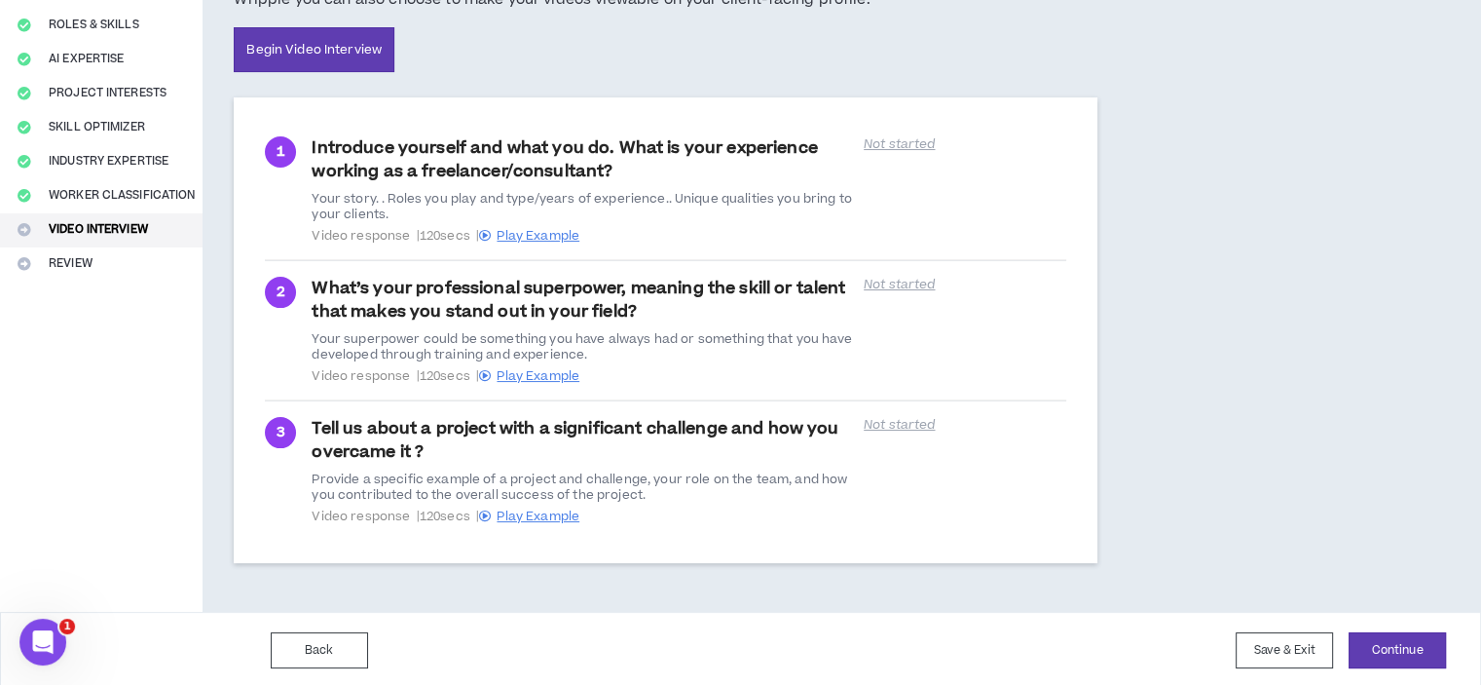
scroll to position [263, 0]
